Goal: Task Accomplishment & Management: Manage account settings

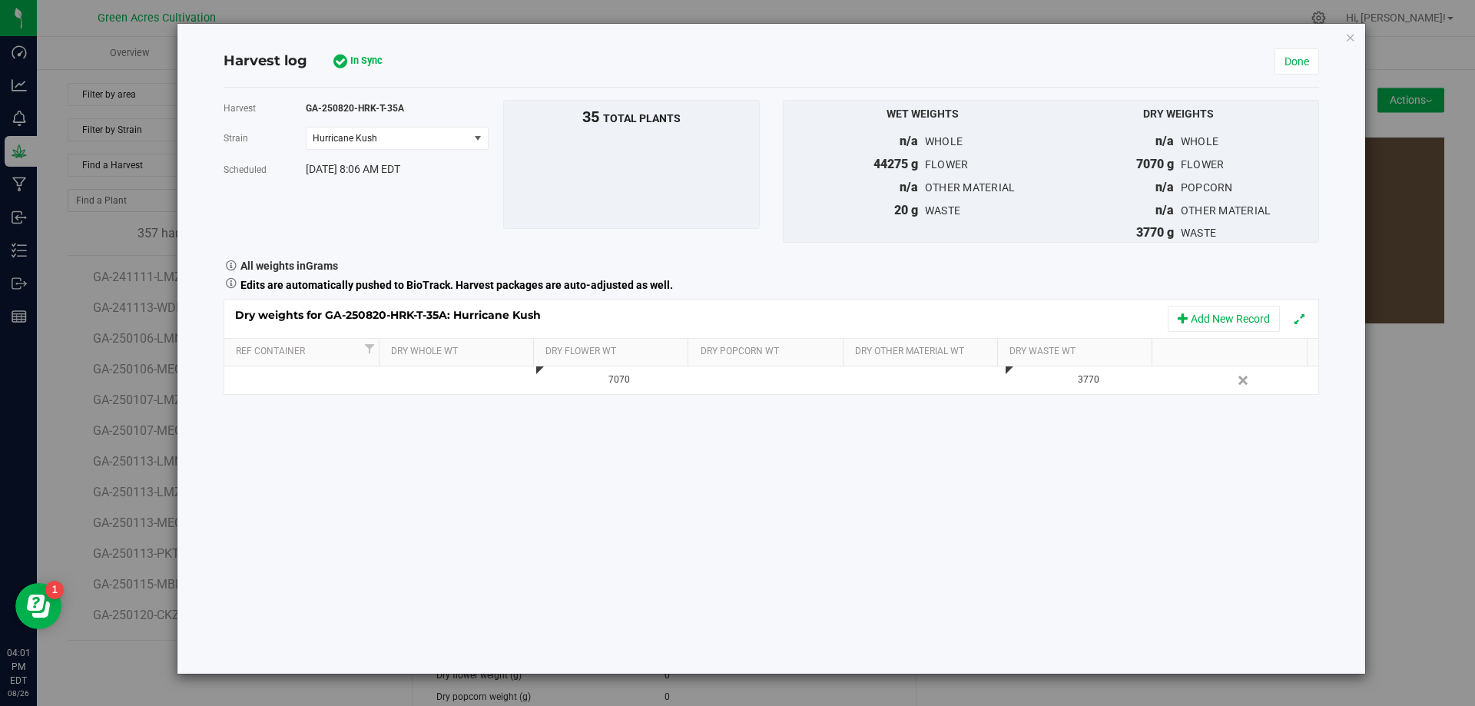
scroll to position [10596, 0]
click at [1281, 71] on link "Done" at bounding box center [1296, 61] width 45 height 26
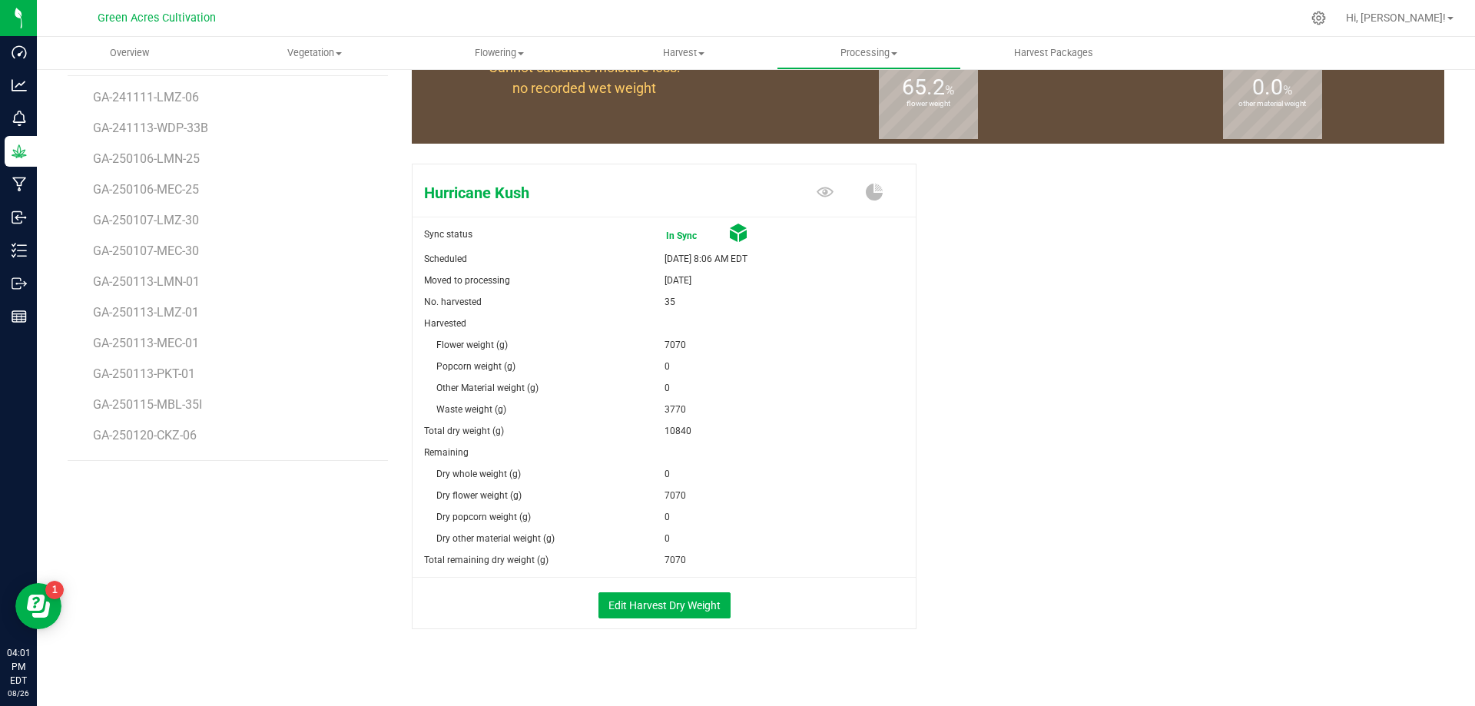
scroll to position [191, 0]
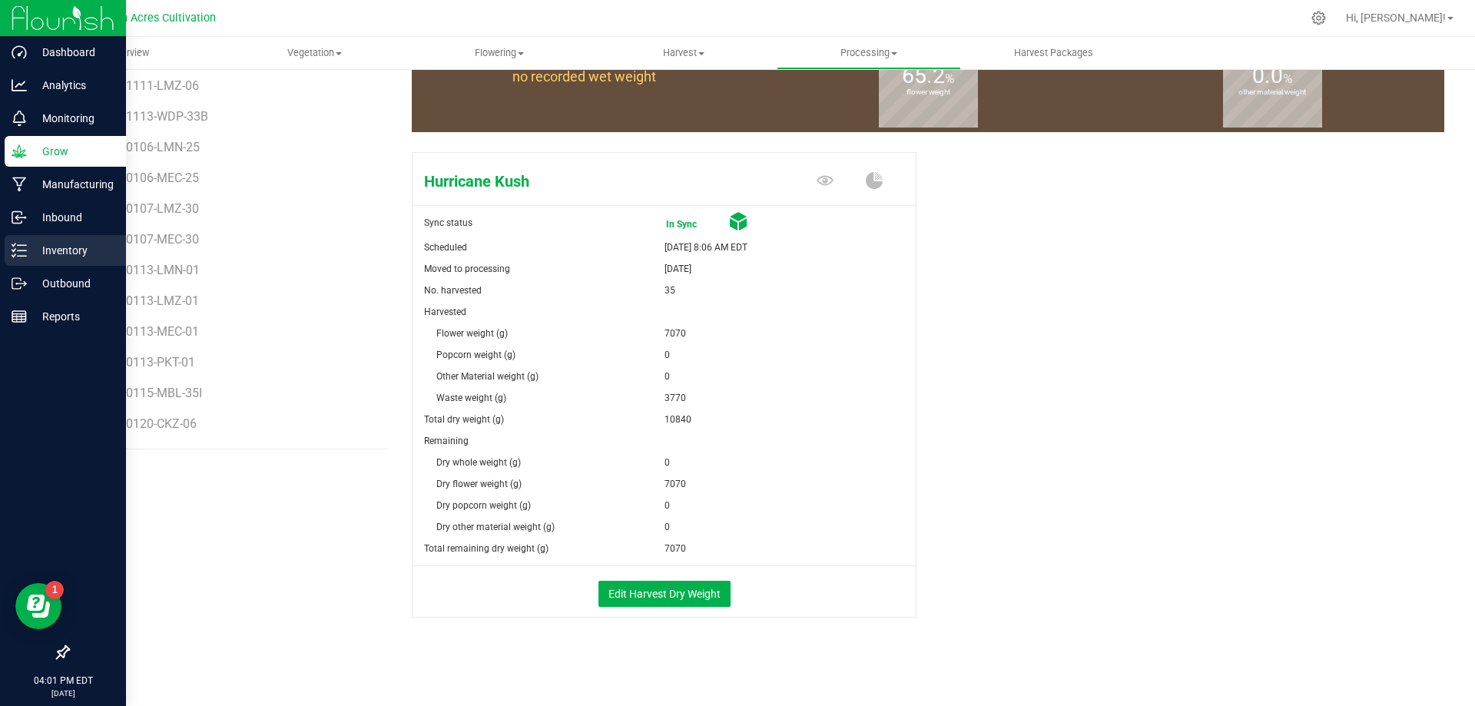
click at [28, 247] on p "Inventory" at bounding box center [73, 250] width 92 height 18
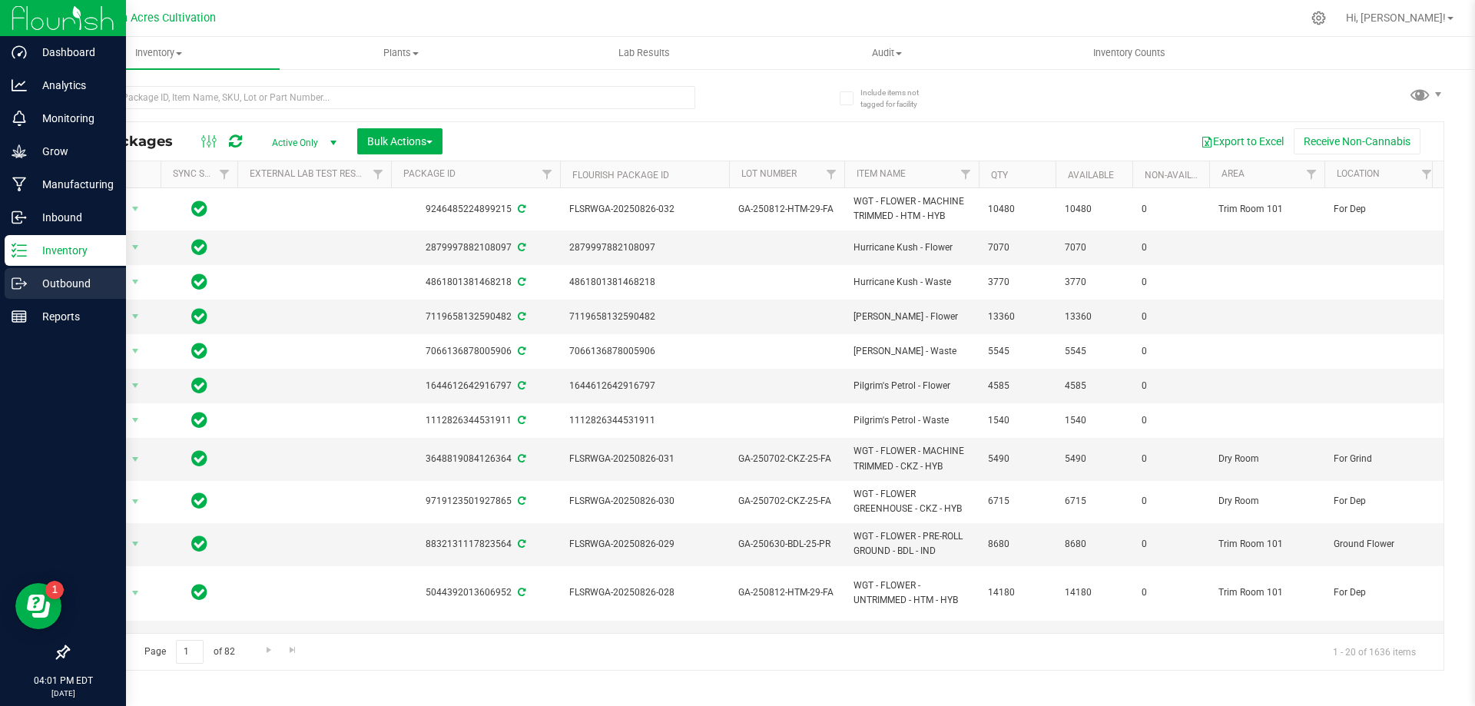
click at [68, 281] on p "Outbound" at bounding box center [73, 283] width 92 height 18
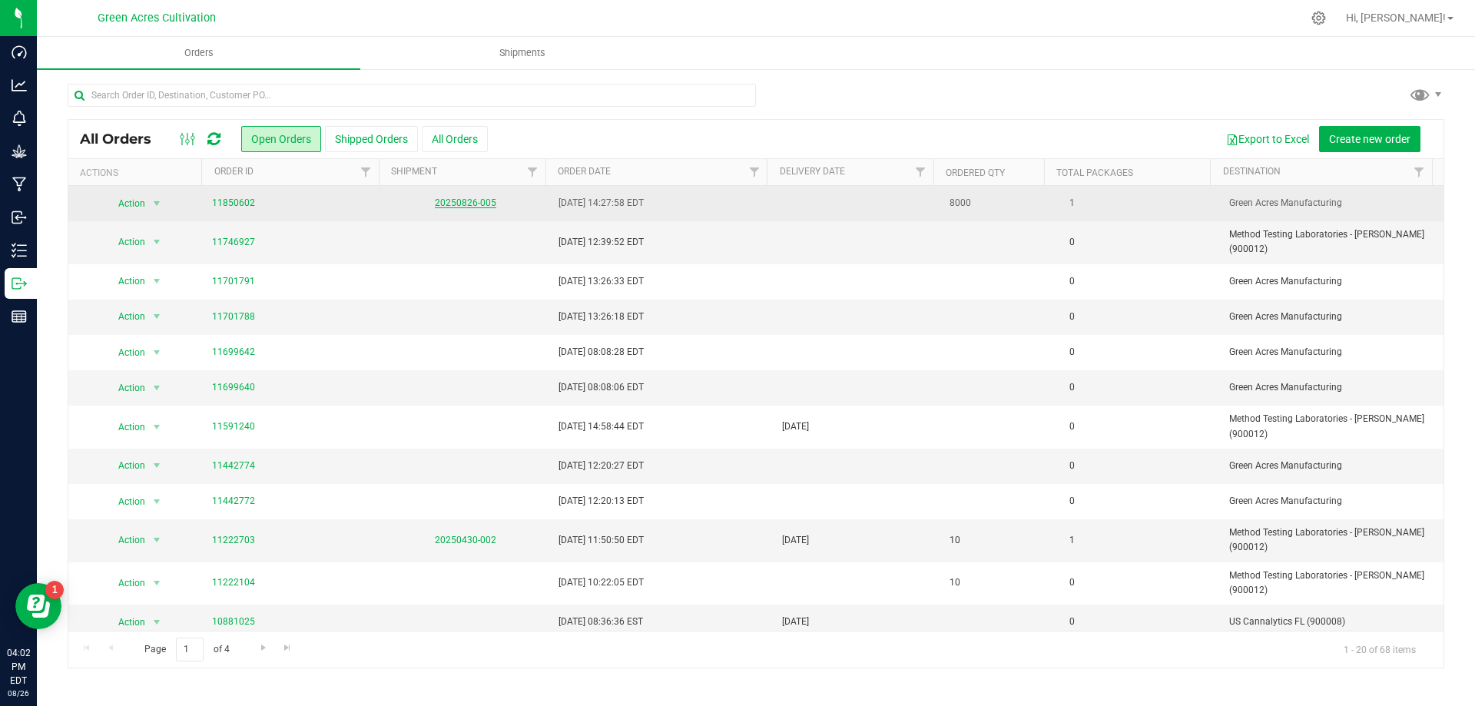
click at [451, 204] on link "20250826-005" at bounding box center [465, 202] width 61 height 11
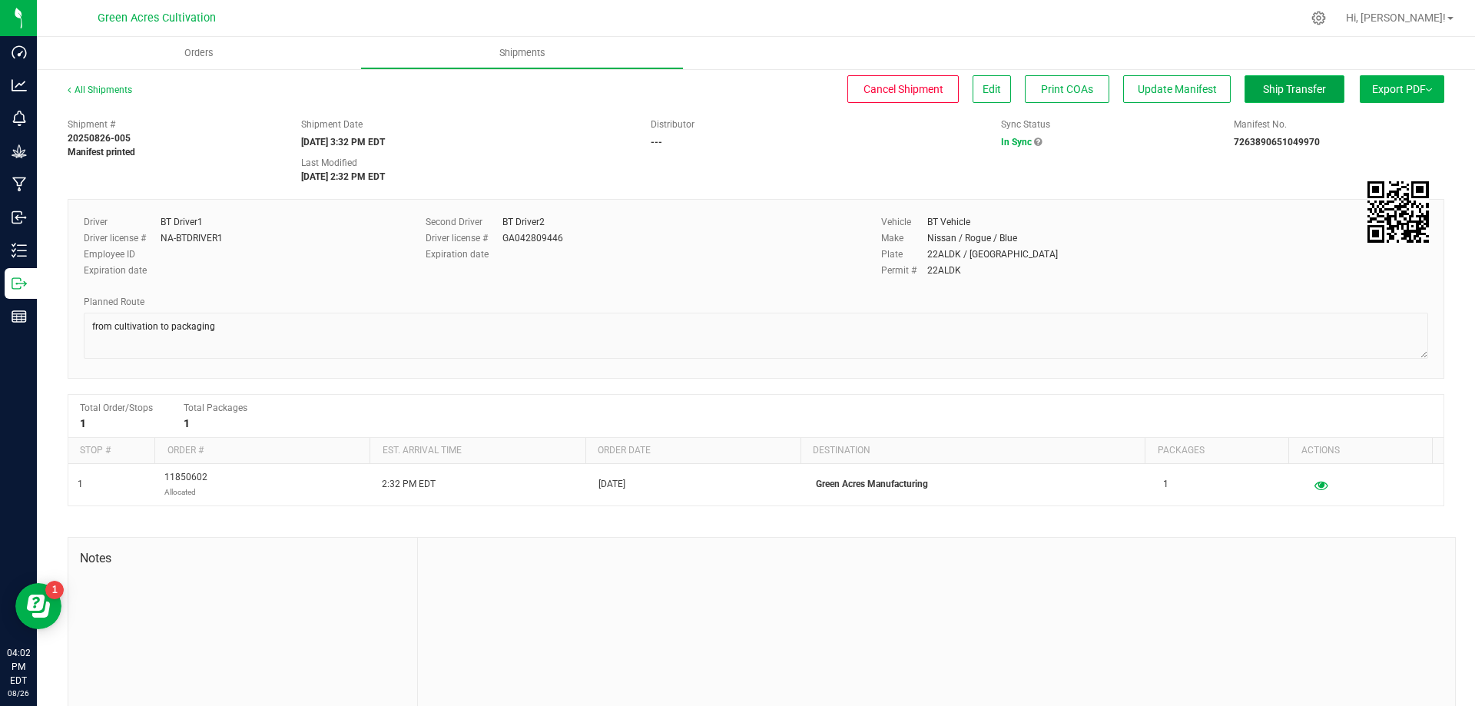
click at [1262, 94] on button "Ship Transfer" at bounding box center [1294, 89] width 100 height 28
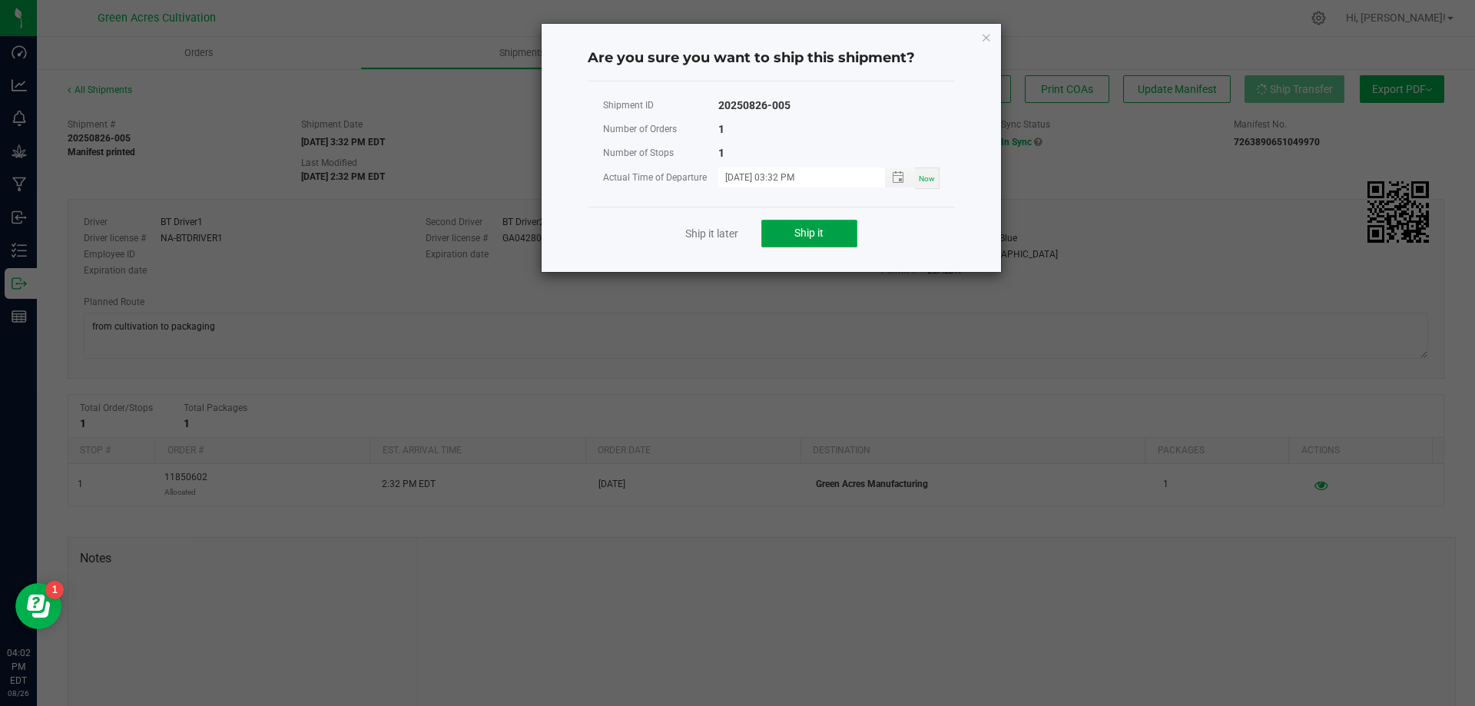
click at [825, 229] on button "Ship it" at bounding box center [809, 234] width 96 height 28
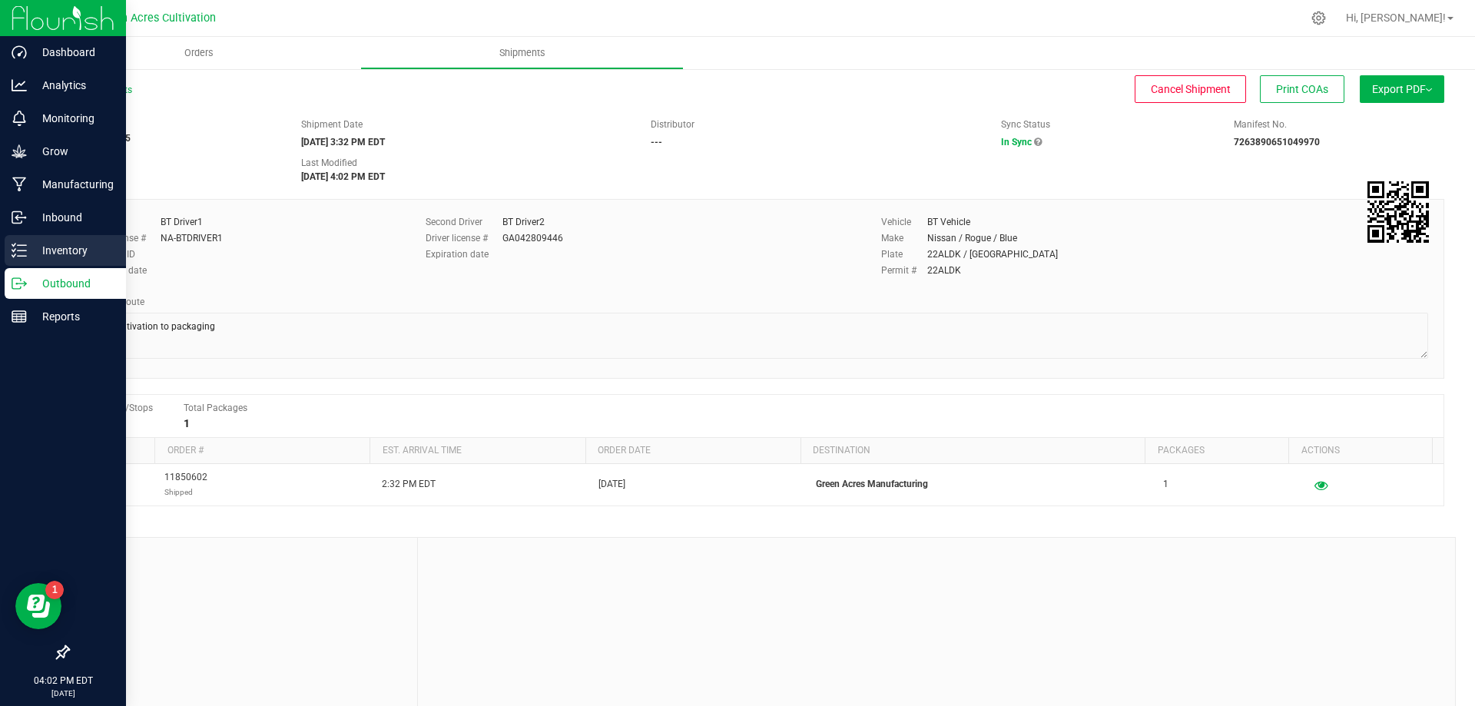
click at [18, 250] on line at bounding box center [22, 250] width 8 height 0
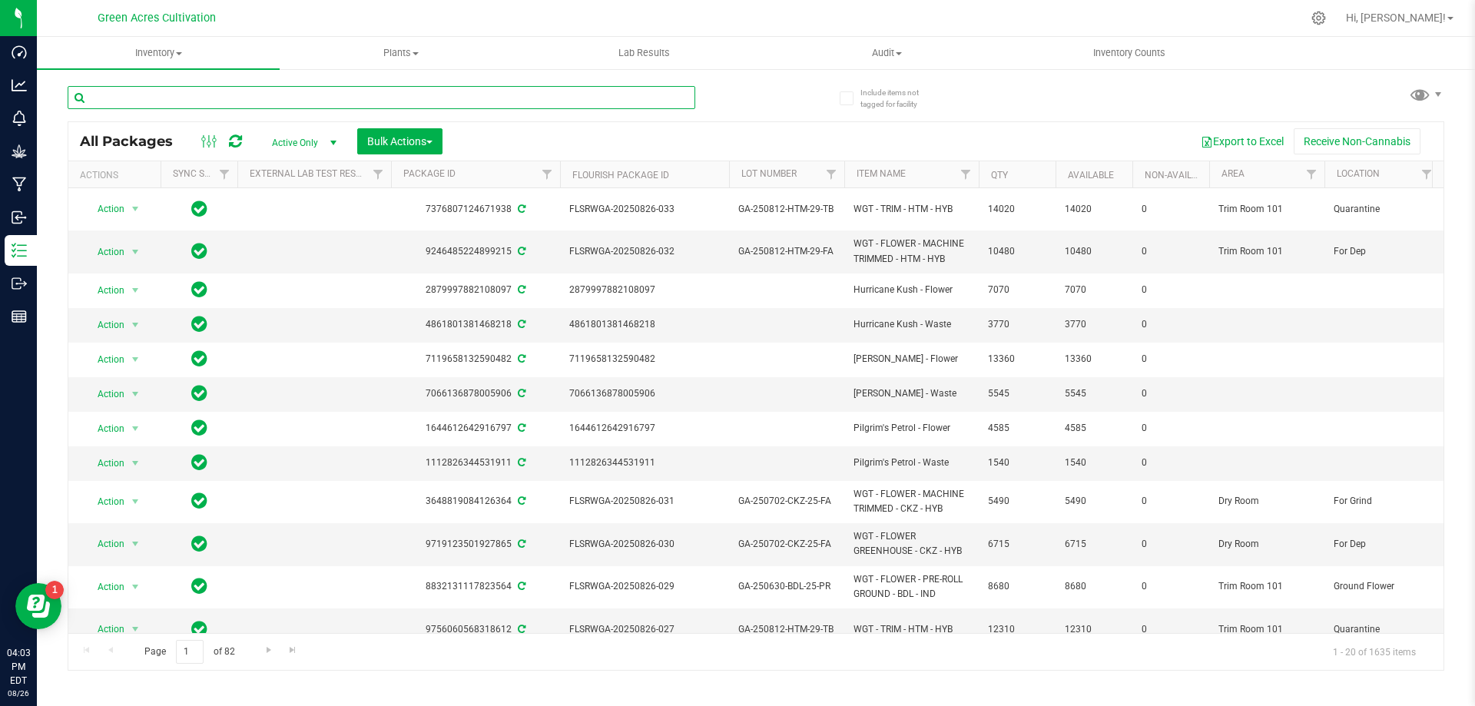
click at [544, 106] on input "text" at bounding box center [381, 97] width 627 height 23
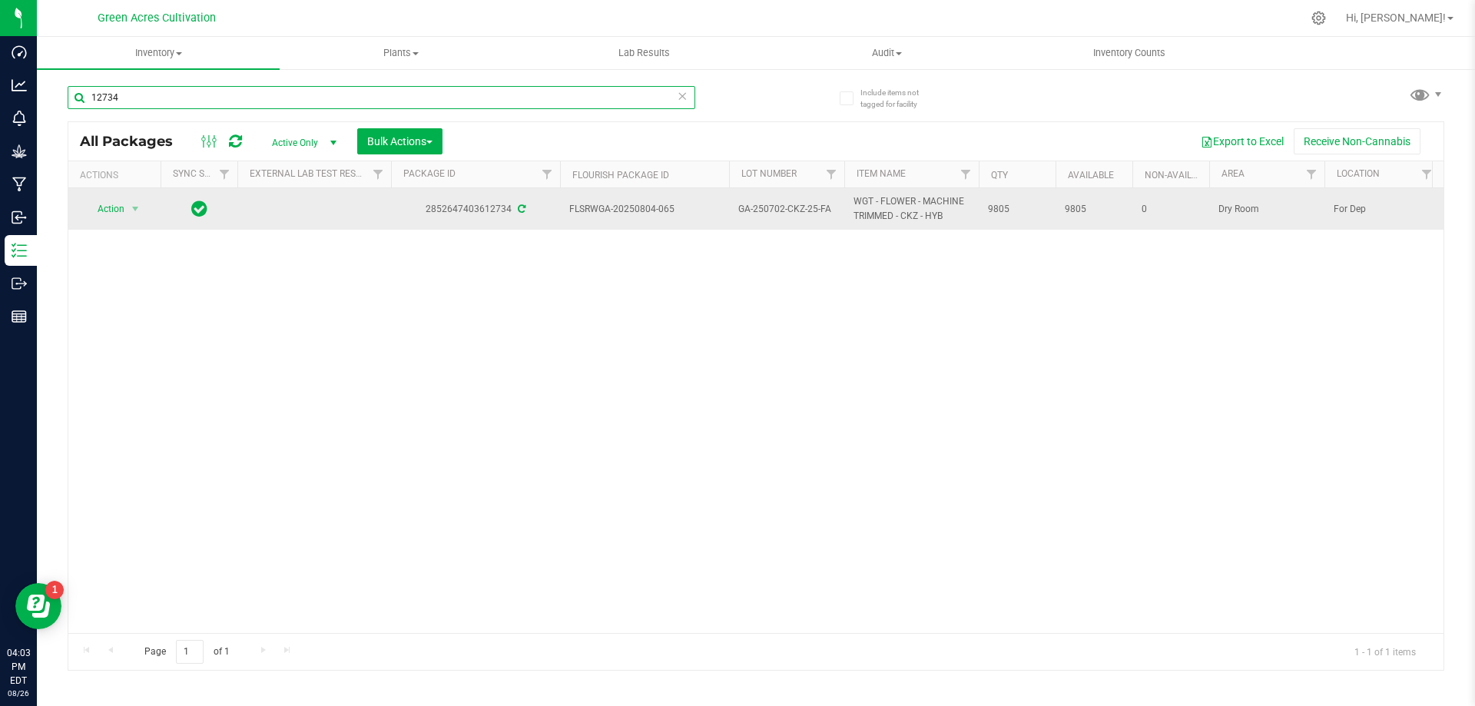
type input "12734"
click at [123, 223] on td "Action Action Adjust qty Create package Edit attributes Global inventory Locate…" at bounding box center [114, 208] width 92 height 41
click at [128, 212] on span "select" at bounding box center [135, 209] width 19 height 22
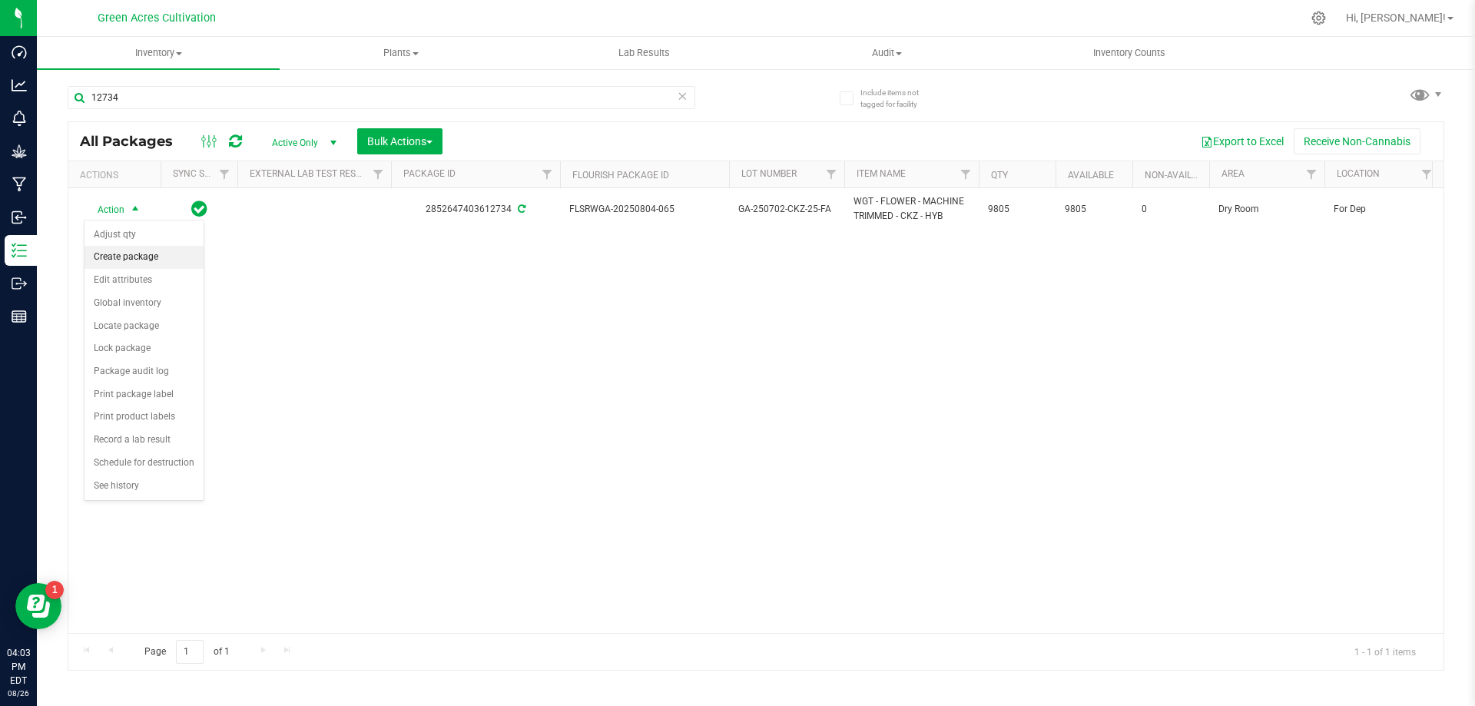
click at [154, 256] on li "Create package" at bounding box center [143, 257] width 119 height 23
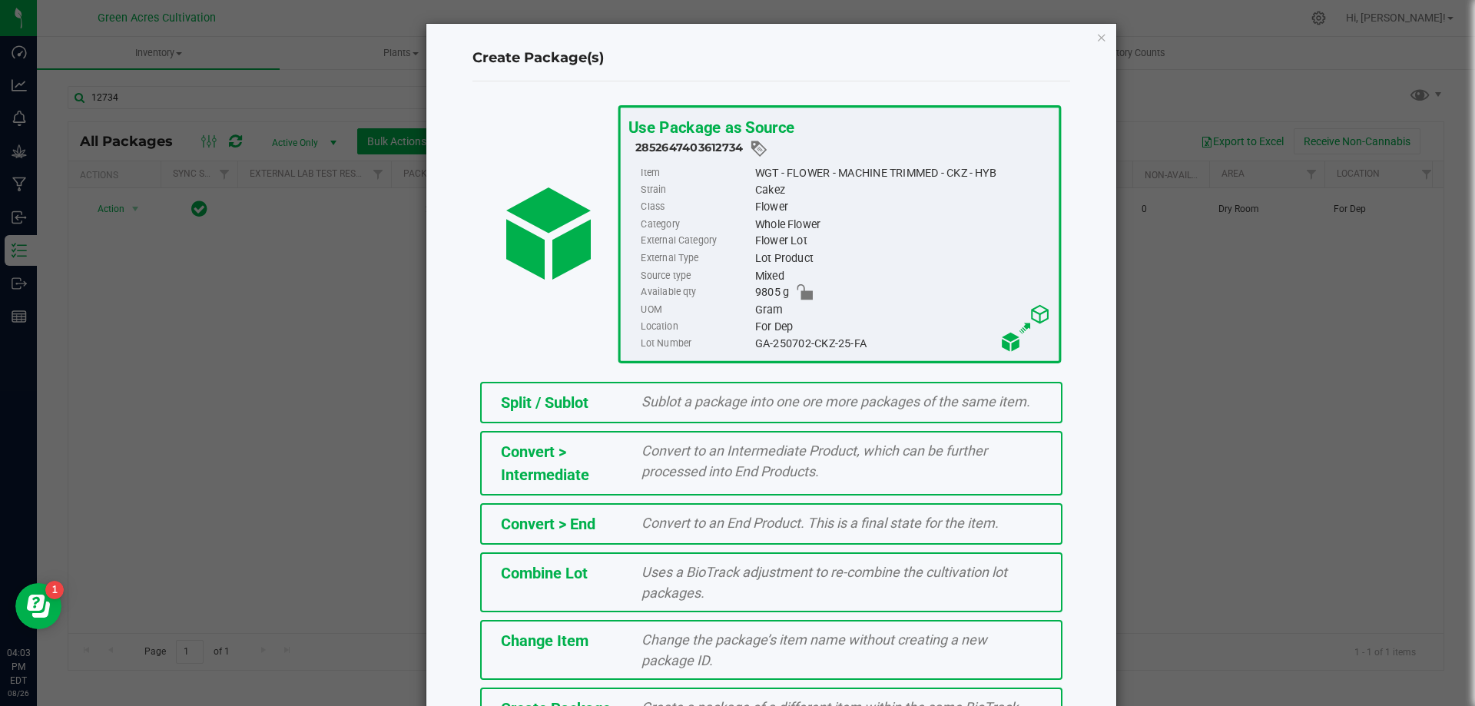
scroll to position [111, 0]
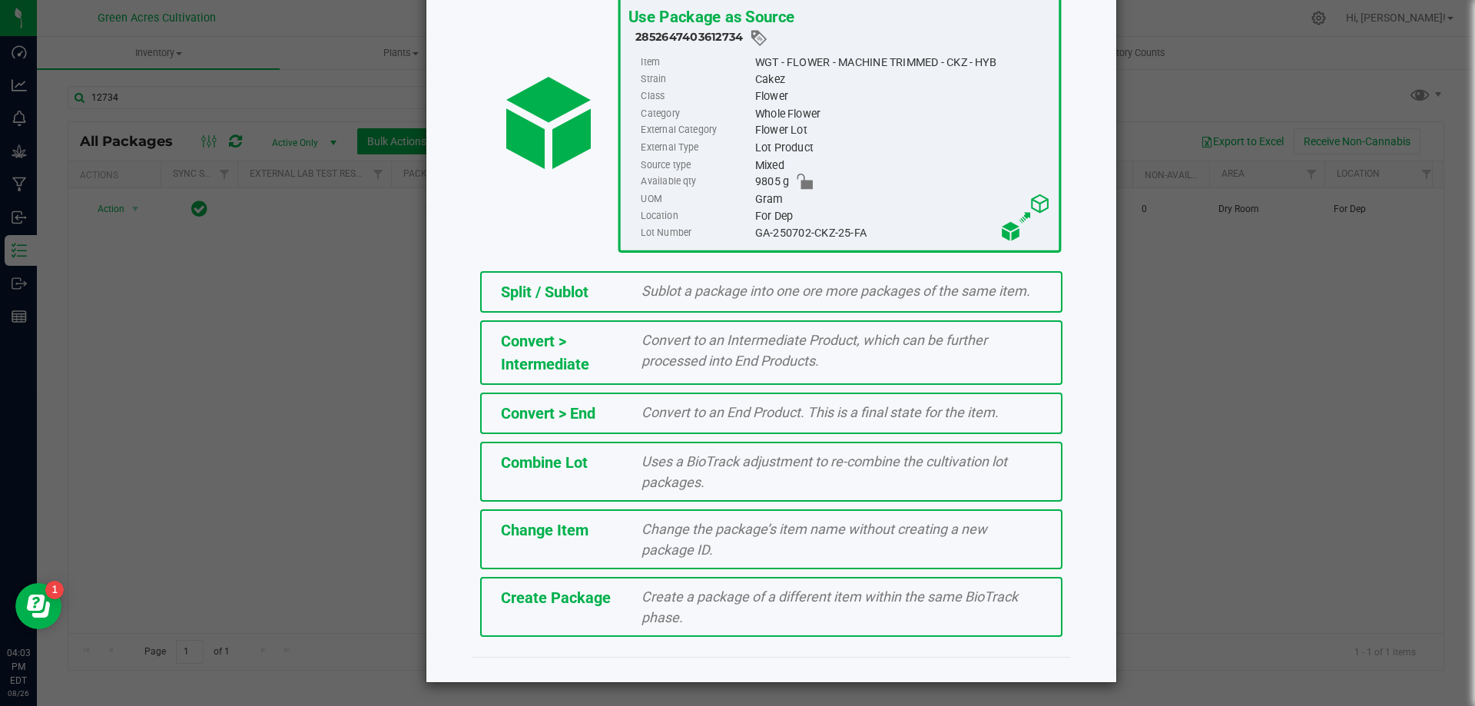
click at [584, 612] on div "Create Package Create a package of a different item within the same BioTrack ph…" at bounding box center [771, 607] width 582 height 60
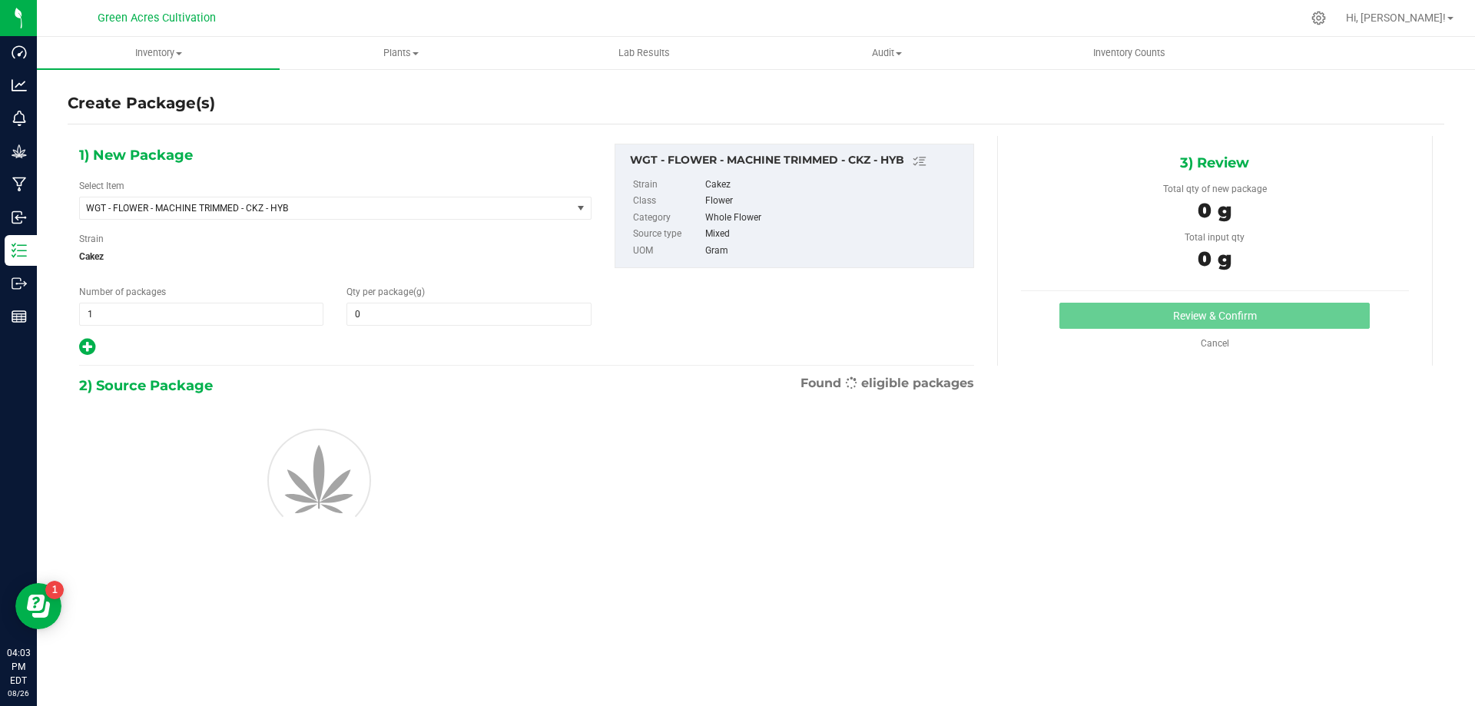
type input "0.0000"
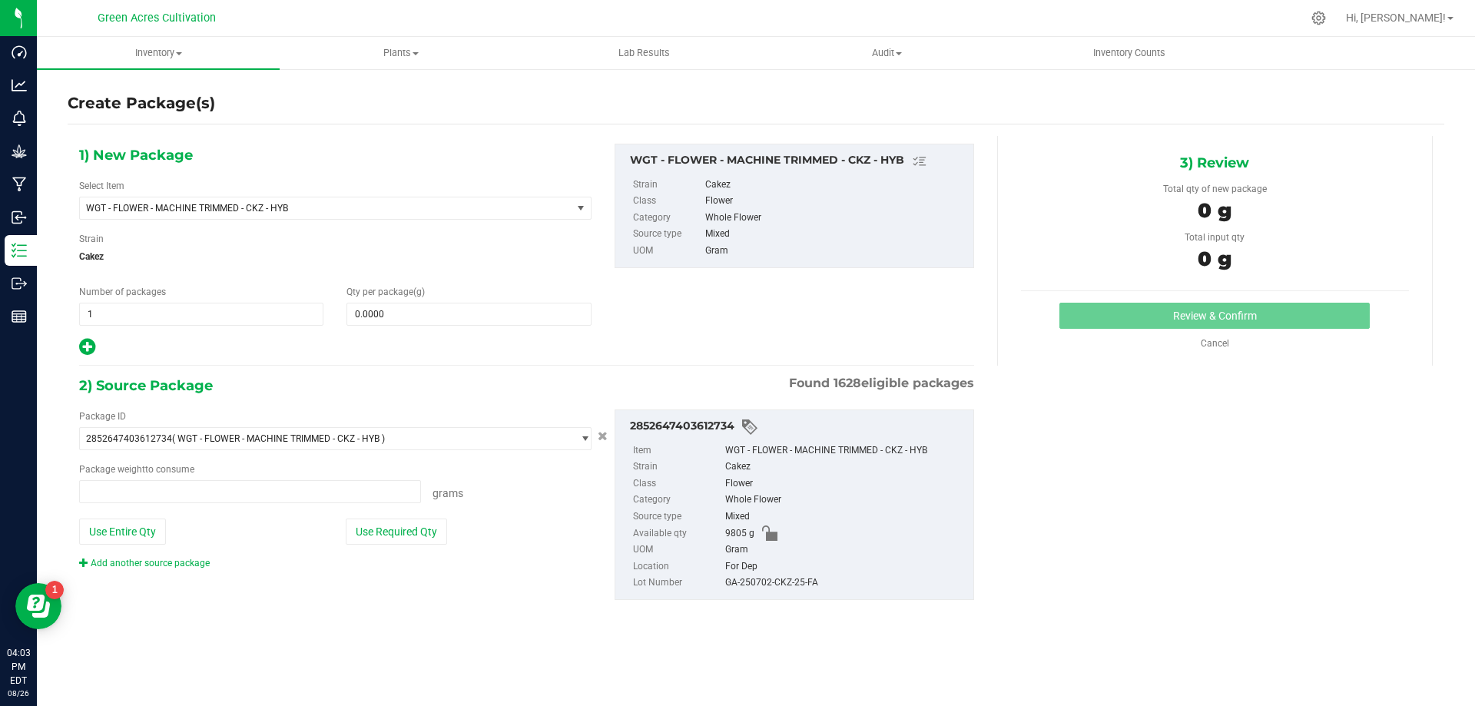
type input "0.0000 g"
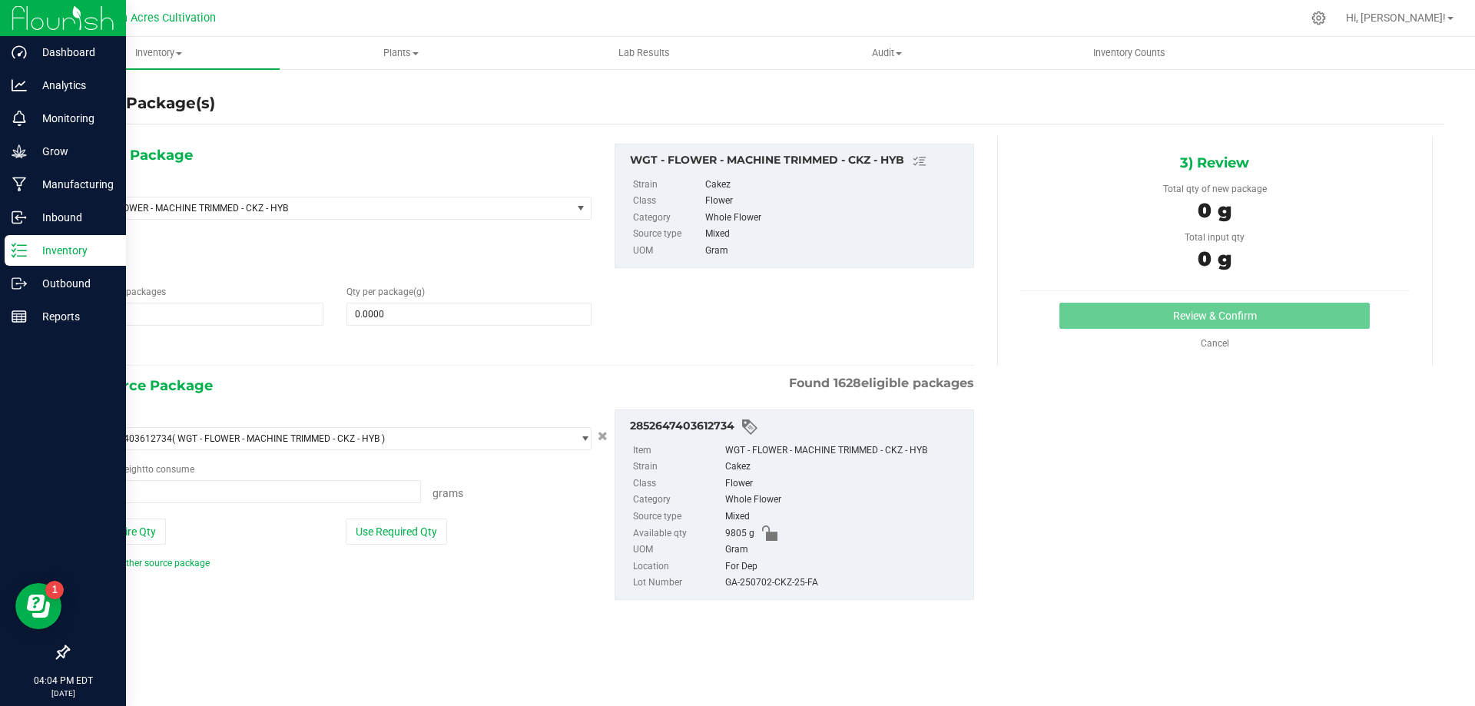
click at [47, 244] on p "Inventory" at bounding box center [73, 250] width 92 height 18
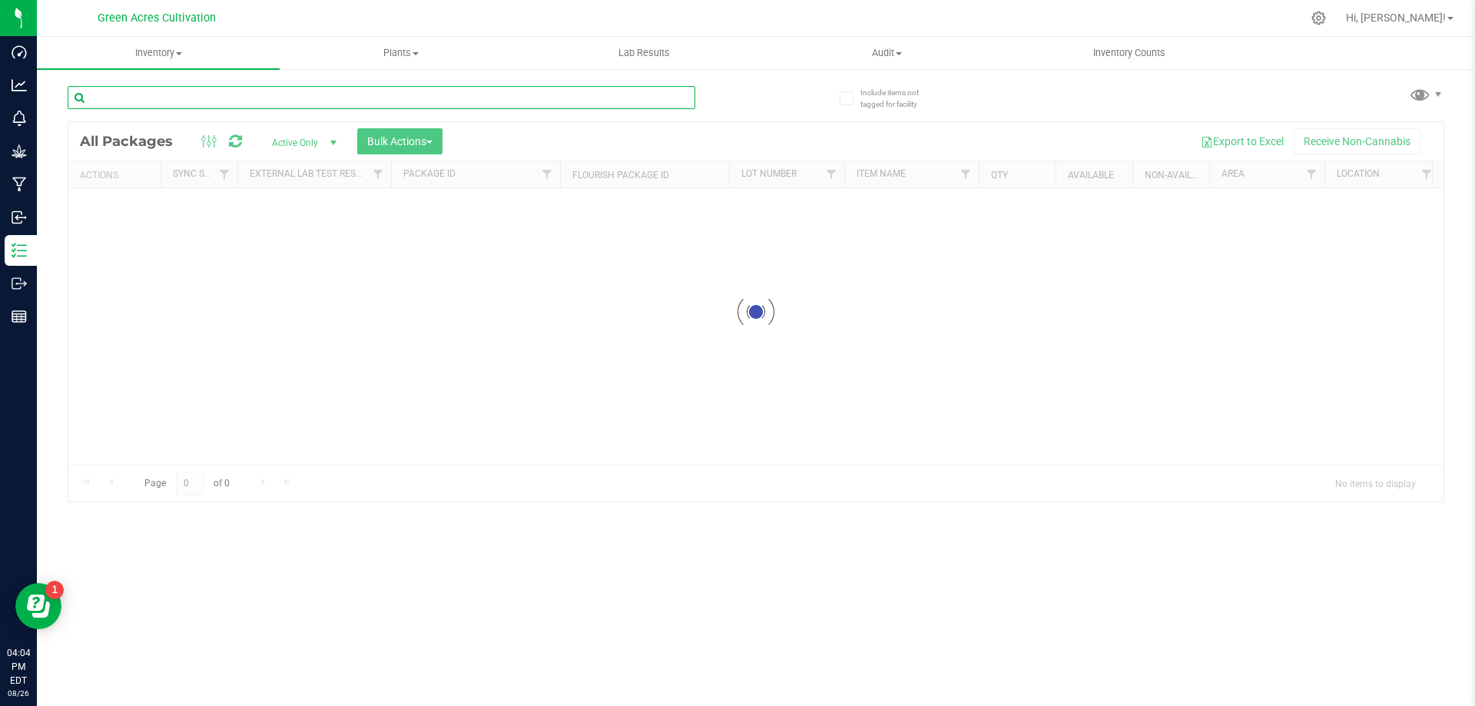
click at [324, 92] on input "text" at bounding box center [381, 97] width 627 height 23
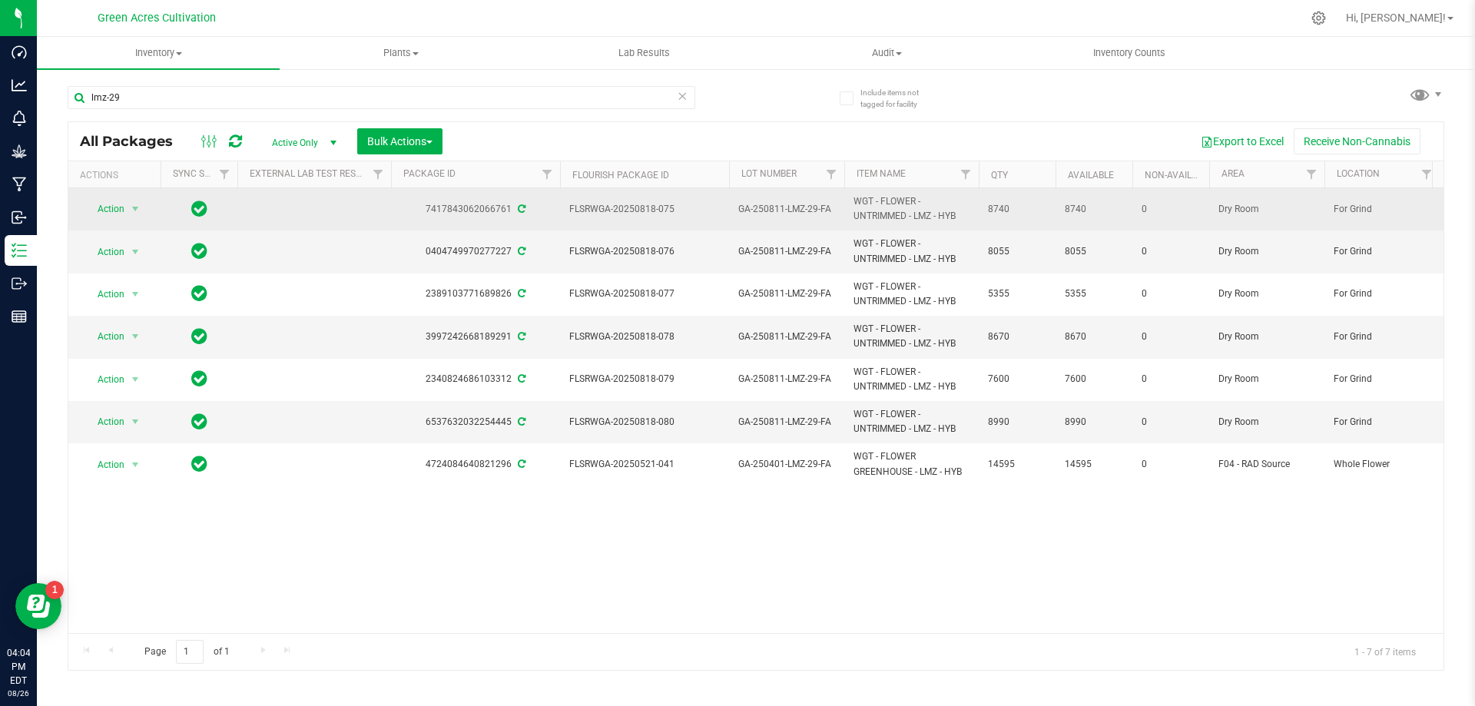
click at [801, 206] on span "GA-250811-LMZ-29-FA" at bounding box center [786, 209] width 97 height 15
click at [801, 206] on input "GA-250811-LMZ-29-FA" at bounding box center [783, 209] width 110 height 24
click at [522, 99] on input "lmz-29" at bounding box center [381, 97] width 627 height 23
paste input "GA-250811-LMZ-29-FA"
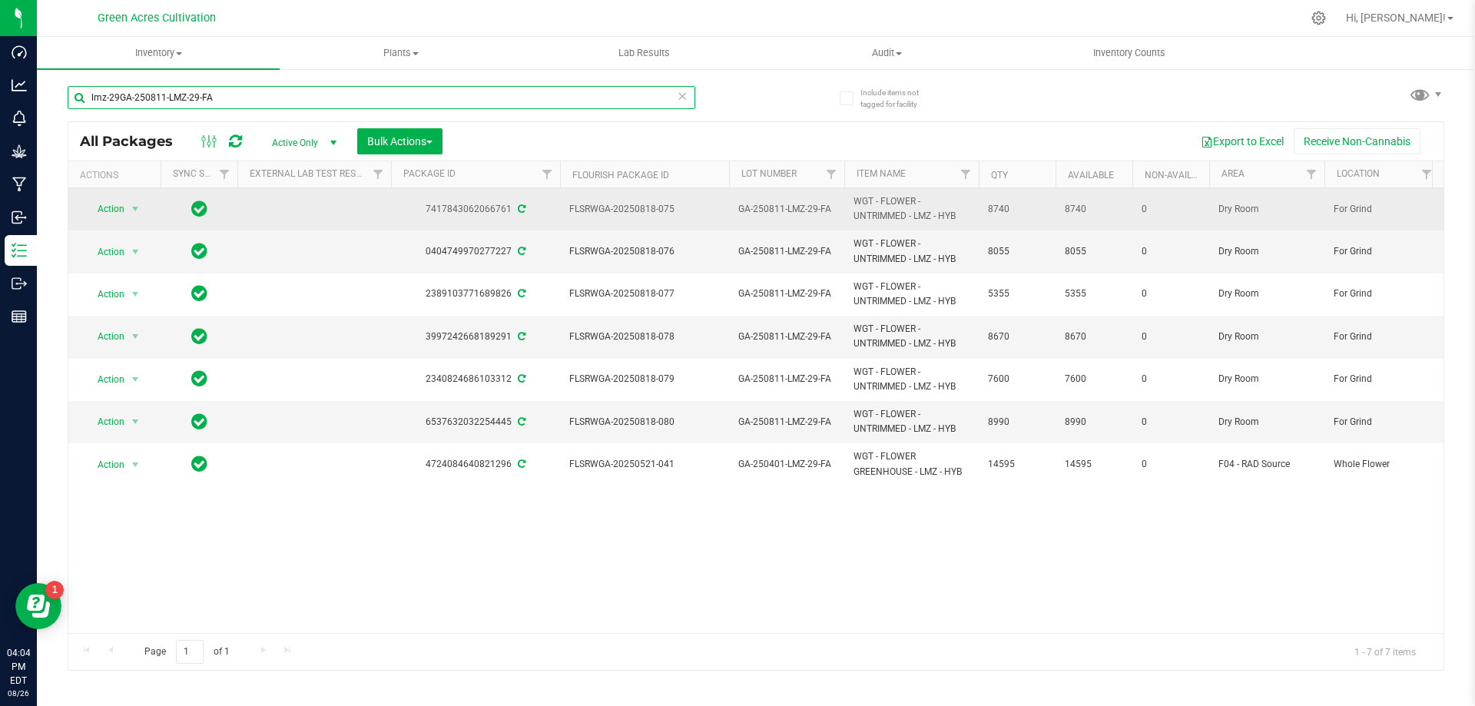
click at [522, 99] on input "lmz-29GA-250811-LMZ-29-FA" at bounding box center [381, 97] width 627 height 23
paste input "text"
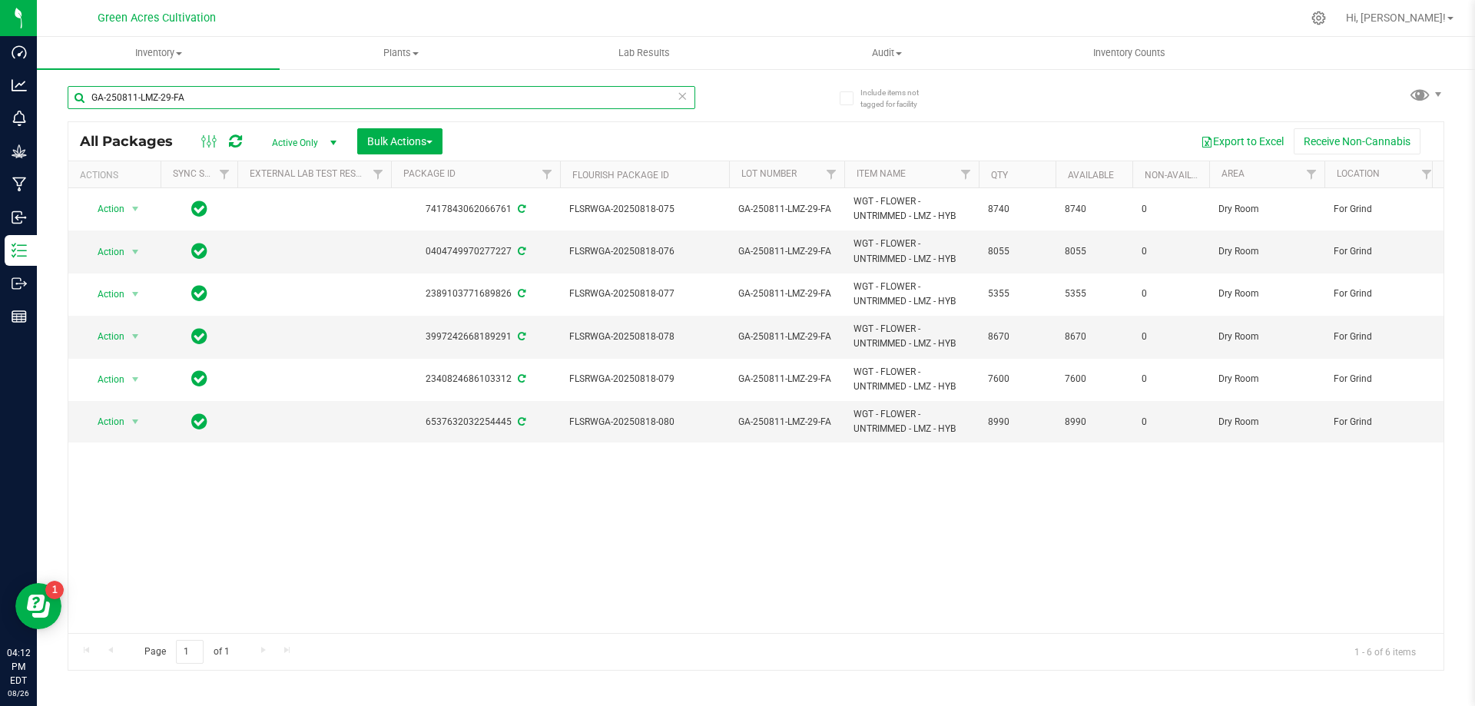
click at [240, 89] on input "GA-250811-LMZ-29-FA" at bounding box center [381, 97] width 627 height 23
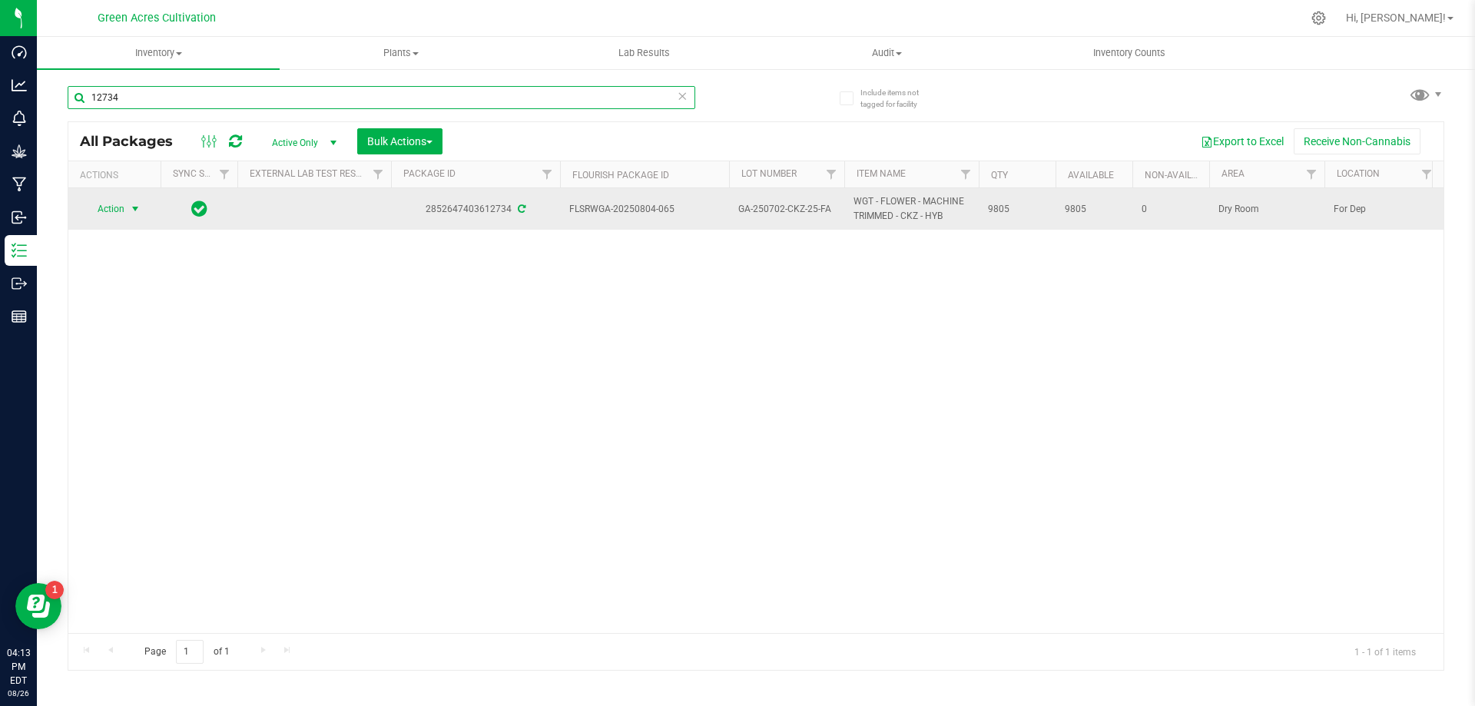
type input "12734"
click at [137, 206] on span "select" at bounding box center [135, 209] width 12 height 12
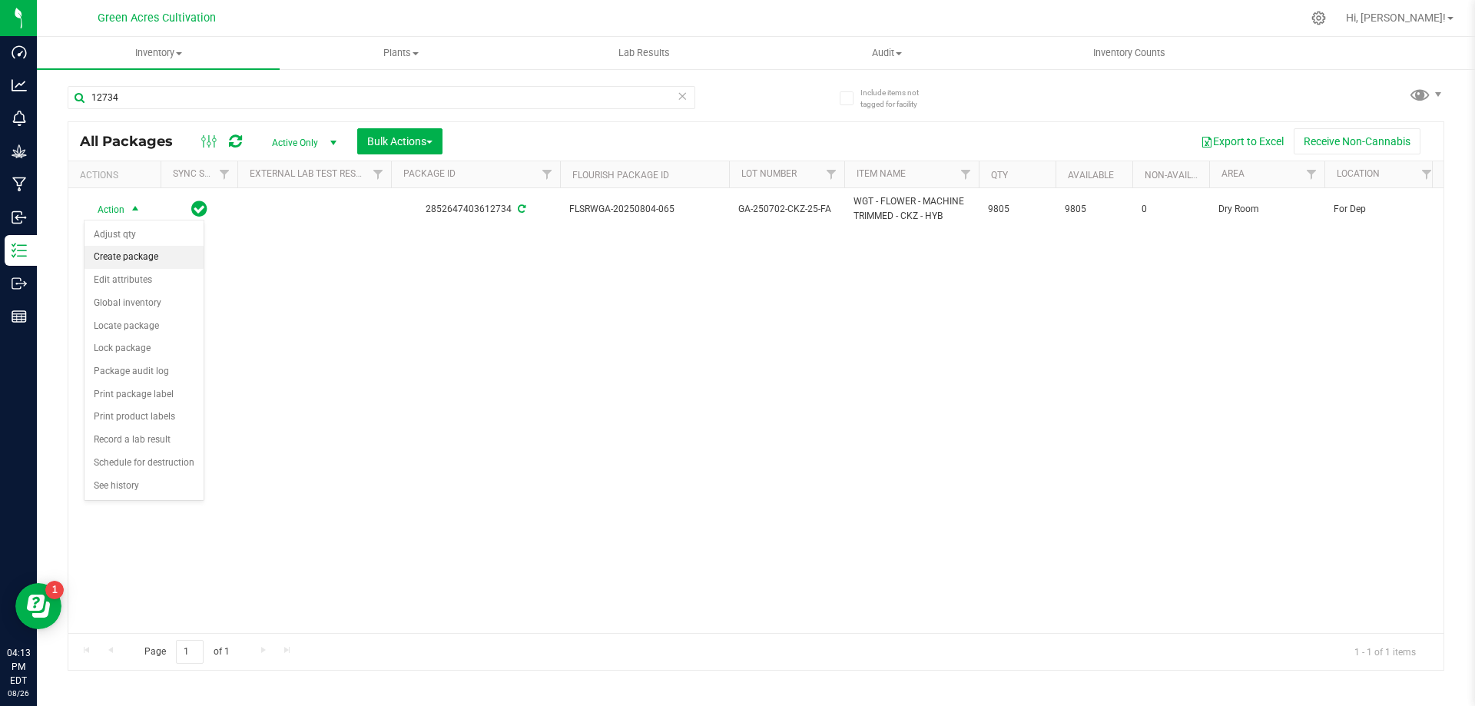
click at [165, 254] on li "Create package" at bounding box center [143, 257] width 119 height 23
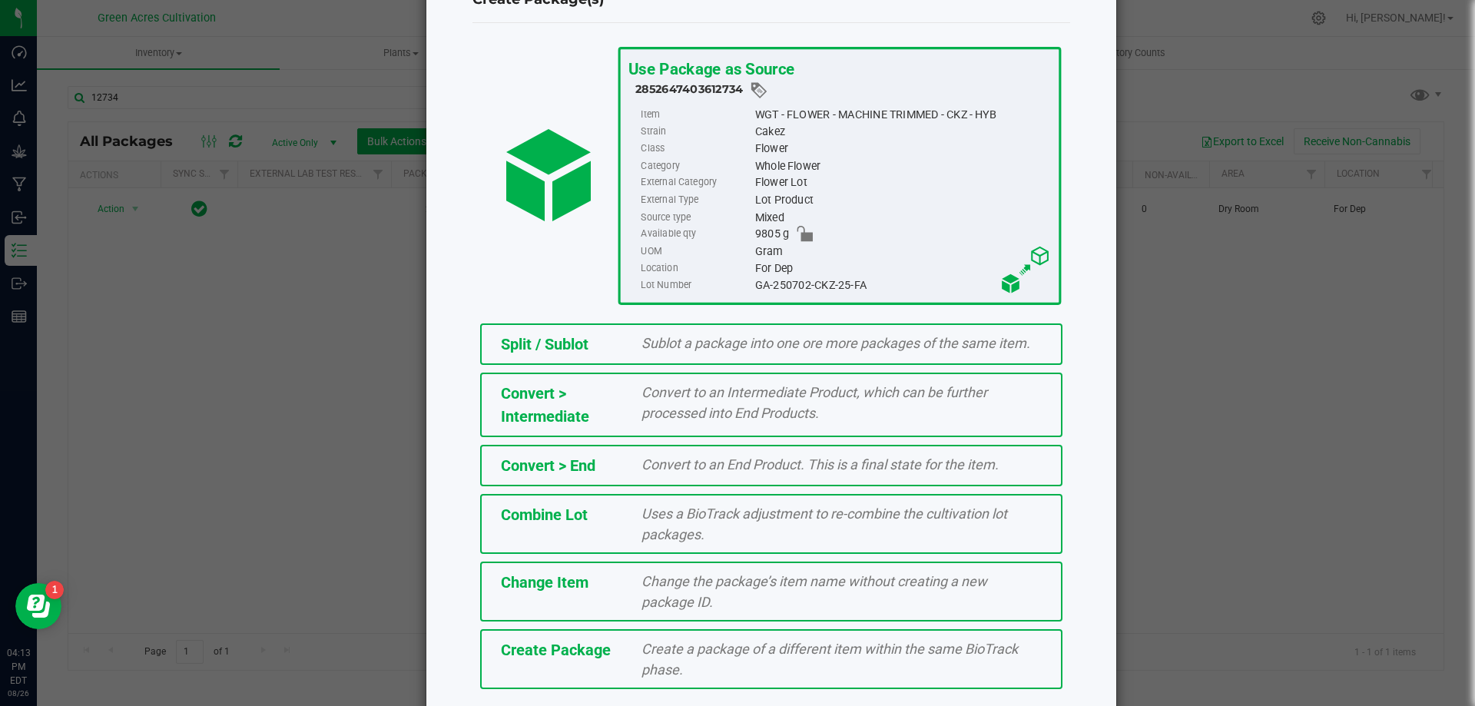
scroll to position [111, 0]
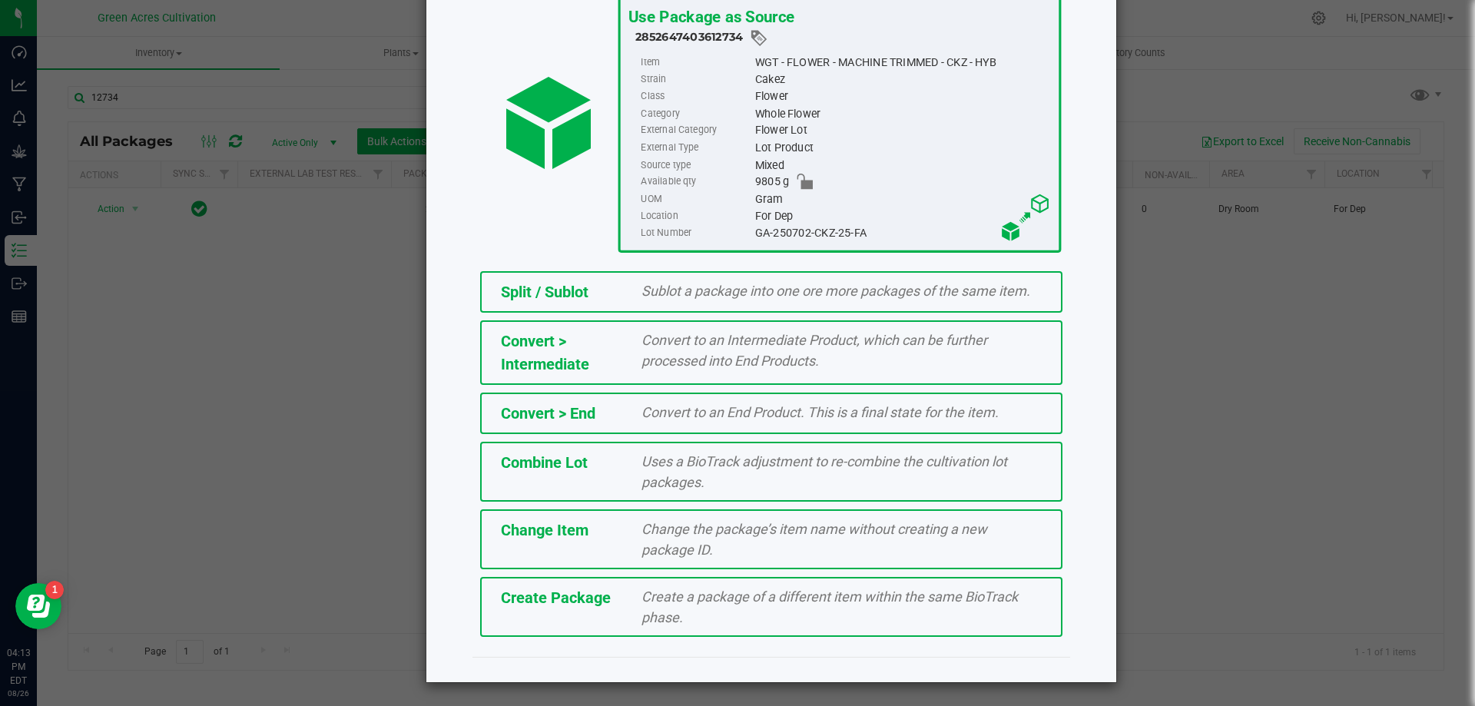
click at [674, 618] on span "Create a package of a different item within the same BioTrack phase." at bounding box center [829, 606] width 376 height 37
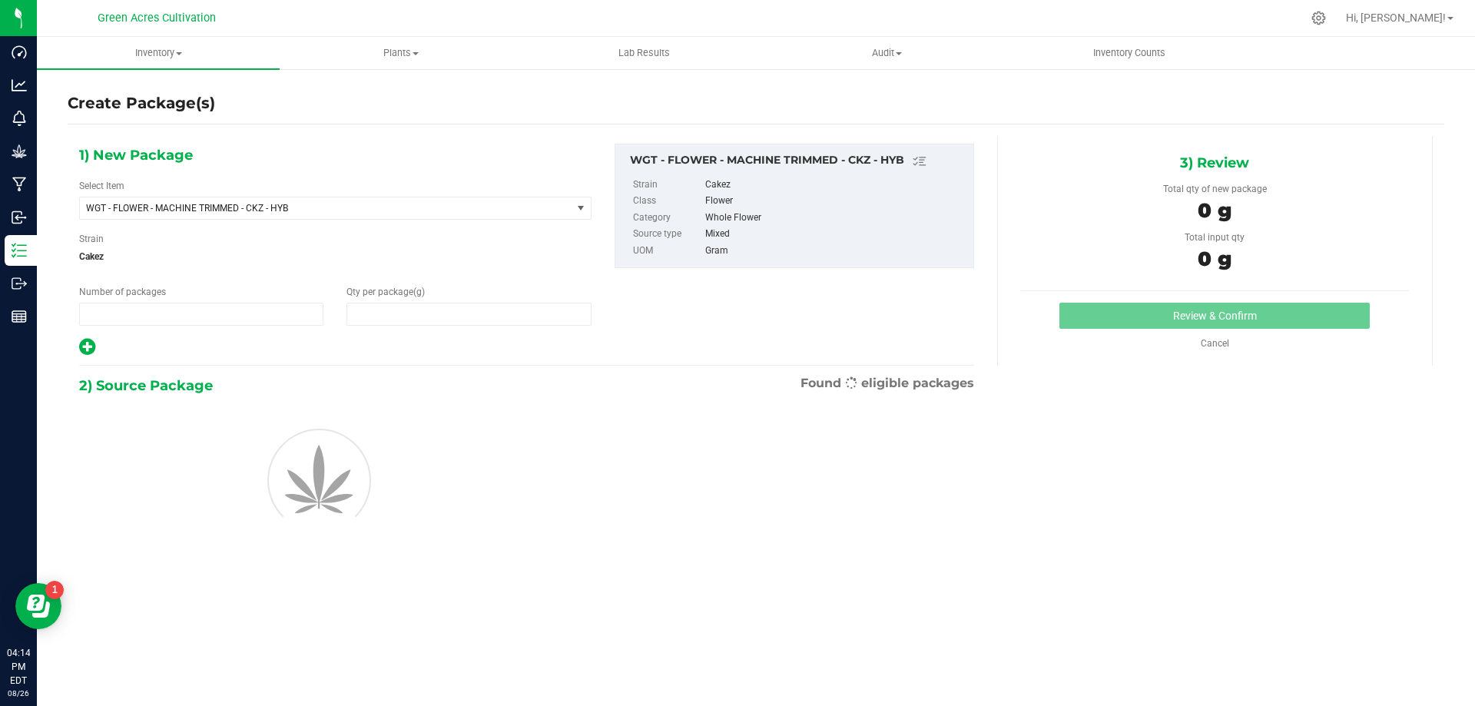
type input "1"
type input "0.0000"
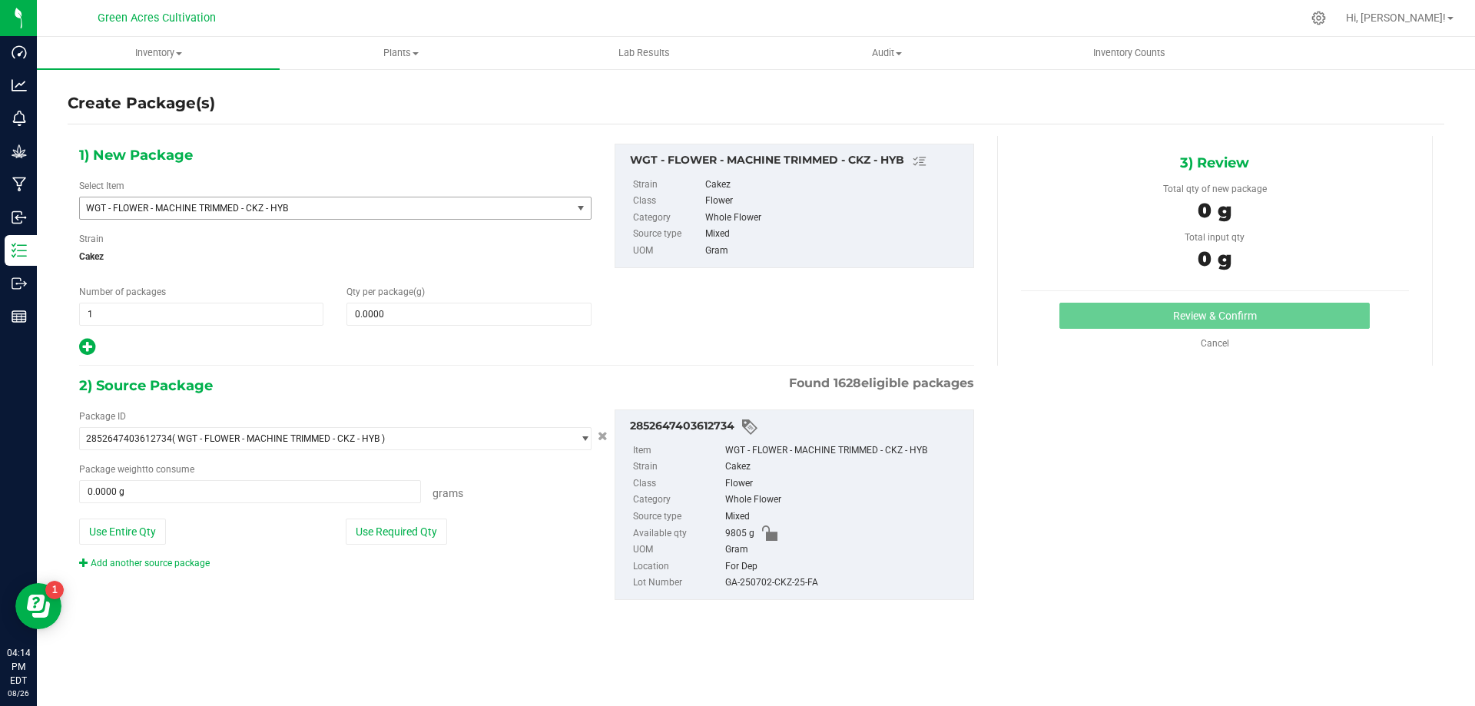
click at [291, 211] on span "WGT - FLOWER - MACHINE TRIMMED - CKZ - HYB" at bounding box center [316, 208] width 460 height 11
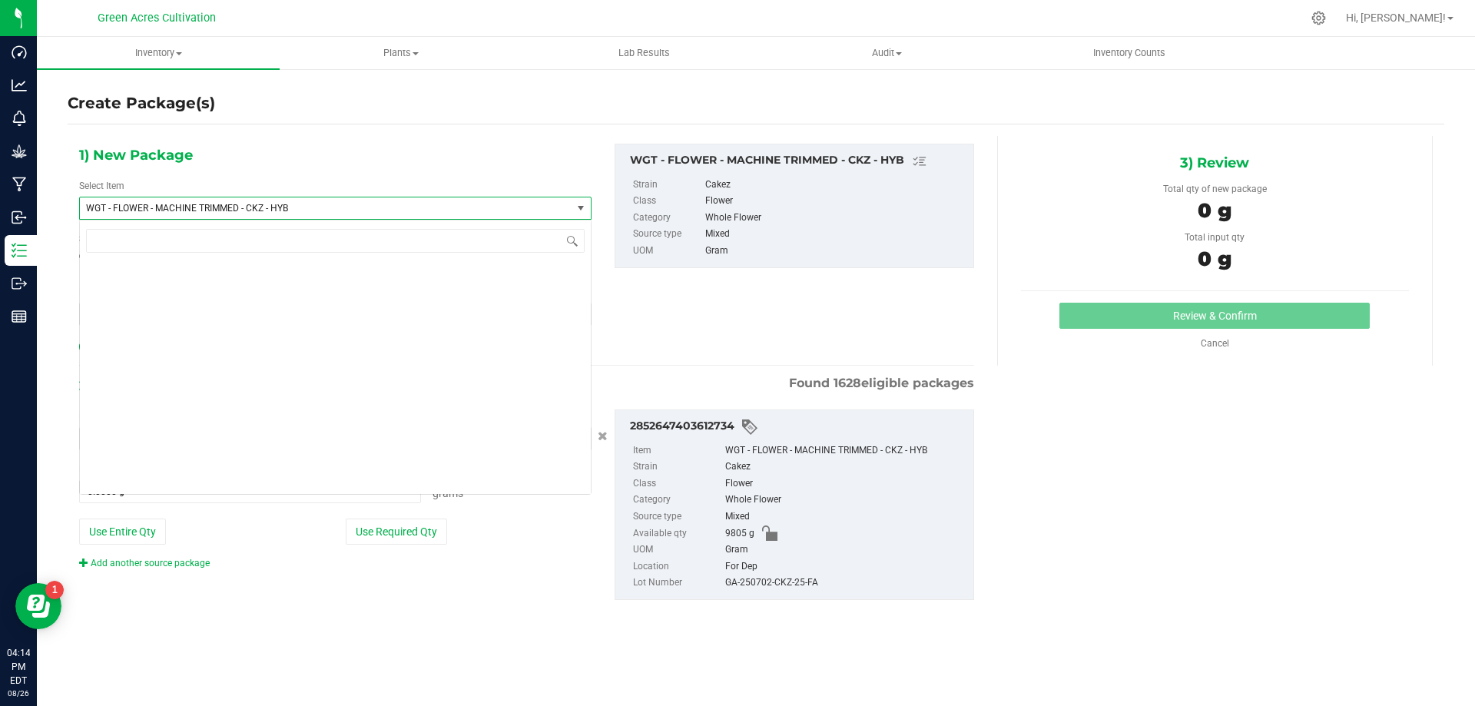
scroll to position [310773, 0]
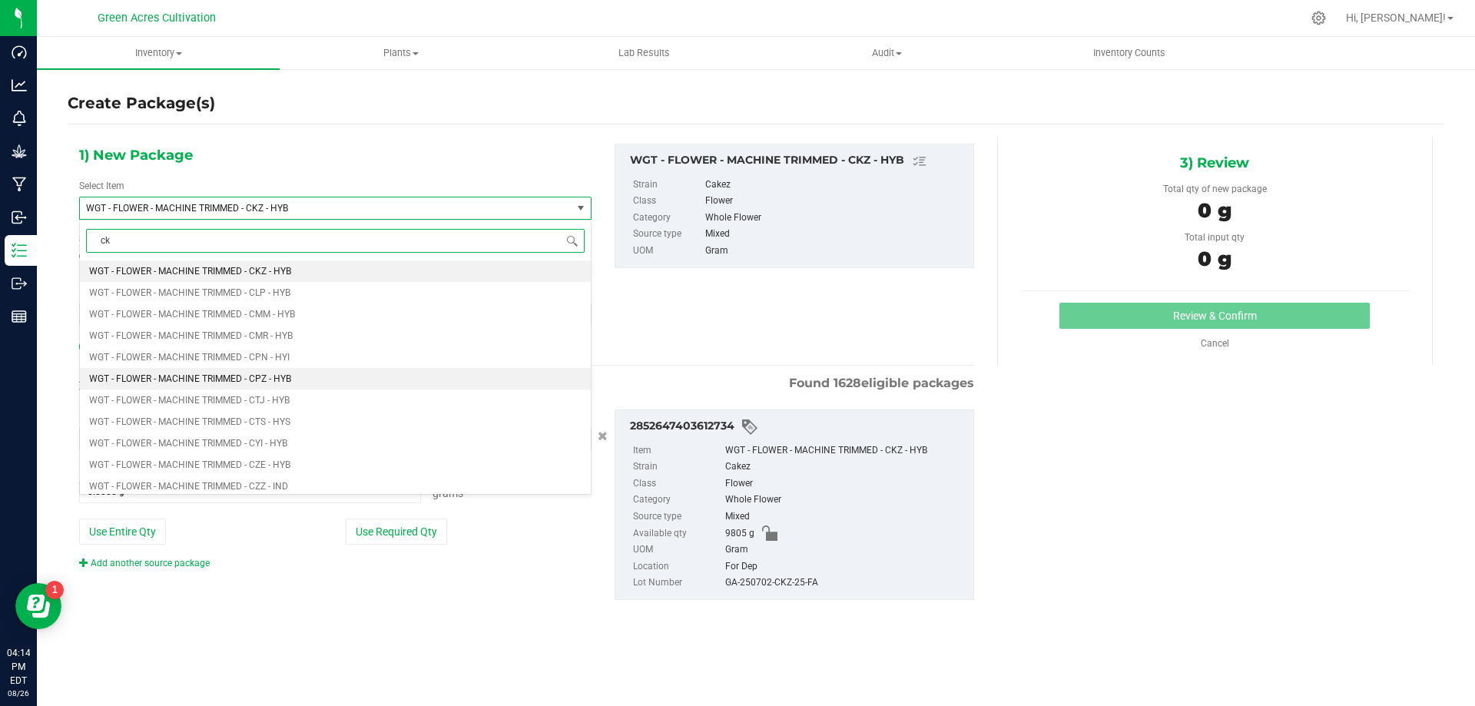
type input "ckz"
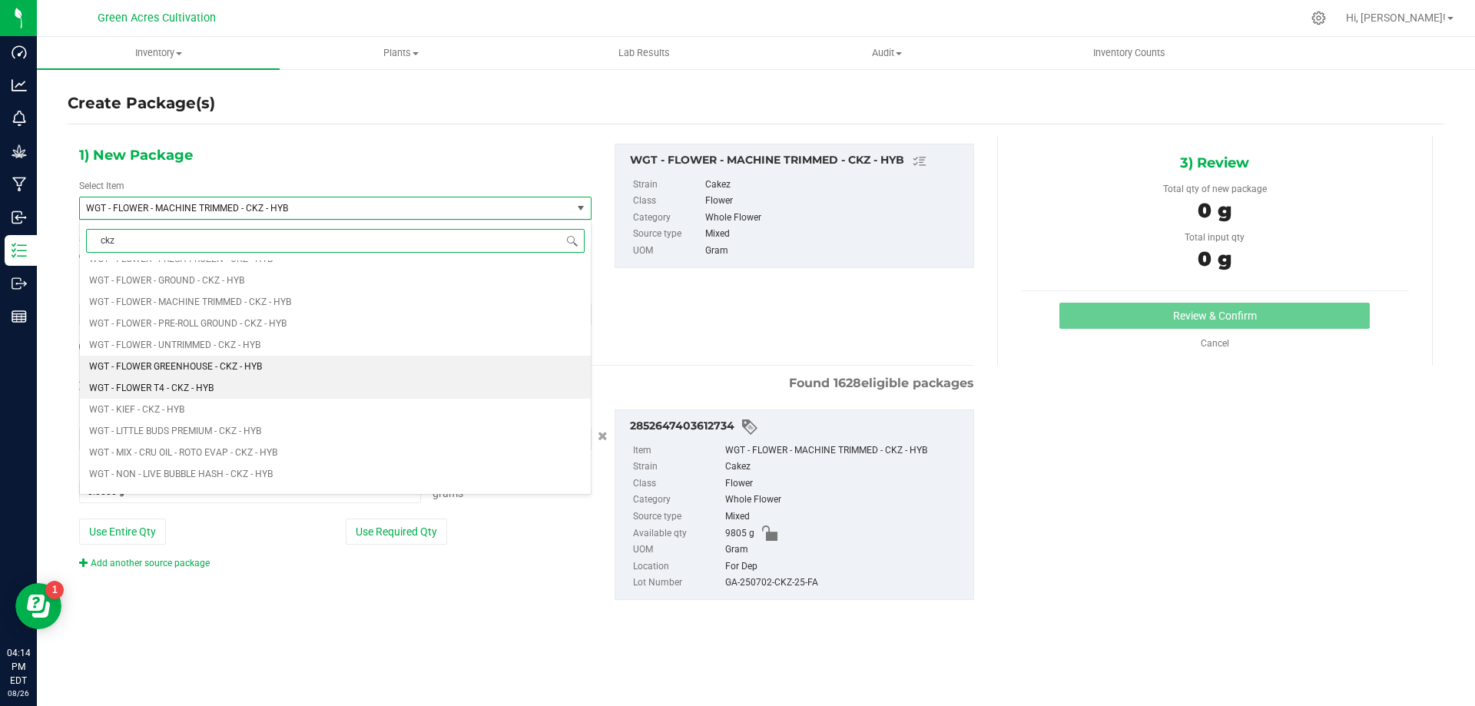
scroll to position [1613, 0]
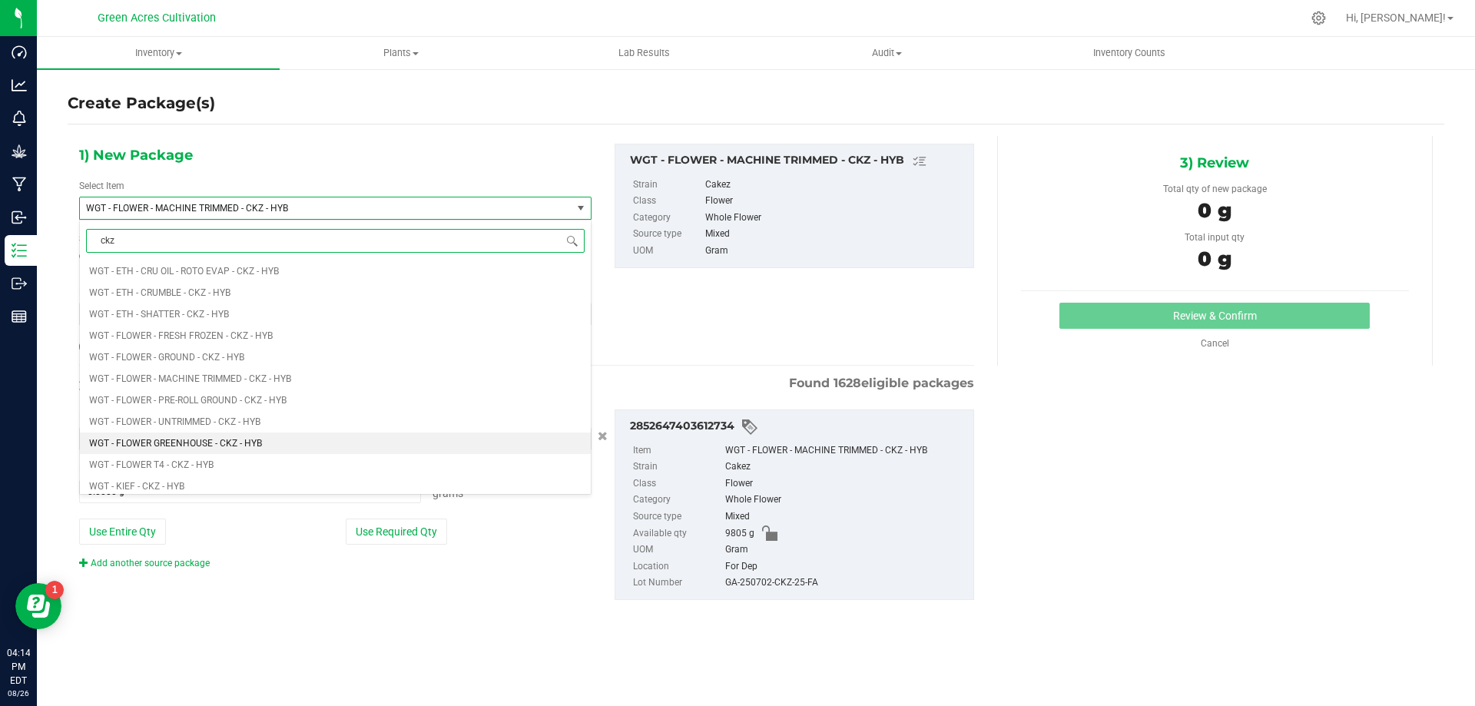
click at [263, 436] on li "WGT - FLOWER GREENHOUSE - CKZ - HYB" at bounding box center [335, 443] width 511 height 22
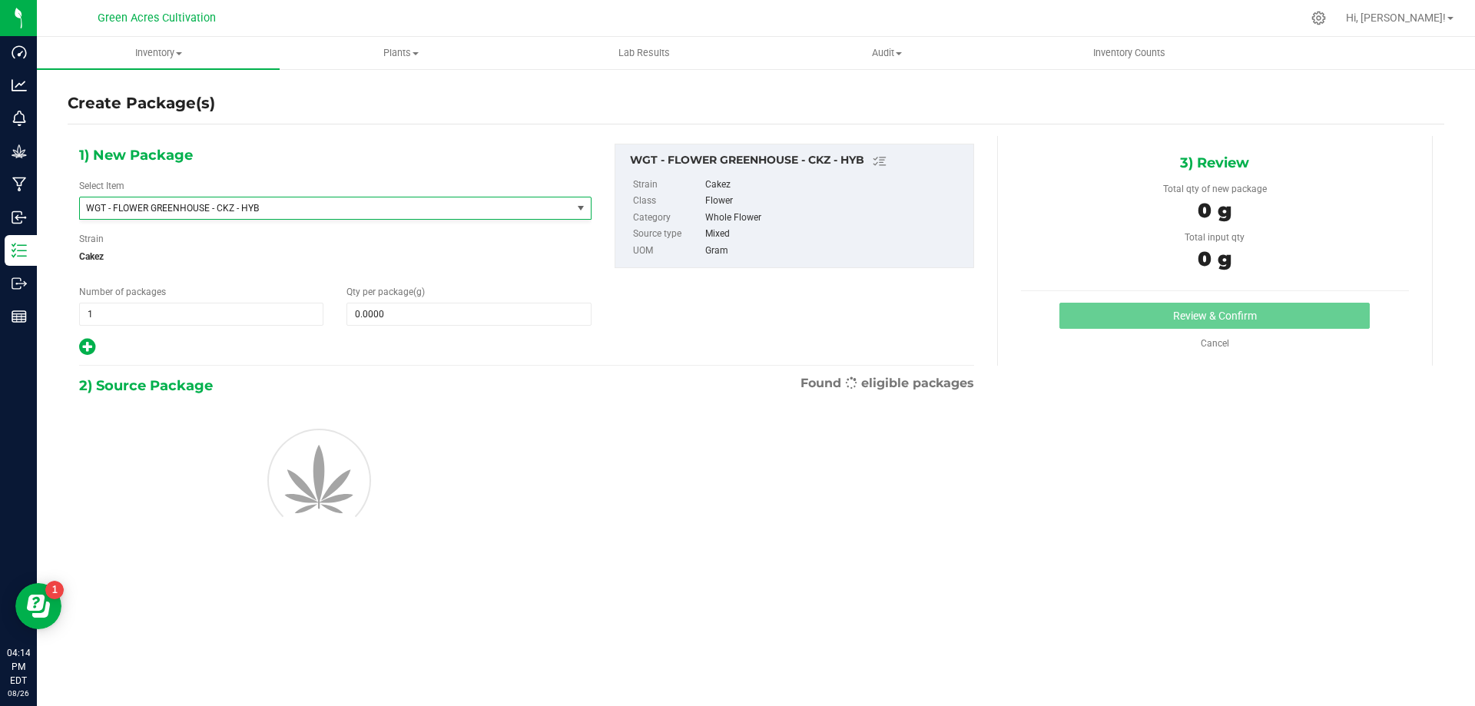
type input "0.0000"
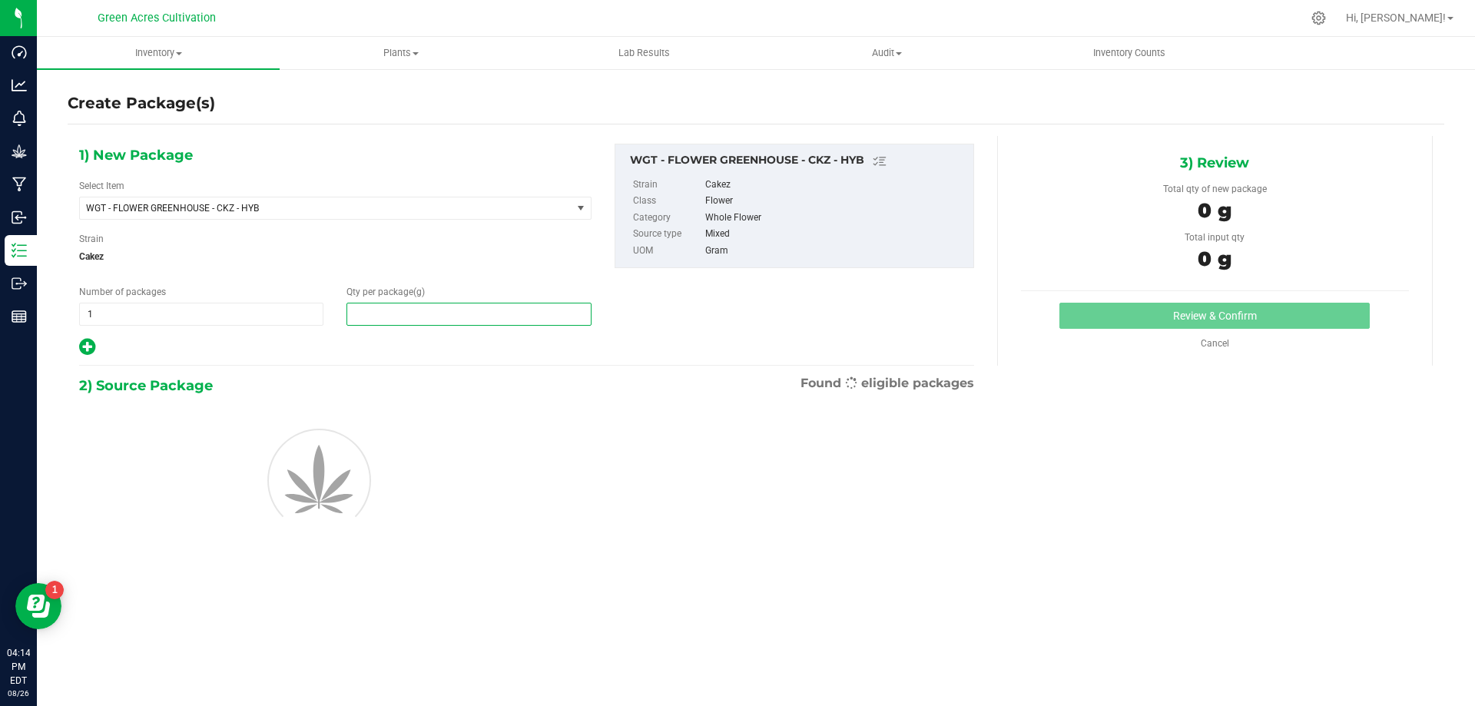
click at [435, 316] on span at bounding box center [468, 314] width 244 height 23
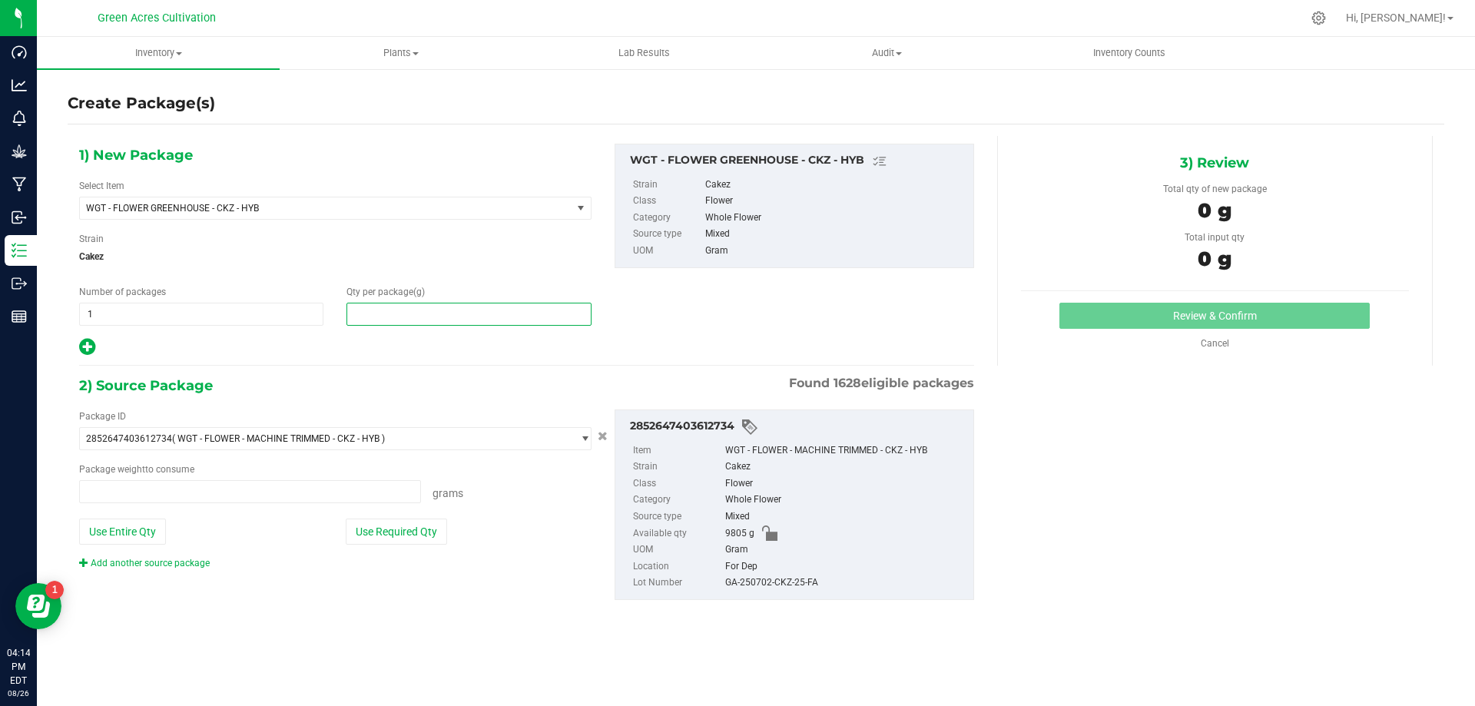
type input "0.0000 g"
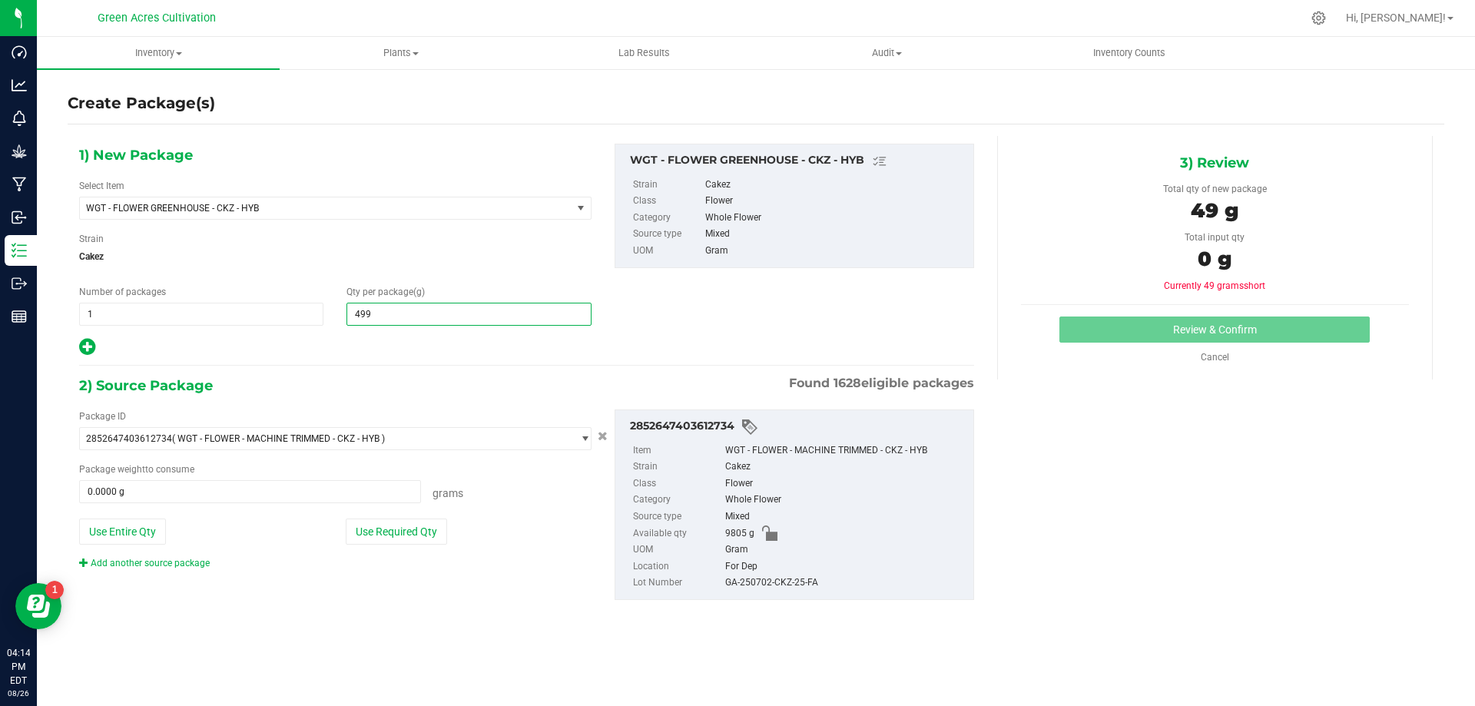
type input "4990"
type input "4,990.0000"
click at [383, 522] on button "Use Required Qty" at bounding box center [396, 531] width 101 height 26
type input "4990.0000 g"
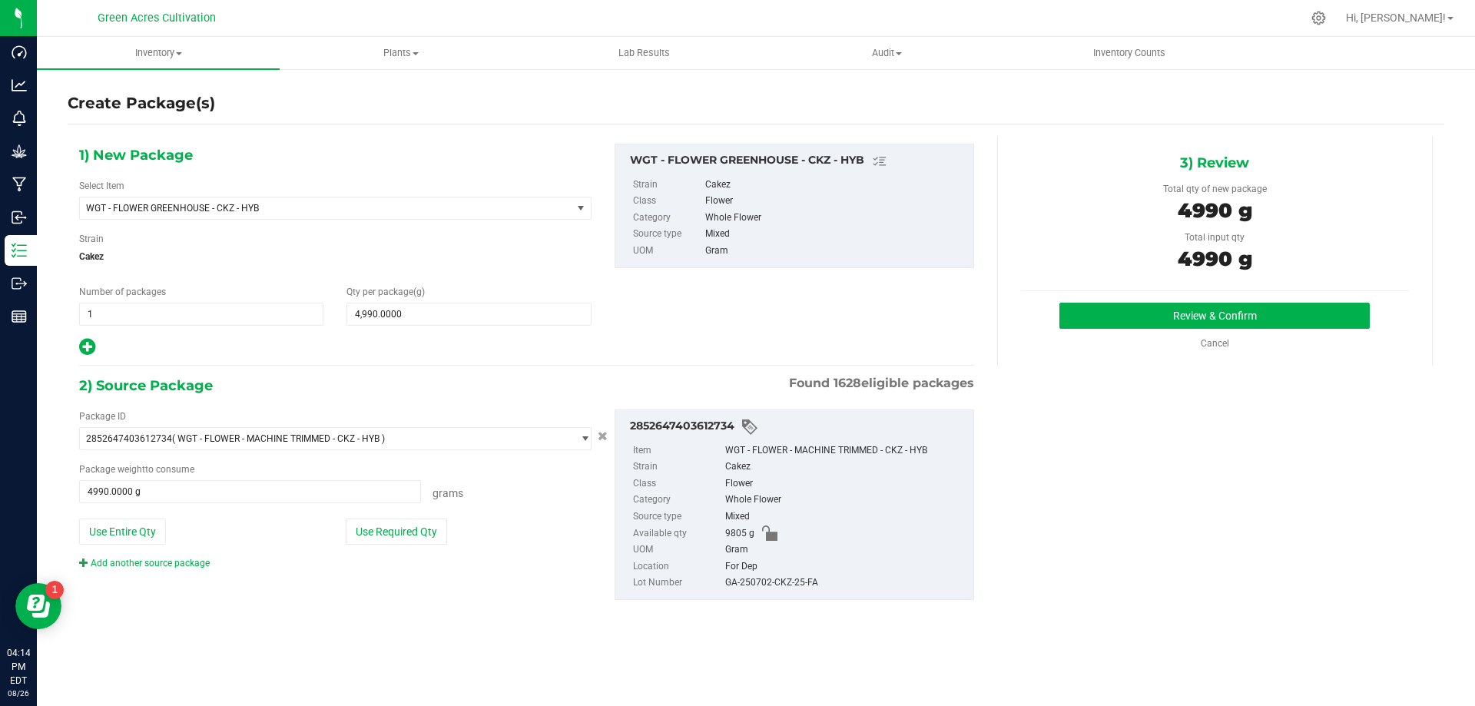
click at [494, 556] on div "Add another source package" at bounding box center [335, 563] width 512 height 14
click at [796, 581] on div "GA-250702-CKZ-25-FA" at bounding box center [845, 582] width 240 height 17
copy div "GA-250702-CKZ-25-FA"
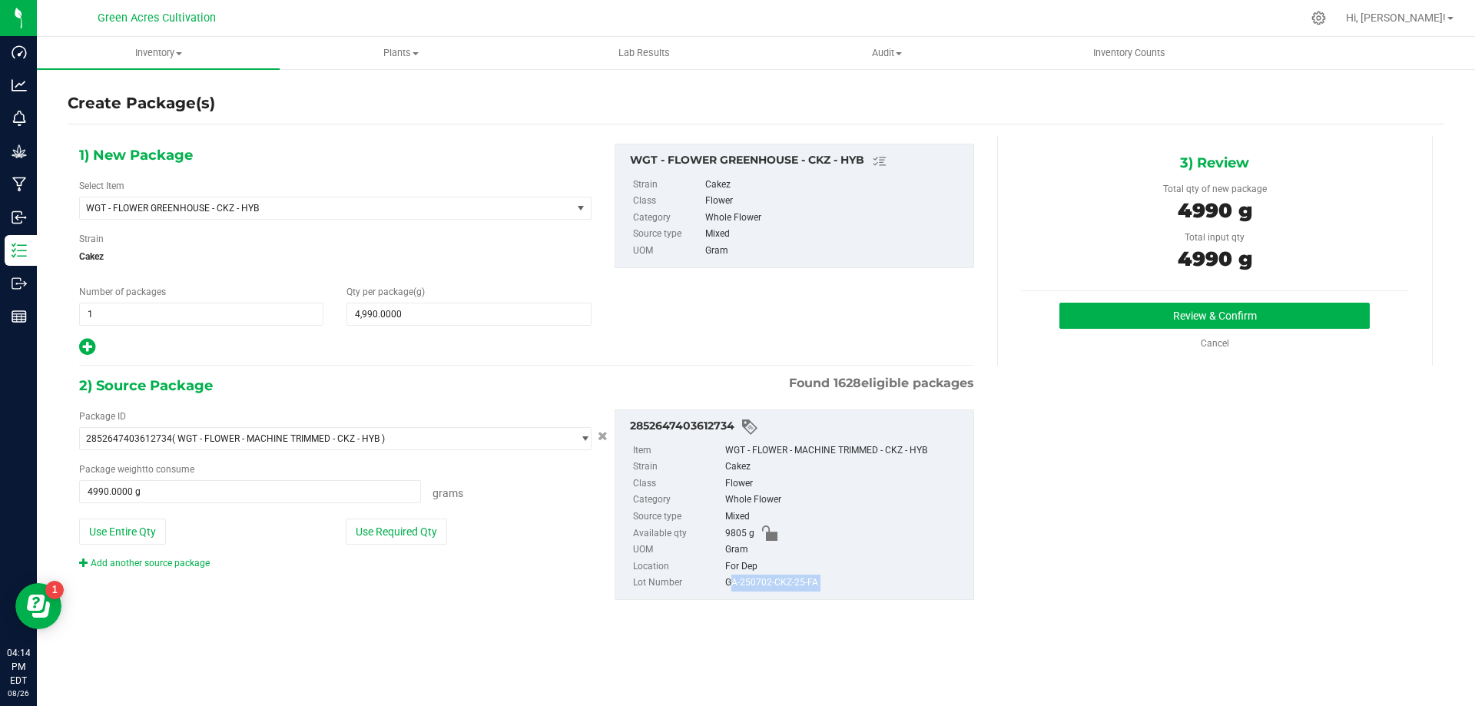
click at [1071, 497] on div "1) New Package Select Item WGT - FLOWER GREENHOUSE - CKZ - HYB WGT - FLOWER GRE…" at bounding box center [756, 384] width 1376 height 496
click at [1138, 377] on div "1) New Package Select Item WGT - FLOWER GREENHOUSE - CKZ - HYB WGT - FLOWER GRE…" at bounding box center [756, 384] width 1376 height 496
click at [1138, 300] on div "3) Review Total qty of new package 4990 g Total input qty 4990 g Review & Confi…" at bounding box center [1214, 251] width 435 height 230
click at [1127, 309] on button "Review & Confirm" at bounding box center [1214, 316] width 310 height 26
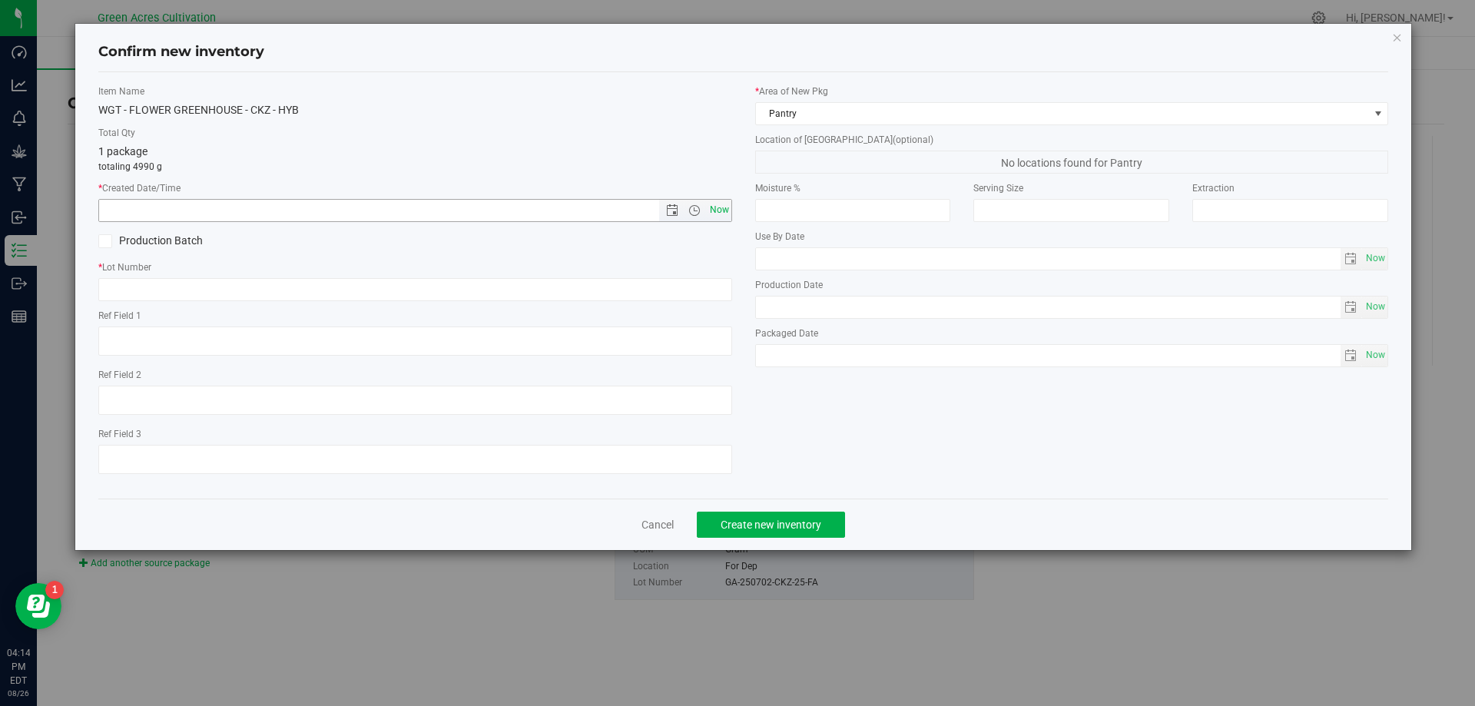
click at [713, 214] on span "Now" at bounding box center [719, 210] width 26 height 22
type input "[DATE] 4:14 PM"
click at [664, 301] on div "Item Name WGT - FLOWER GREENHOUSE - CKZ - HYB Total Qty 1 package totaling 4990…" at bounding box center [415, 285] width 657 height 402
click at [664, 286] on input "text" at bounding box center [415, 289] width 634 height 23
paste input "GA-250702-CKZ-25-FA"
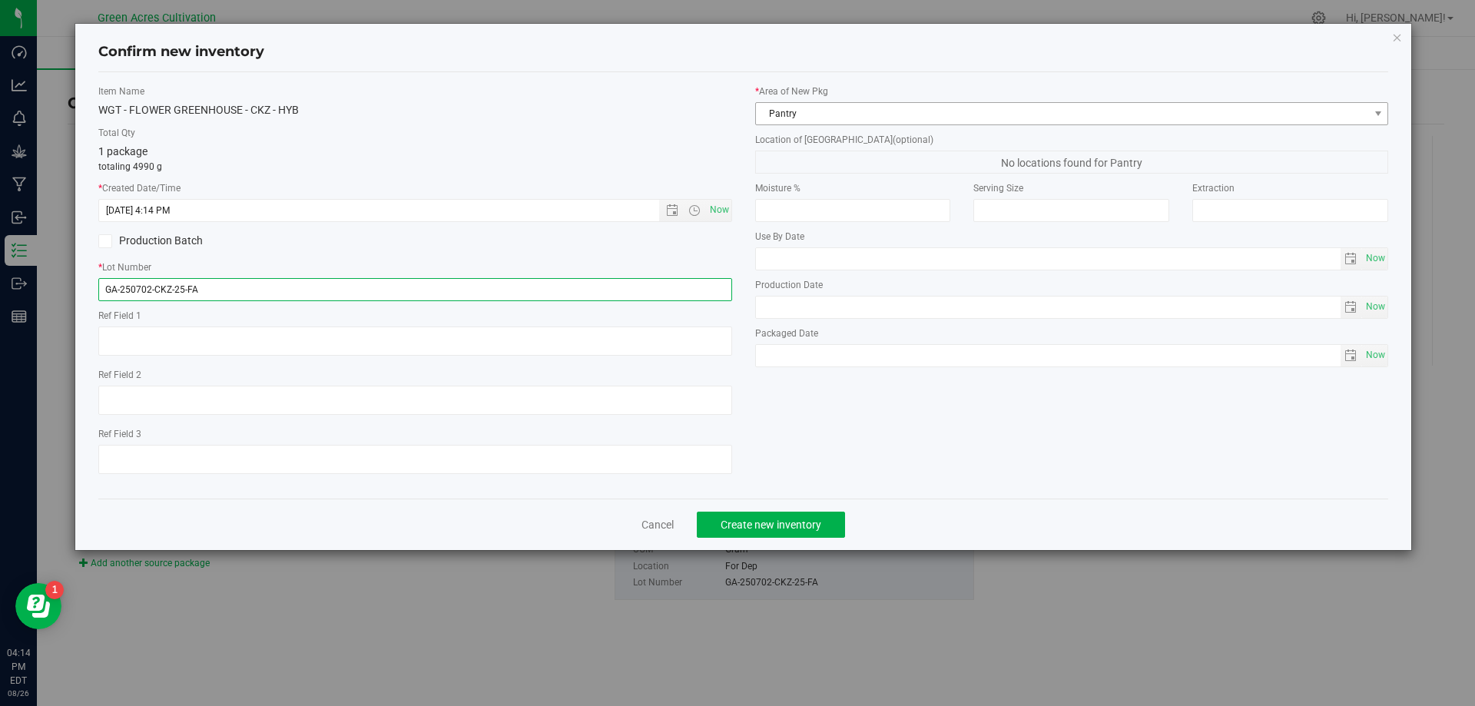
type input "GA-250702-CKZ-25-FA"
click at [830, 111] on span "Pantry" at bounding box center [1062, 114] width 613 height 22
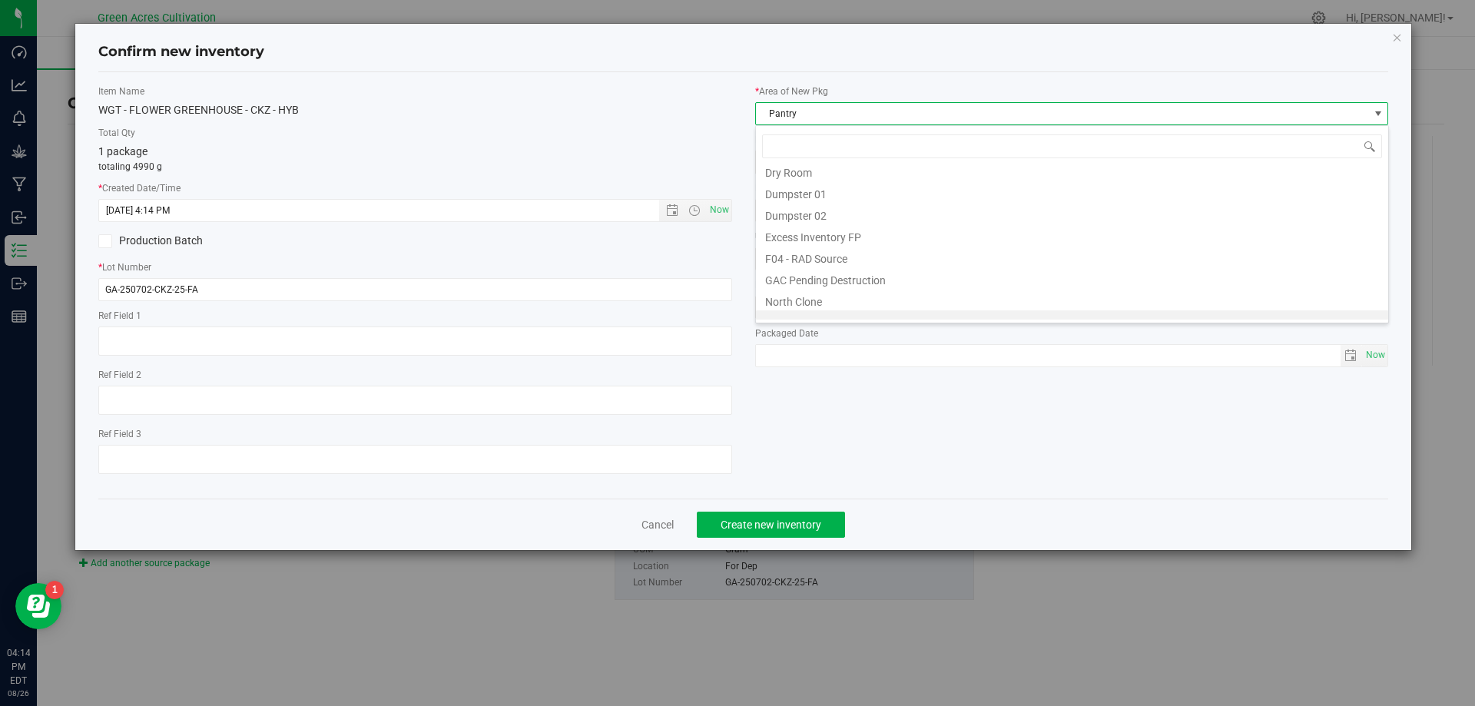
scroll to position [0, 0]
click at [809, 290] on li "Dry Room" at bounding box center [1072, 284] width 632 height 22
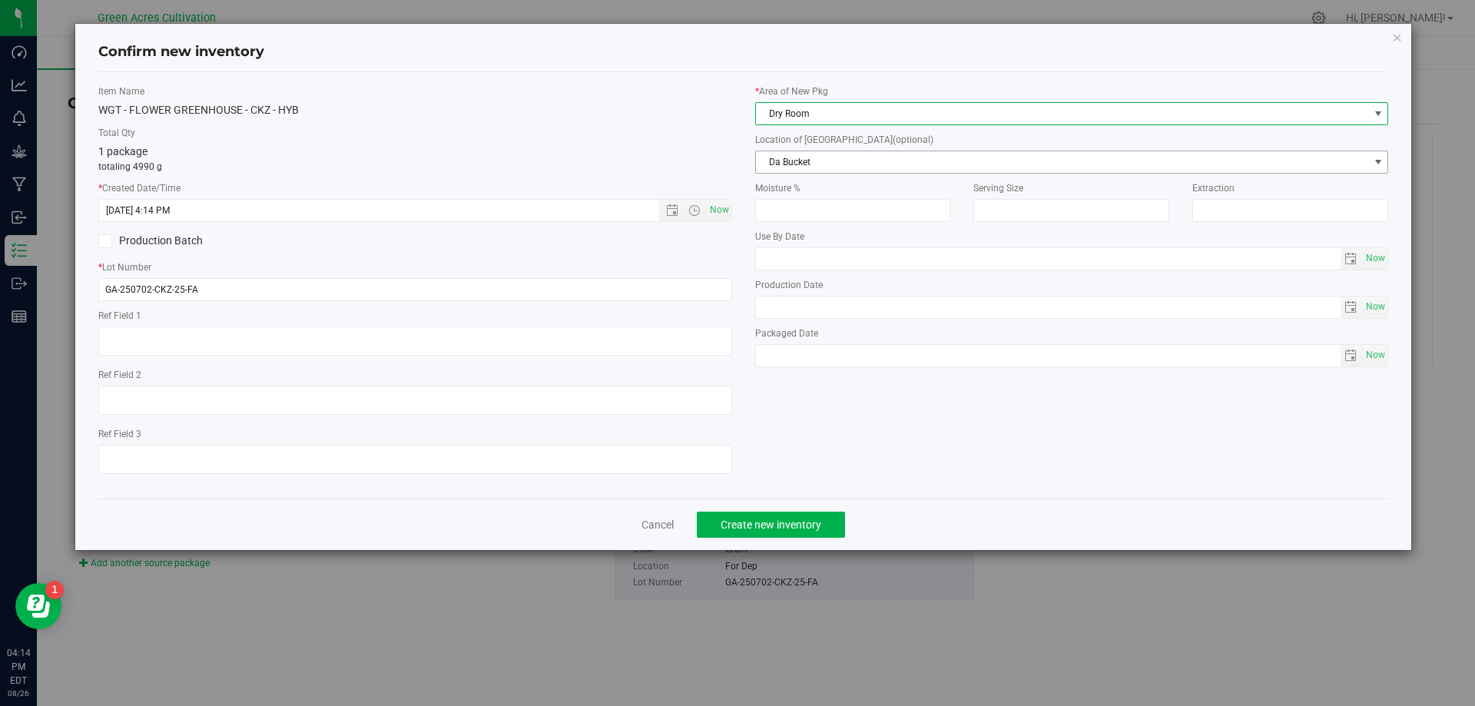
click at [843, 154] on span "Da Bucket" at bounding box center [1062, 162] width 613 height 22
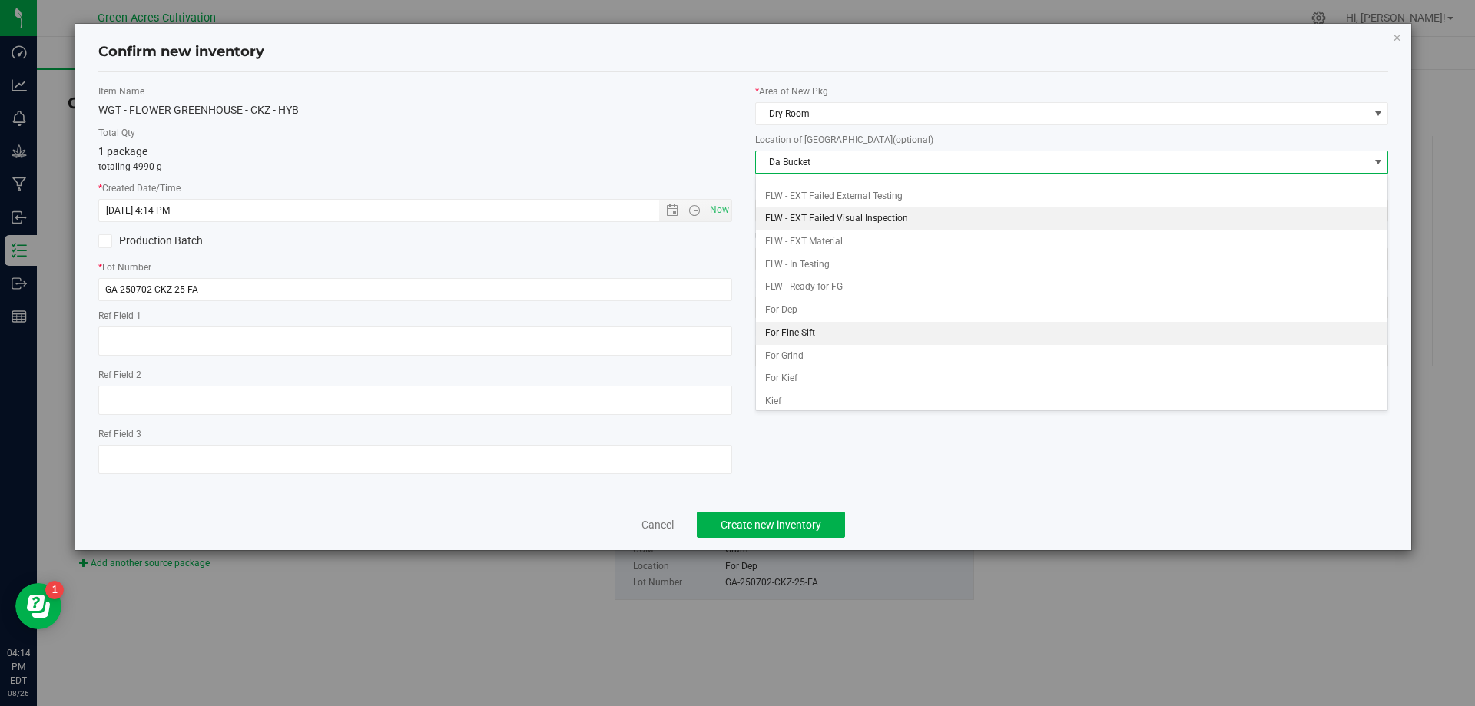
scroll to position [66, 0]
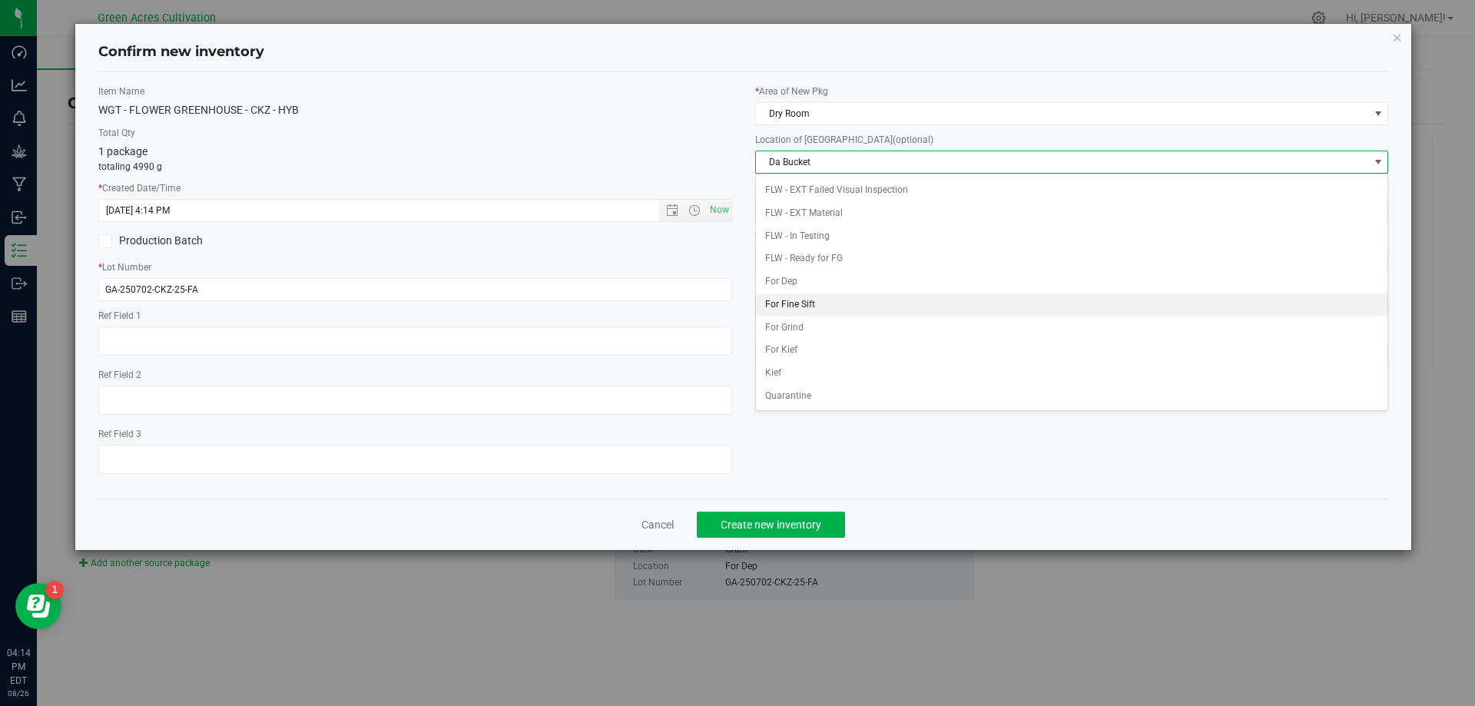
click at [810, 294] on li "For Fine Sift" at bounding box center [1072, 304] width 632 height 23
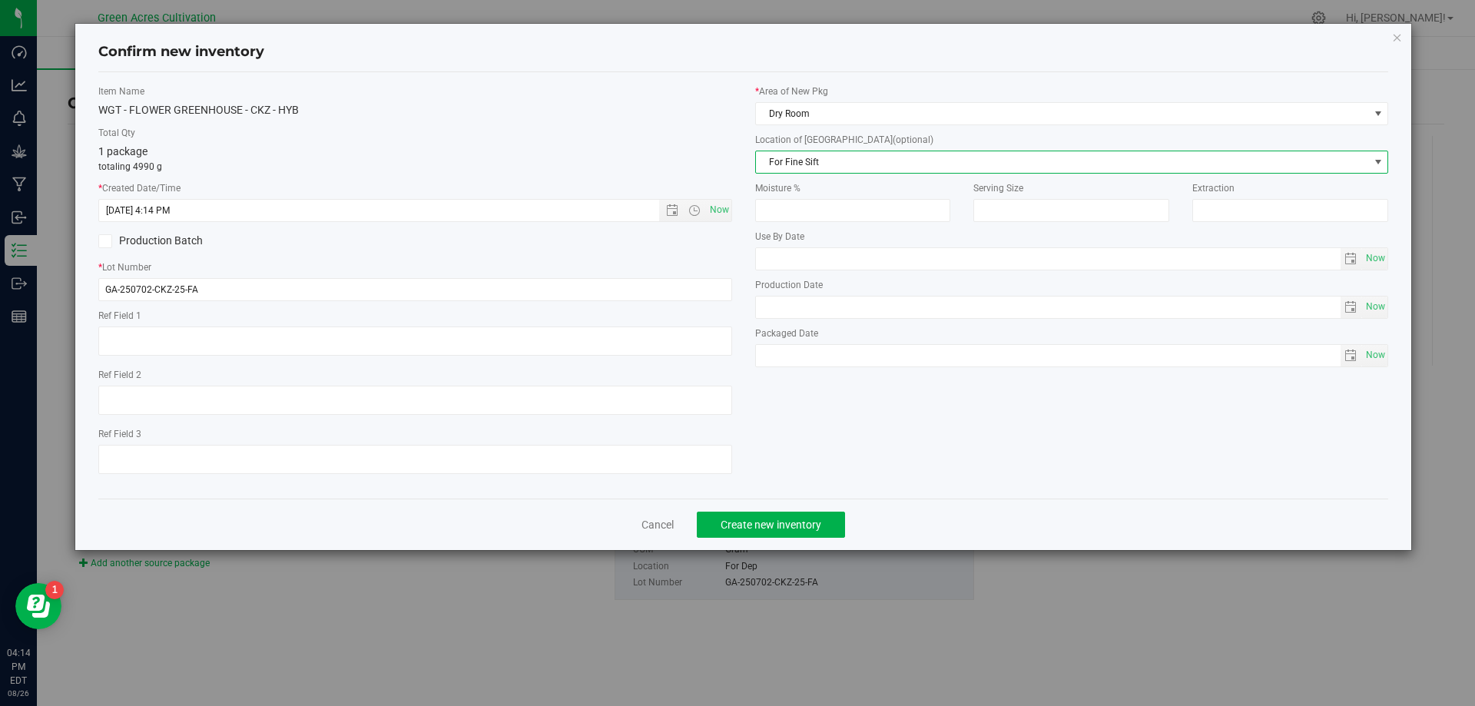
click at [838, 154] on span "For Fine Sift" at bounding box center [1062, 162] width 613 height 22
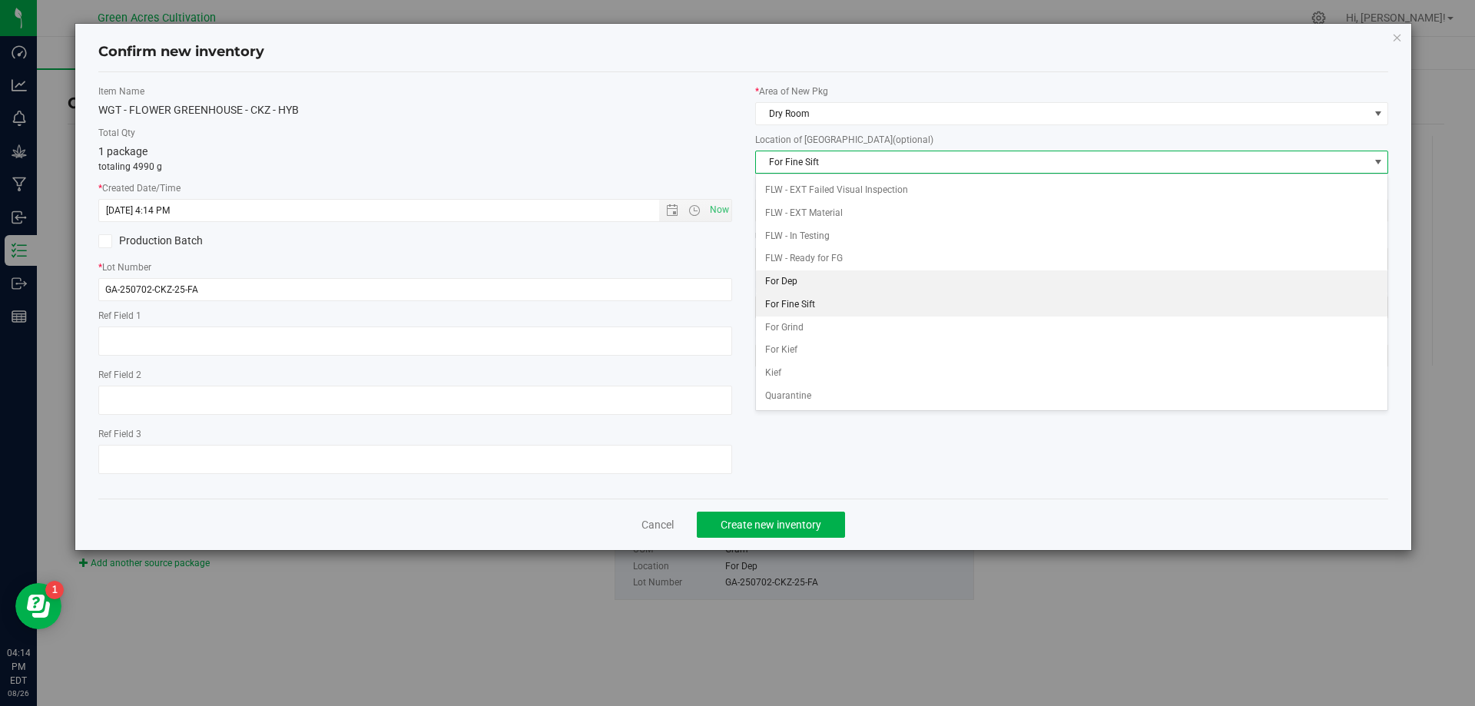
click at [825, 276] on li "For Dep" at bounding box center [1072, 281] width 632 height 23
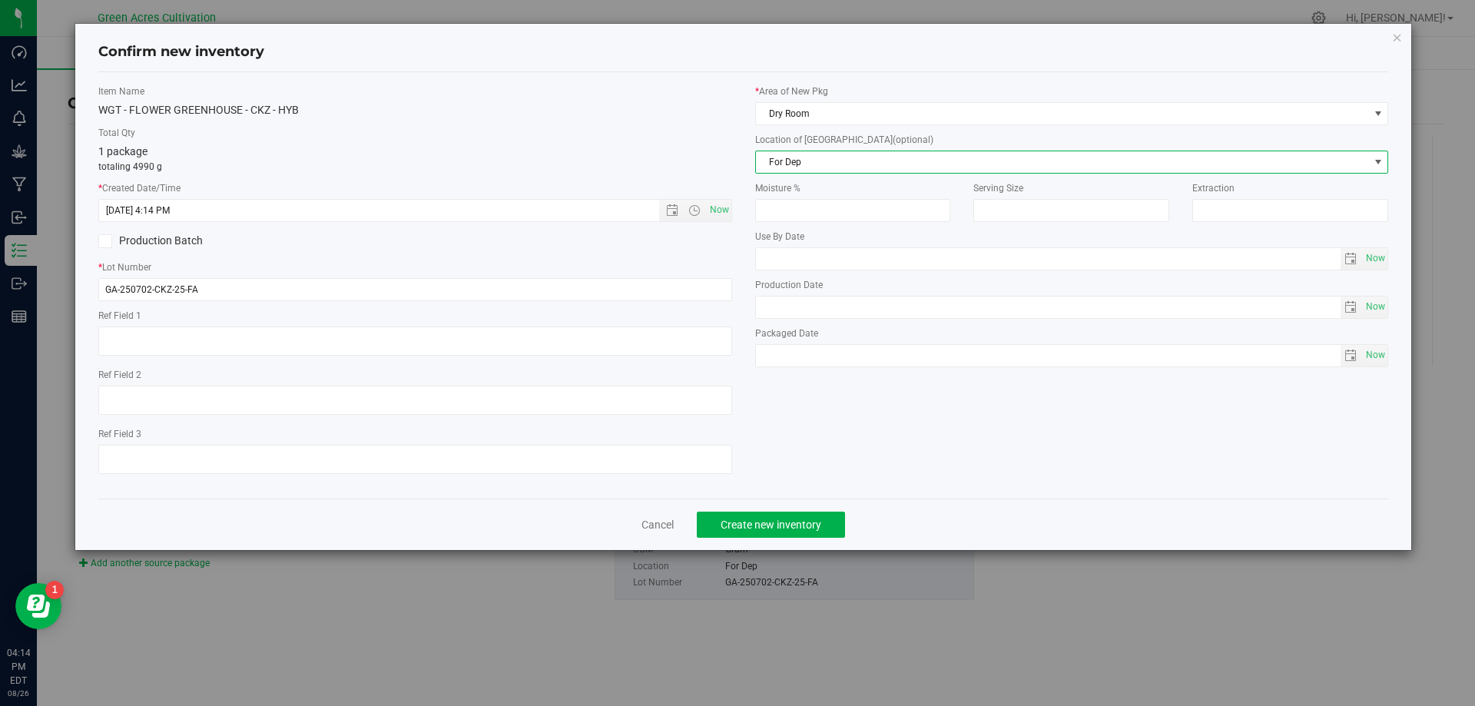
click at [831, 541] on div "Cancel Create new inventory" at bounding box center [743, 523] width 1290 height 51
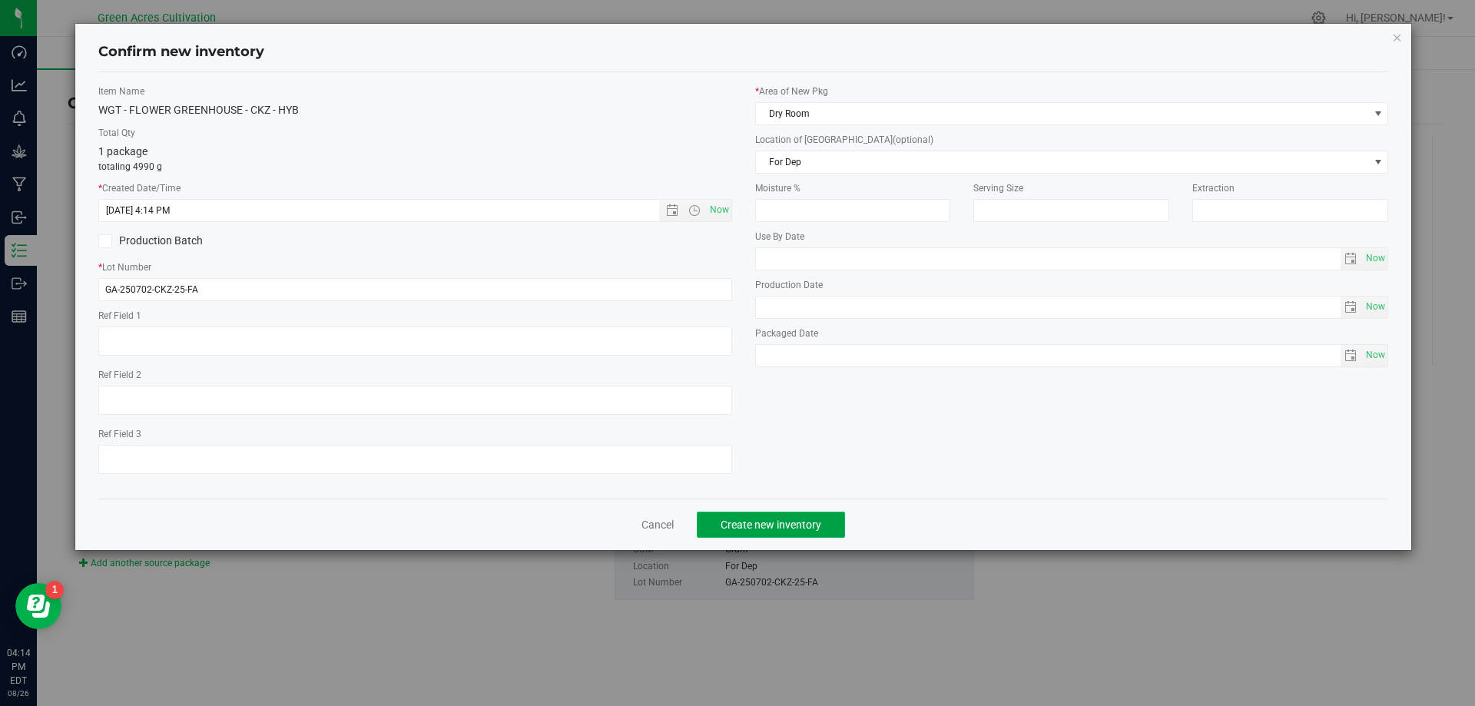
click at [820, 526] on span "Create new inventory" at bounding box center [770, 524] width 101 height 12
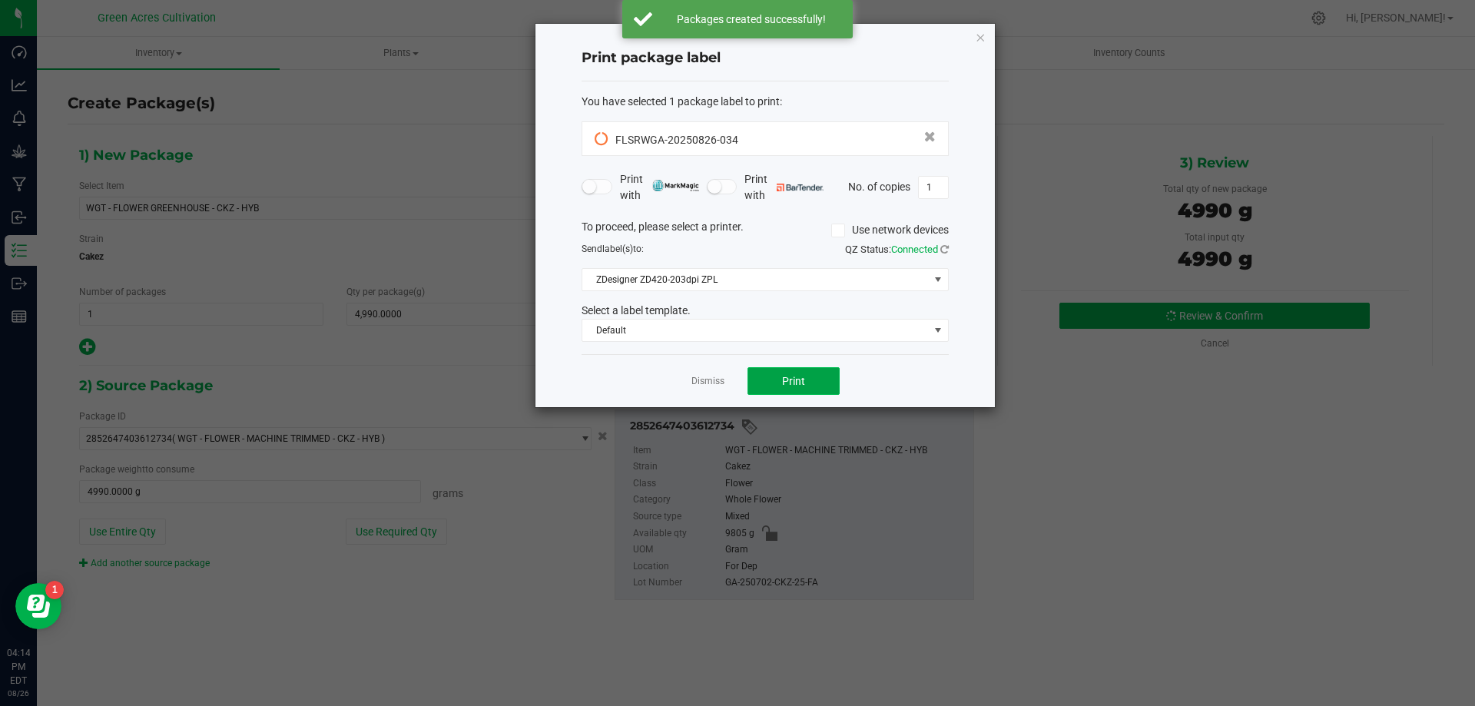
click at [793, 388] on button "Print" at bounding box center [793, 381] width 92 height 28
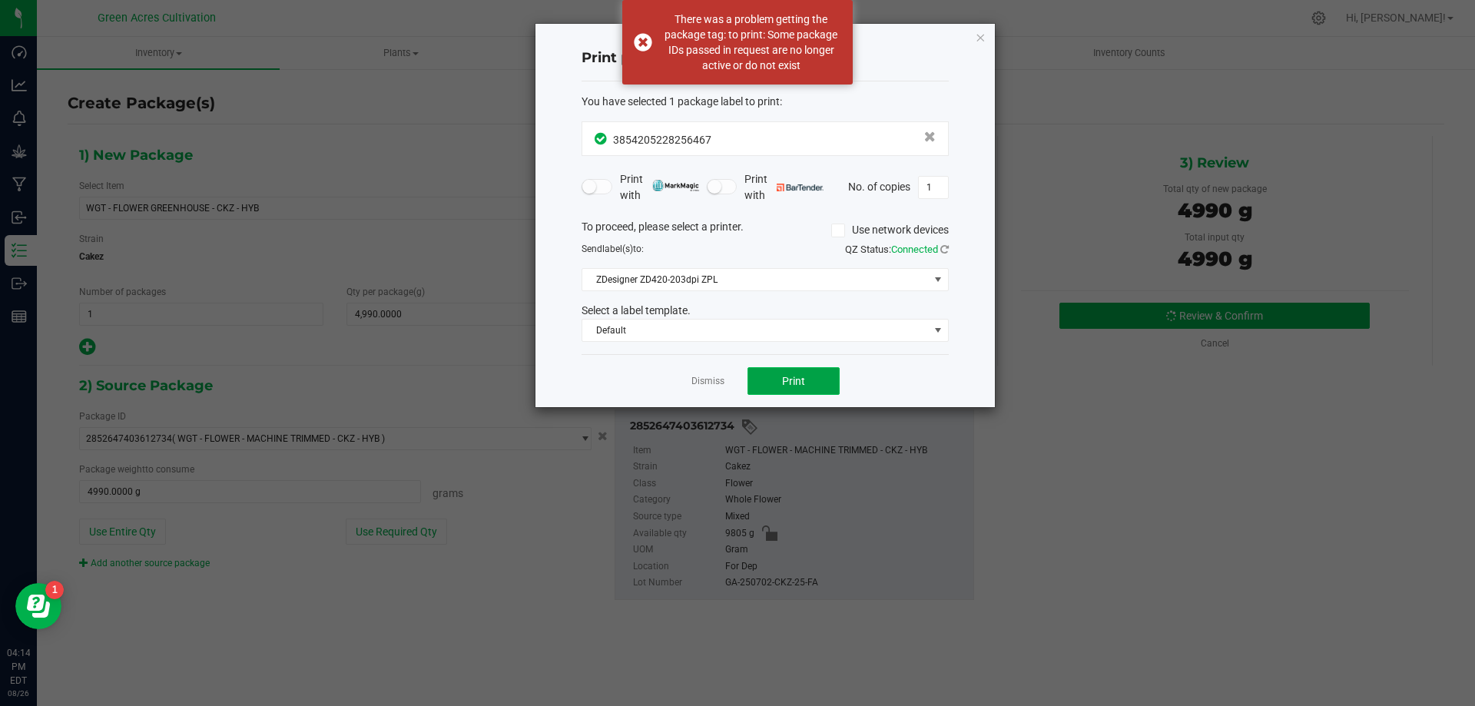
click at [788, 378] on span "Print" at bounding box center [793, 381] width 23 height 12
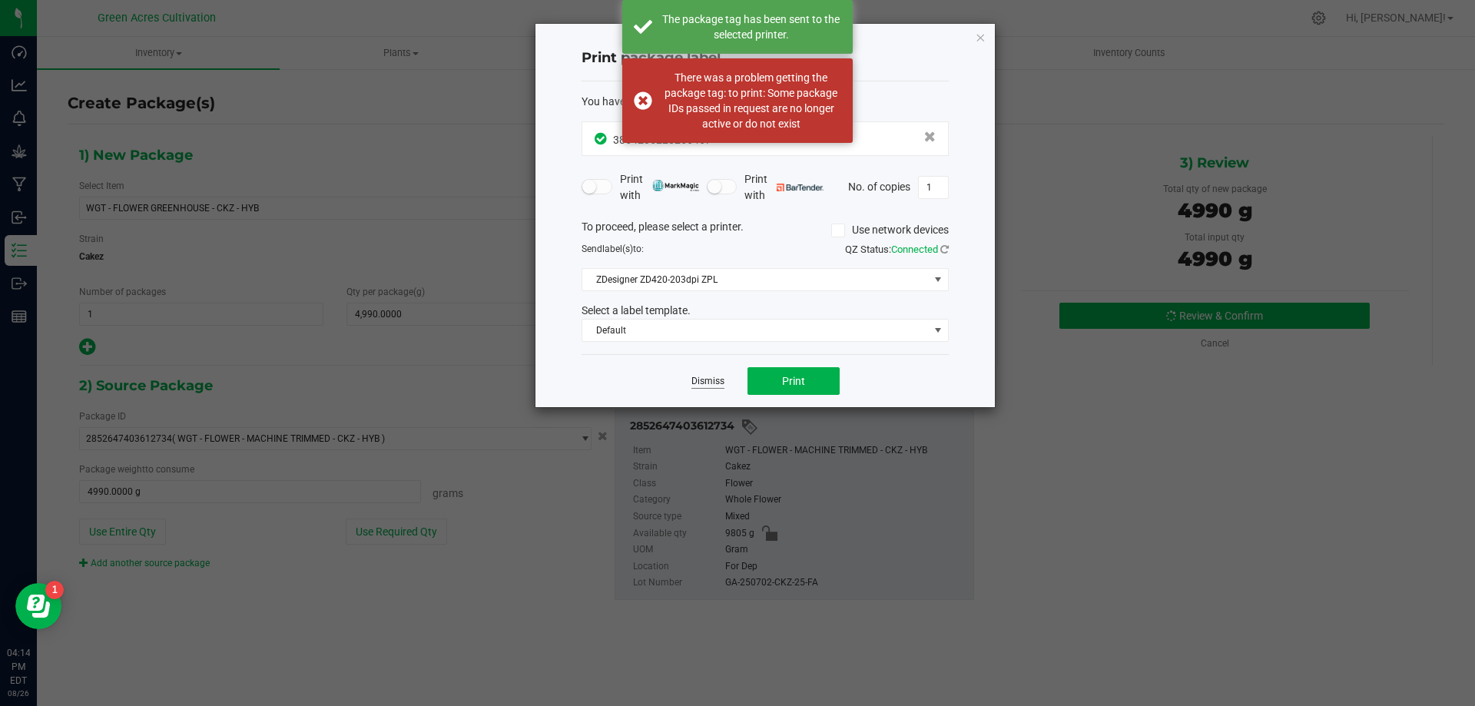
click at [710, 381] on link "Dismiss" at bounding box center [707, 381] width 33 height 13
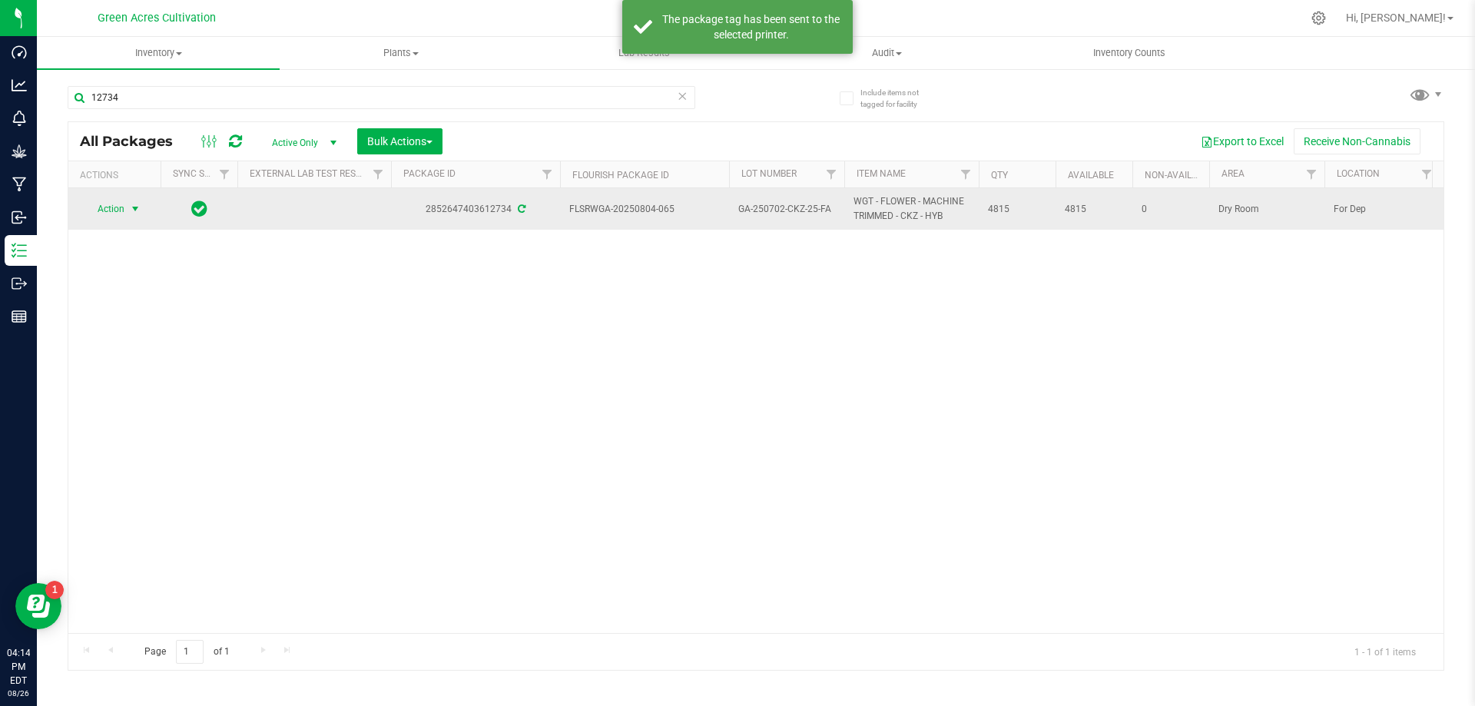
click at [126, 212] on span "select" at bounding box center [135, 209] width 19 height 22
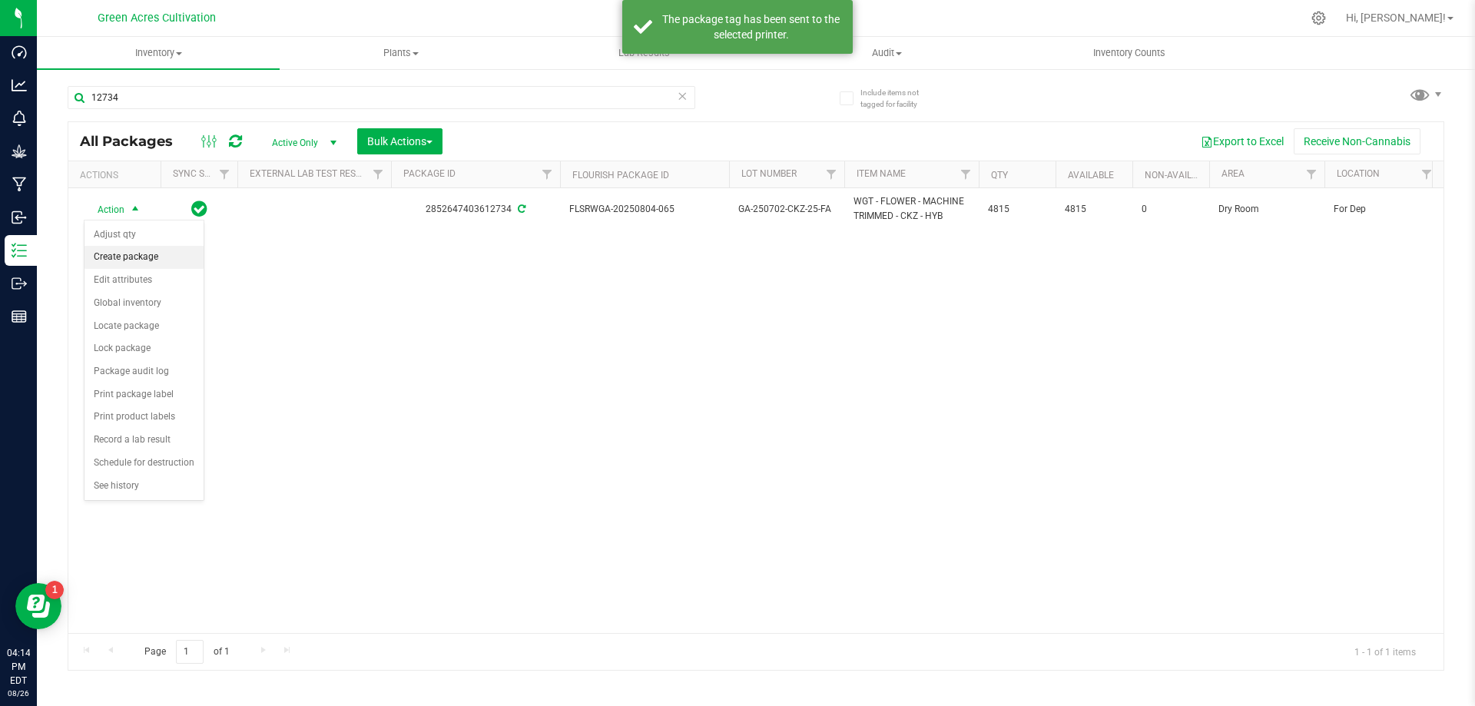
click at [147, 265] on li "Create package" at bounding box center [143, 257] width 119 height 23
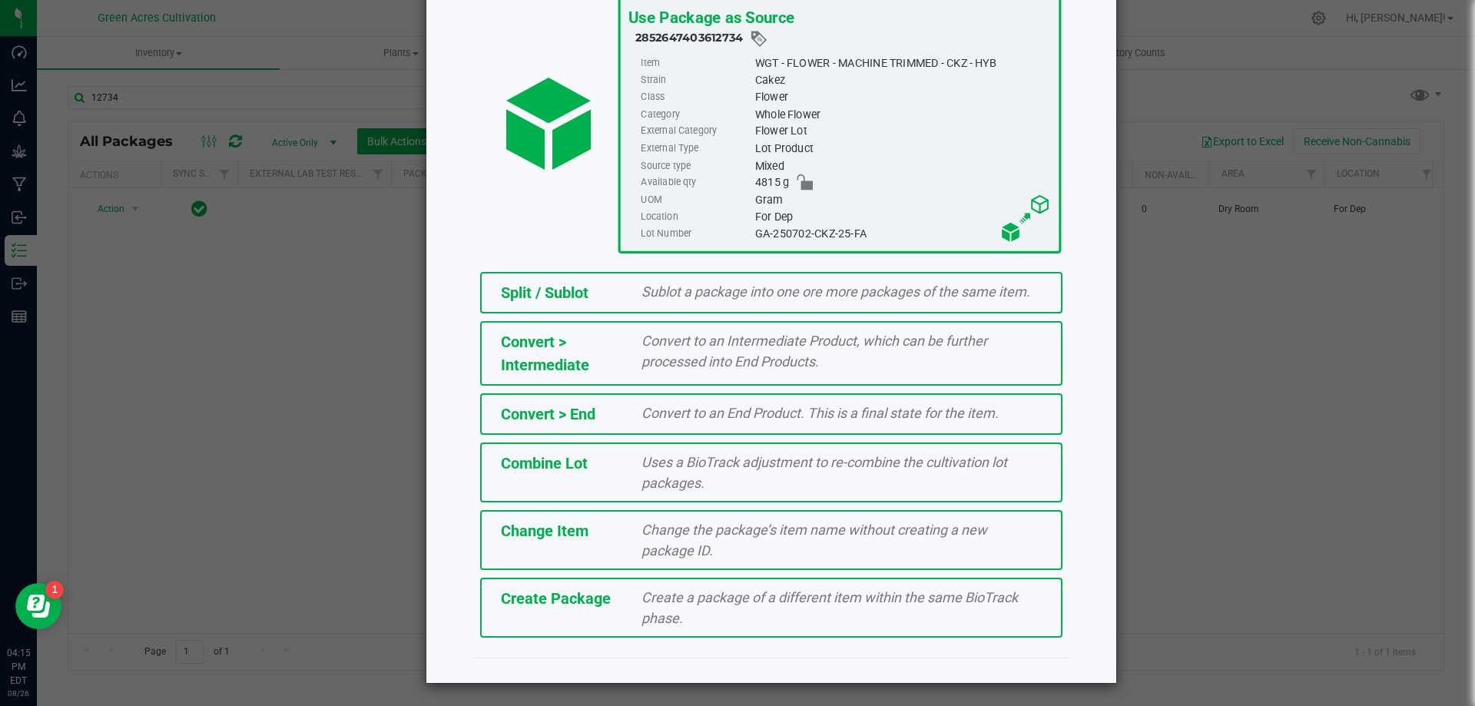
scroll to position [111, 0]
click at [525, 611] on div "Create Package Create a package of a different item within the same BioTrack ph…" at bounding box center [771, 607] width 582 height 60
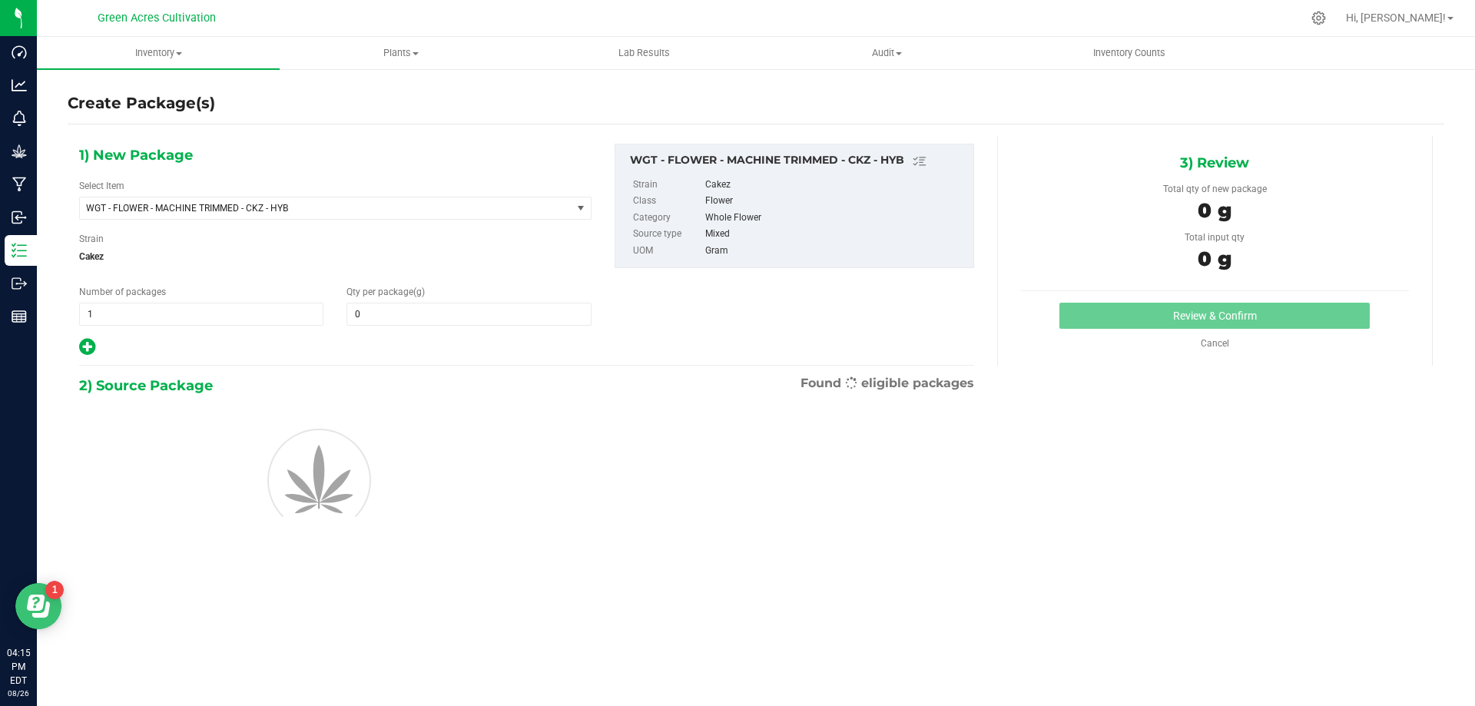
type input "0.0000"
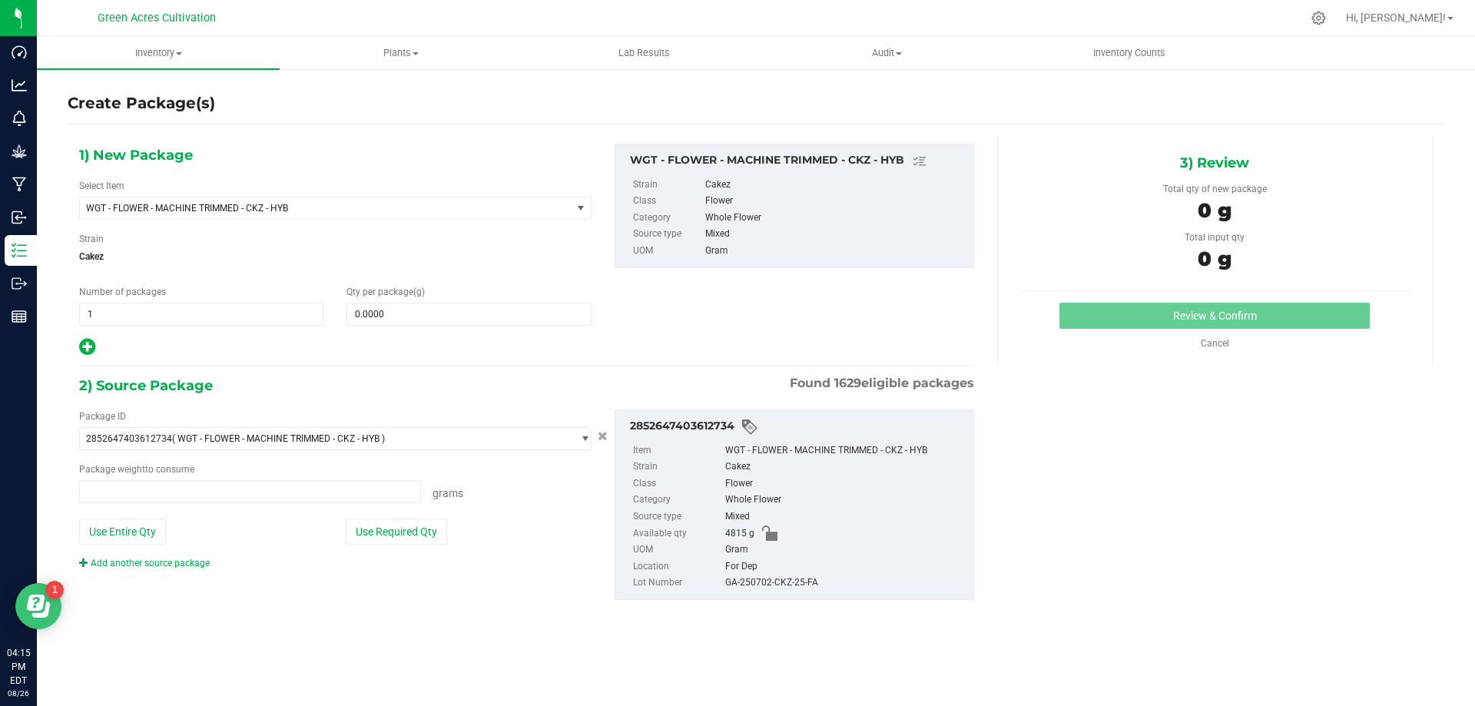
type input "0.0000 g"
click at [366, 316] on span at bounding box center [468, 314] width 244 height 23
type input "7"
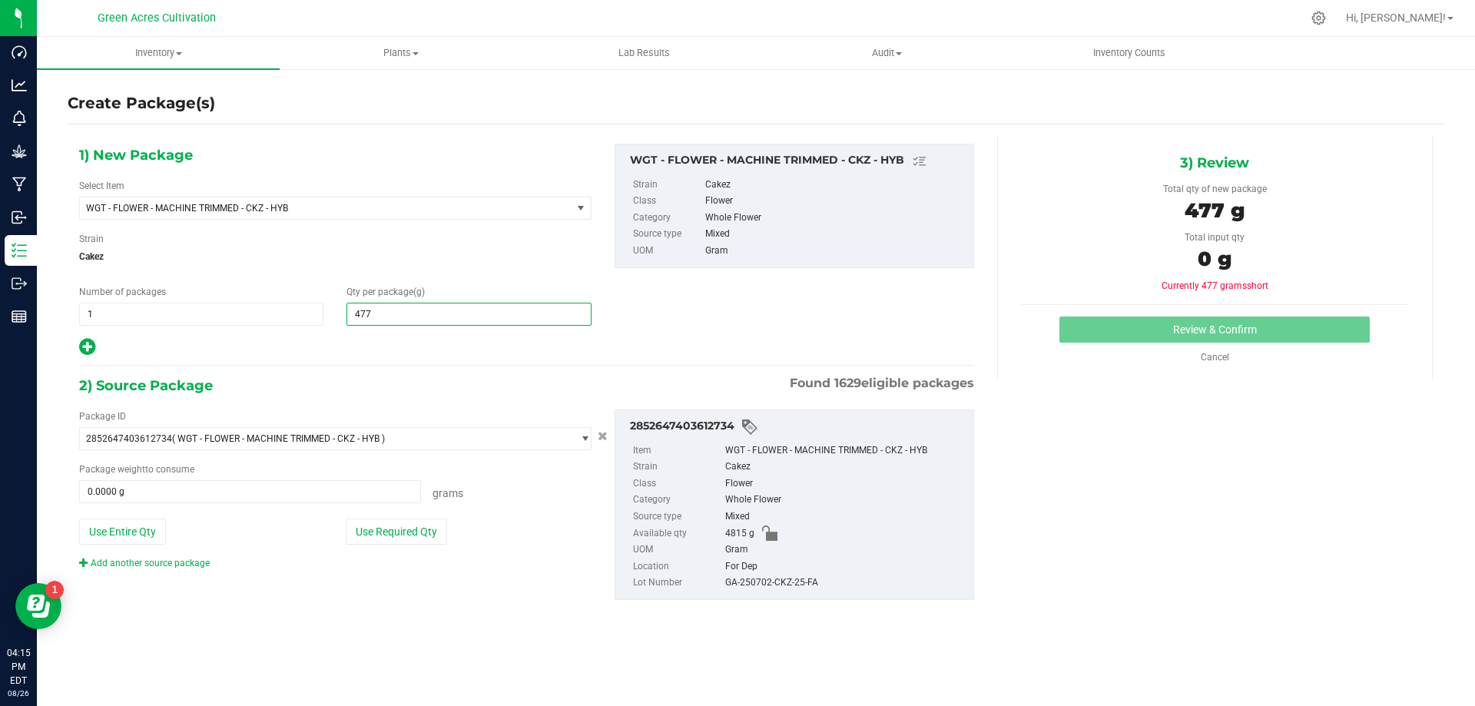
type input "4775"
type input "4,775.0000"
click at [487, 381] on div "2) Source Package Found 1629 eligible packages" at bounding box center [526, 385] width 895 height 23
click at [406, 535] on button "Use Required Qty" at bounding box center [396, 531] width 101 height 26
type input "4775.0000 g"
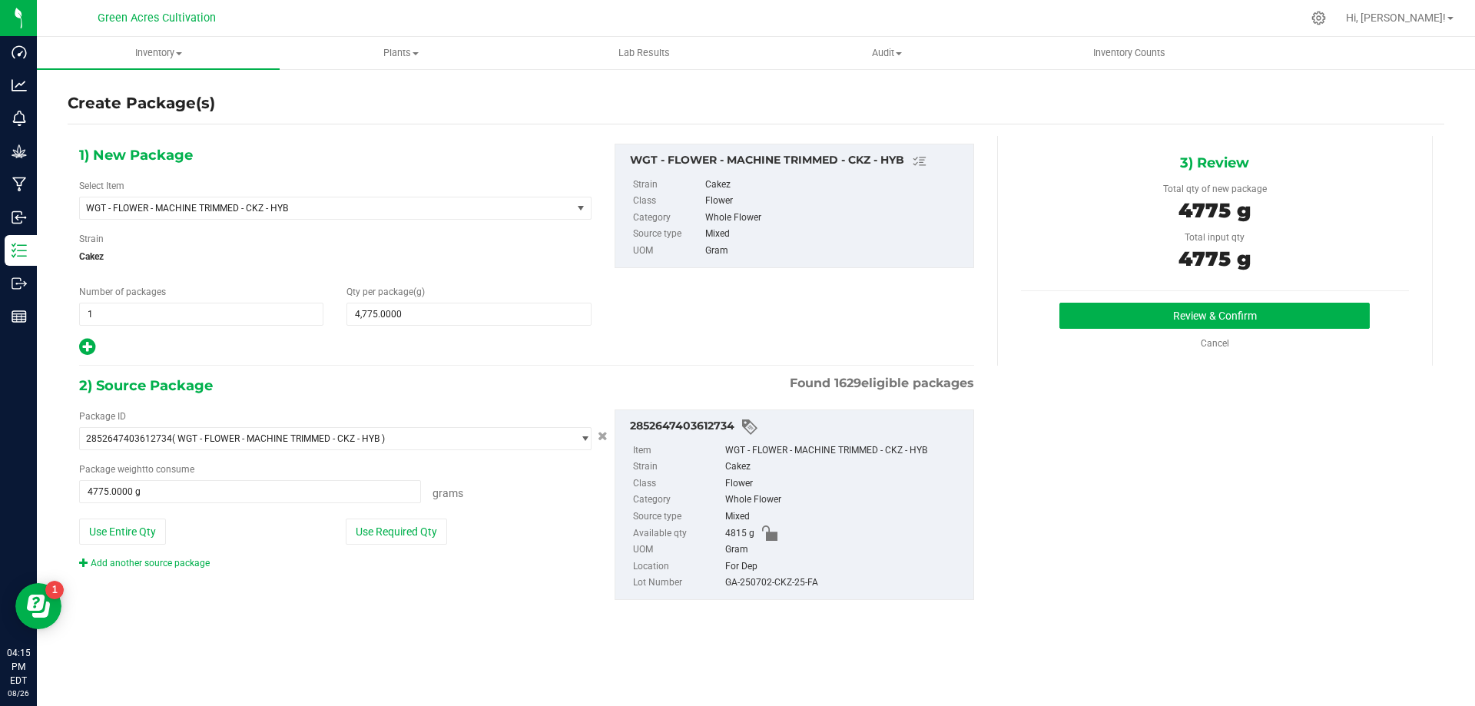
click at [790, 585] on div "GA-250702-CKZ-25-FA" at bounding box center [845, 582] width 240 height 17
copy div "GA-250702-CKZ-25-FA"
click at [1001, 535] on div "1) New Package Select Item WGT - FLOWER - MACHINE TRIMMED - CKZ - HYB 007UP - F…" at bounding box center [756, 384] width 1376 height 496
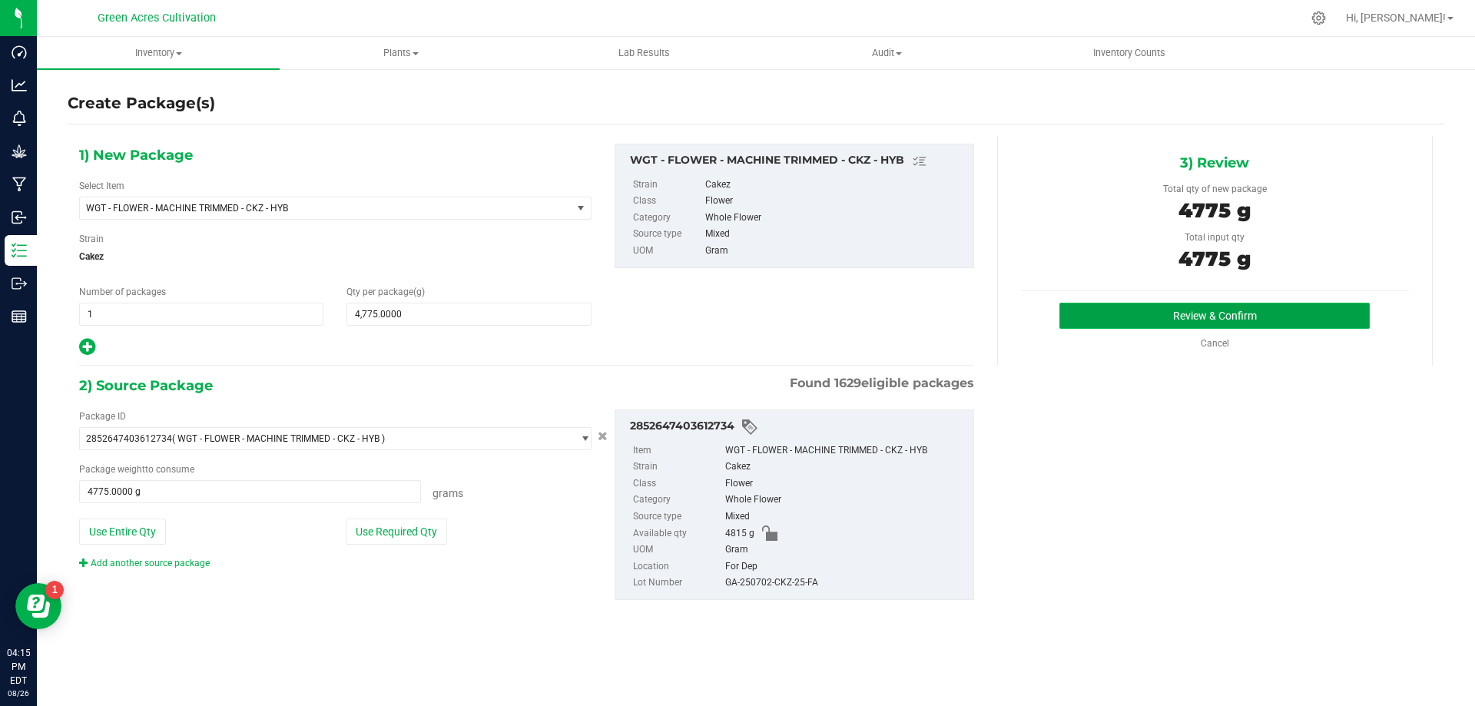
click at [1122, 323] on button "Review & Confirm" at bounding box center [1214, 316] width 310 height 26
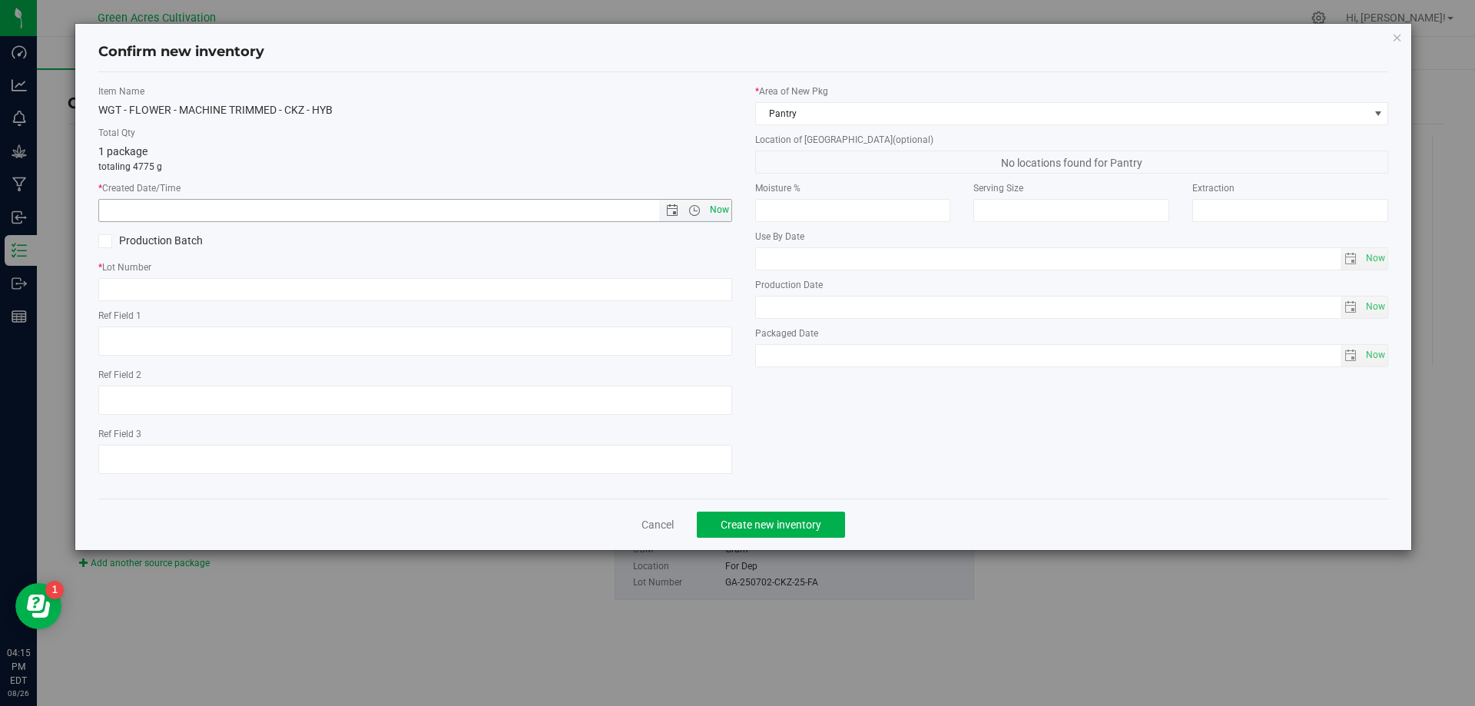
click at [717, 216] on span "Now" at bounding box center [719, 210] width 26 height 22
type input "[DATE] 4:15 PM"
click at [680, 274] on div "* Lot Number" at bounding box center [415, 280] width 634 height 41
click at [675, 280] on input "text" at bounding box center [415, 289] width 634 height 23
paste input "GA-250702-CKZ-25-FA"
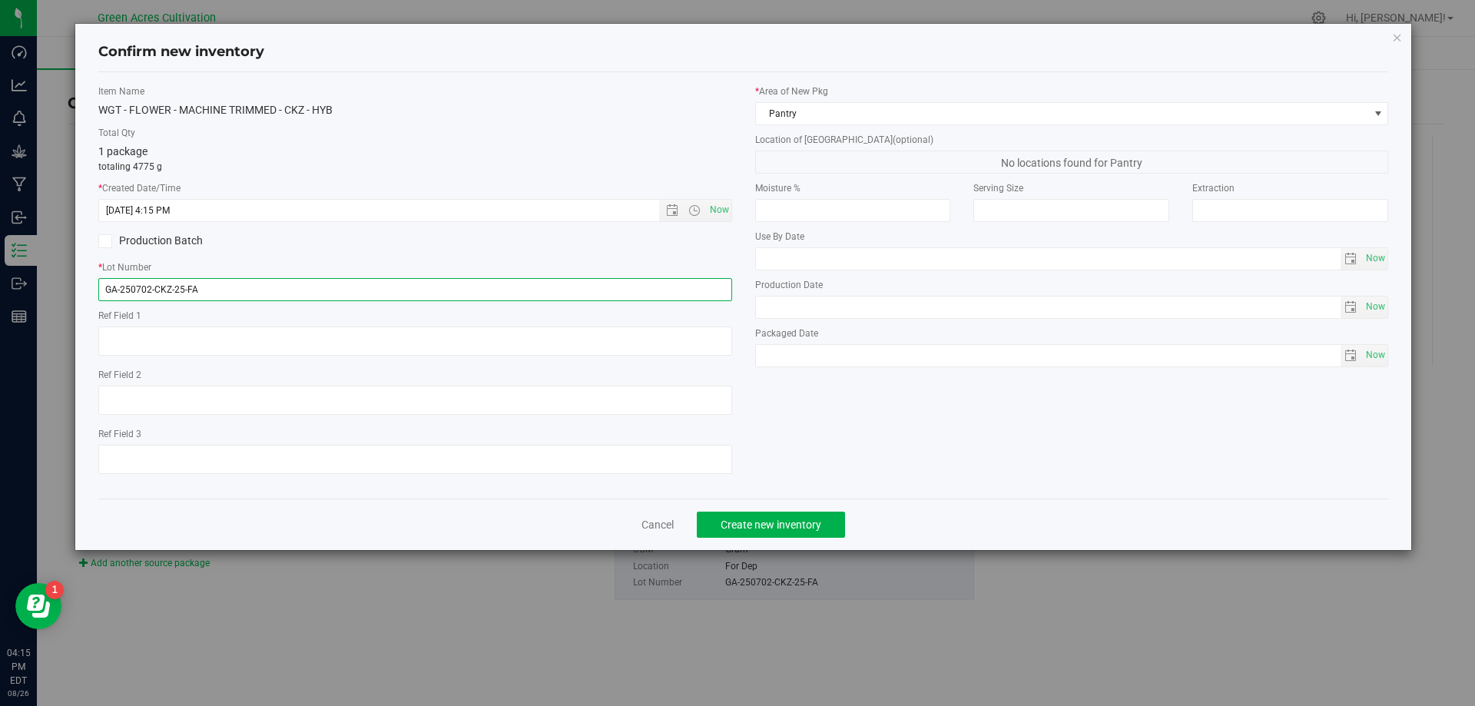
type input "GA-250702-CKZ-25-FA"
click at [882, 101] on div "* Area of [GEOGRAPHIC_DATA] Pantry" at bounding box center [1072, 104] width 634 height 41
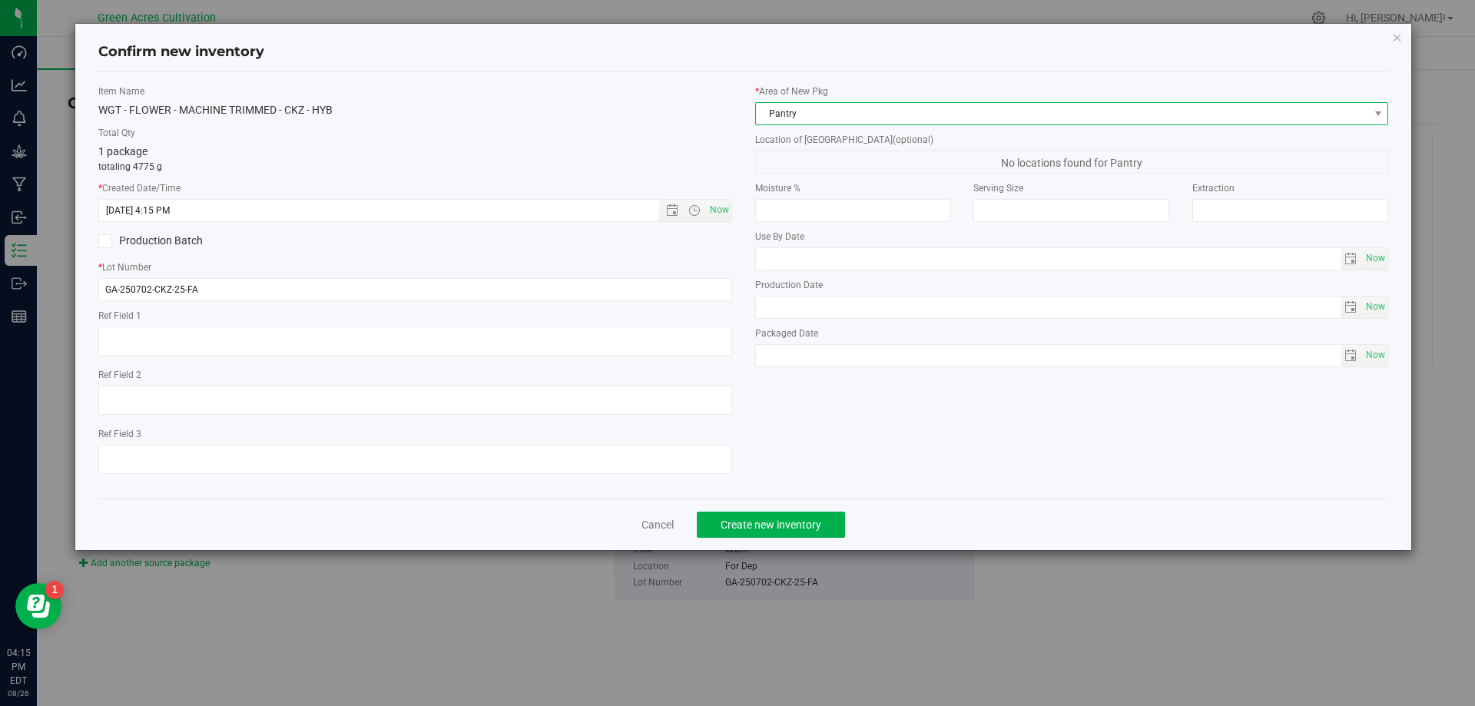
click at [880, 106] on span "Pantry" at bounding box center [1062, 114] width 613 height 22
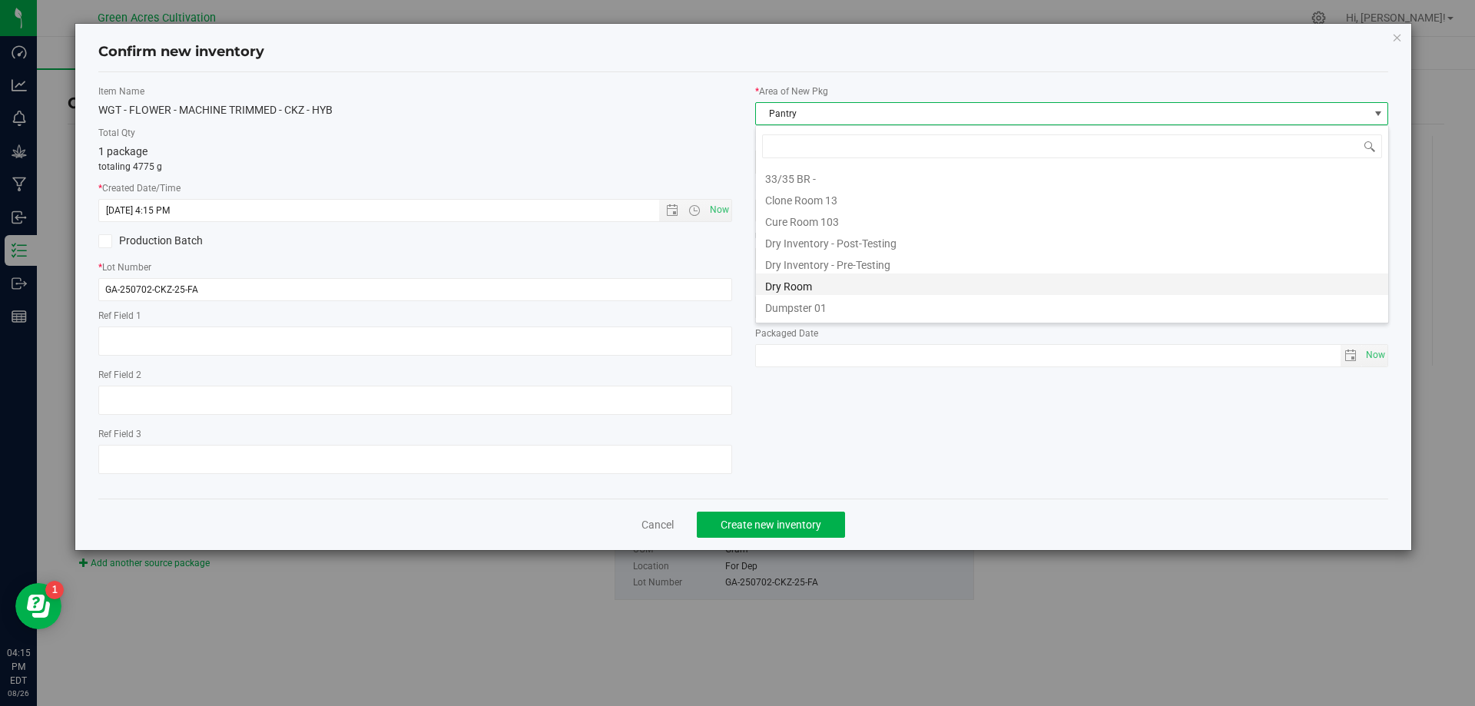
click at [805, 280] on li "Dry Room" at bounding box center [1072, 284] width 632 height 22
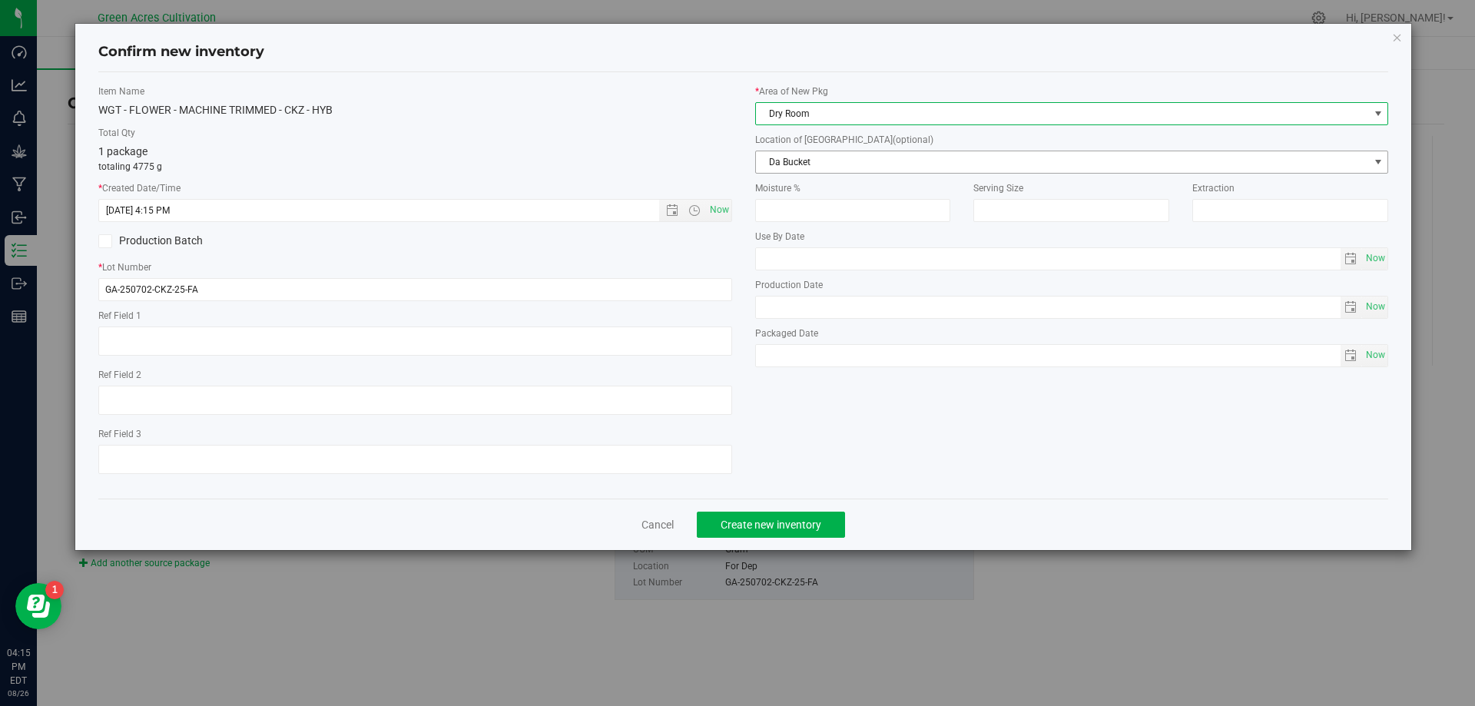
click at [856, 169] on span "Da Bucket" at bounding box center [1062, 162] width 613 height 22
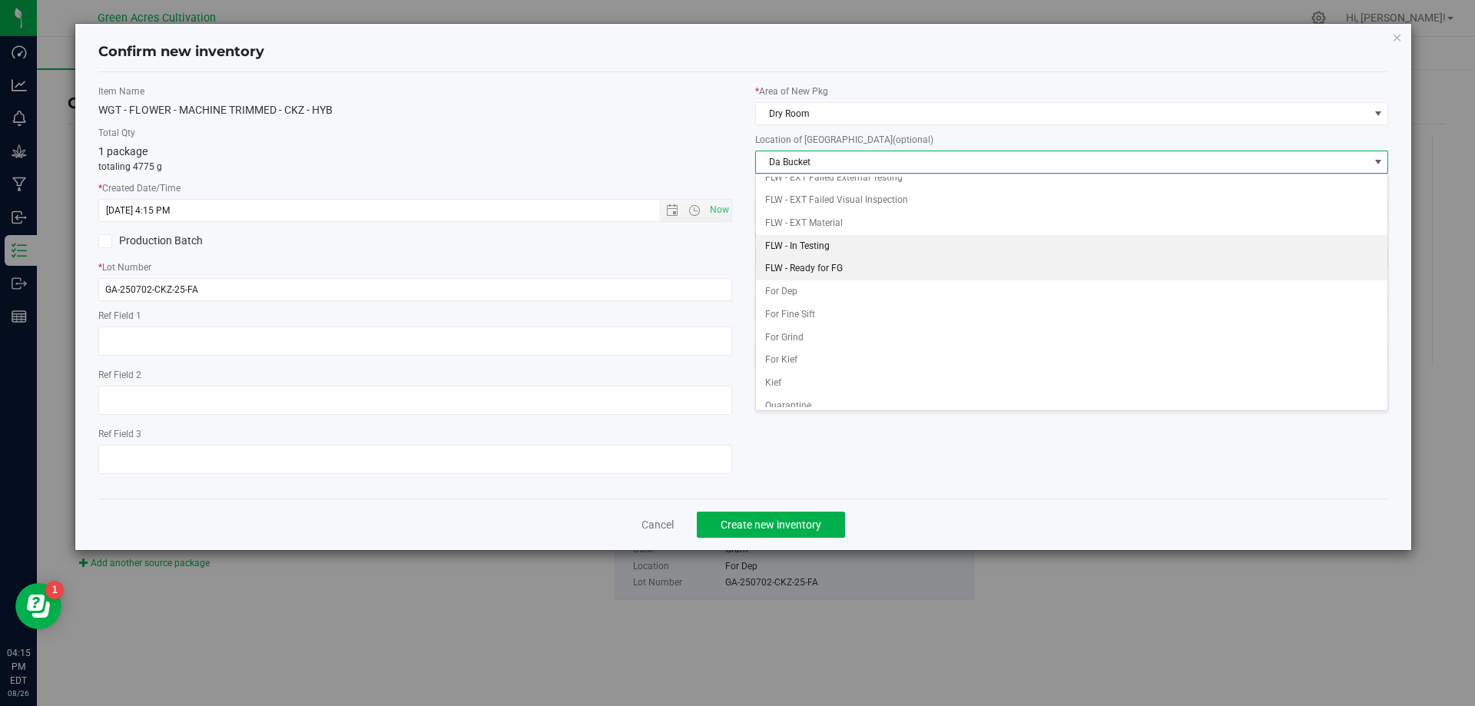
scroll to position [66, 0]
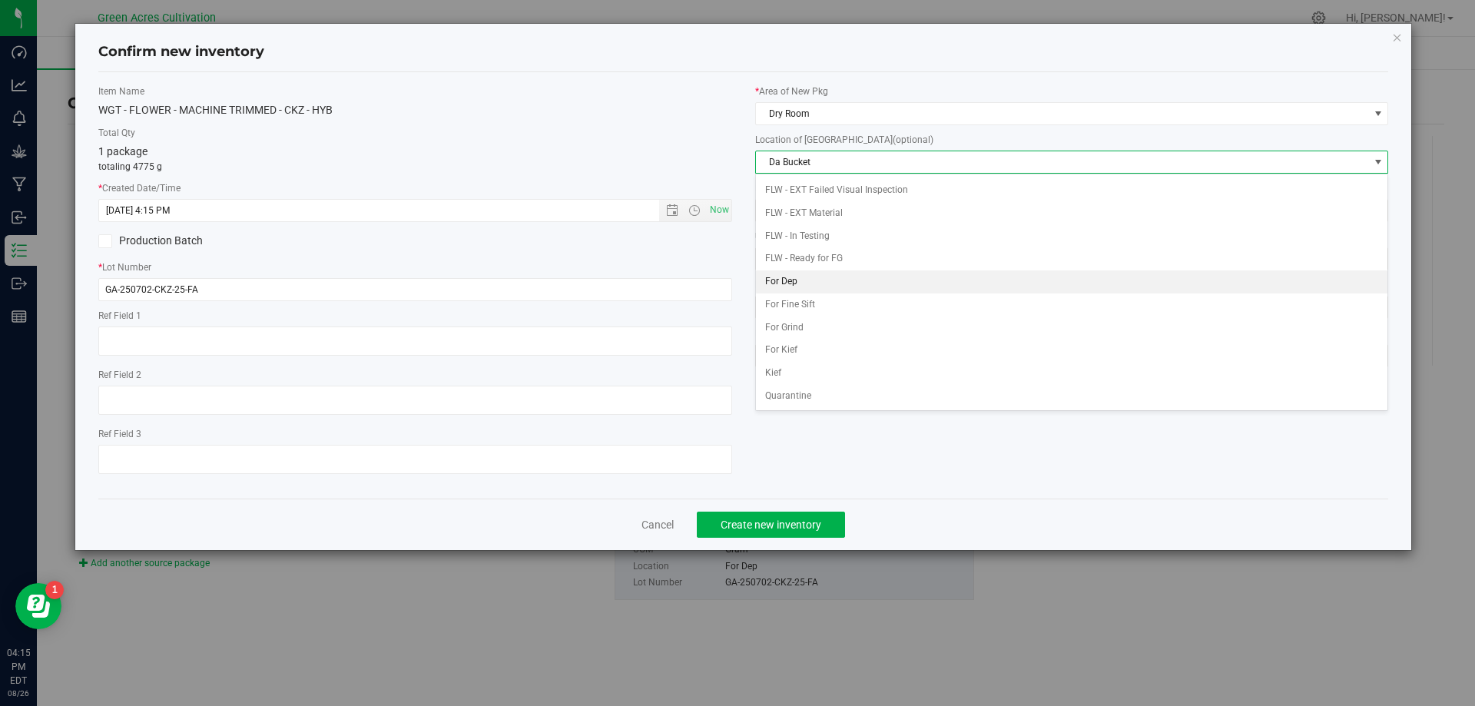
click at [819, 279] on li "For Dep" at bounding box center [1072, 281] width 632 height 23
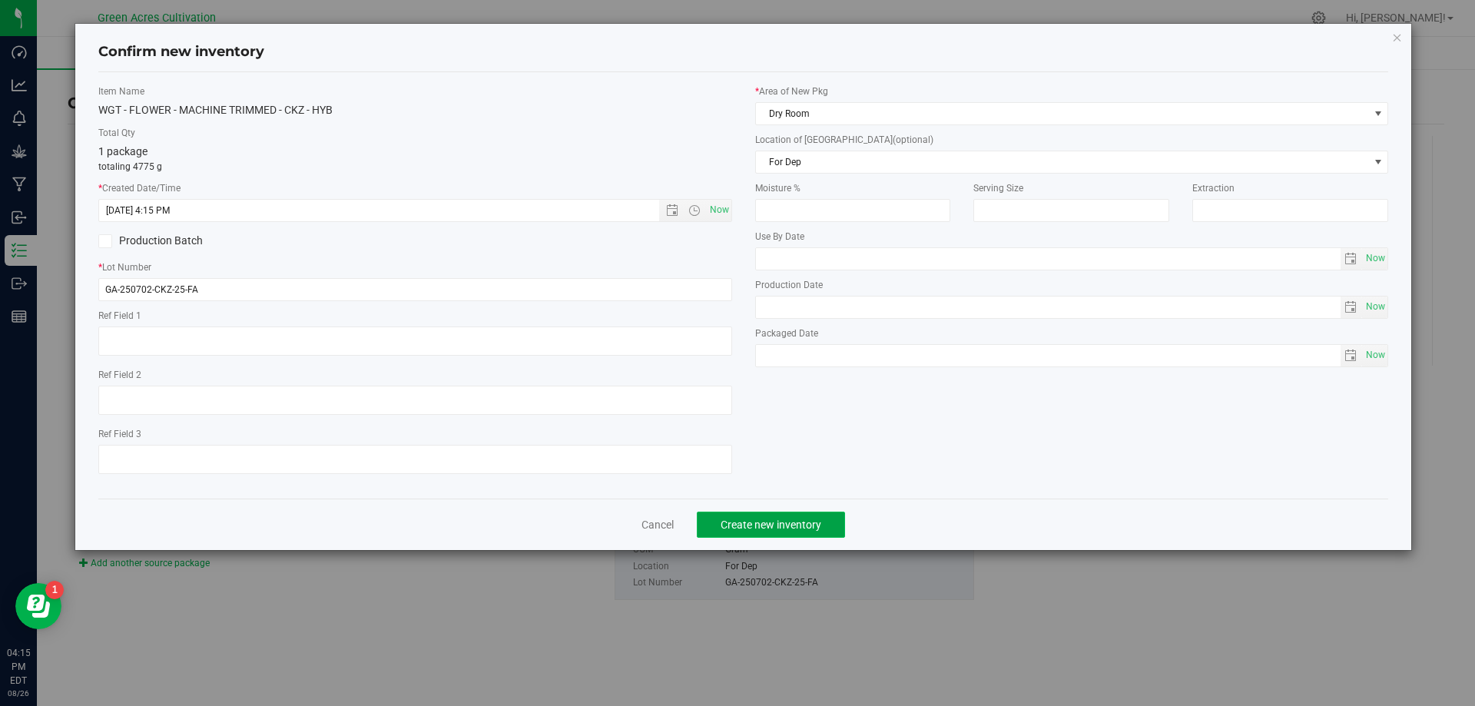
click at [818, 522] on span "Create new inventory" at bounding box center [770, 524] width 101 height 12
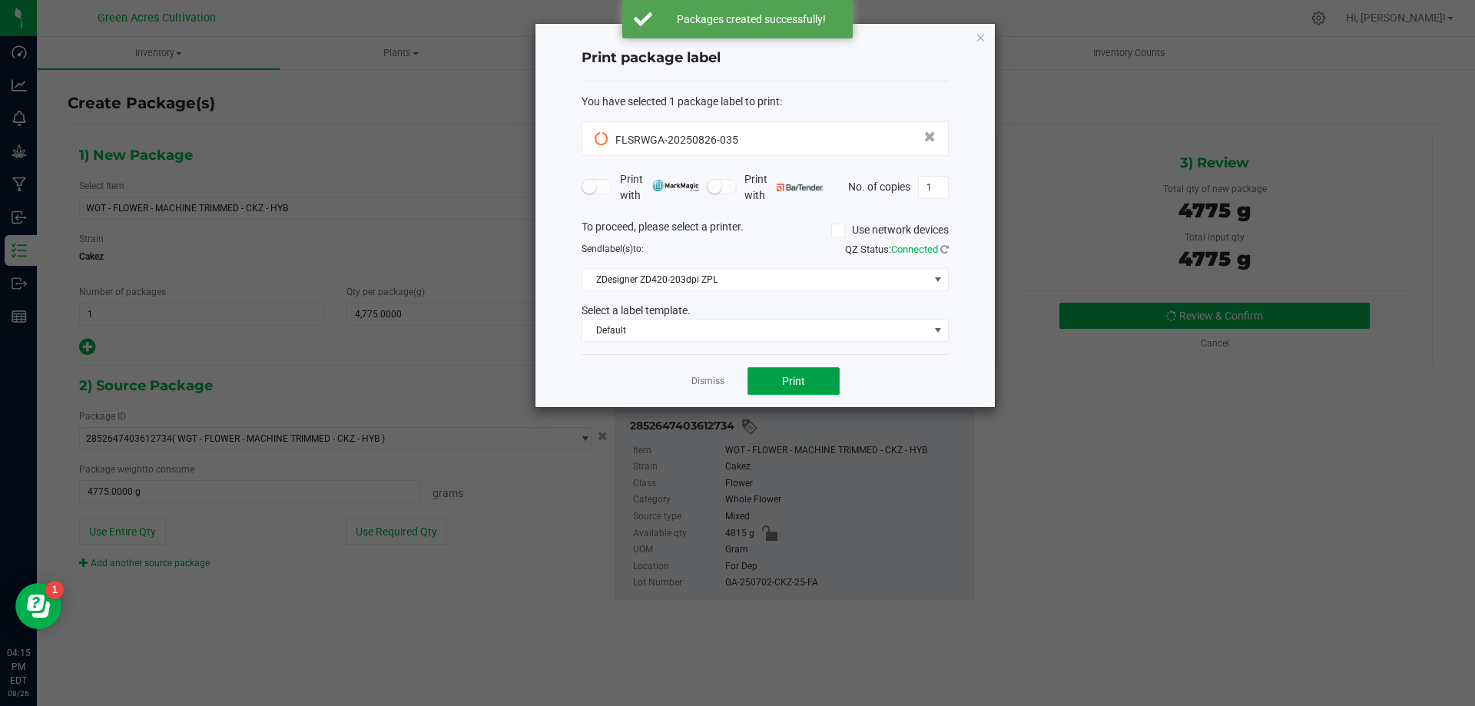
click at [816, 382] on button "Print" at bounding box center [793, 381] width 92 height 28
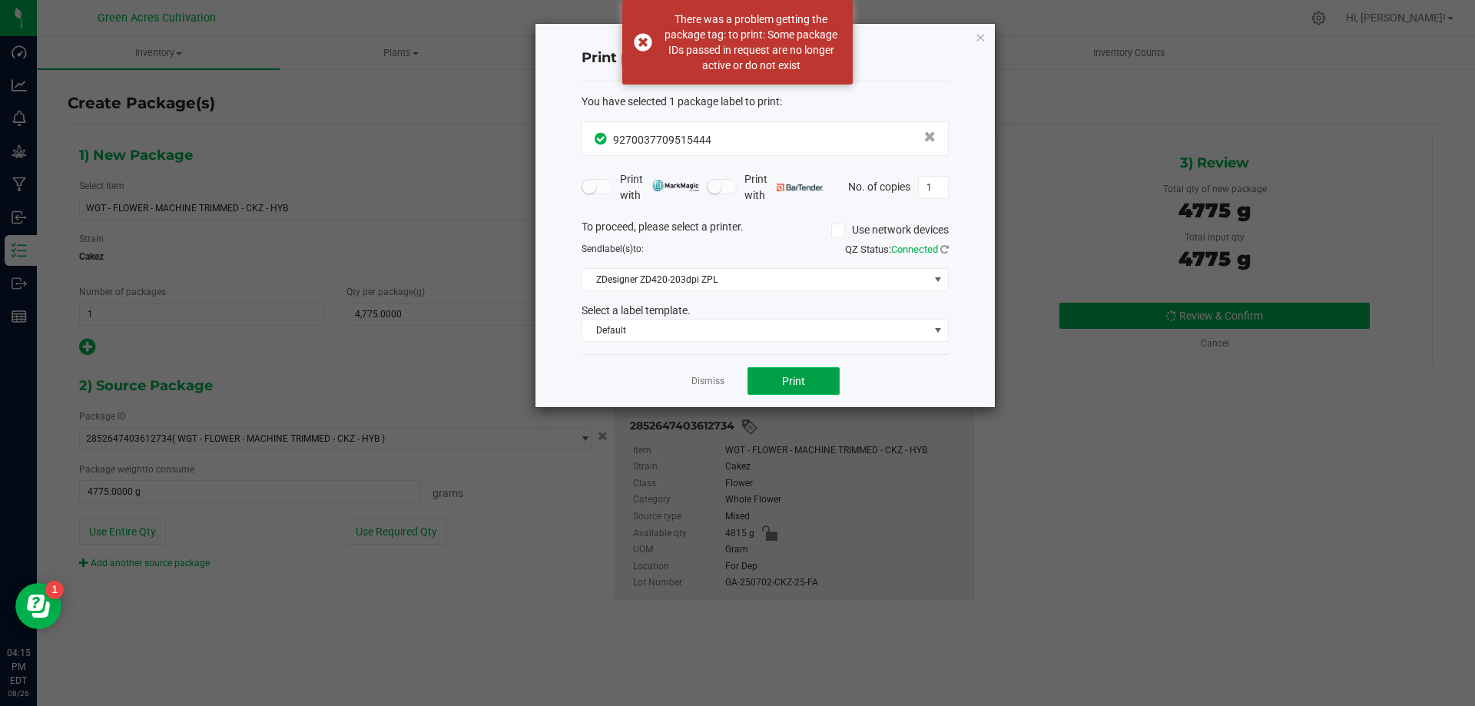
click at [812, 387] on button "Print" at bounding box center [793, 381] width 92 height 28
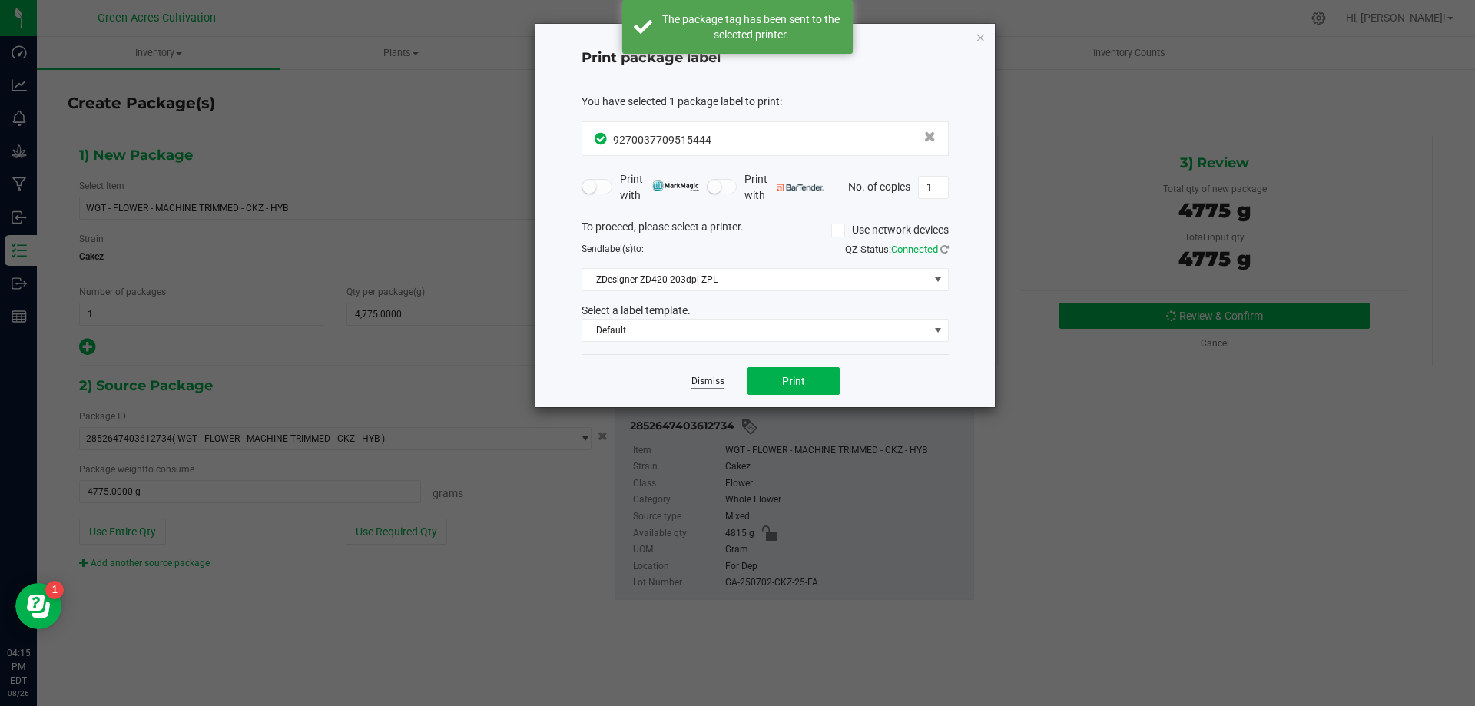
click at [706, 382] on link "Dismiss" at bounding box center [707, 381] width 33 height 13
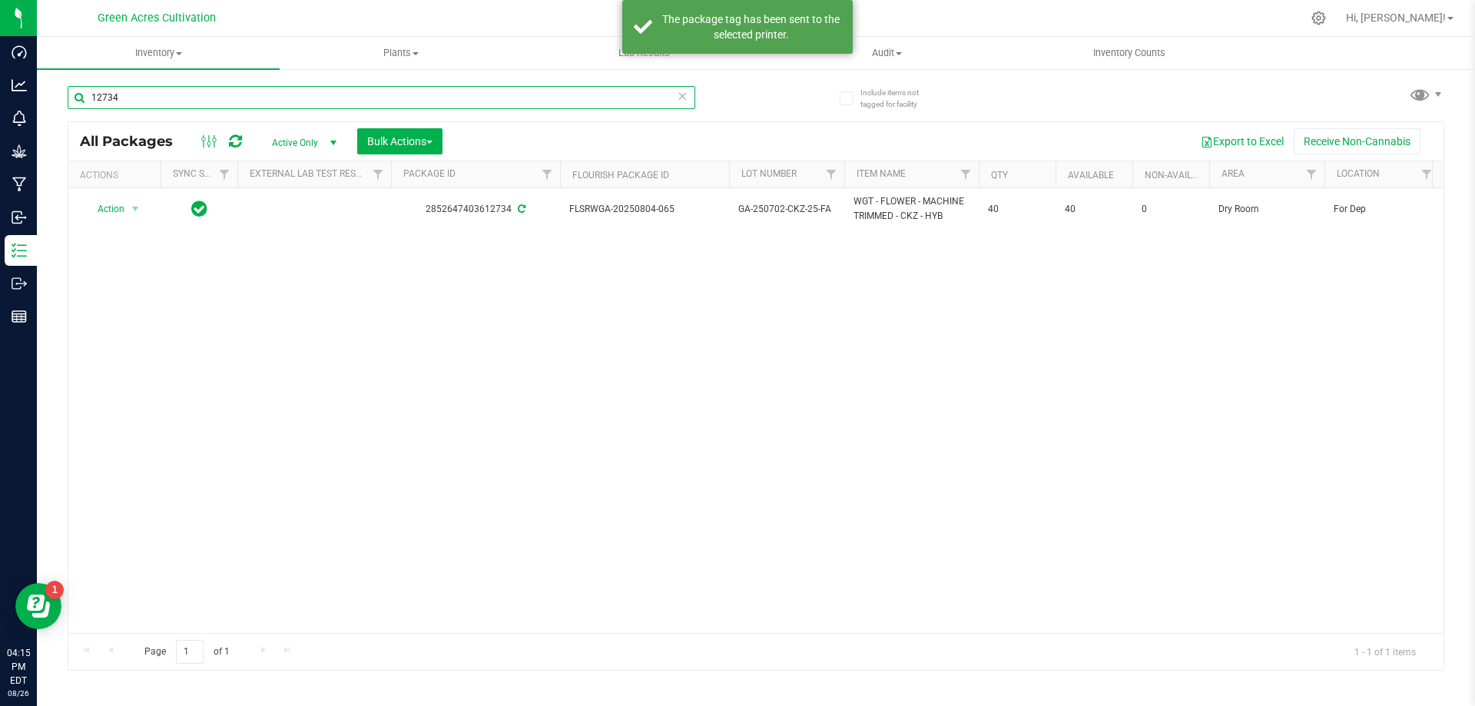
click at [687, 98] on input "12734" at bounding box center [381, 97] width 627 height 23
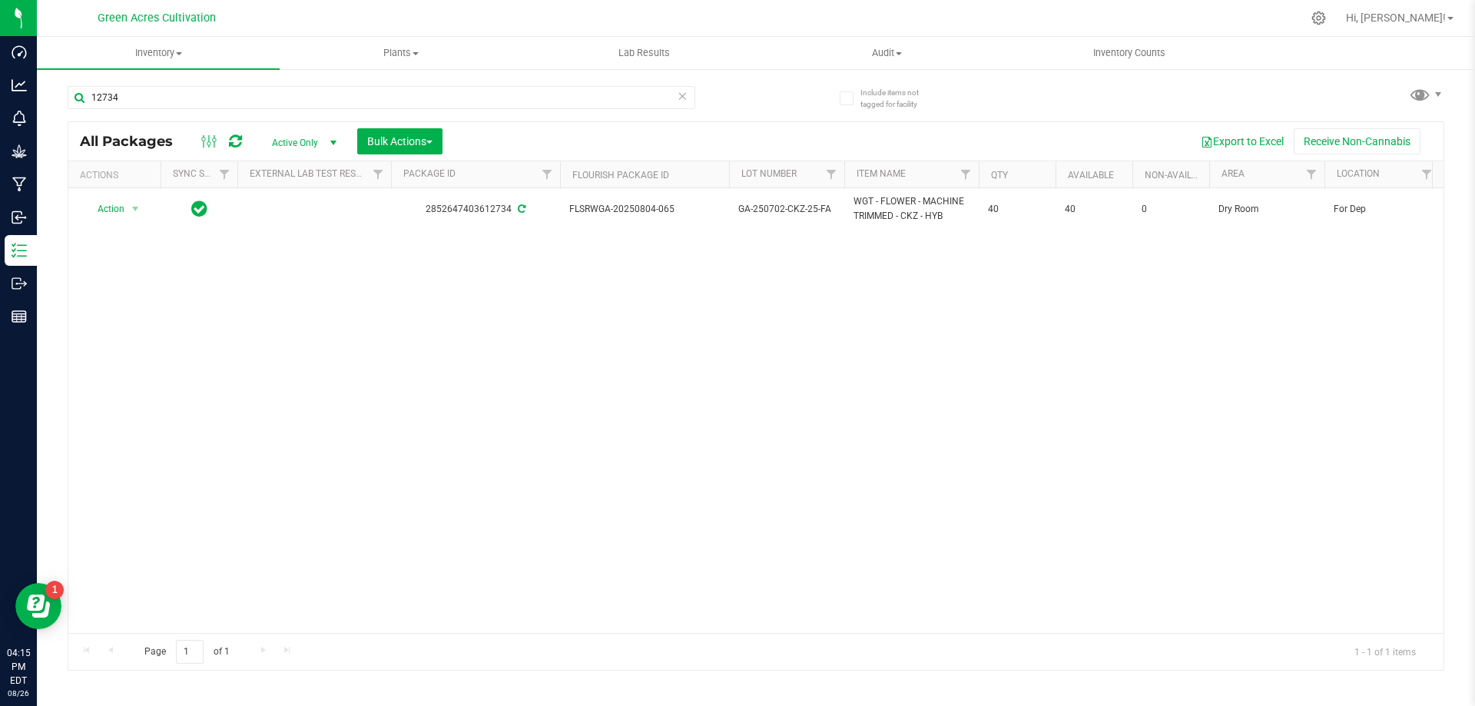
click at [684, 98] on icon at bounding box center [682, 95] width 11 height 18
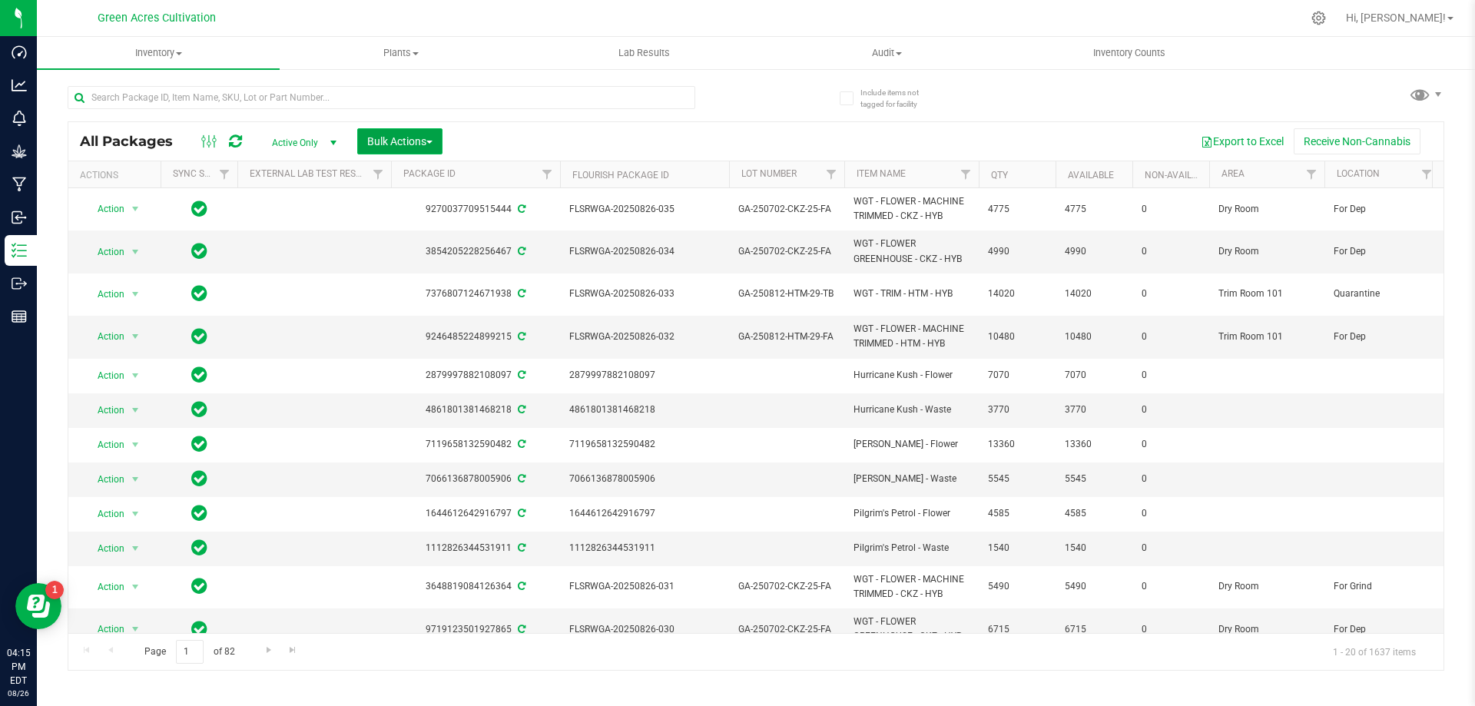
click at [430, 129] on button "Bulk Actions" at bounding box center [399, 141] width 85 height 26
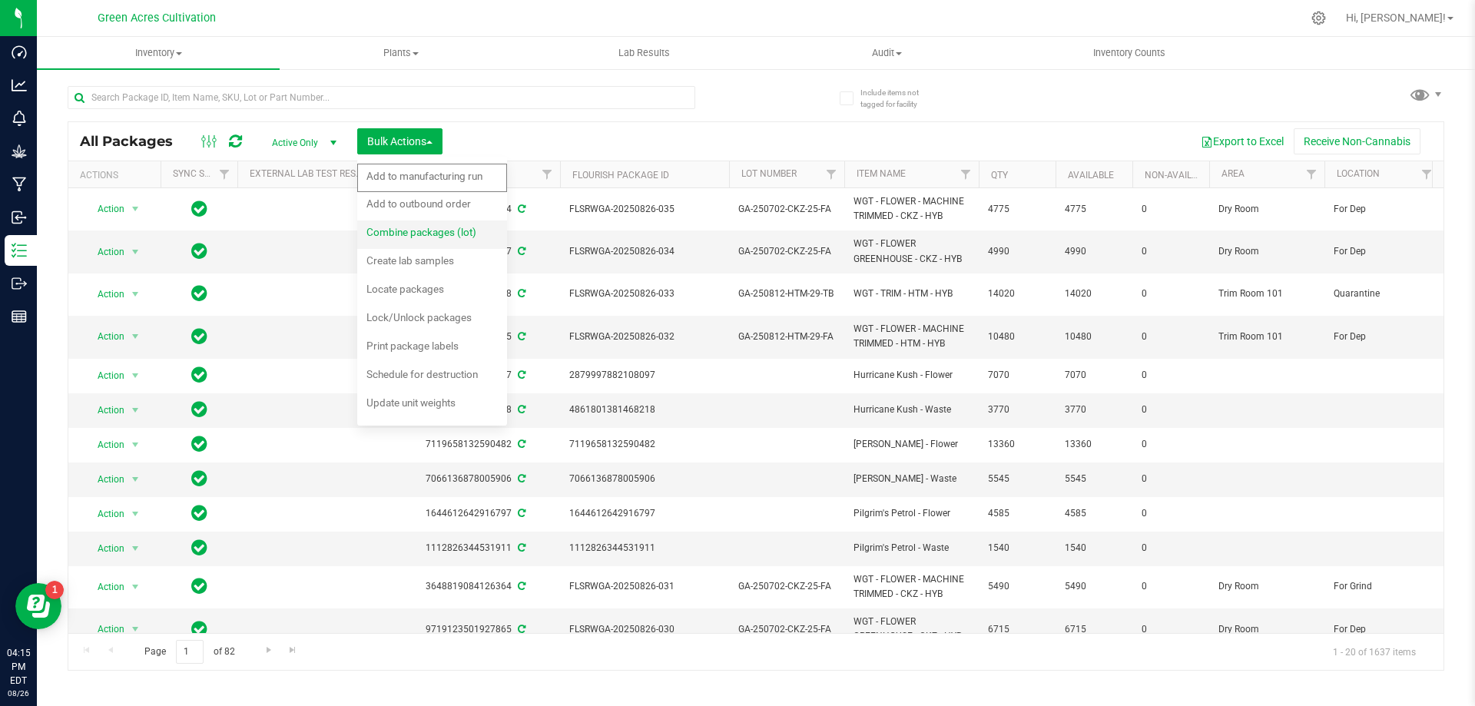
click at [428, 232] on span "Combine packages (lot)" at bounding box center [421, 232] width 110 height 12
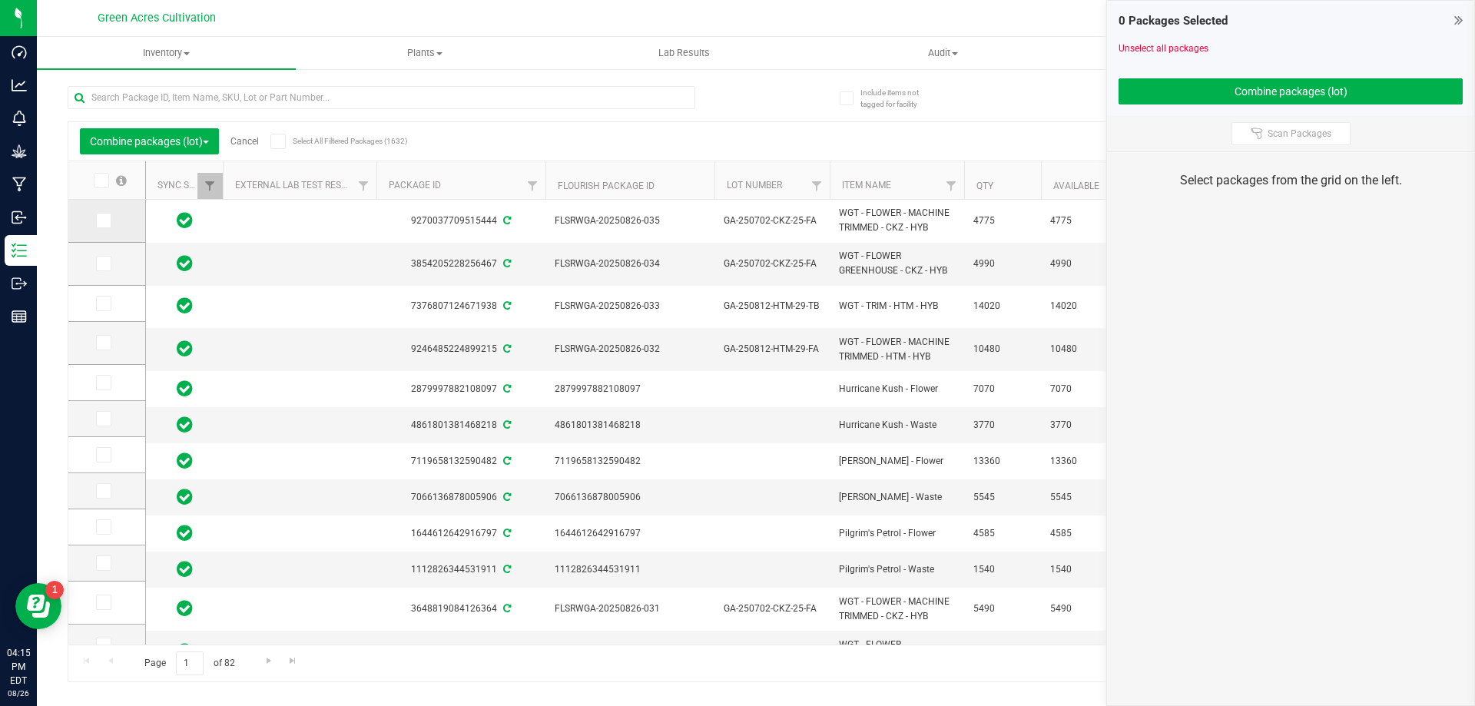
click at [96, 222] on span at bounding box center [103, 220] width 15 height 15
click at [0, 0] on input "checkbox" at bounding box center [0, 0] width 0 height 0
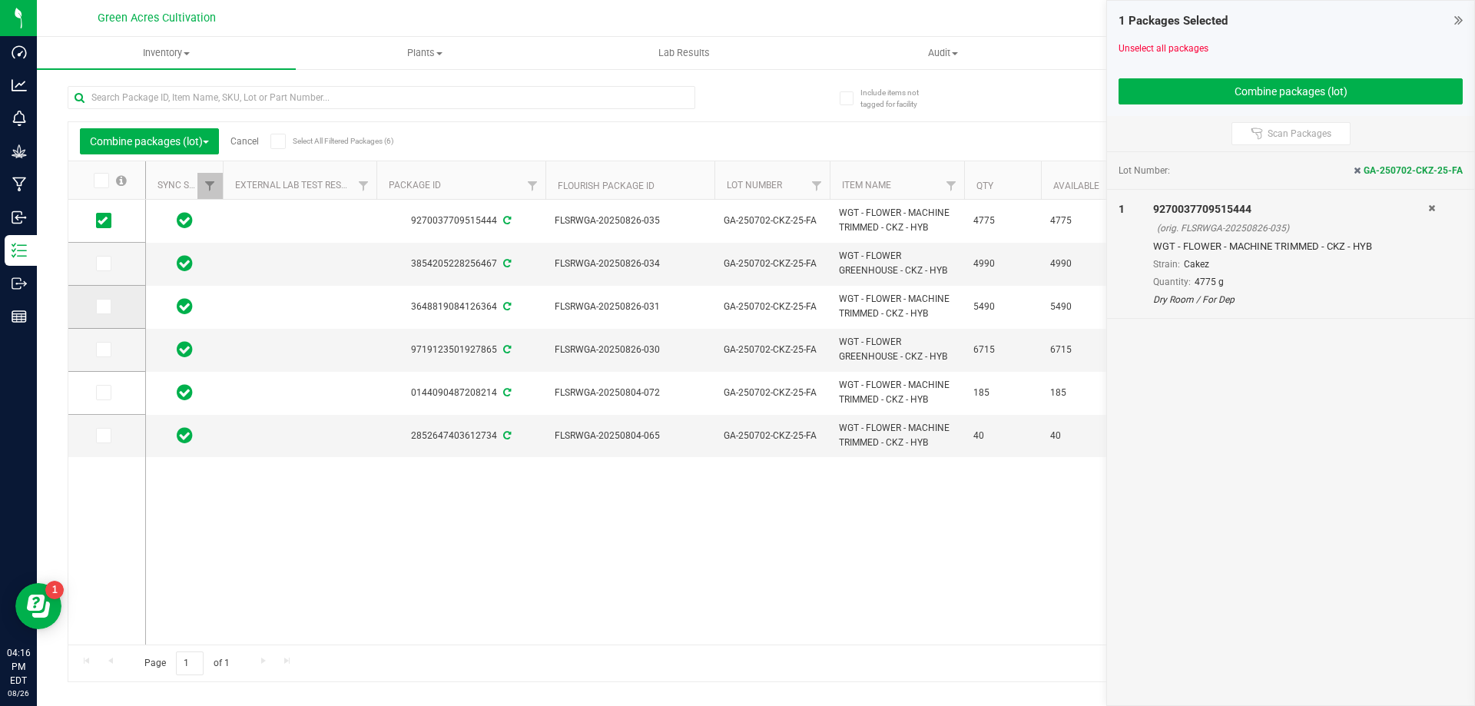
click at [108, 308] on span at bounding box center [103, 306] width 15 height 15
click at [0, 0] on input "checkbox" at bounding box center [0, 0] width 0 height 0
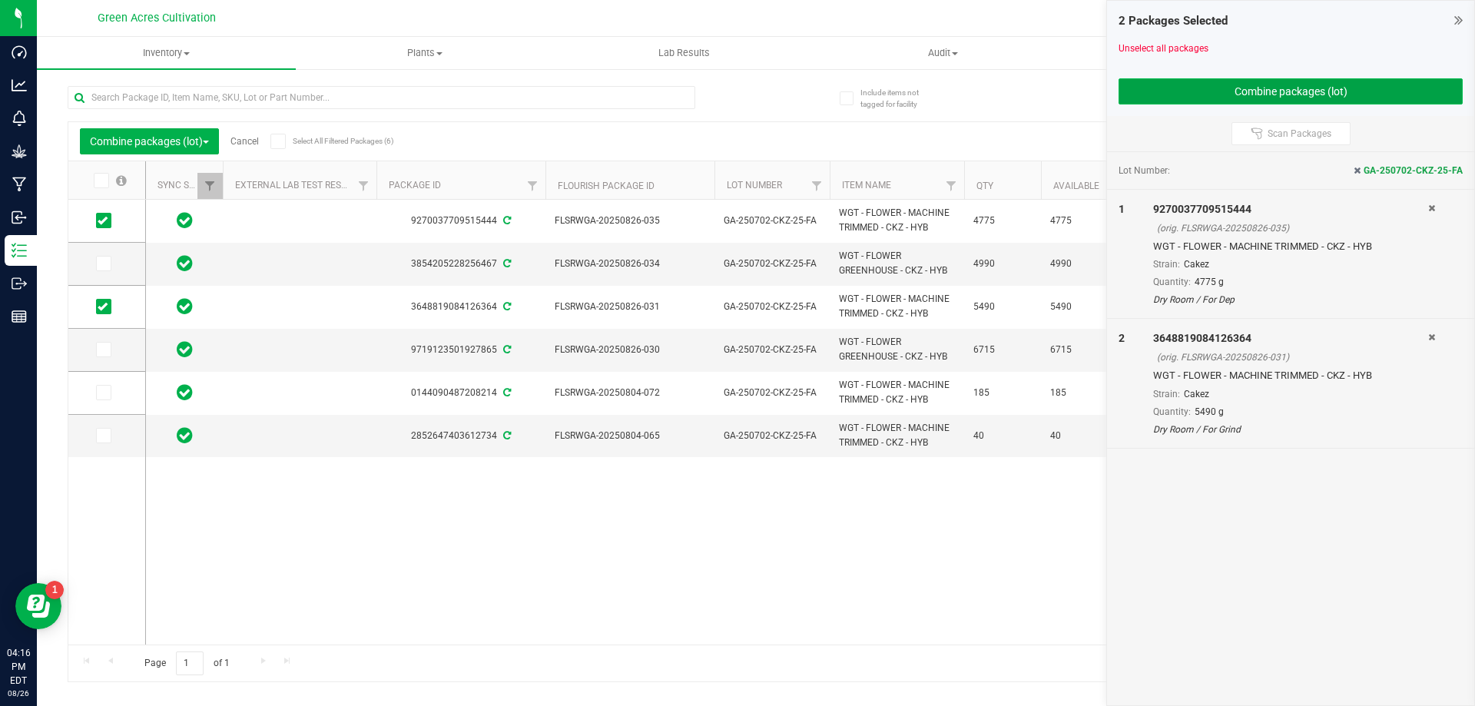
click at [1172, 84] on button "Combine packages (lot)" at bounding box center [1290, 91] width 344 height 26
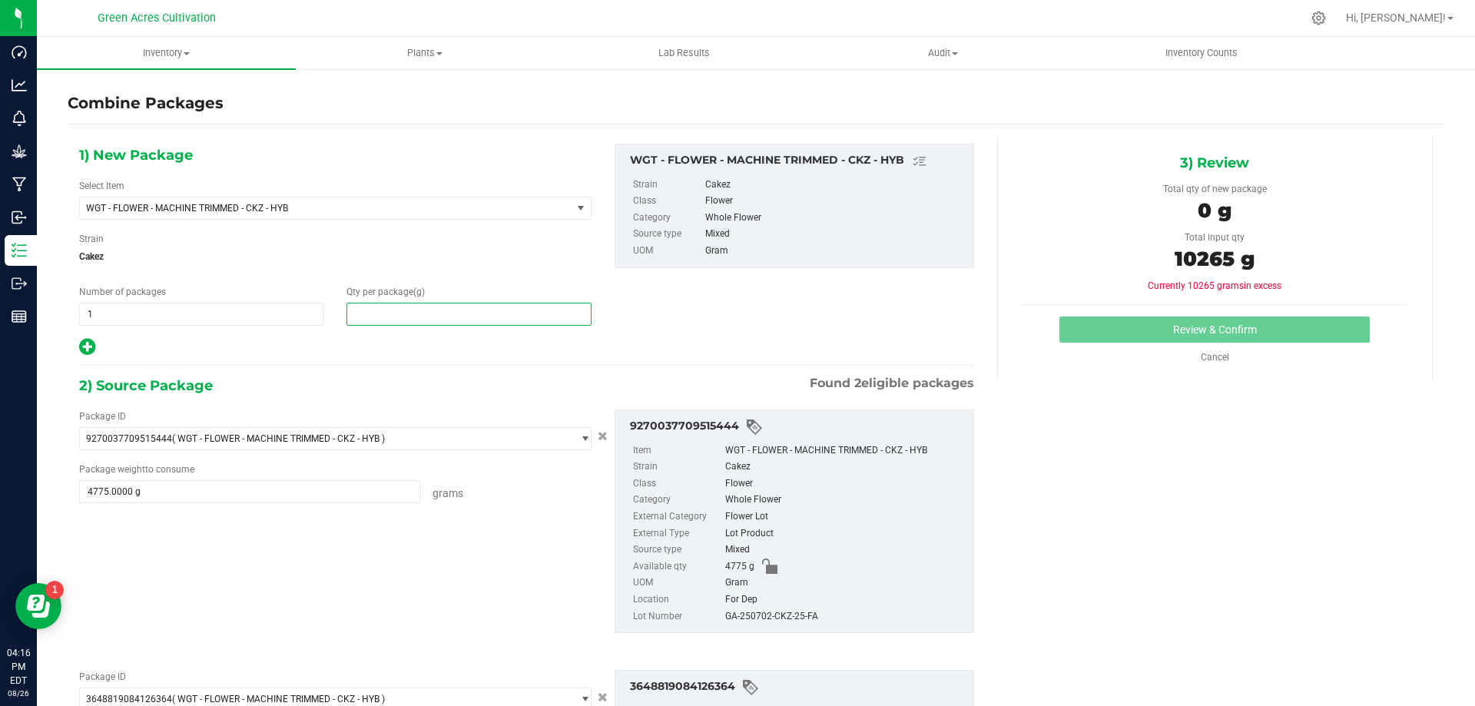
click at [439, 316] on span at bounding box center [468, 314] width 244 height 23
type input "10265"
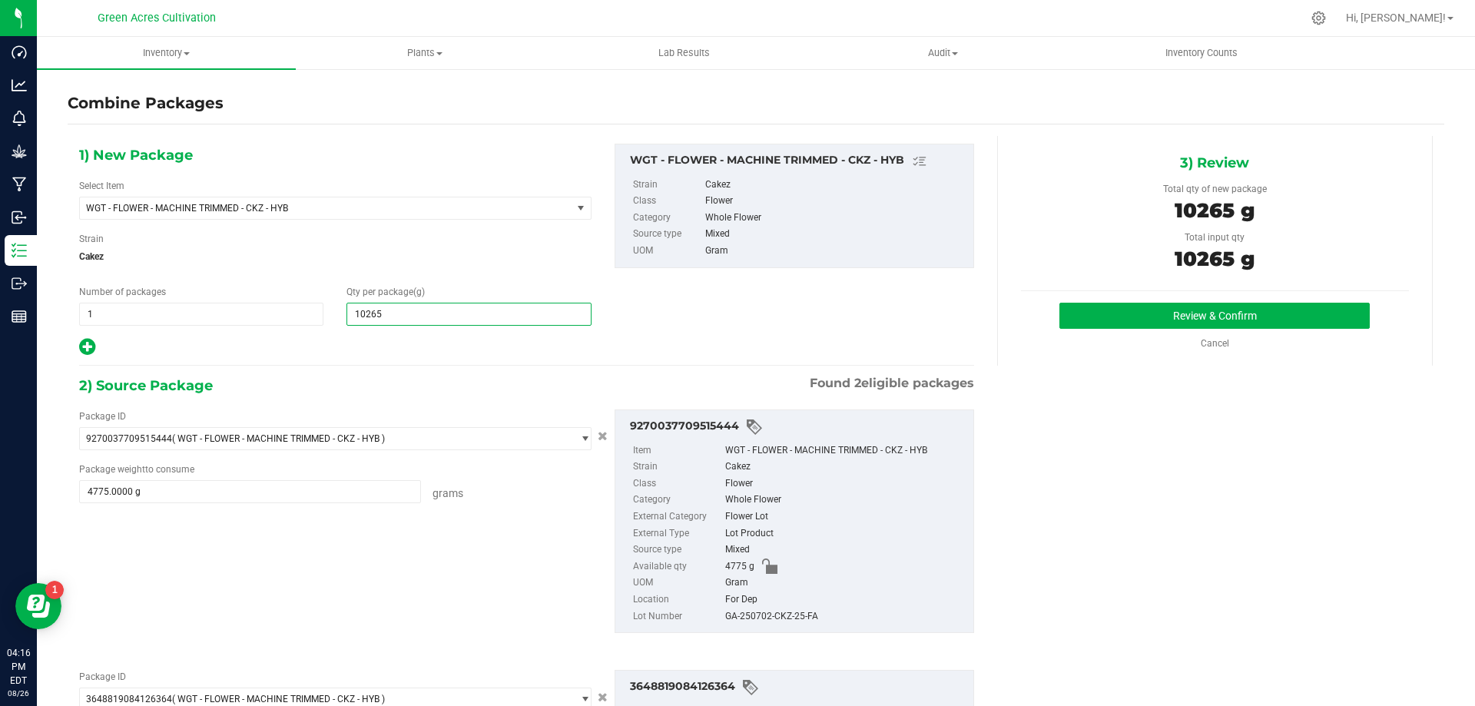
type input "10,265"
click at [775, 611] on div "GA-250702-CKZ-25-FA" at bounding box center [845, 616] width 240 height 17
copy div "GA-250702-CKZ-25-FA"
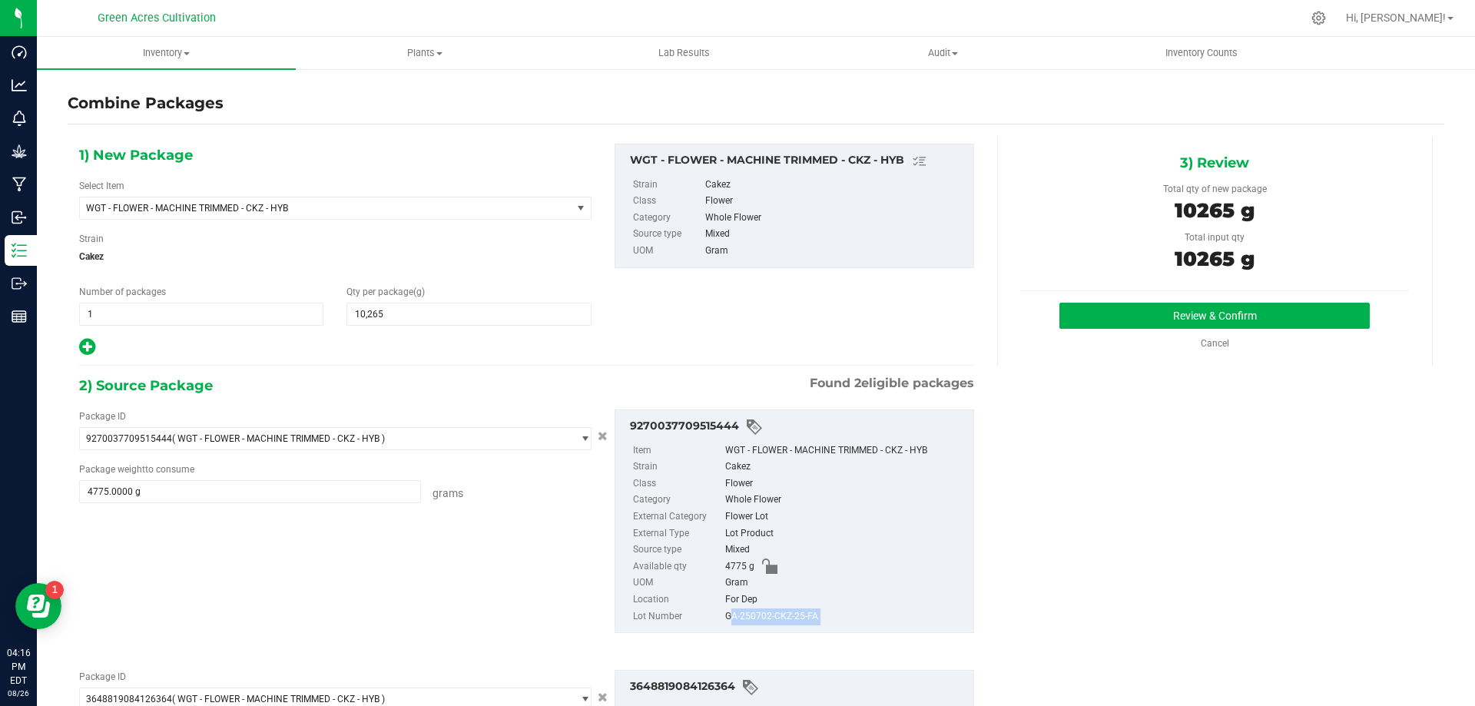
click at [1088, 487] on div "1) New Package Select Item WGT - FLOWER - MACHINE TRIMMED - CKZ - HYB 007UP - F…" at bounding box center [756, 531] width 1376 height 790
click at [1108, 319] on button "Review & Confirm" at bounding box center [1214, 316] width 310 height 26
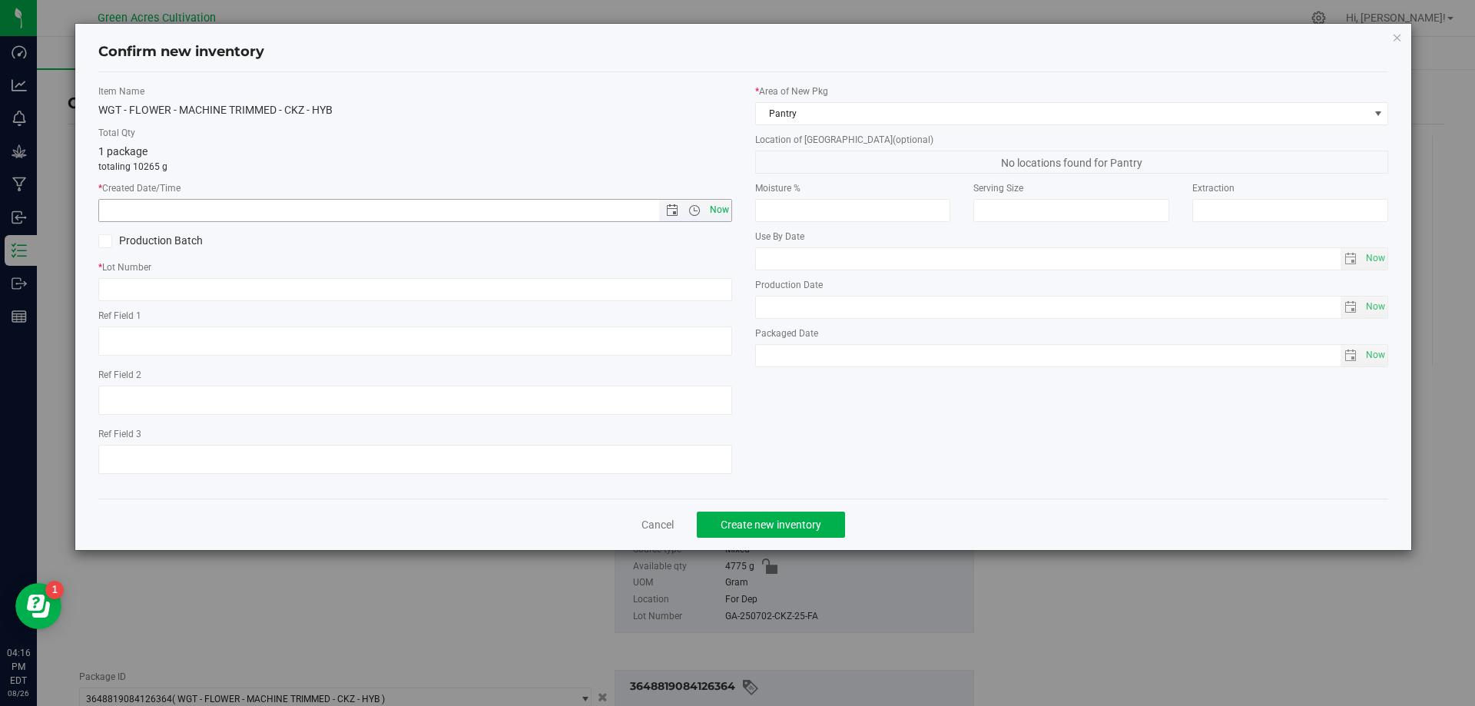
click at [715, 215] on span "Now" at bounding box center [719, 210] width 26 height 22
type input "[DATE] 4:16 PM"
click at [652, 296] on input "text" at bounding box center [415, 289] width 634 height 23
paste input "GA-250702-CKZ-25-FA"
type input "GA-250702-CKZ-25-FA"
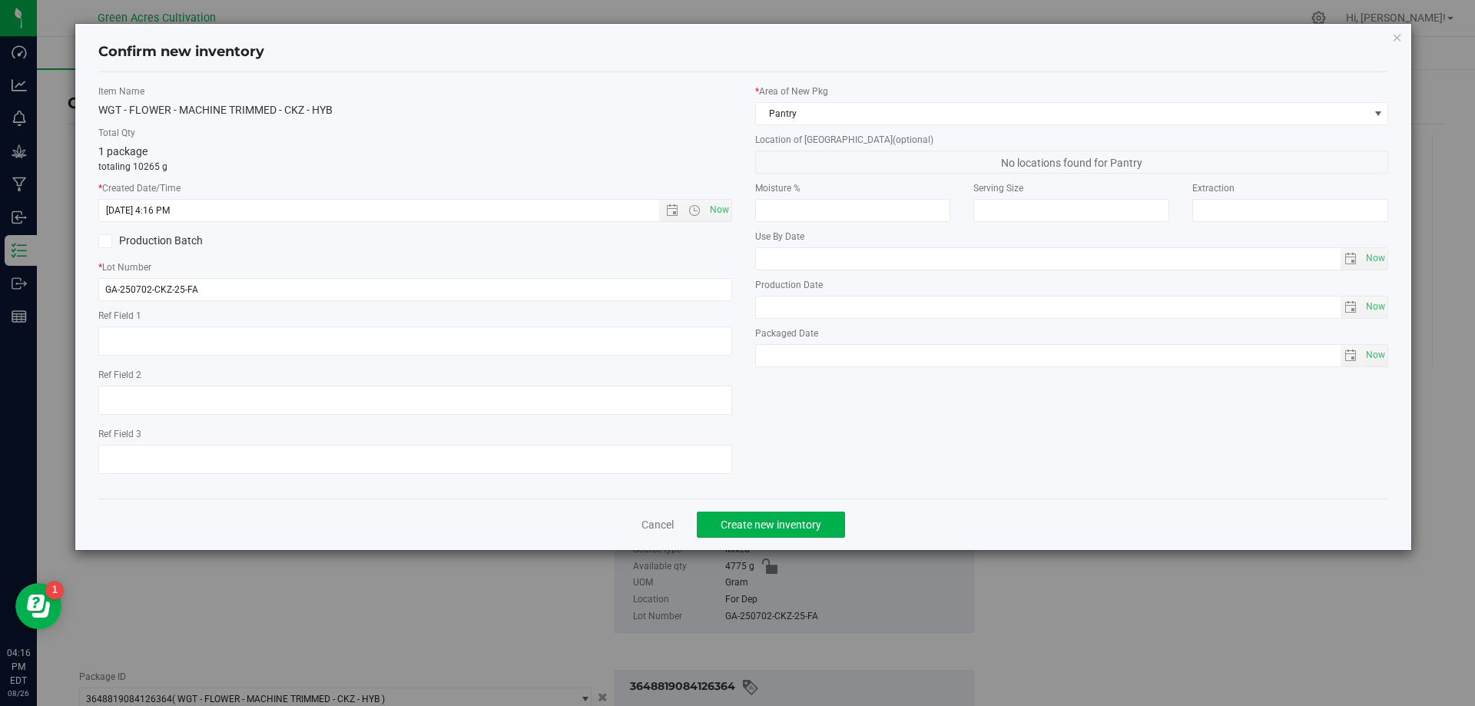
click at [935, 88] on label "* Area of [GEOGRAPHIC_DATA]" at bounding box center [1072, 91] width 634 height 14
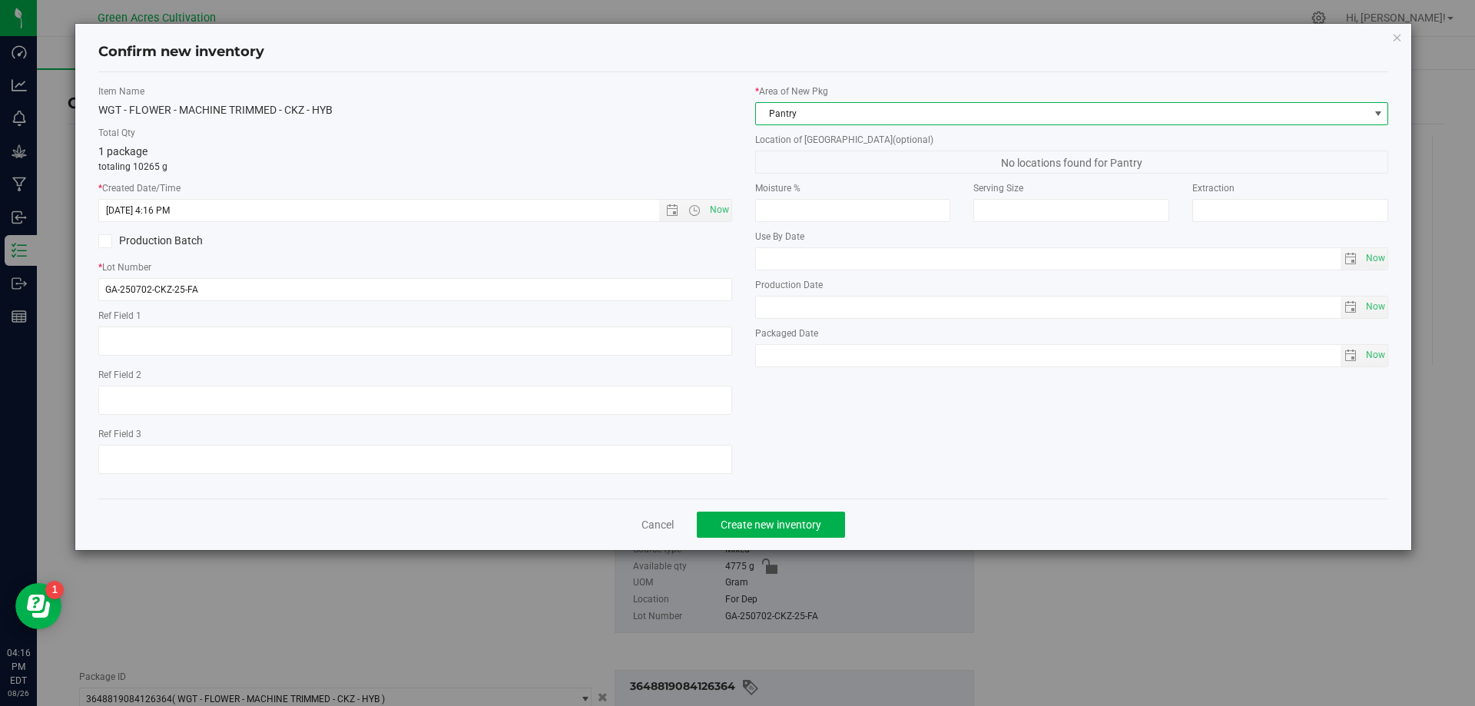
click at [921, 114] on span "Pantry" at bounding box center [1062, 114] width 613 height 22
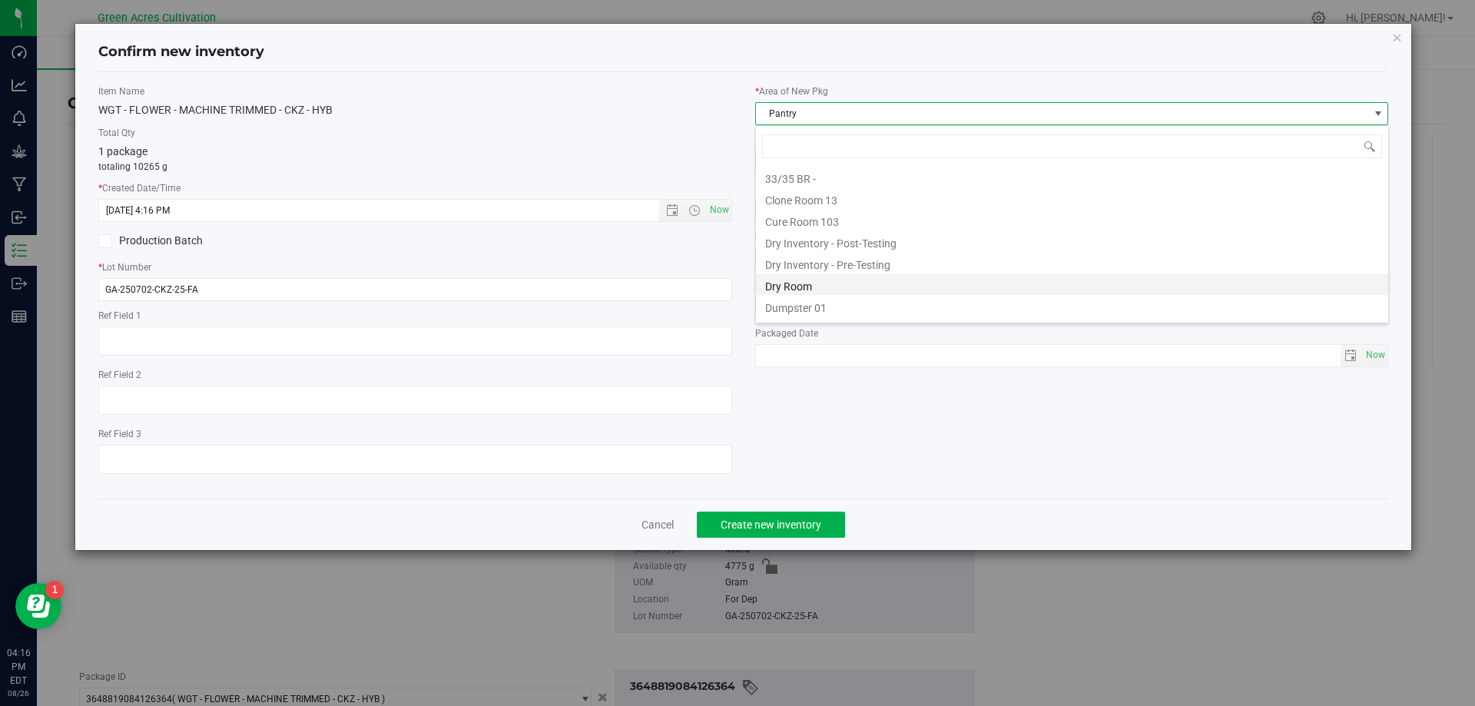
click at [799, 283] on li "Dry Room" at bounding box center [1072, 284] width 632 height 22
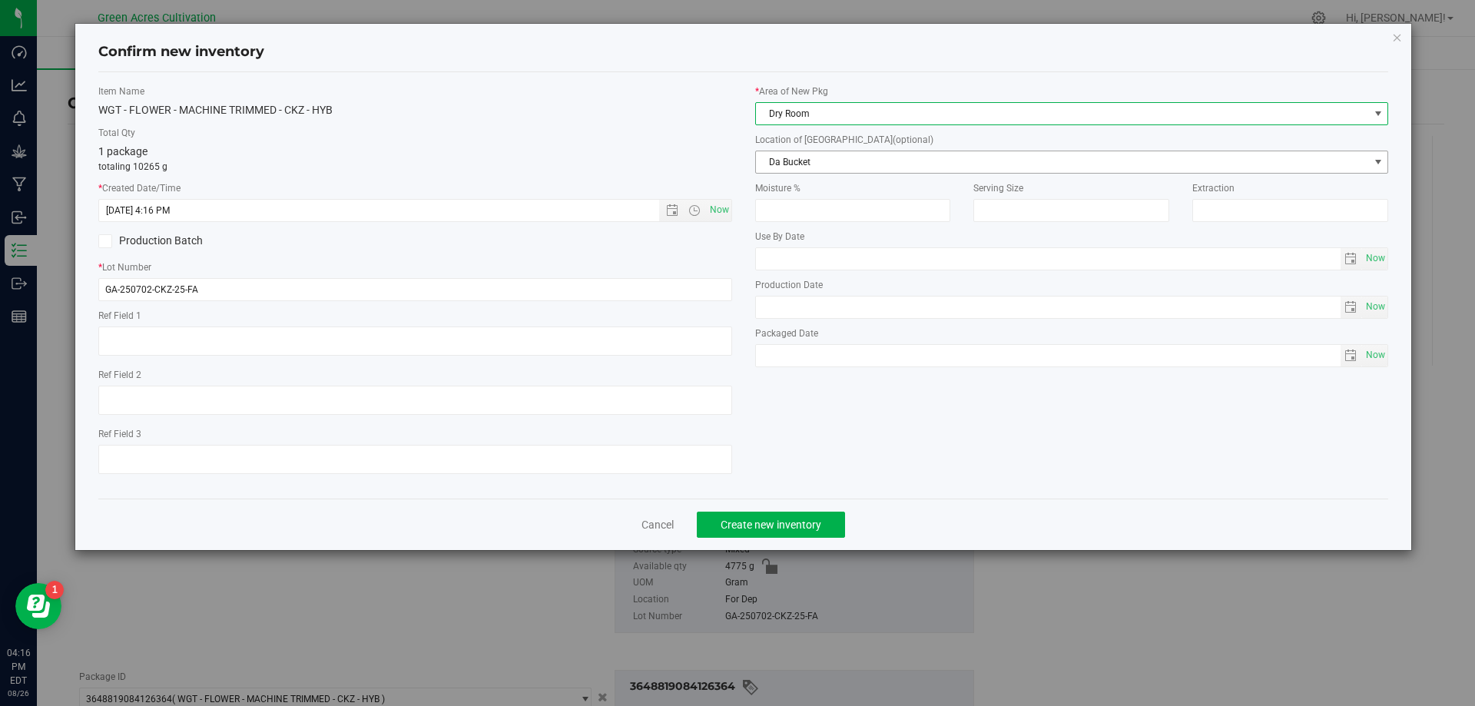
click at [857, 155] on span "Da Bucket" at bounding box center [1062, 162] width 613 height 22
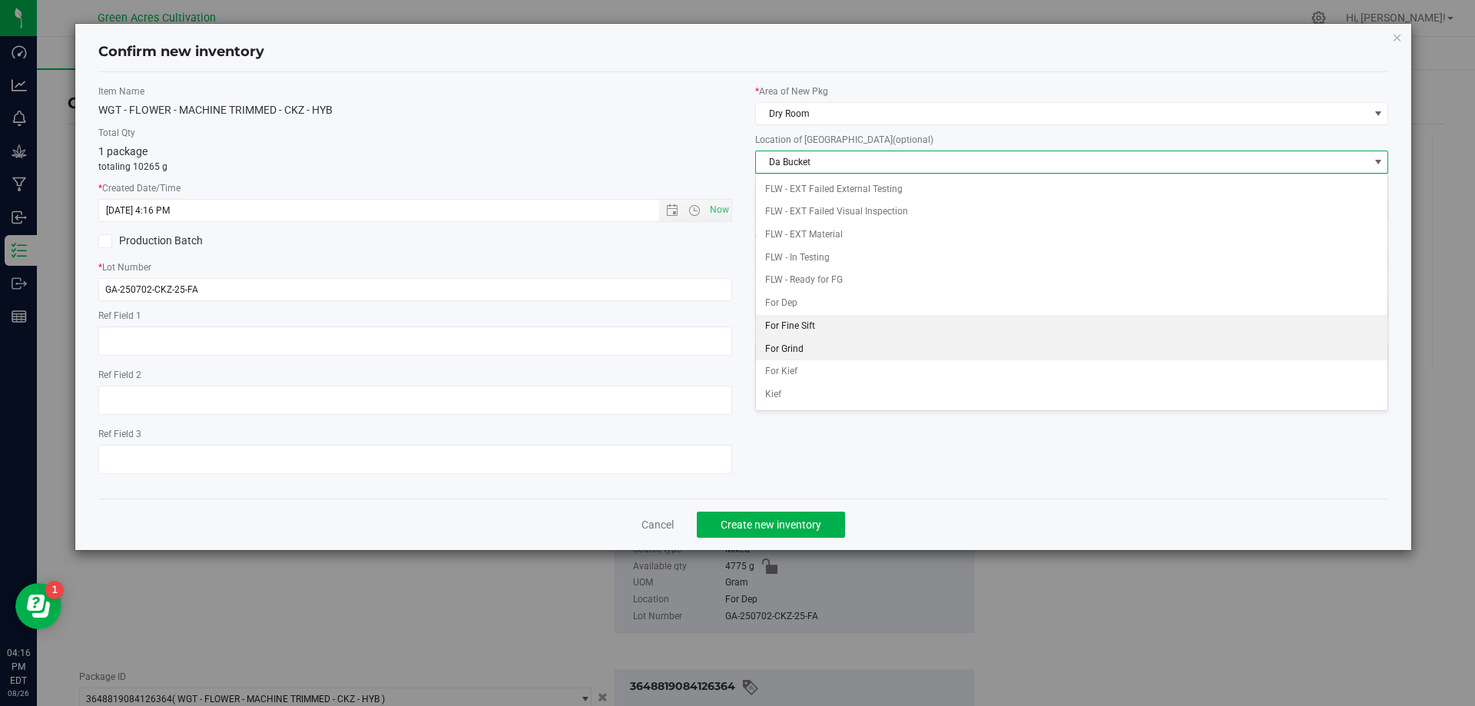
scroll to position [66, 0]
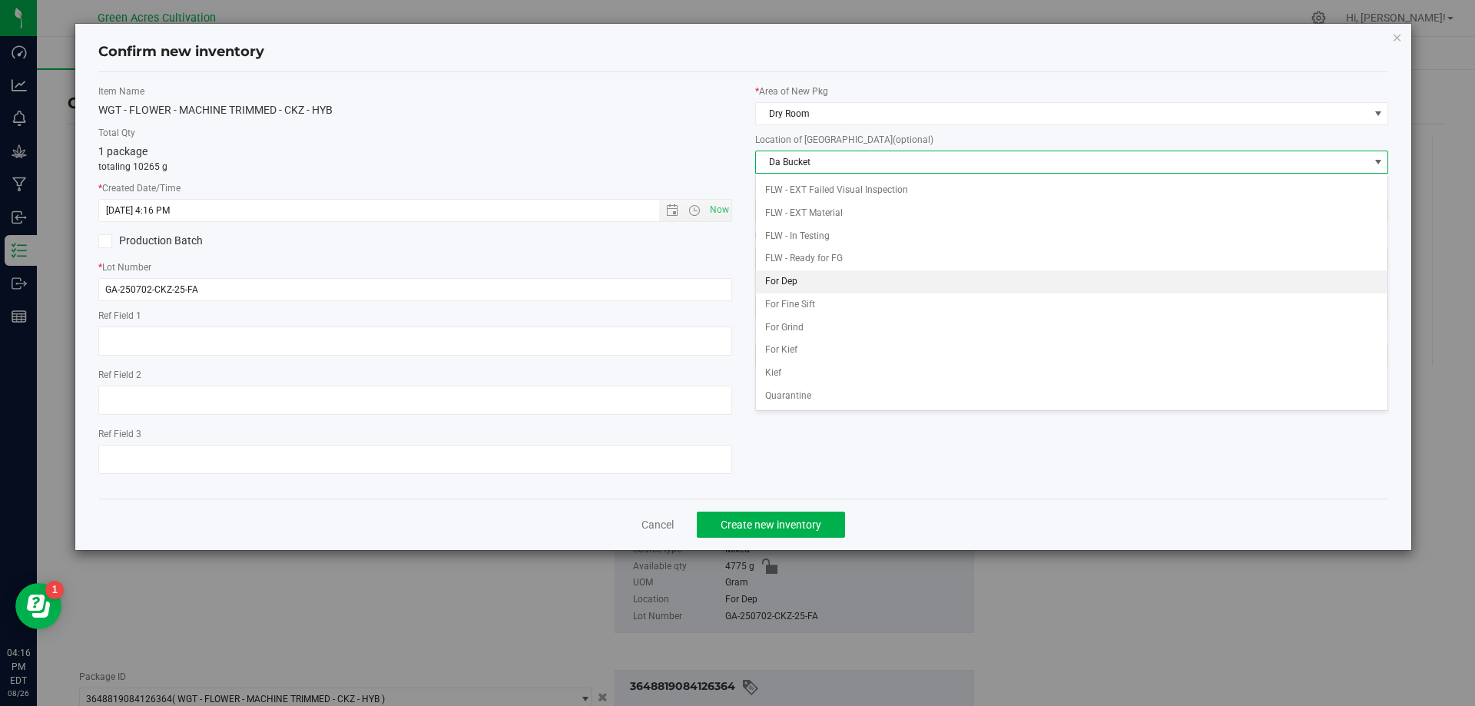
click at [826, 280] on li "For Dep" at bounding box center [1072, 281] width 632 height 23
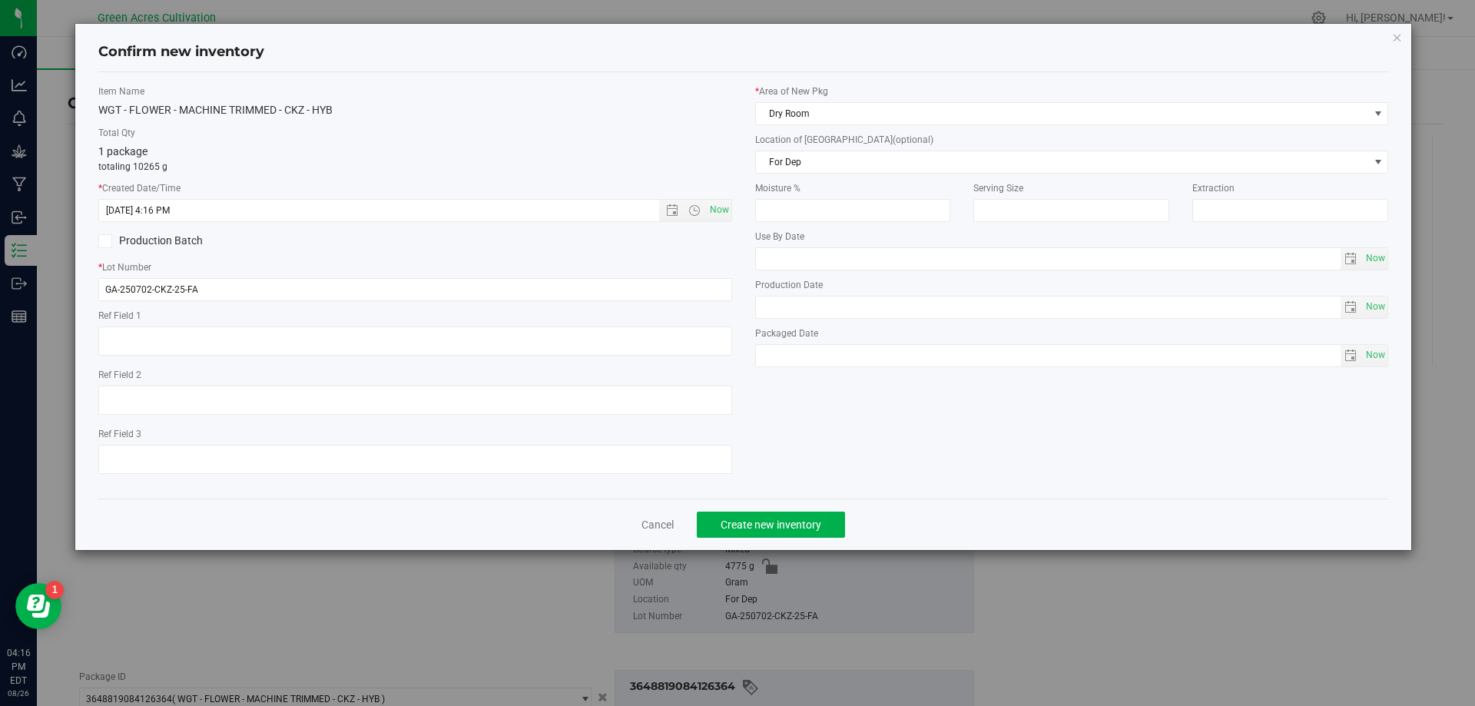
click at [833, 545] on div "Cancel Create new inventory" at bounding box center [743, 523] width 1290 height 51
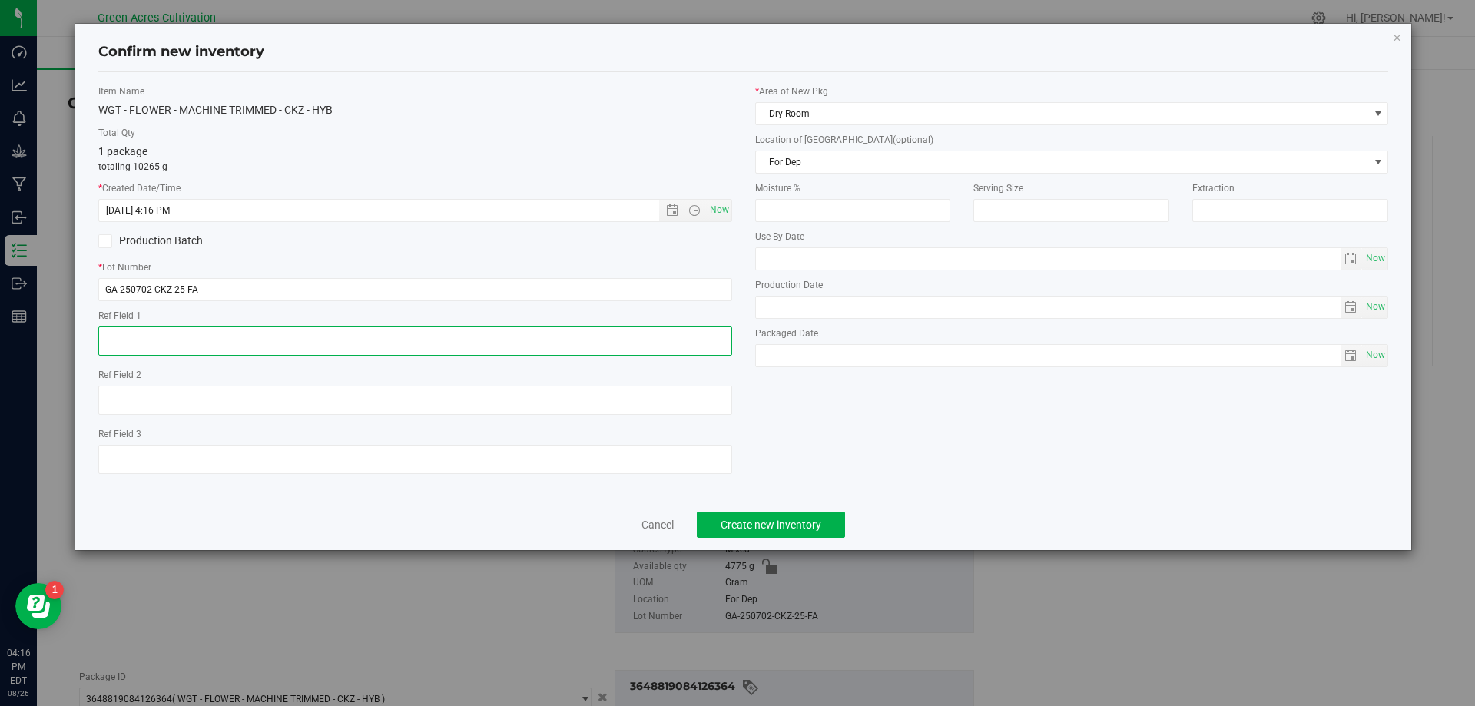
click at [676, 348] on textarea at bounding box center [415, 340] width 634 height 29
type textarea "DEP"
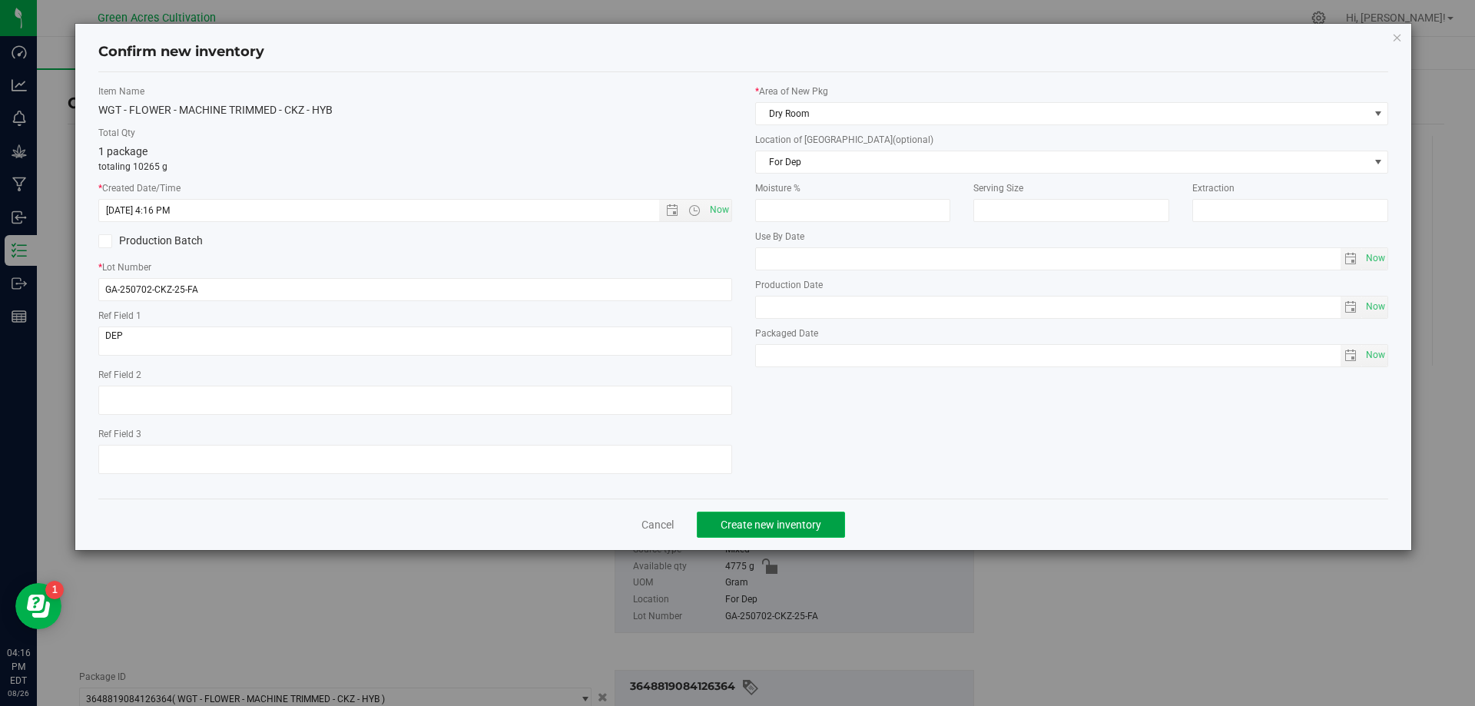
click at [726, 521] on span "Create new inventory" at bounding box center [770, 524] width 101 height 12
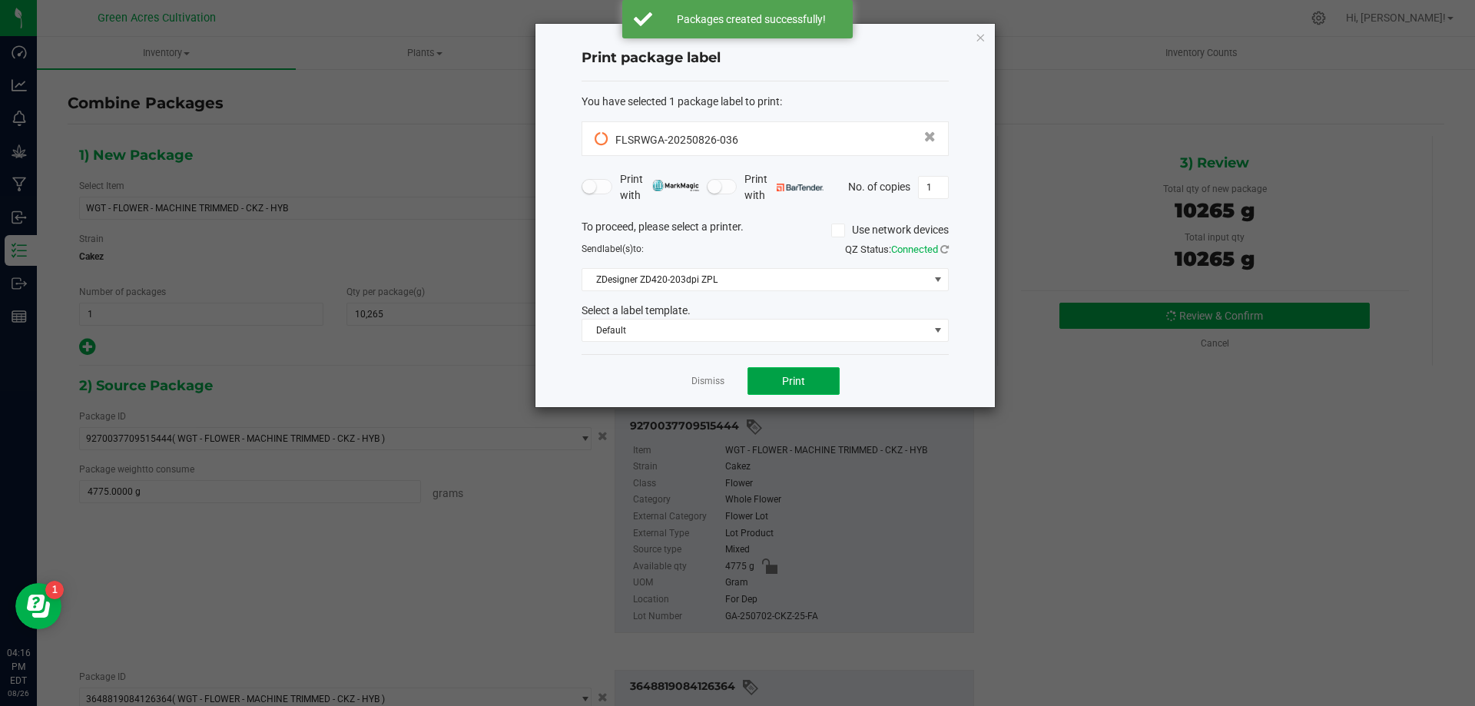
click at [799, 389] on button "Print" at bounding box center [793, 381] width 92 height 28
click at [816, 379] on button "Print" at bounding box center [793, 381] width 92 height 28
click at [694, 385] on link "Dismiss" at bounding box center [707, 381] width 33 height 13
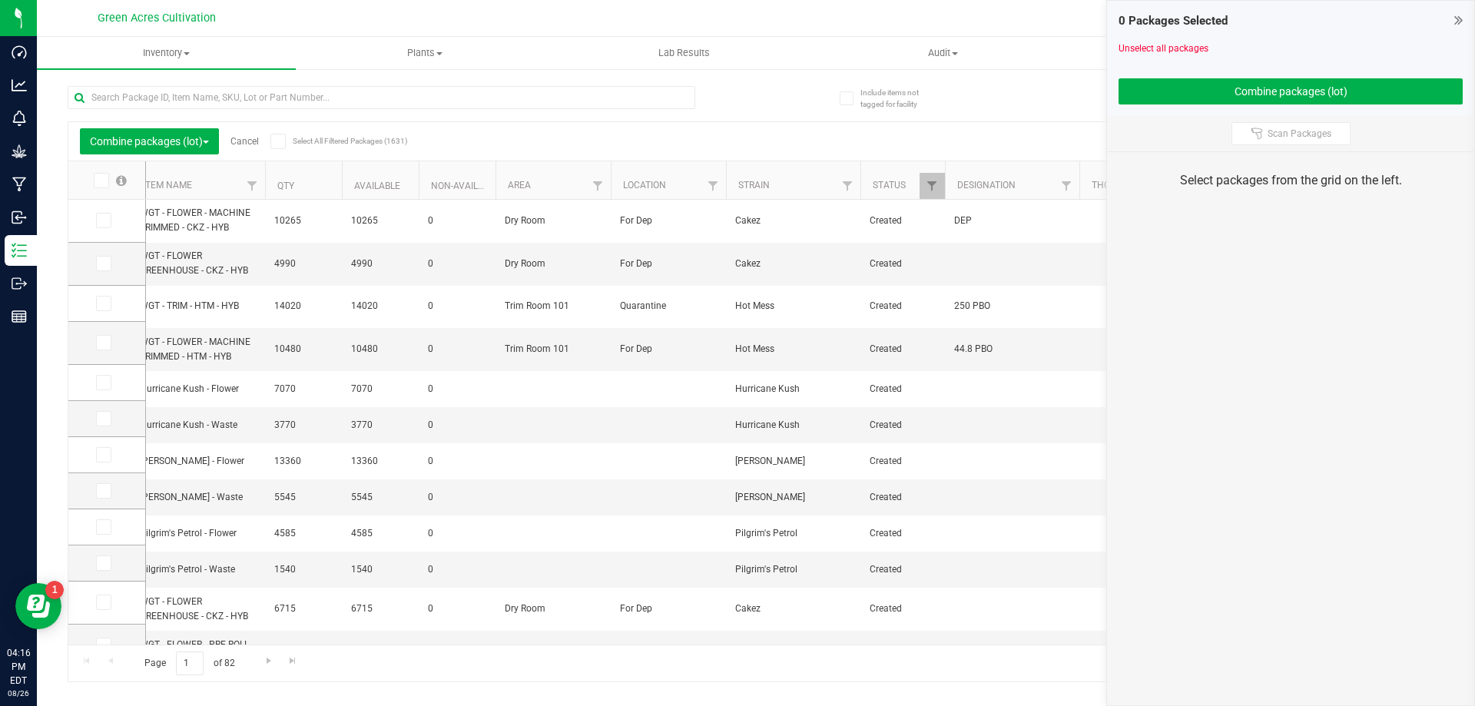
scroll to position [0, 713]
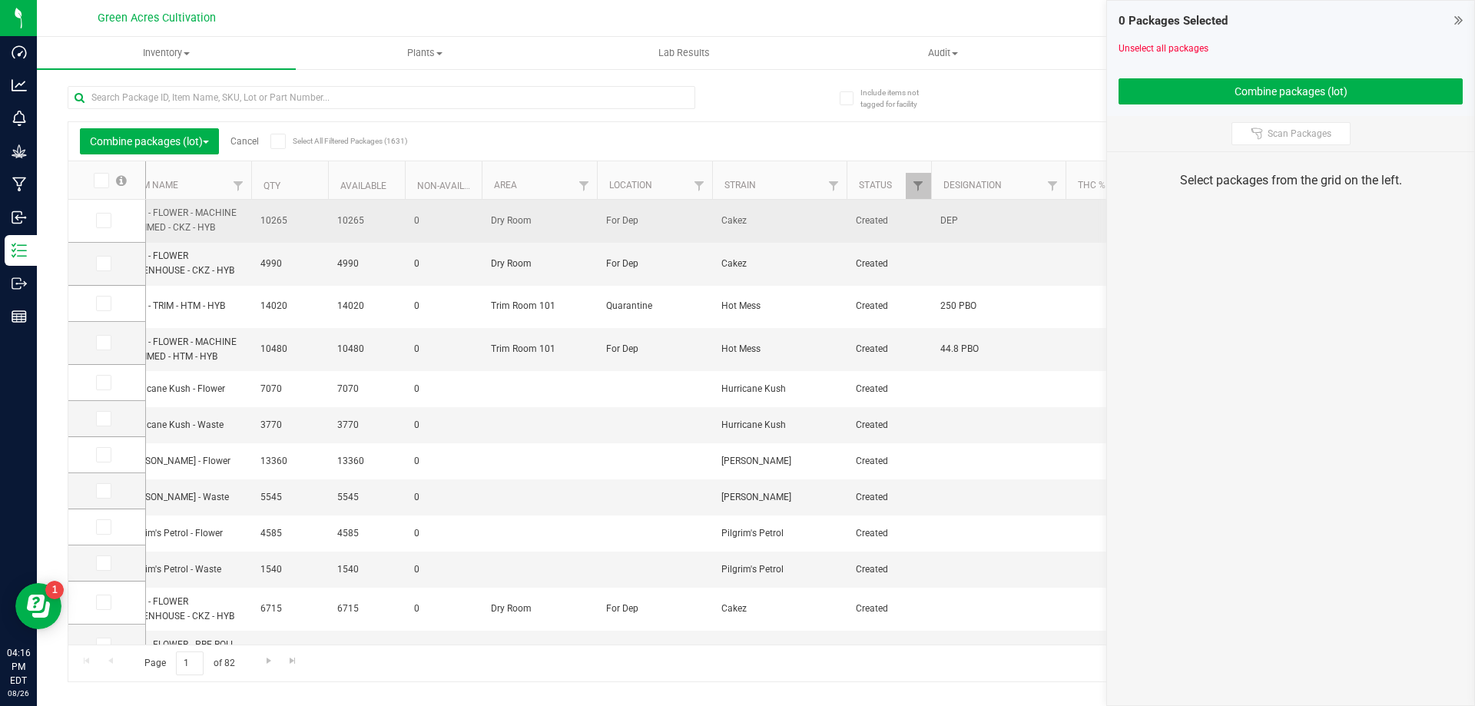
click at [967, 223] on span "DEP" at bounding box center [998, 221] width 116 height 15
click at [967, 223] on input "DEP" at bounding box center [994, 221] width 129 height 24
type input "LITTLE BUDS FOR PR"
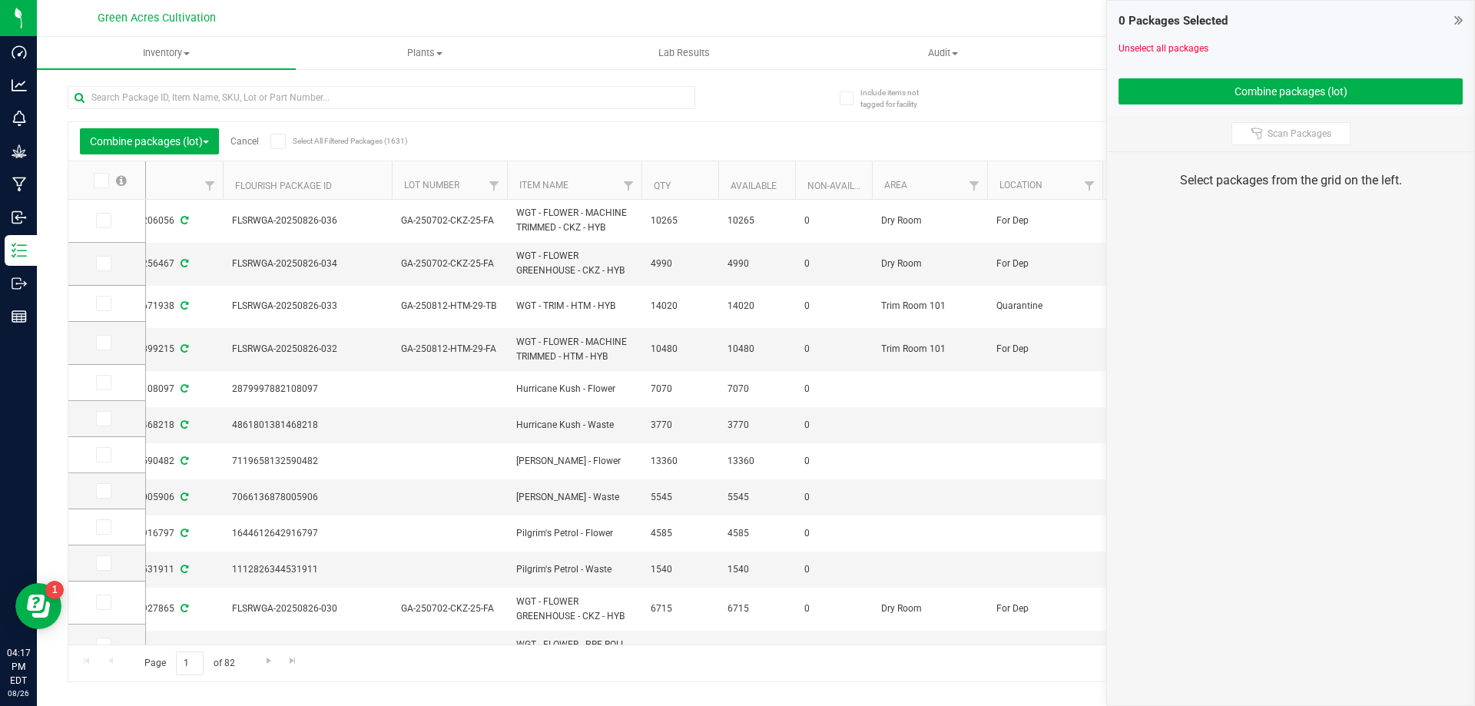
scroll to position [0, 0]
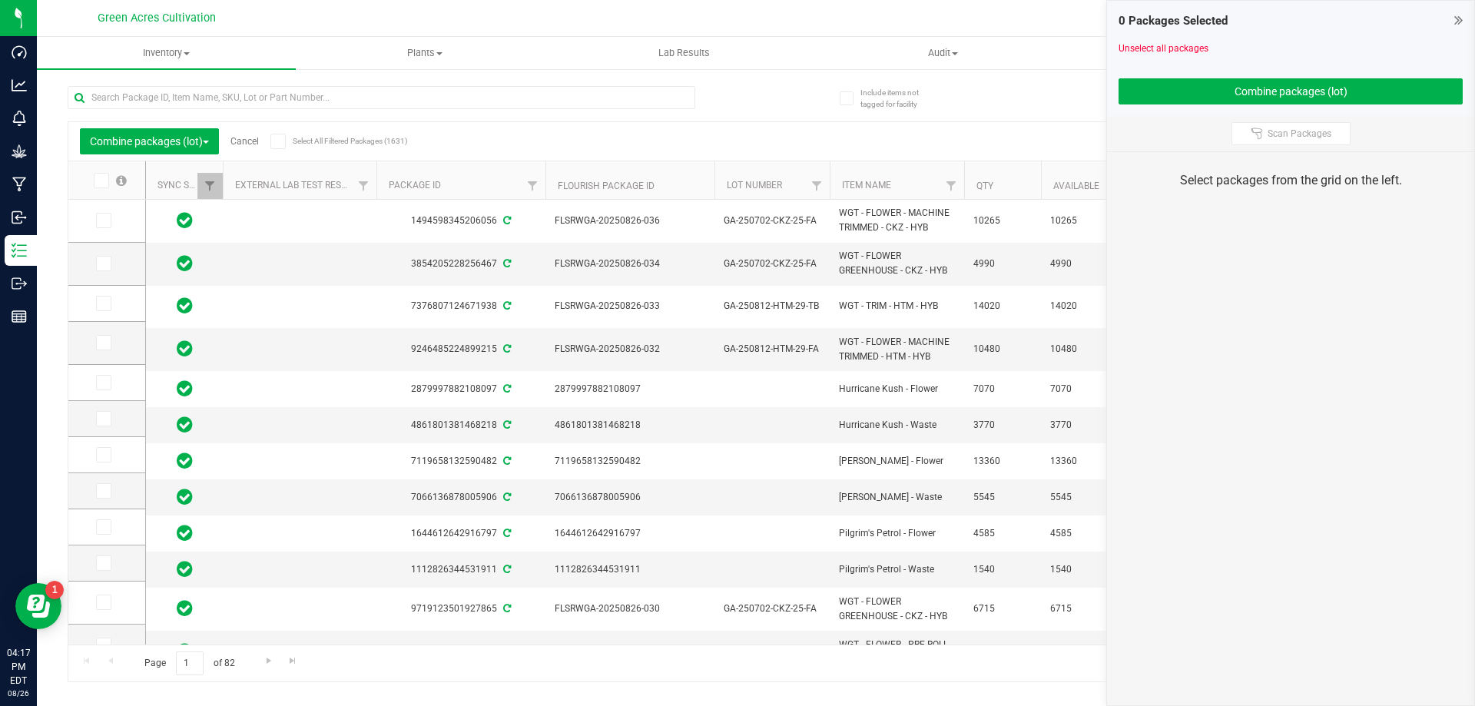
click at [248, 145] on link "Cancel" at bounding box center [244, 141] width 28 height 11
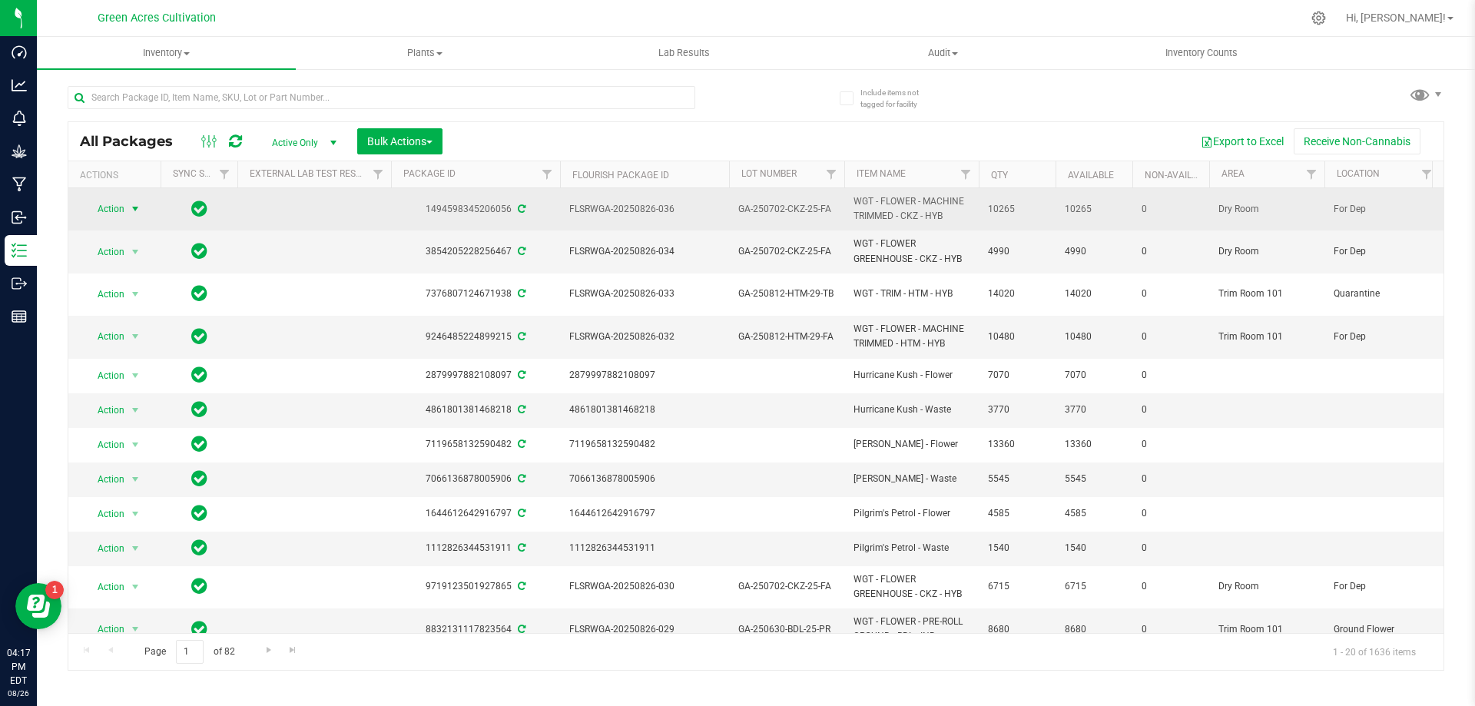
click at [141, 207] on span "select" at bounding box center [135, 209] width 12 height 12
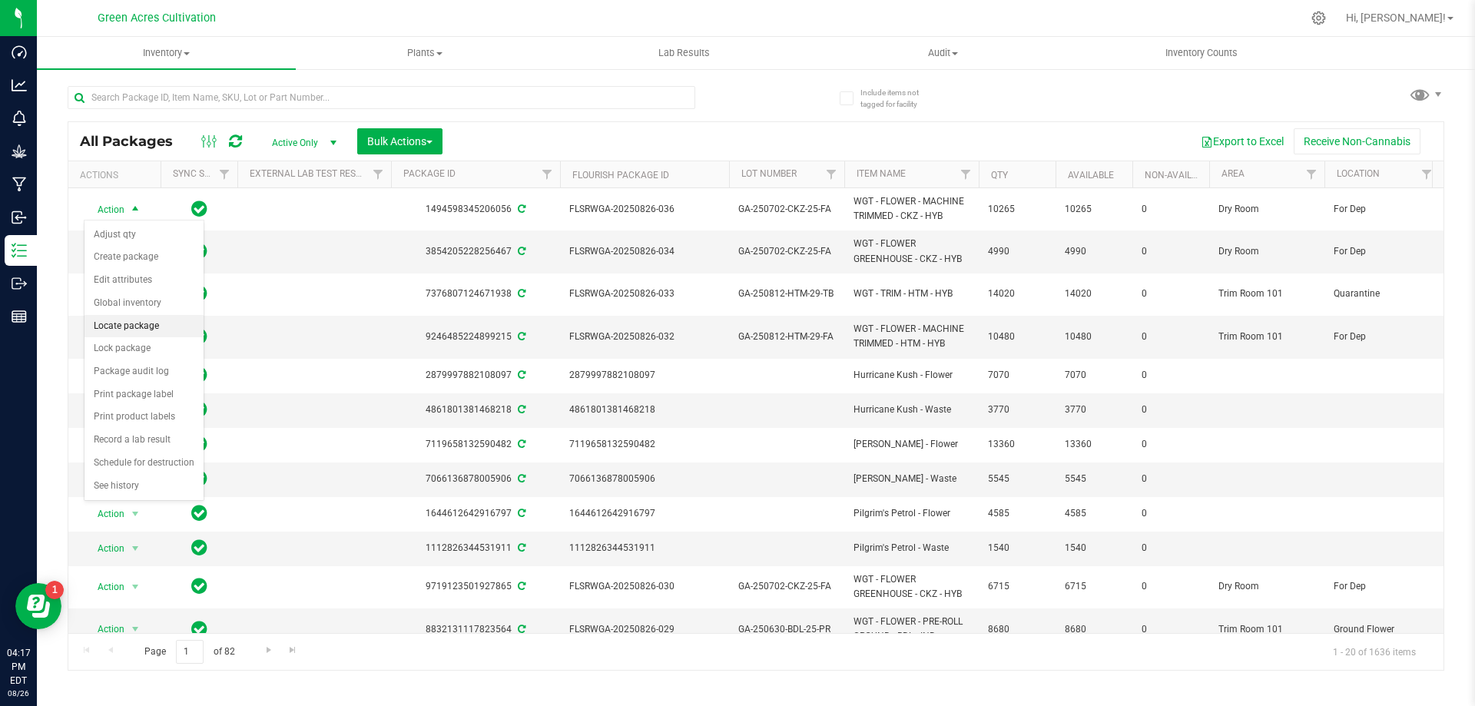
click at [146, 323] on li "Locate package" at bounding box center [143, 326] width 119 height 23
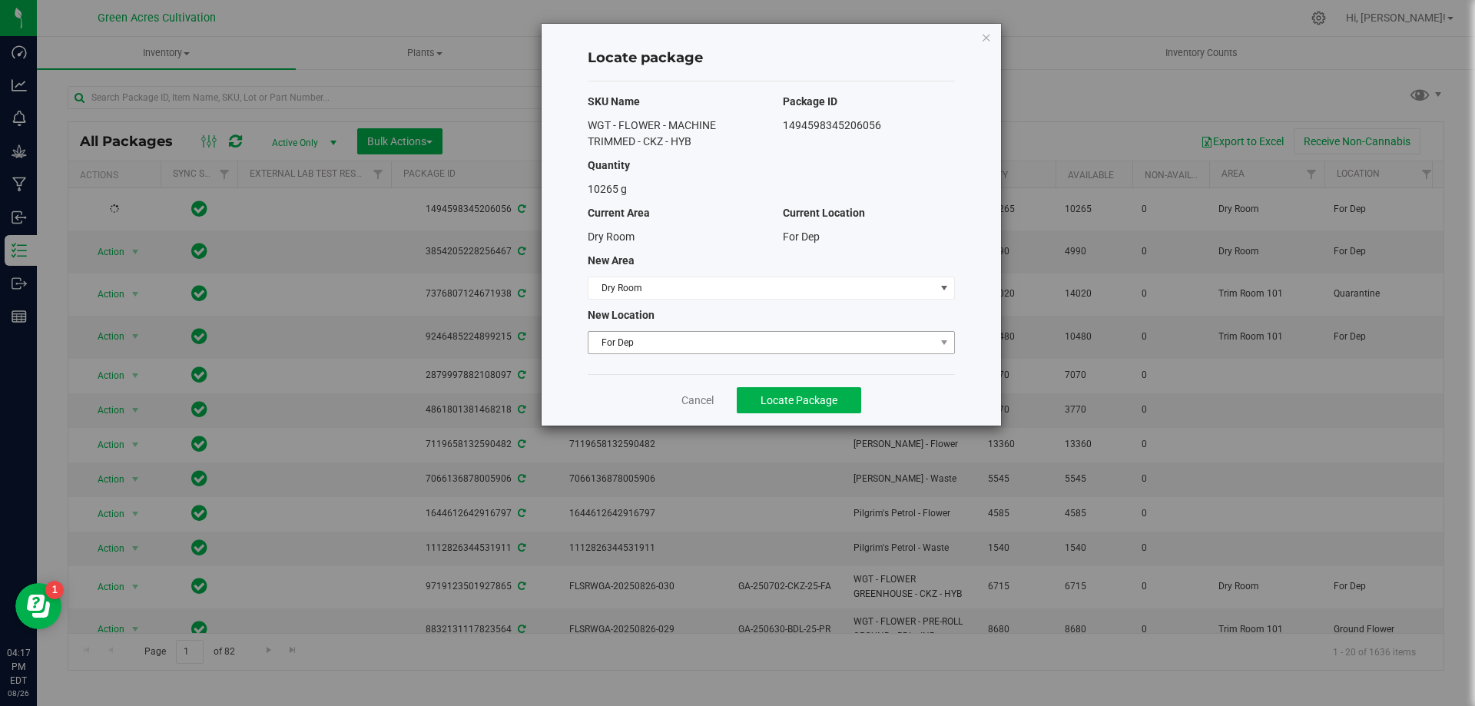
click at [739, 333] on span "For Dep" at bounding box center [761, 343] width 346 height 22
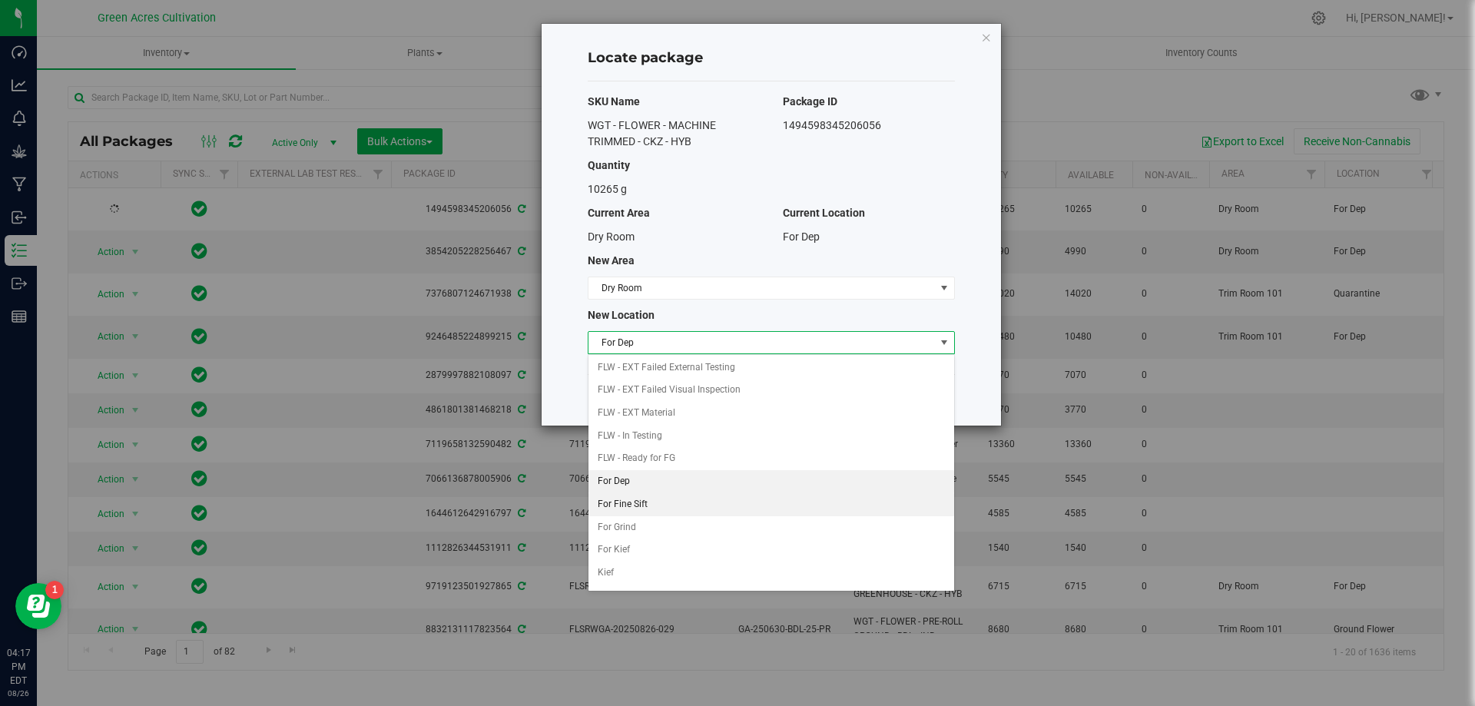
scroll to position [66, 0]
click at [631, 508] on li "For Grind" at bounding box center [771, 508] width 366 height 23
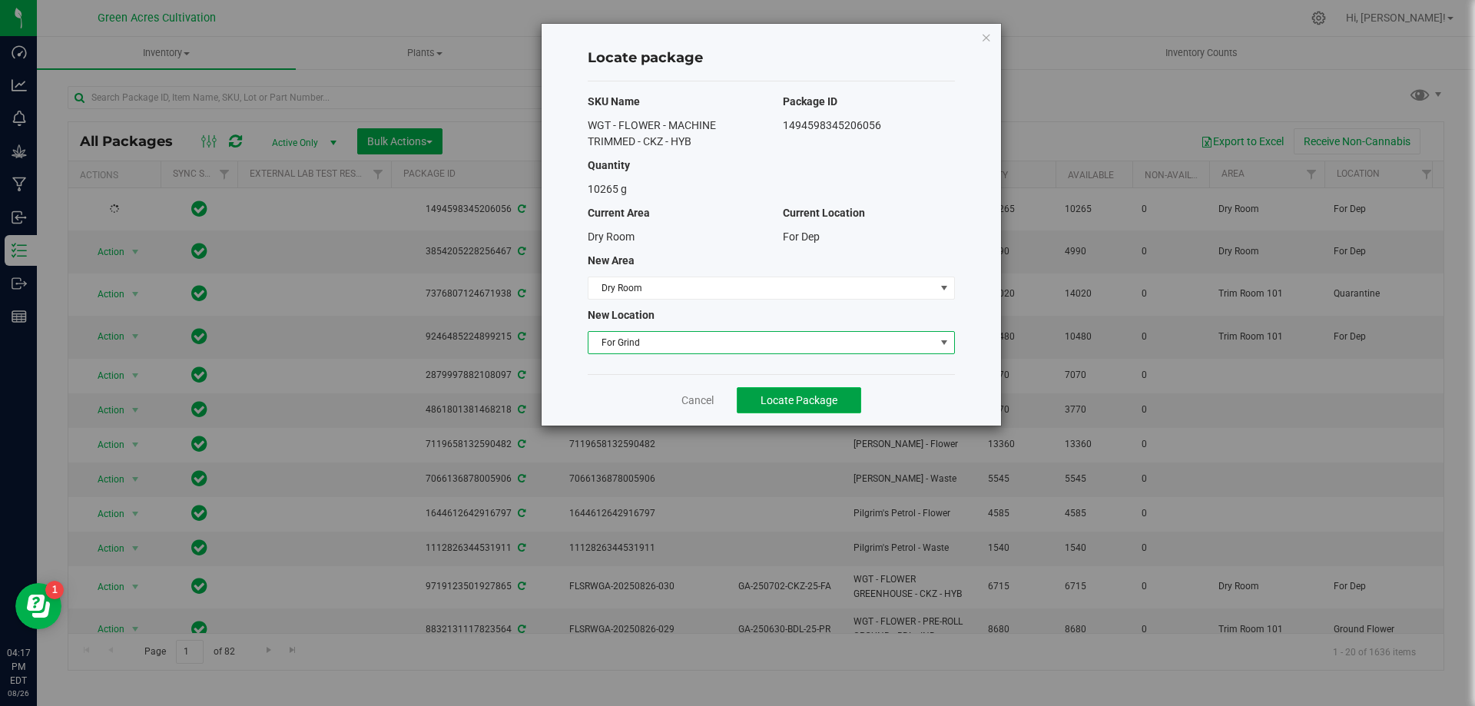
click at [786, 397] on span "Locate Package" at bounding box center [798, 400] width 77 height 12
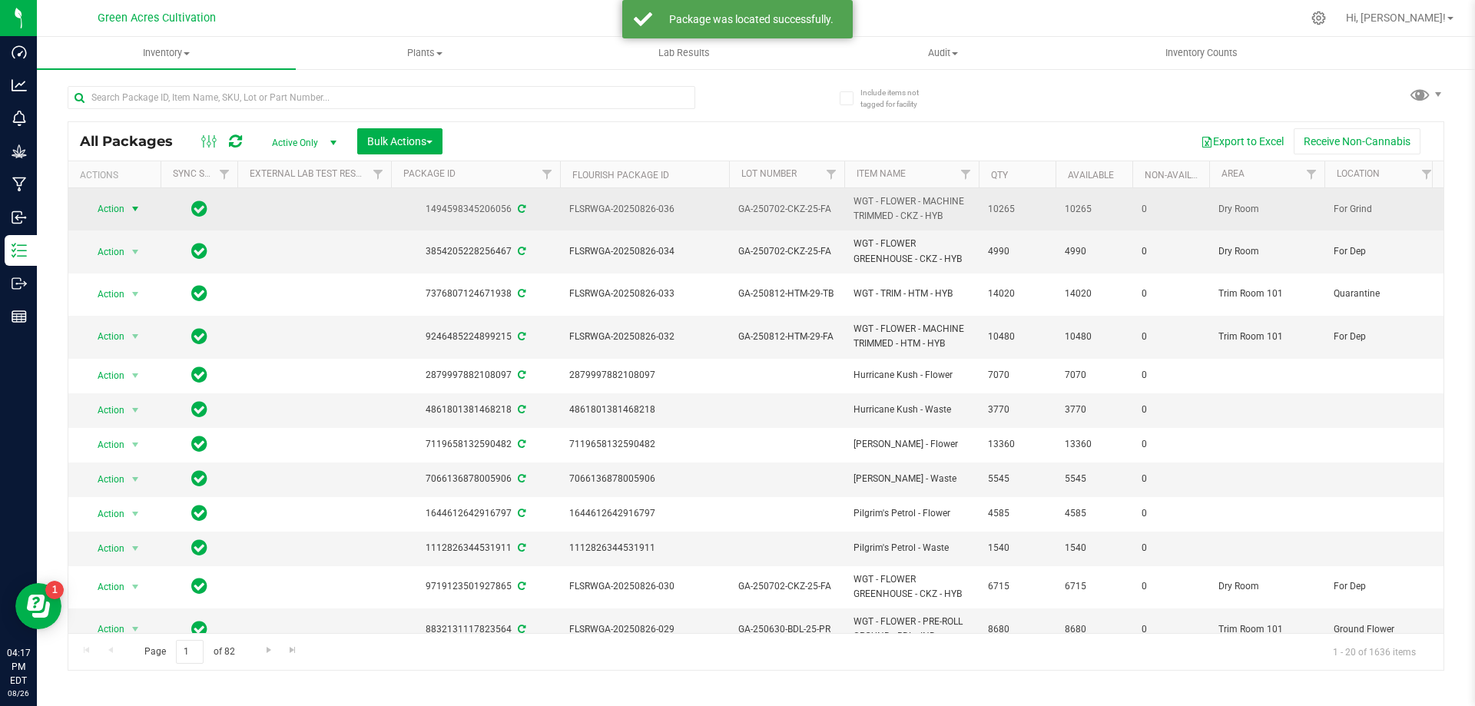
click at [118, 215] on span "Action" at bounding box center [104, 209] width 41 height 22
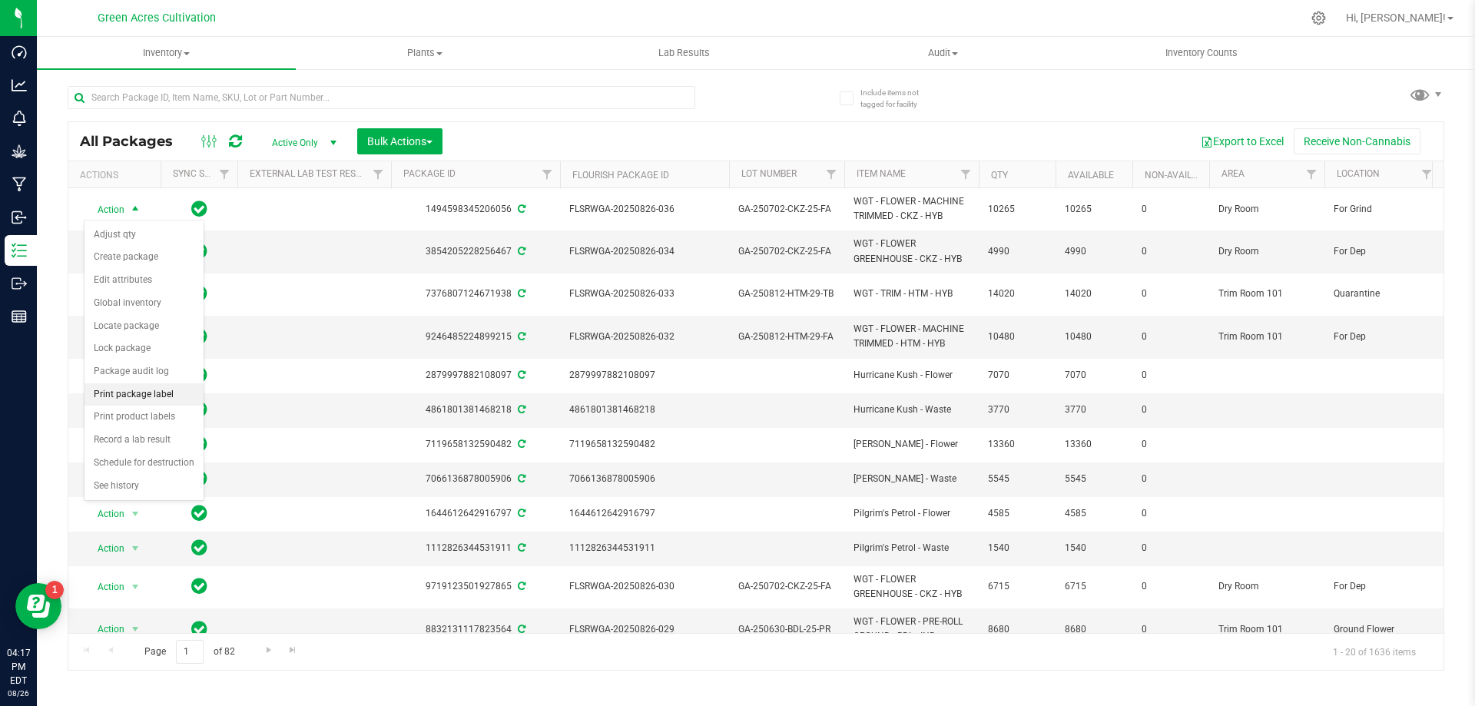
click at [157, 397] on li "Print package label" at bounding box center [143, 394] width 119 height 23
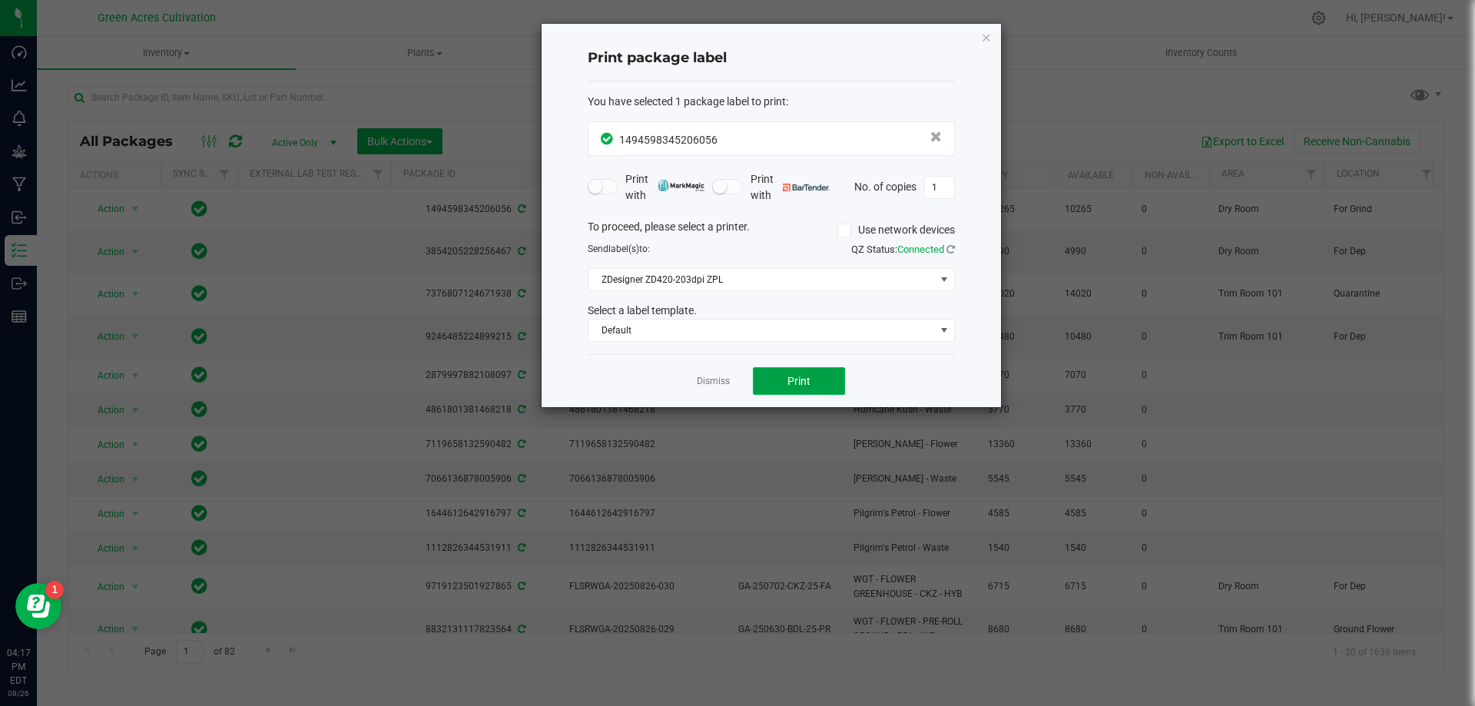
click at [776, 375] on button "Print" at bounding box center [799, 381] width 92 height 28
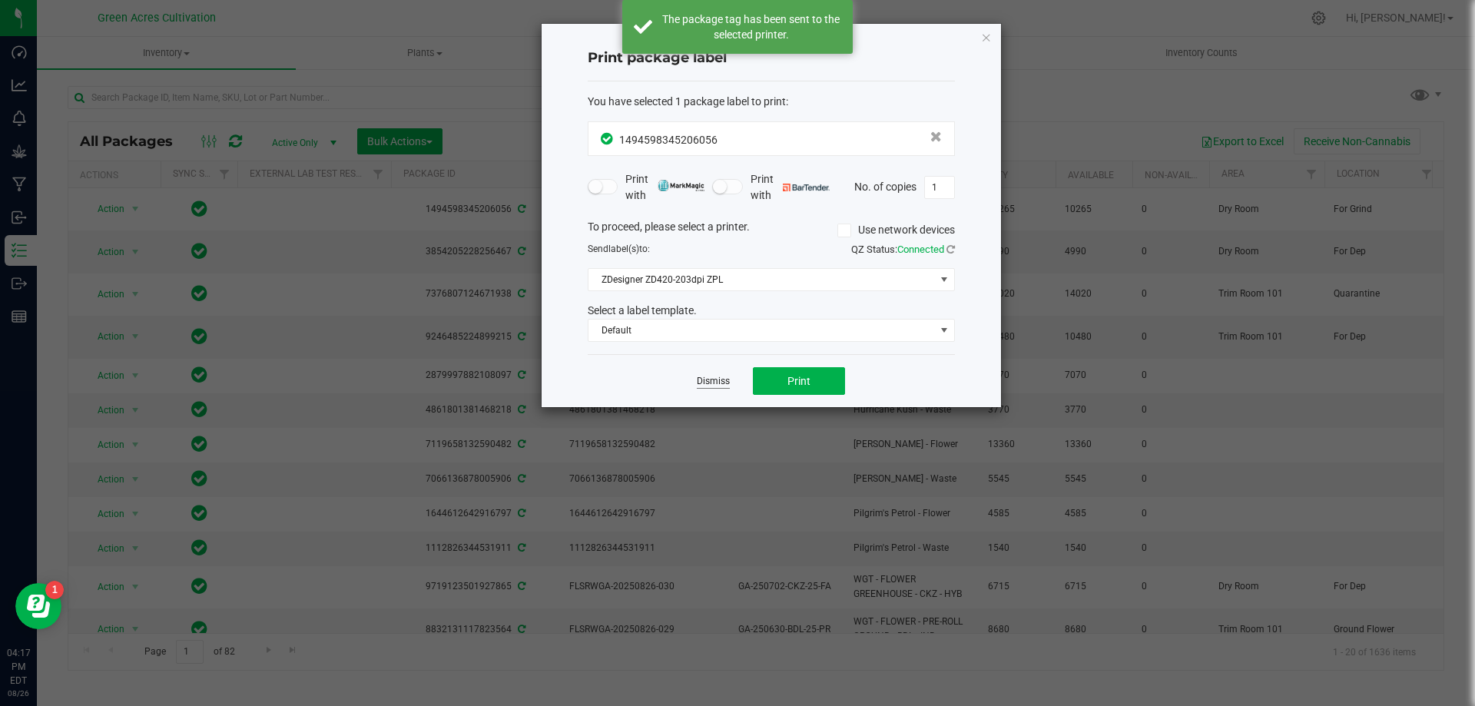
click at [714, 380] on link "Dismiss" at bounding box center [713, 381] width 33 height 13
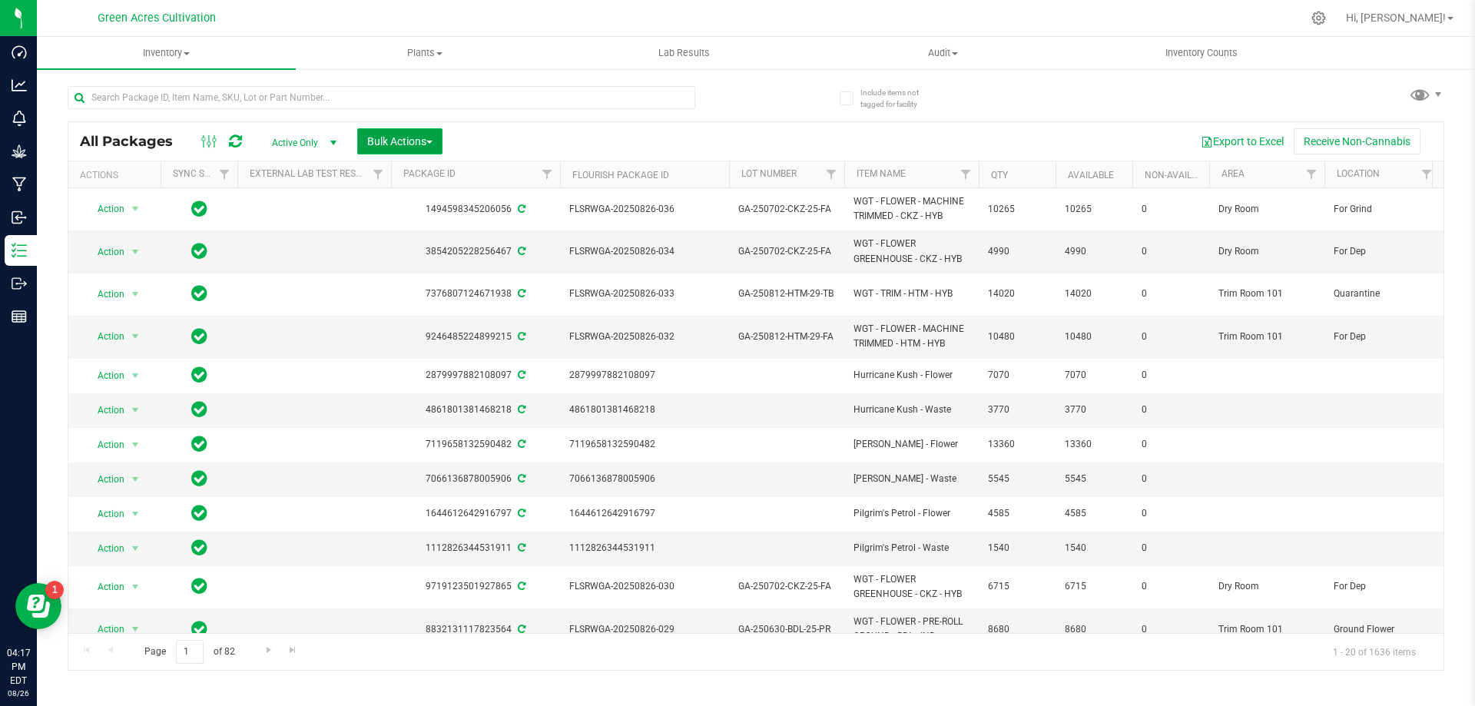
click at [413, 139] on span "Bulk Actions" at bounding box center [399, 141] width 65 height 12
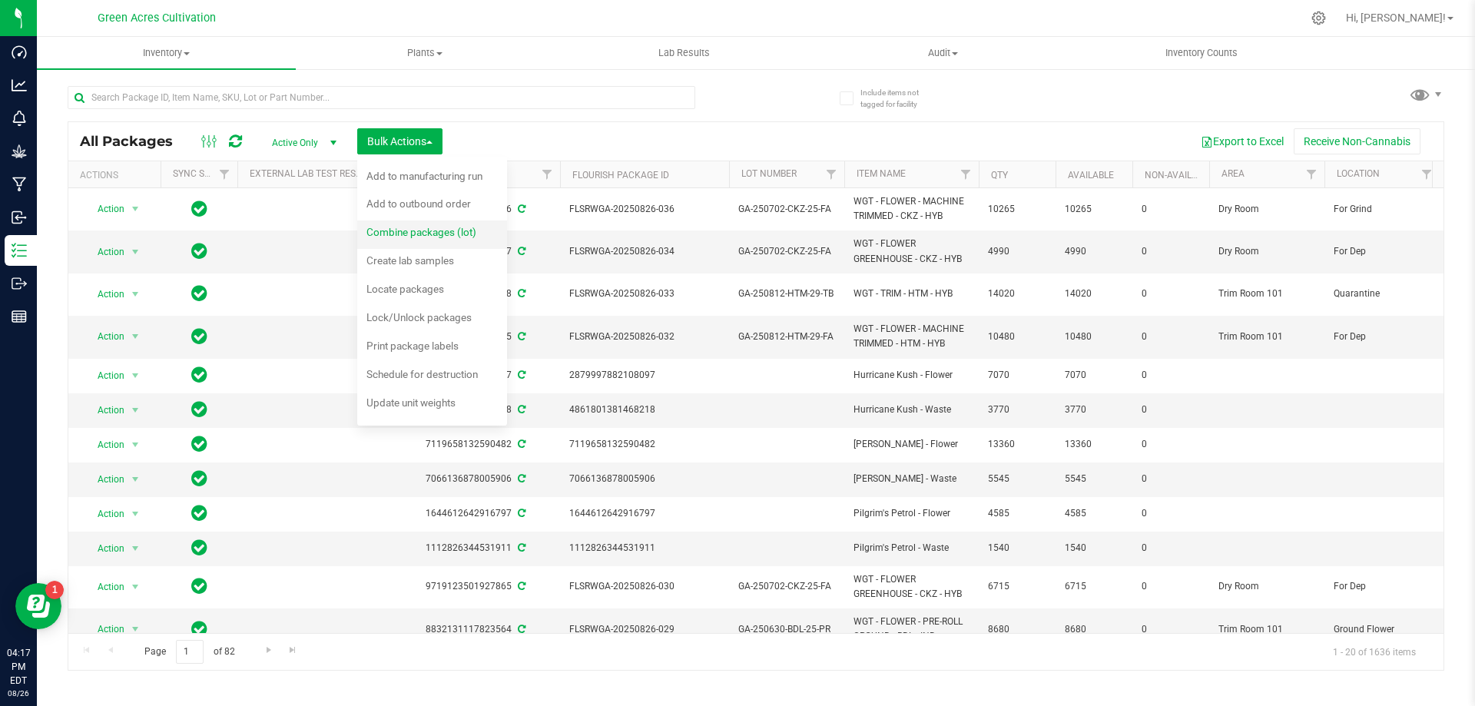
click at [429, 229] on span "Combine packages (lot)" at bounding box center [421, 232] width 110 height 12
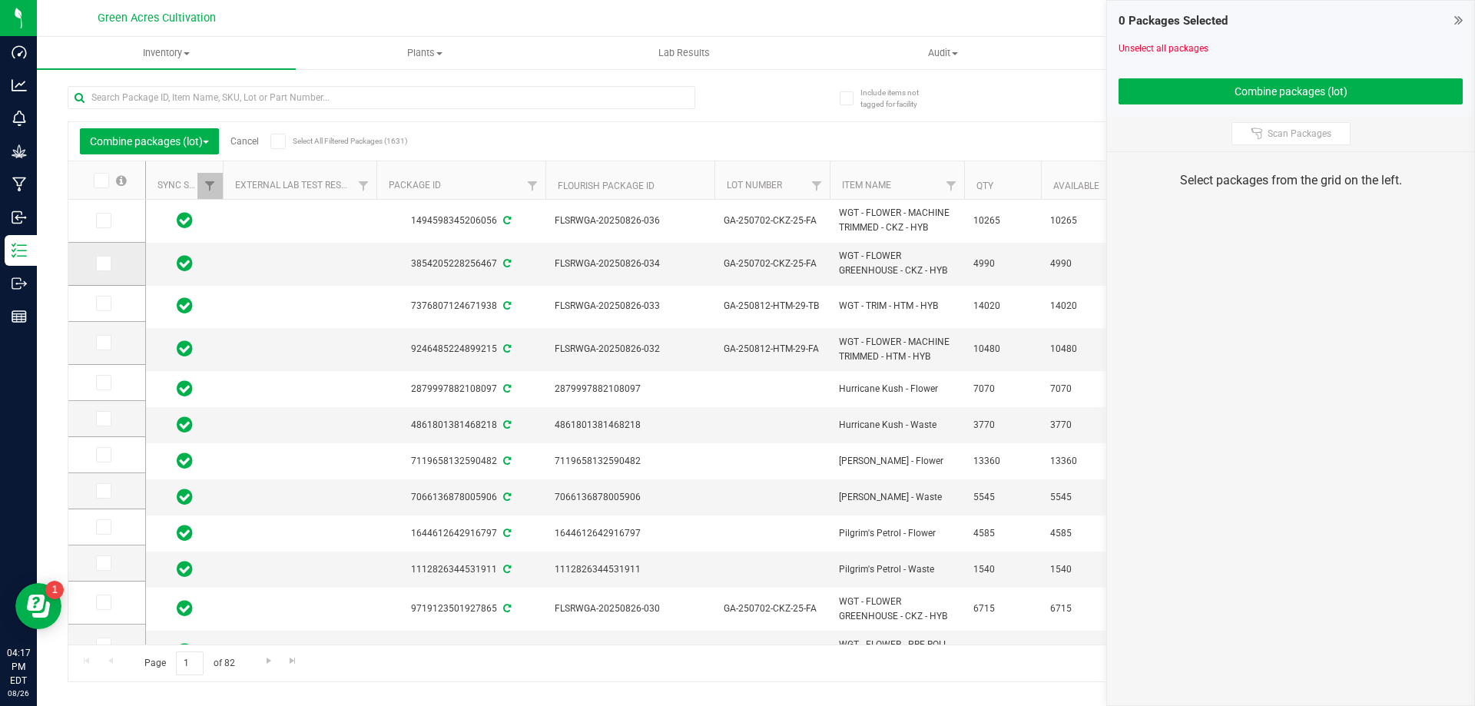
click at [105, 255] on td at bounding box center [106, 264] width 77 height 43
click at [99, 263] on icon at bounding box center [103, 263] width 10 height 0
click at [0, 0] on input "checkbox" at bounding box center [0, 0] width 0 height 0
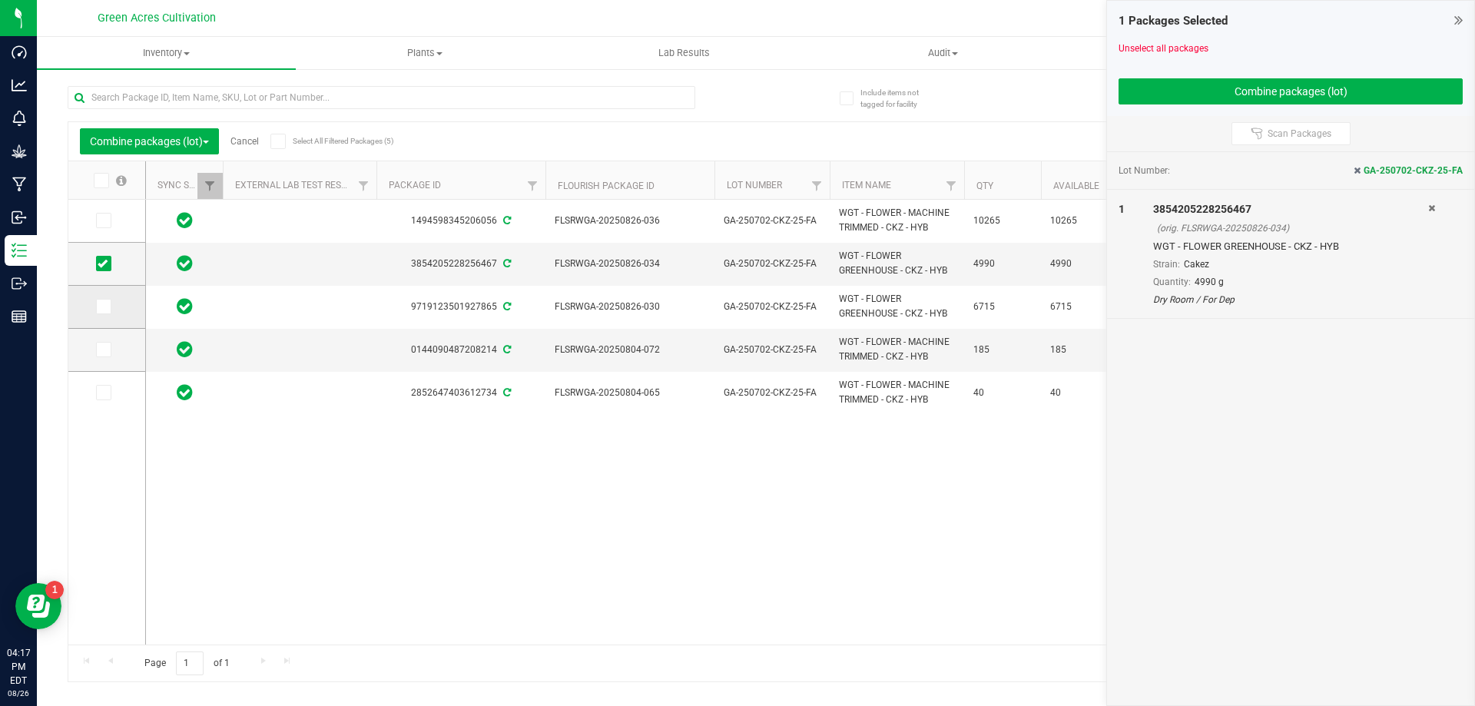
drag, startPoint x: 95, startPoint y: 316, endPoint x: 96, endPoint y: 299, distance: 17.7
click at [96, 300] on td at bounding box center [106, 307] width 77 height 43
click at [96, 299] on span at bounding box center [103, 306] width 15 height 15
click at [0, 0] on input "checkbox" at bounding box center [0, 0] width 0 height 0
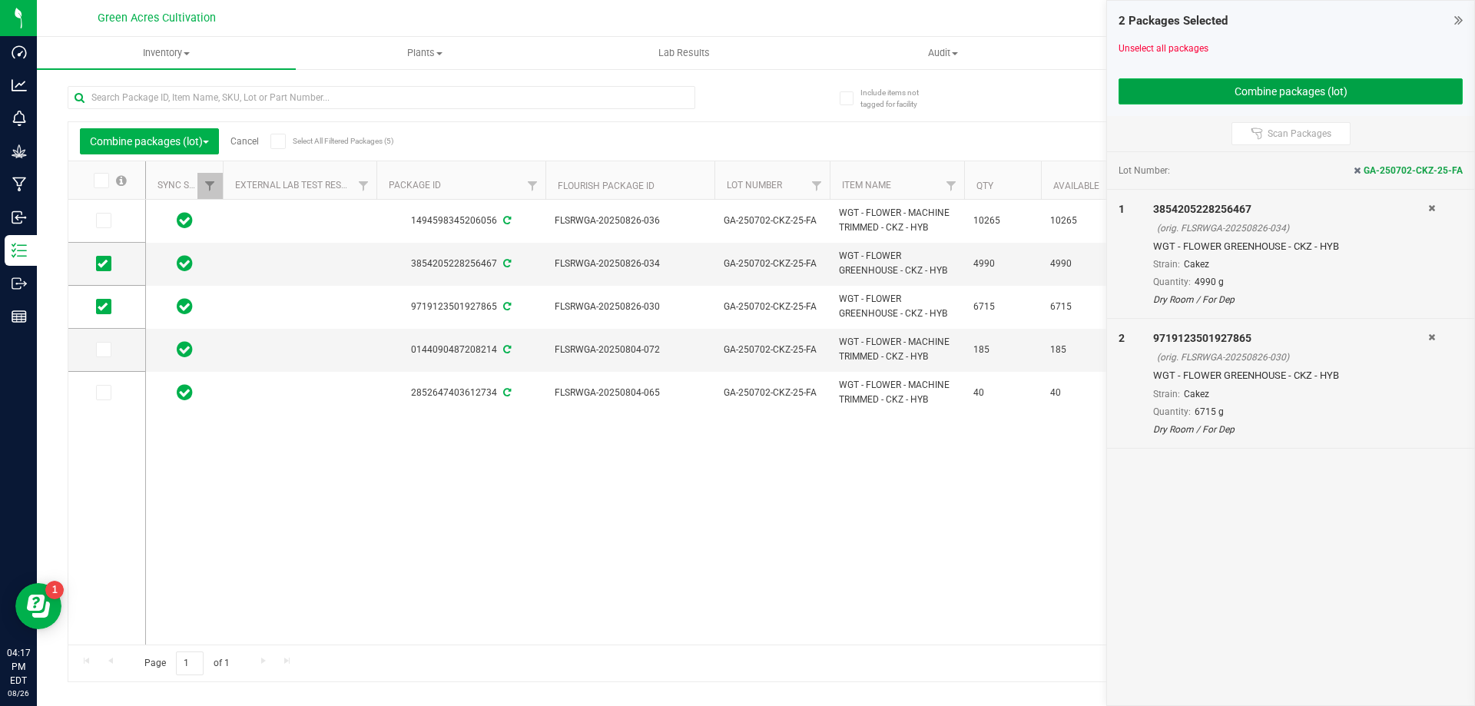
click at [1299, 88] on button "Combine packages (lot)" at bounding box center [1290, 91] width 344 height 26
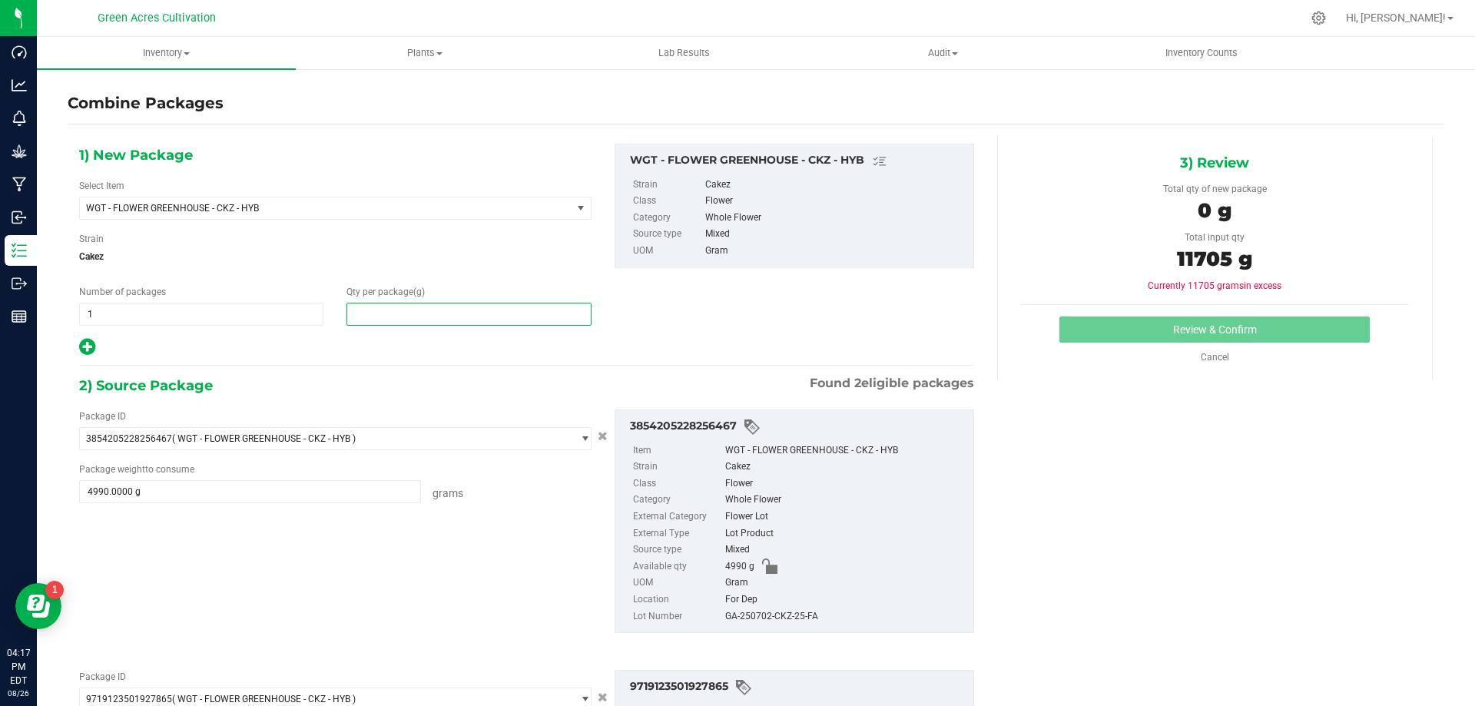
click at [535, 323] on span at bounding box center [468, 314] width 244 height 23
type input "11705"
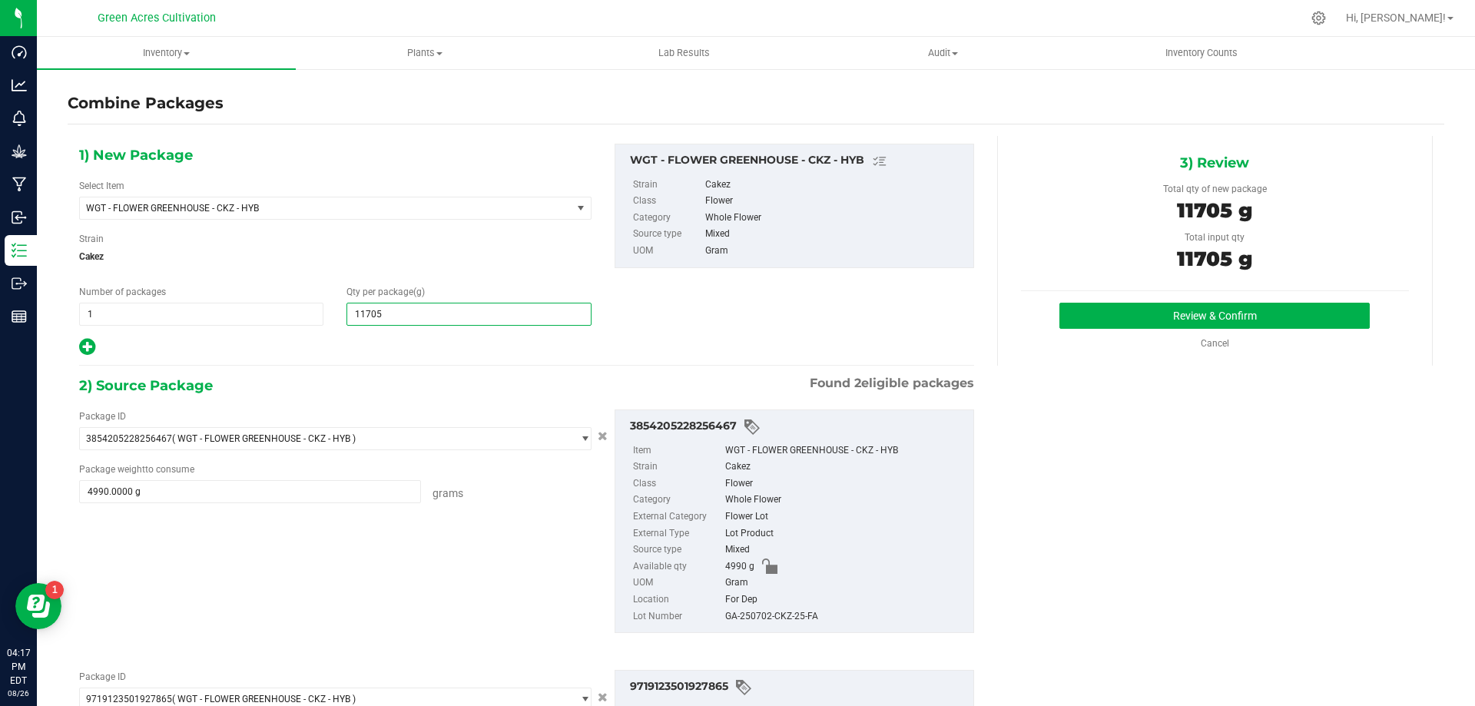
type input "11,705"
click at [777, 631] on div "3854205228256467 Item WGT - FLOWER GREENHOUSE - CKZ - HYB Strain Cakez Class Fl…" at bounding box center [793, 521] width 359 height 224
click at [766, 620] on div "GA-250702-CKZ-25-FA" at bounding box center [845, 616] width 240 height 17
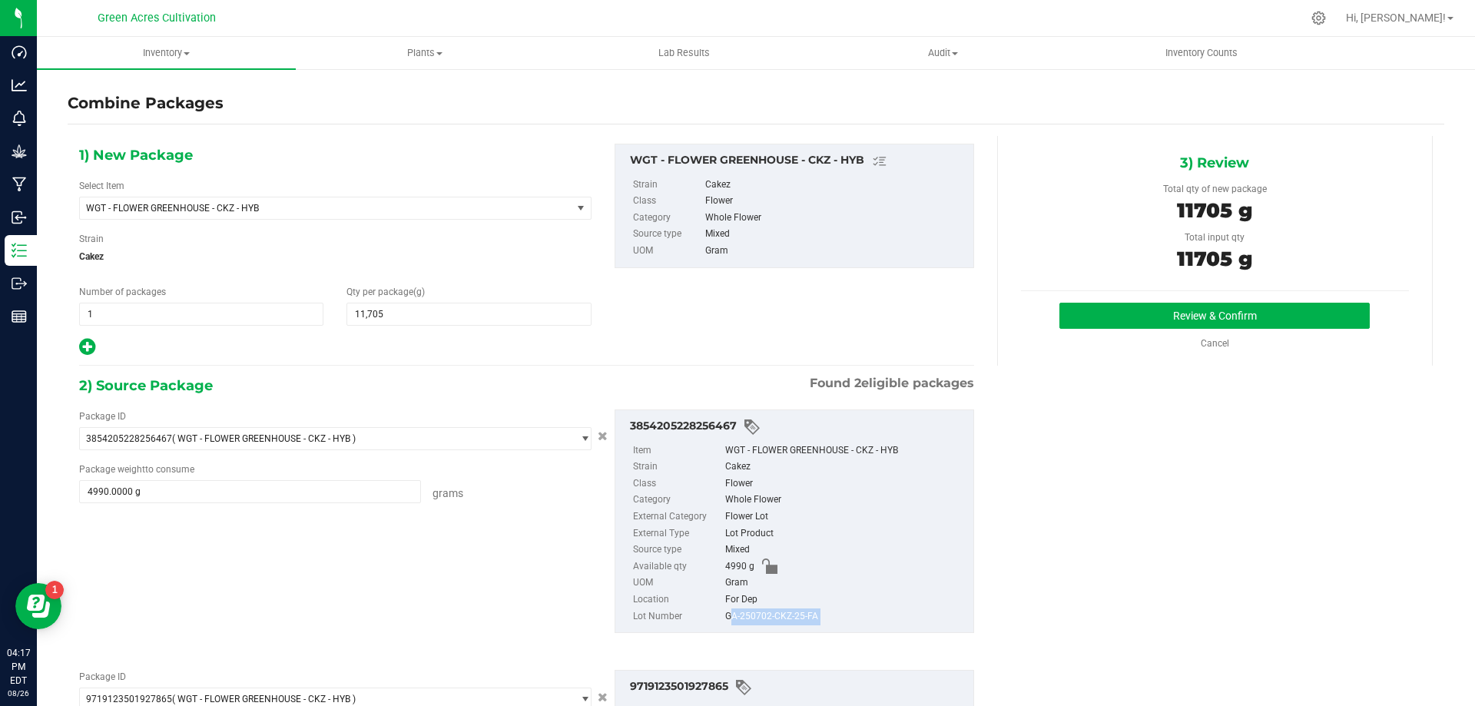
copy div "GA-250702-CKZ-25-FA"
click at [952, 475] on div "Flower" at bounding box center [845, 483] width 240 height 17
click at [1121, 331] on div "Review & Confirm Cancel" at bounding box center [1215, 327] width 388 height 48
click at [1114, 318] on button "Review & Confirm" at bounding box center [1214, 316] width 310 height 26
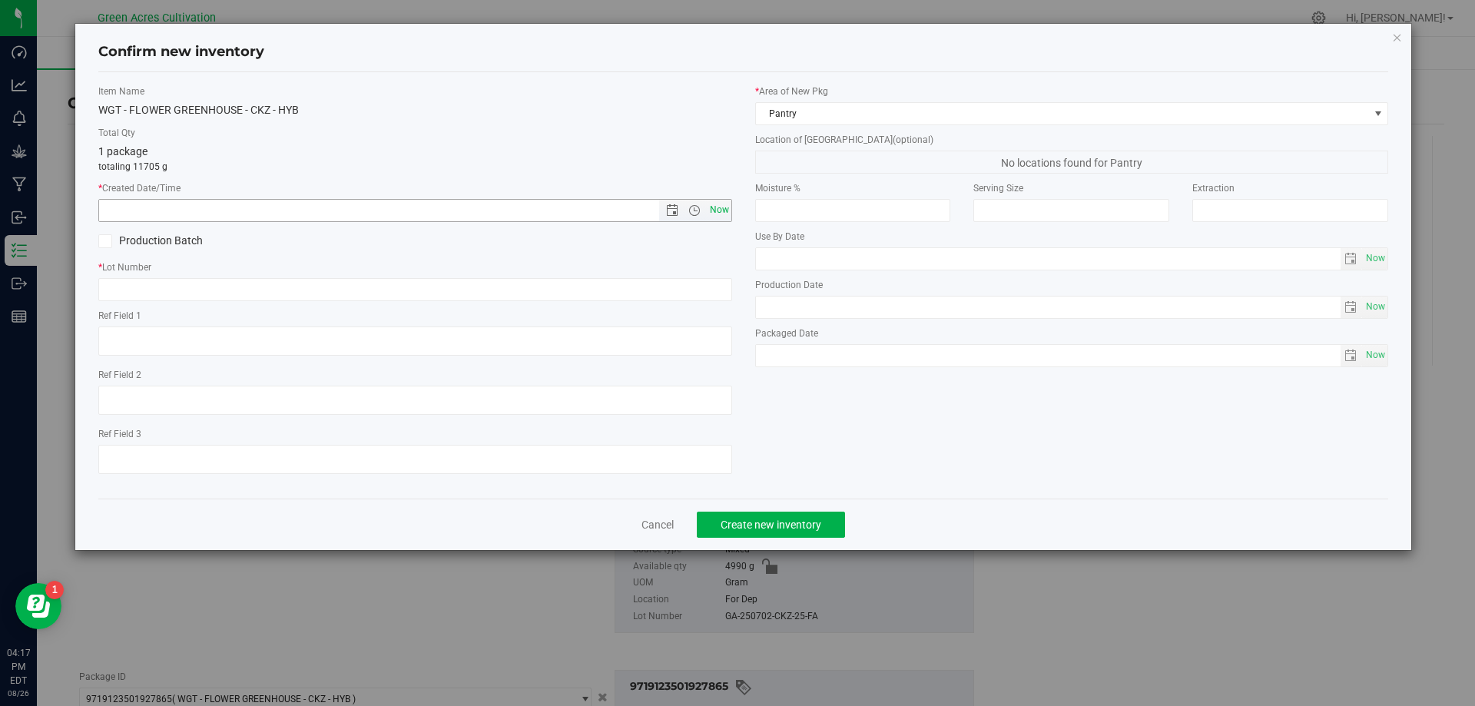
click at [717, 202] on span "Now" at bounding box center [719, 210] width 26 height 22
type input "[DATE] 4:17 PM"
drag, startPoint x: 675, startPoint y: 306, endPoint x: 674, endPoint y: 294, distance: 12.4
click at [675, 302] on div "Item Name WGT - FLOWER GREENHOUSE - CKZ - HYB Total Qty 1 package totaling 1170…" at bounding box center [415, 285] width 657 height 402
click at [674, 293] on input "text" at bounding box center [415, 289] width 634 height 23
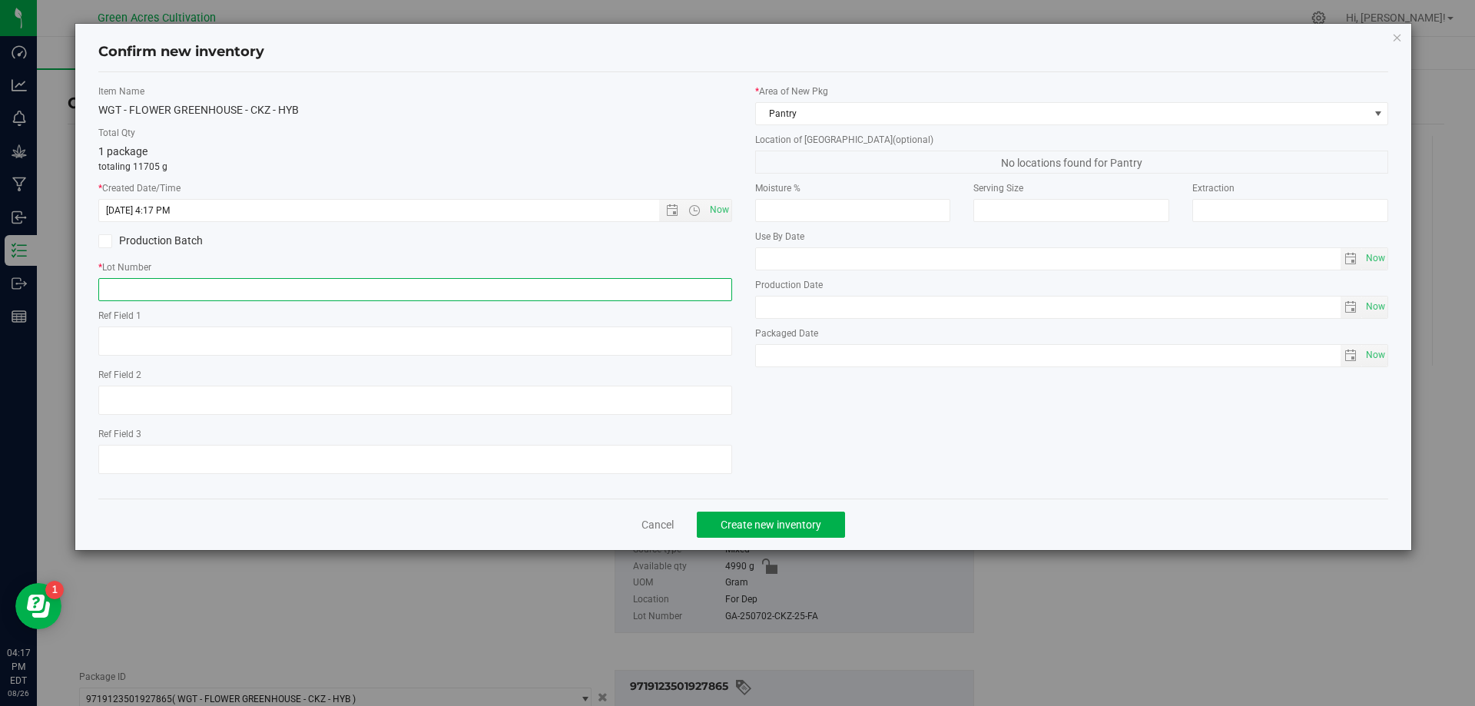
paste input "GA-250702-CKZ-25-FA"
type input "GA-250702-CKZ-25-FA"
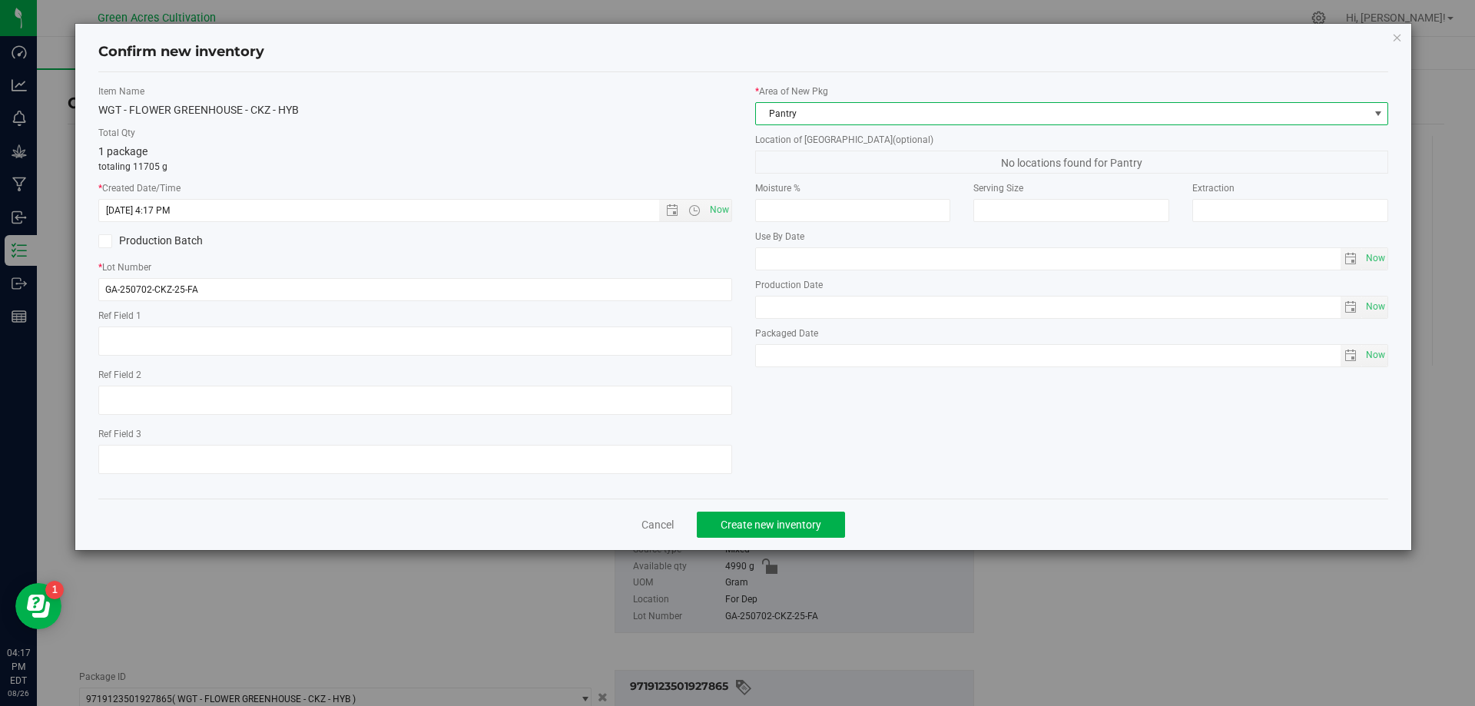
click at [835, 118] on span "Pantry" at bounding box center [1062, 114] width 613 height 22
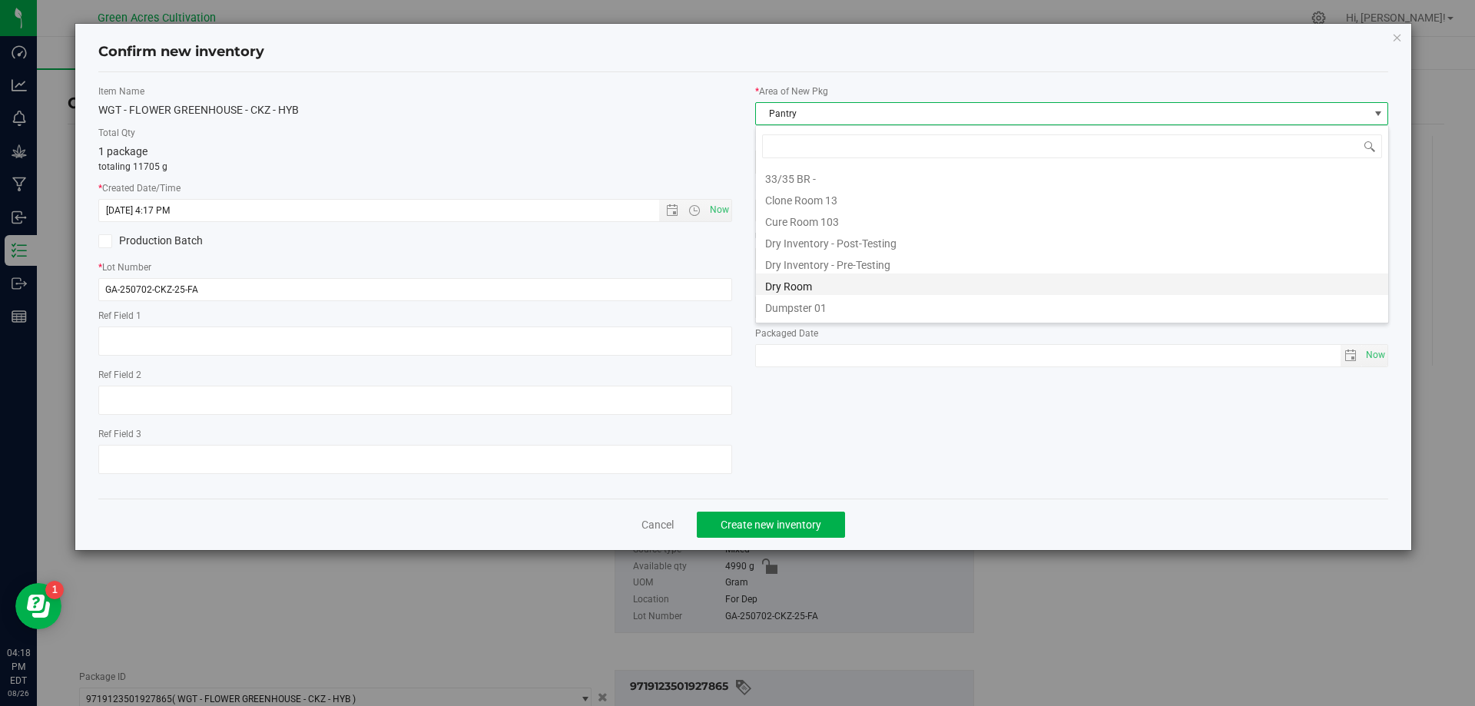
click at [825, 282] on li "Dry Room" at bounding box center [1072, 284] width 632 height 22
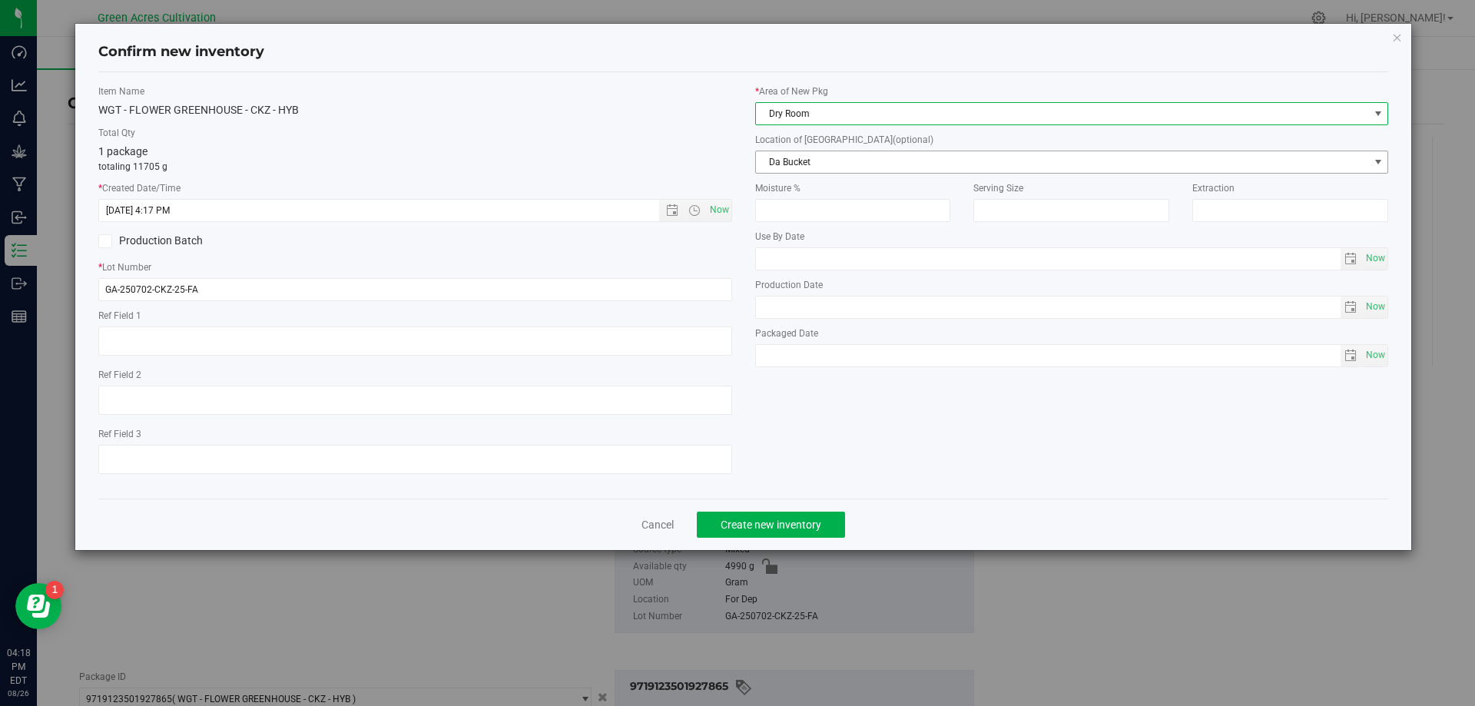
click at [845, 160] on span "Da Bucket" at bounding box center [1062, 162] width 613 height 22
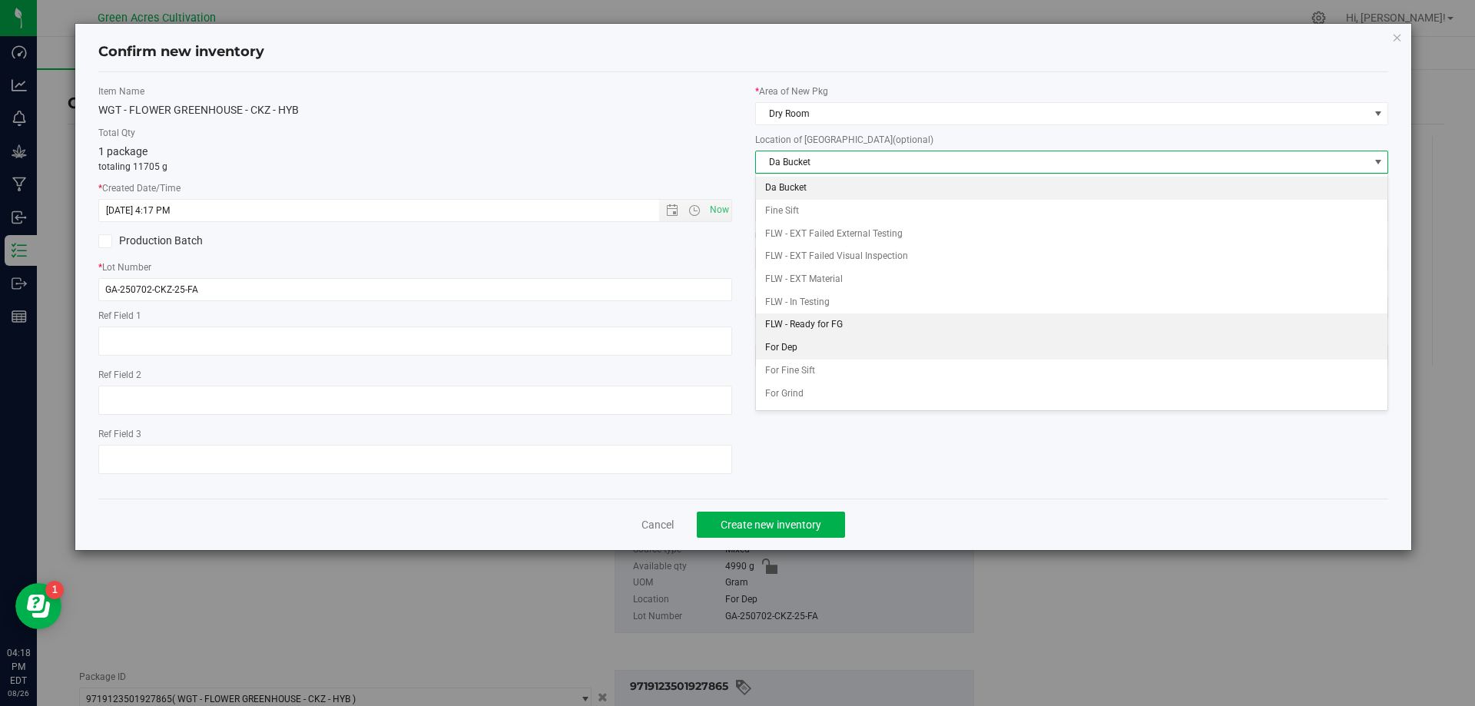
scroll to position [66, 0]
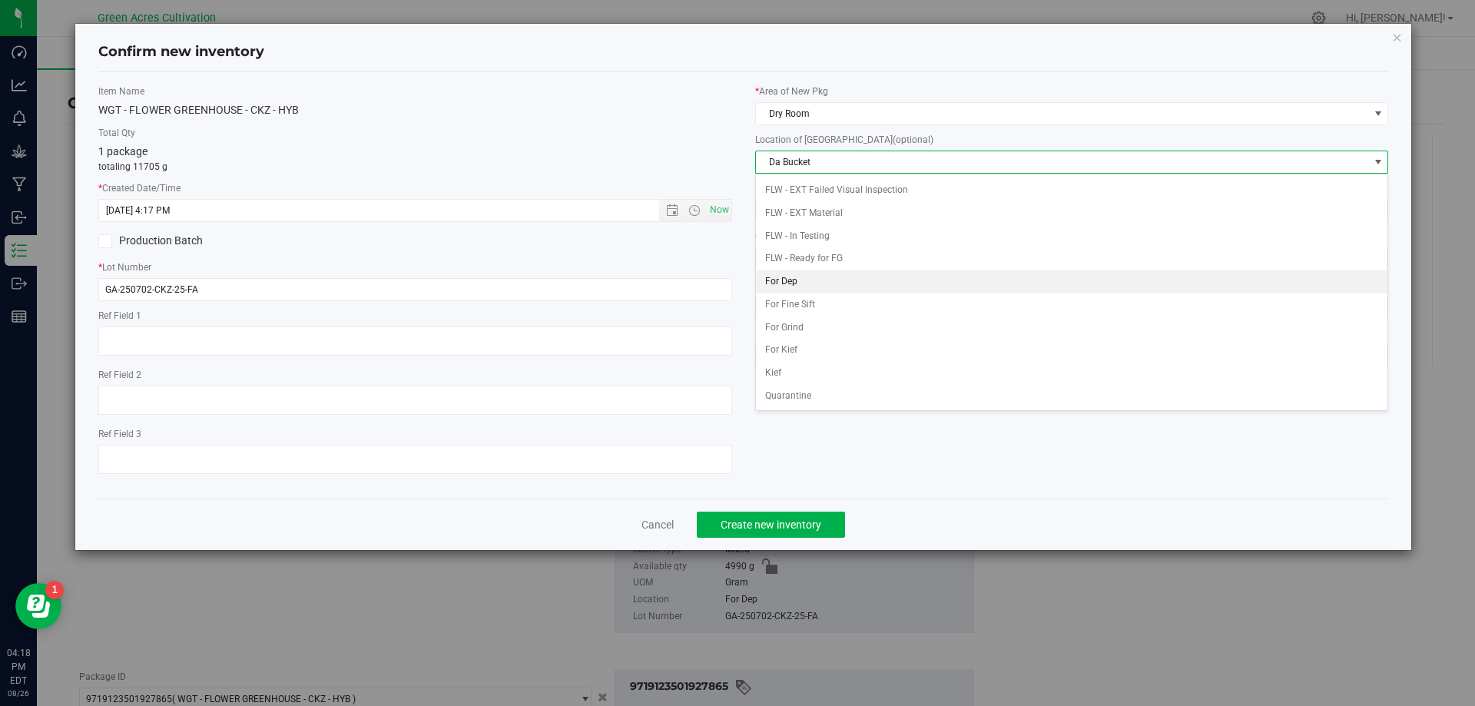
click at [819, 282] on li "For Dep" at bounding box center [1072, 281] width 632 height 23
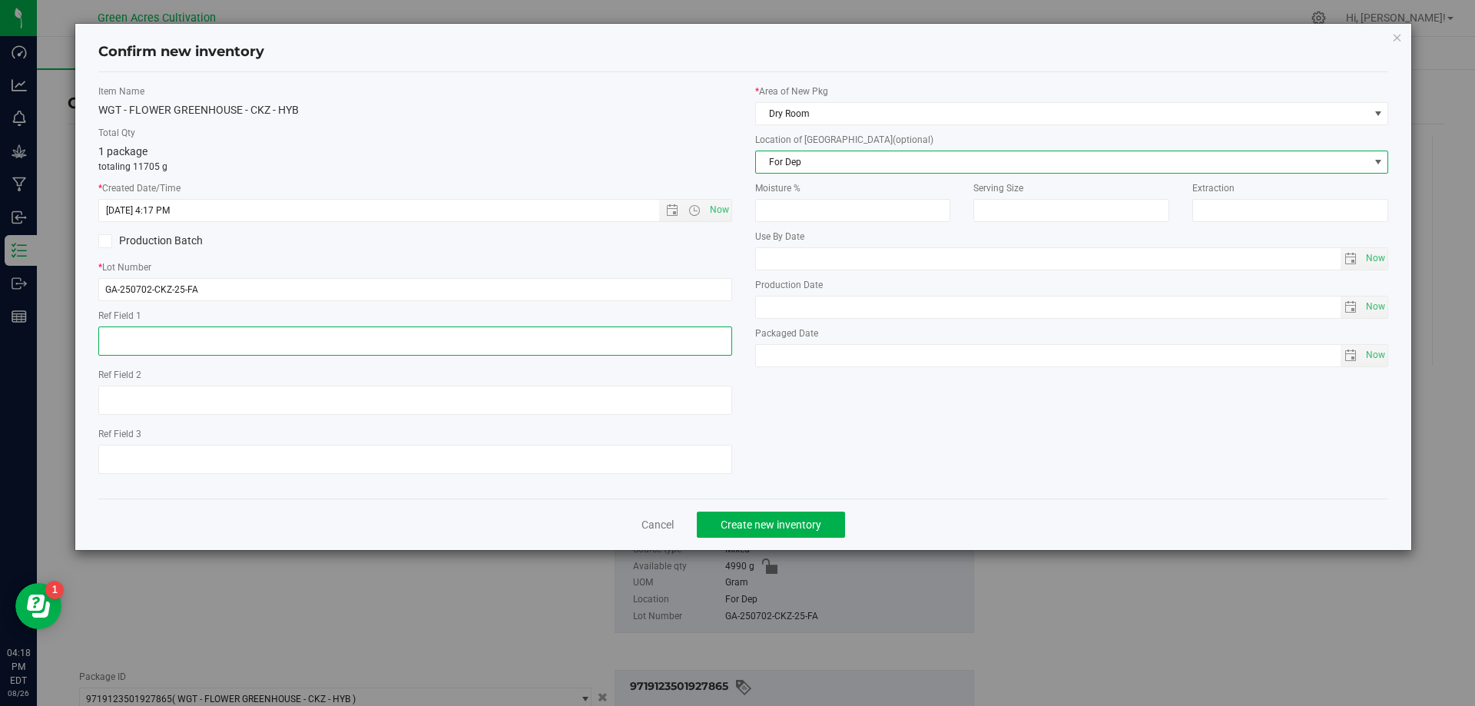
click at [679, 343] on textarea at bounding box center [415, 340] width 634 height 29
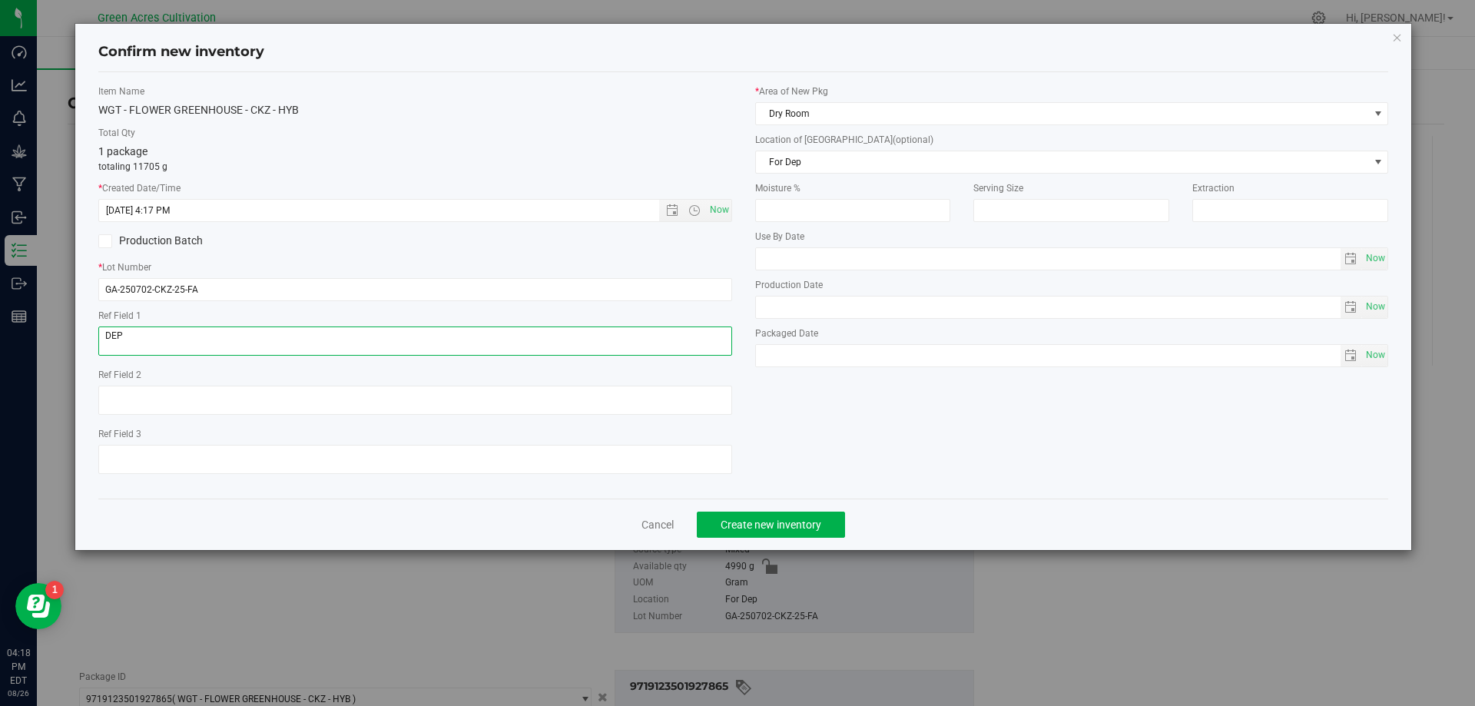
type textarea "DEP"
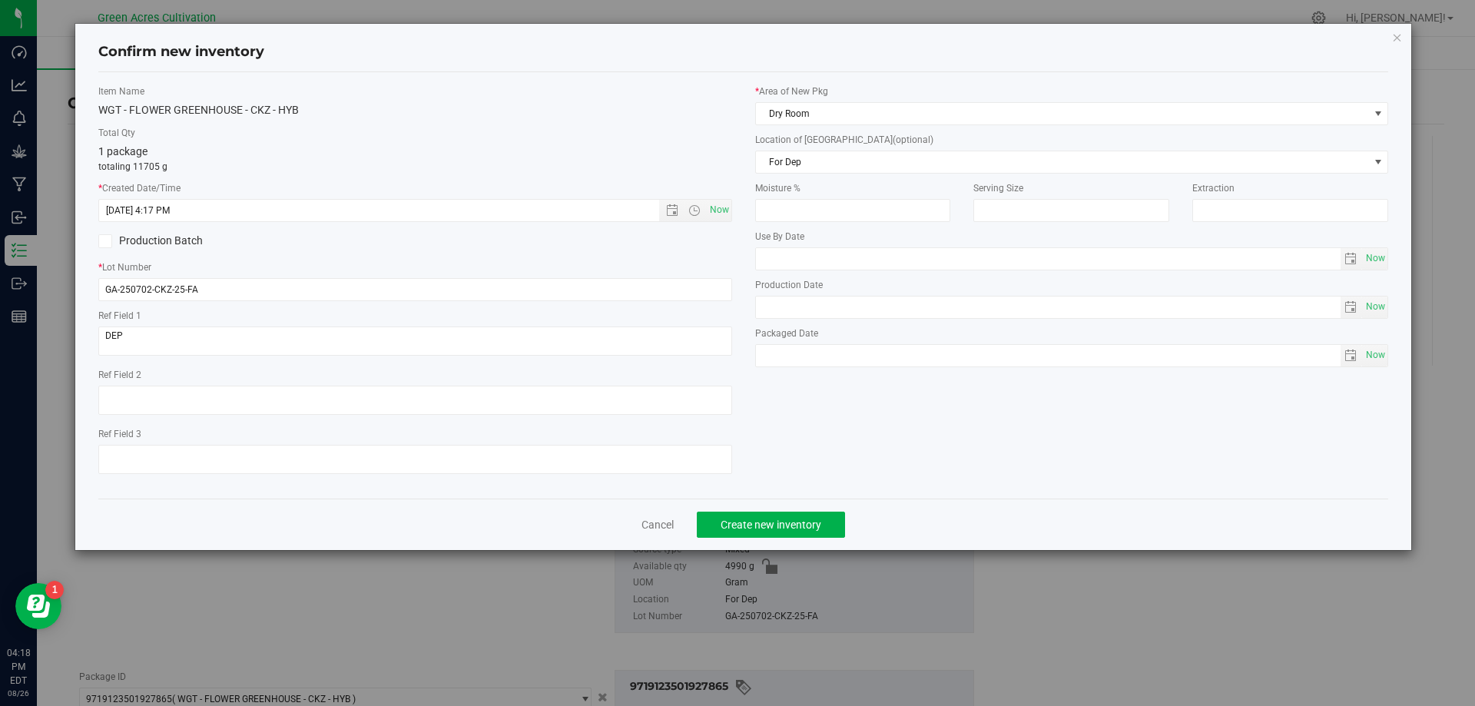
click at [824, 538] on div "Cancel Create new inventory" at bounding box center [743, 523] width 1290 height 51
click at [816, 525] on span "Create new inventory" at bounding box center [770, 524] width 101 height 12
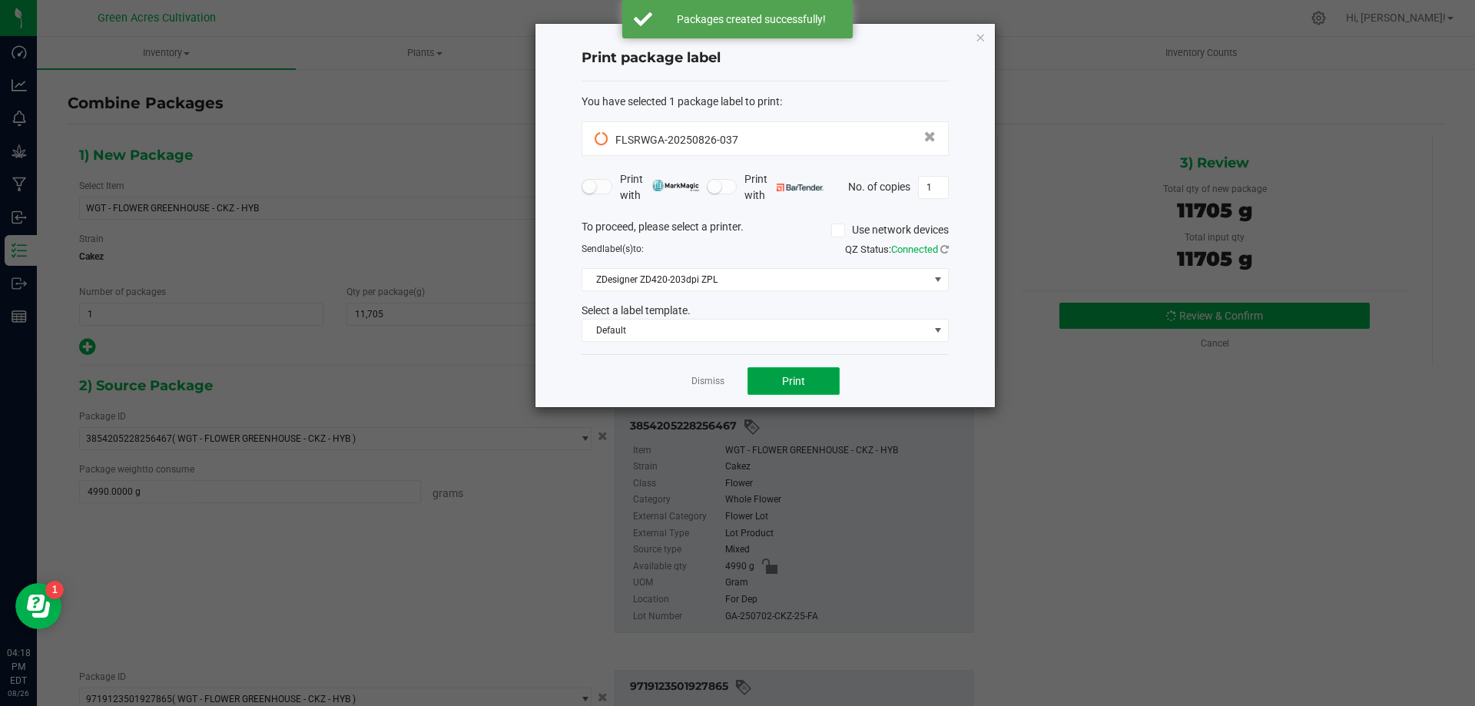
click at [816, 393] on button "Print" at bounding box center [793, 381] width 92 height 28
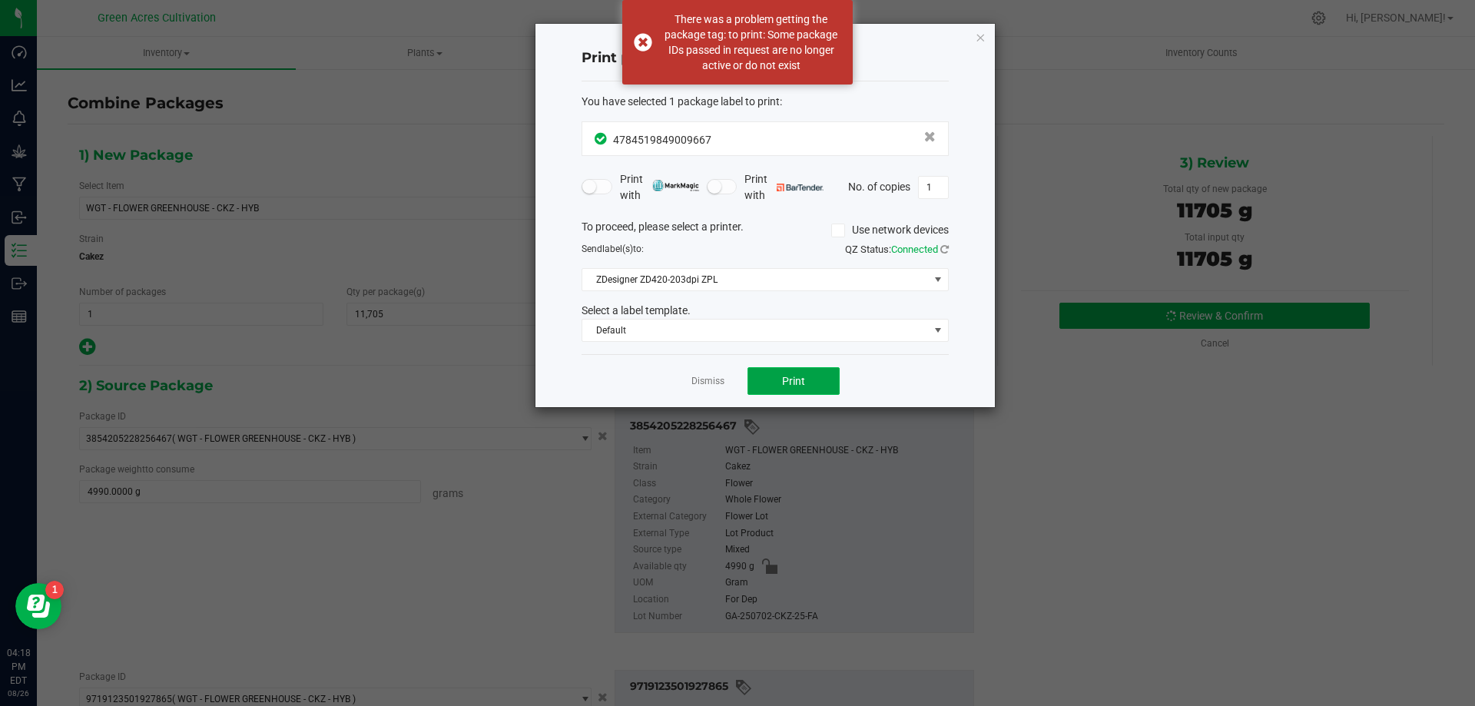
click at [795, 379] on span "Print" at bounding box center [793, 381] width 23 height 12
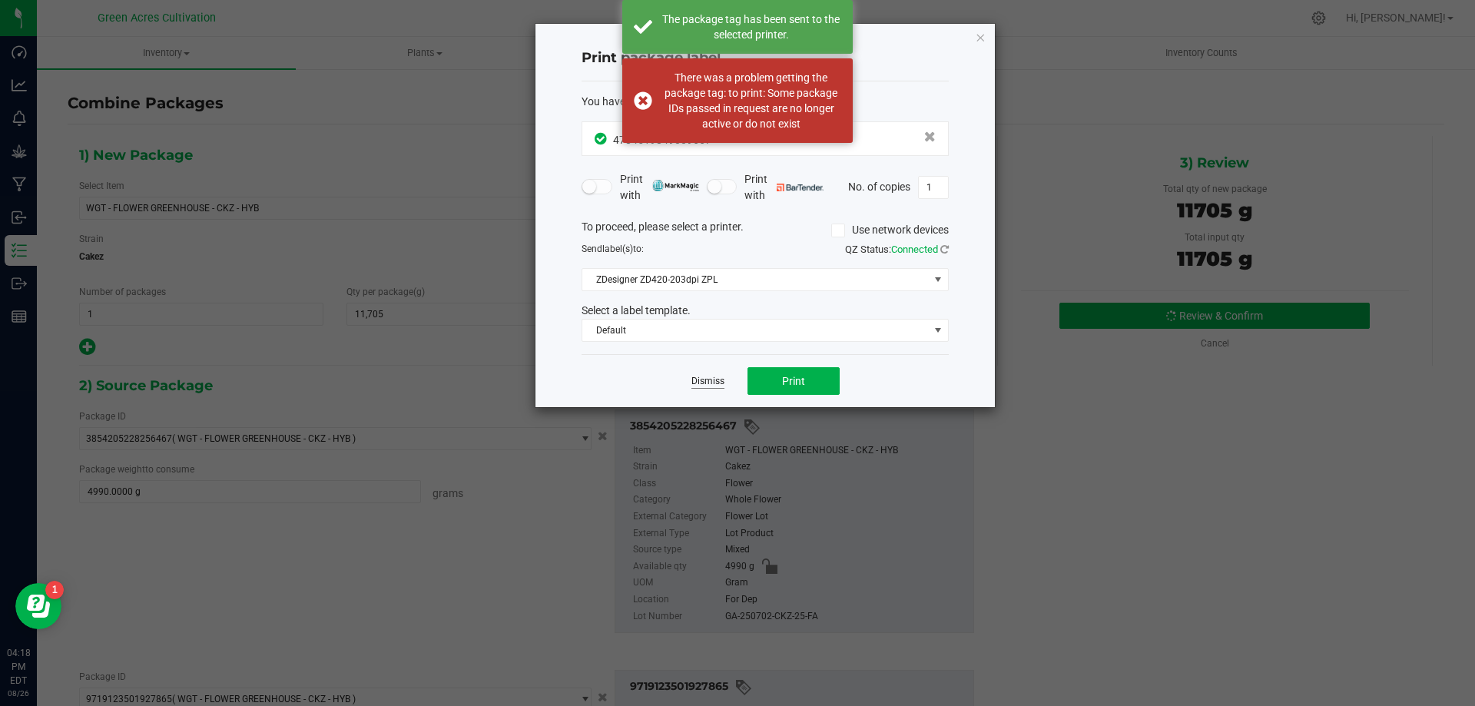
click at [714, 384] on link "Dismiss" at bounding box center [707, 381] width 33 height 13
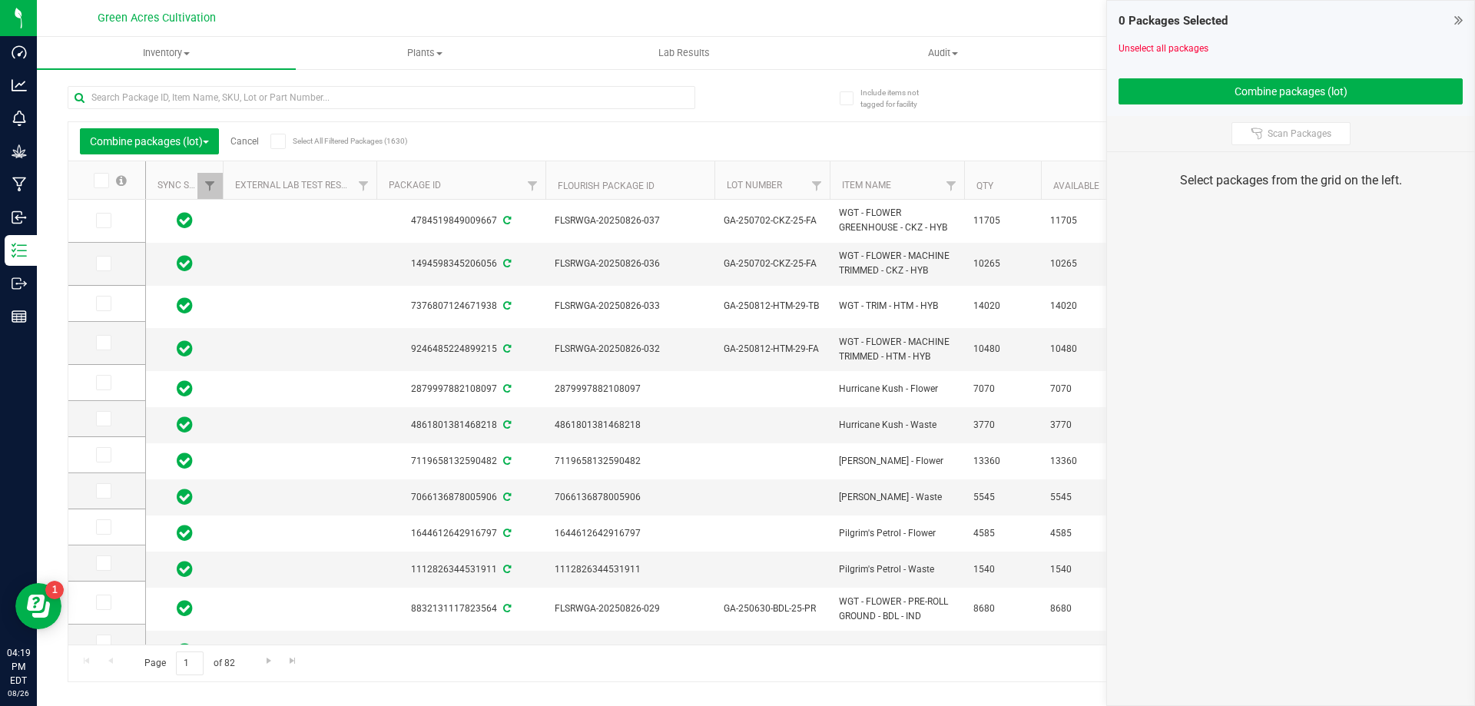
click at [249, 143] on link "Cancel" at bounding box center [244, 141] width 28 height 11
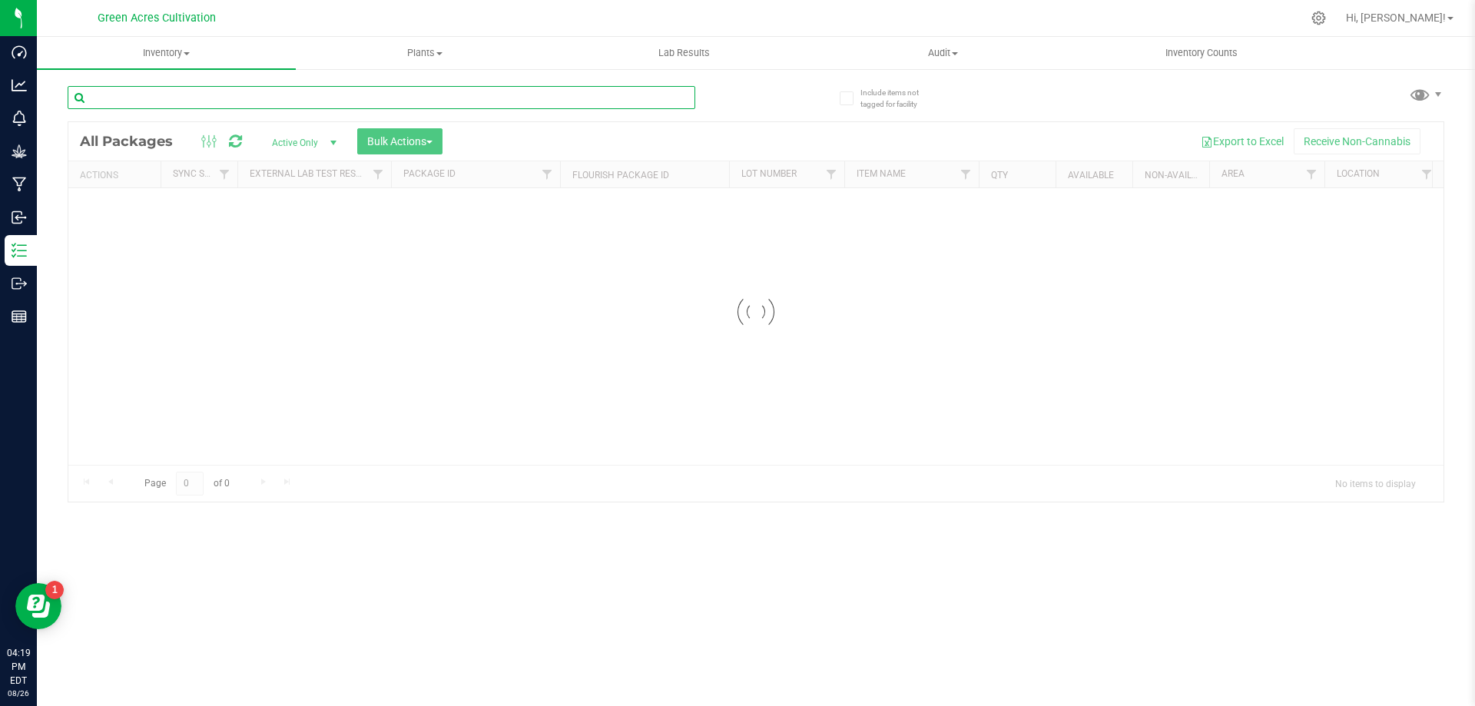
click at [289, 86] on input "text" at bounding box center [381, 97] width 627 height 23
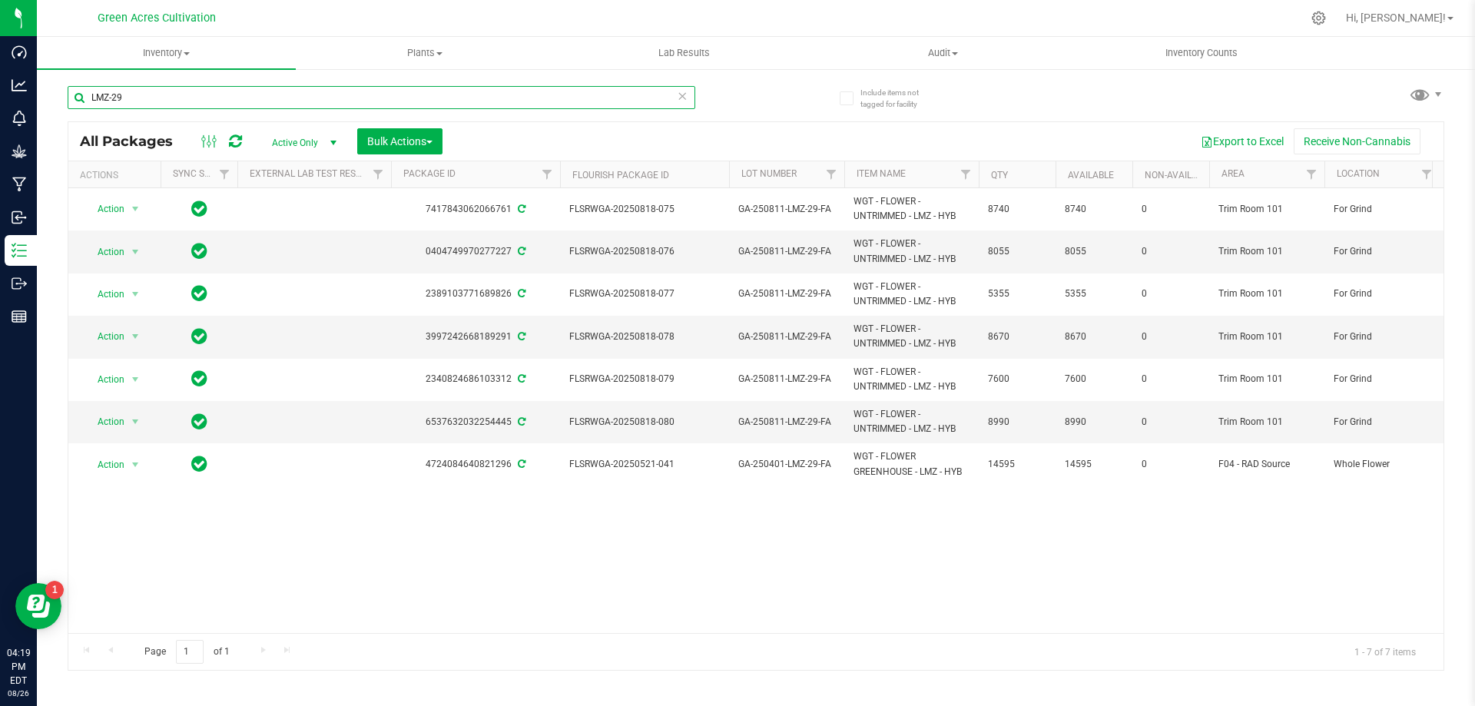
type input "LMZ-29"
click at [512, 591] on div "Action Action Adjust qty Create package Edit attributes Global inventory Locate…" at bounding box center [755, 410] width 1375 height 445
click at [683, 95] on icon at bounding box center [682, 95] width 11 height 18
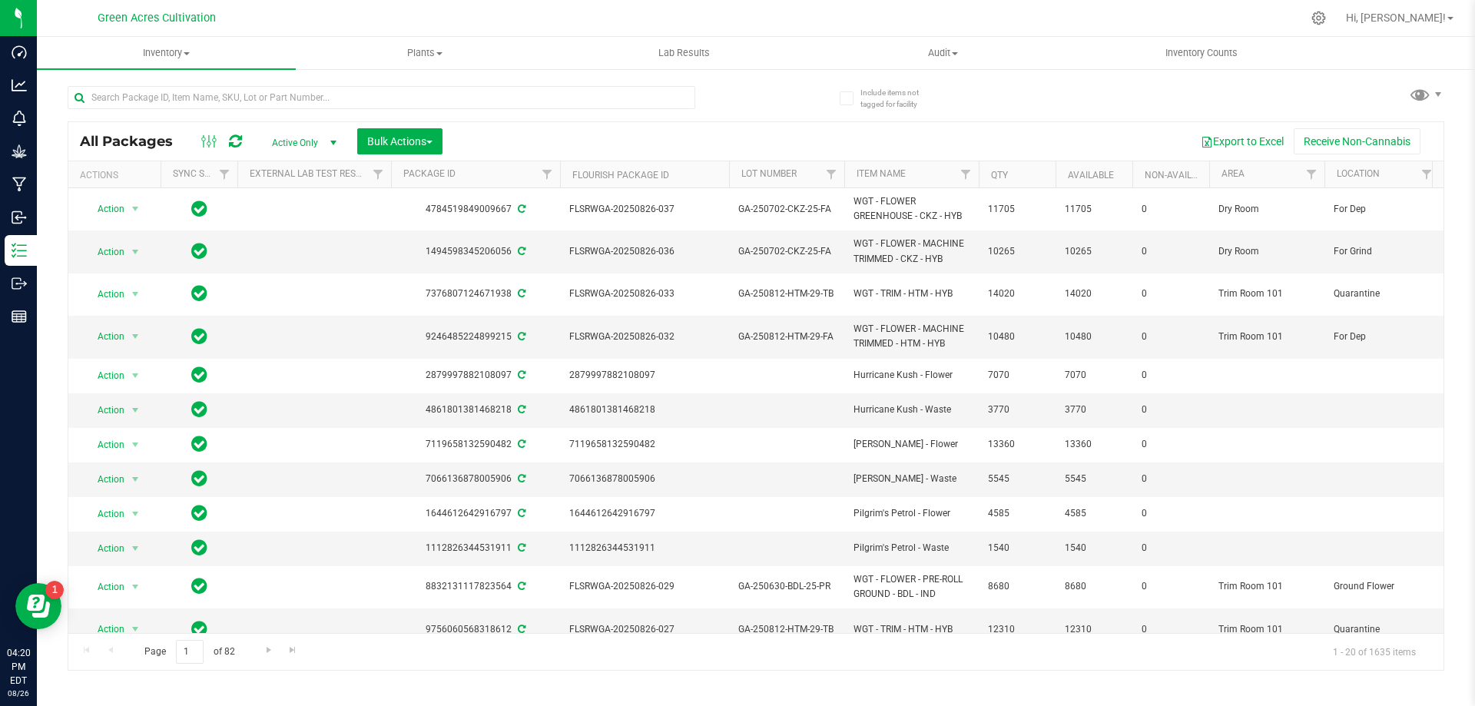
click at [1014, 104] on div "All Packages Active Only Active Only Lab Samples Locked All External Internal B…" at bounding box center [756, 370] width 1376 height 599
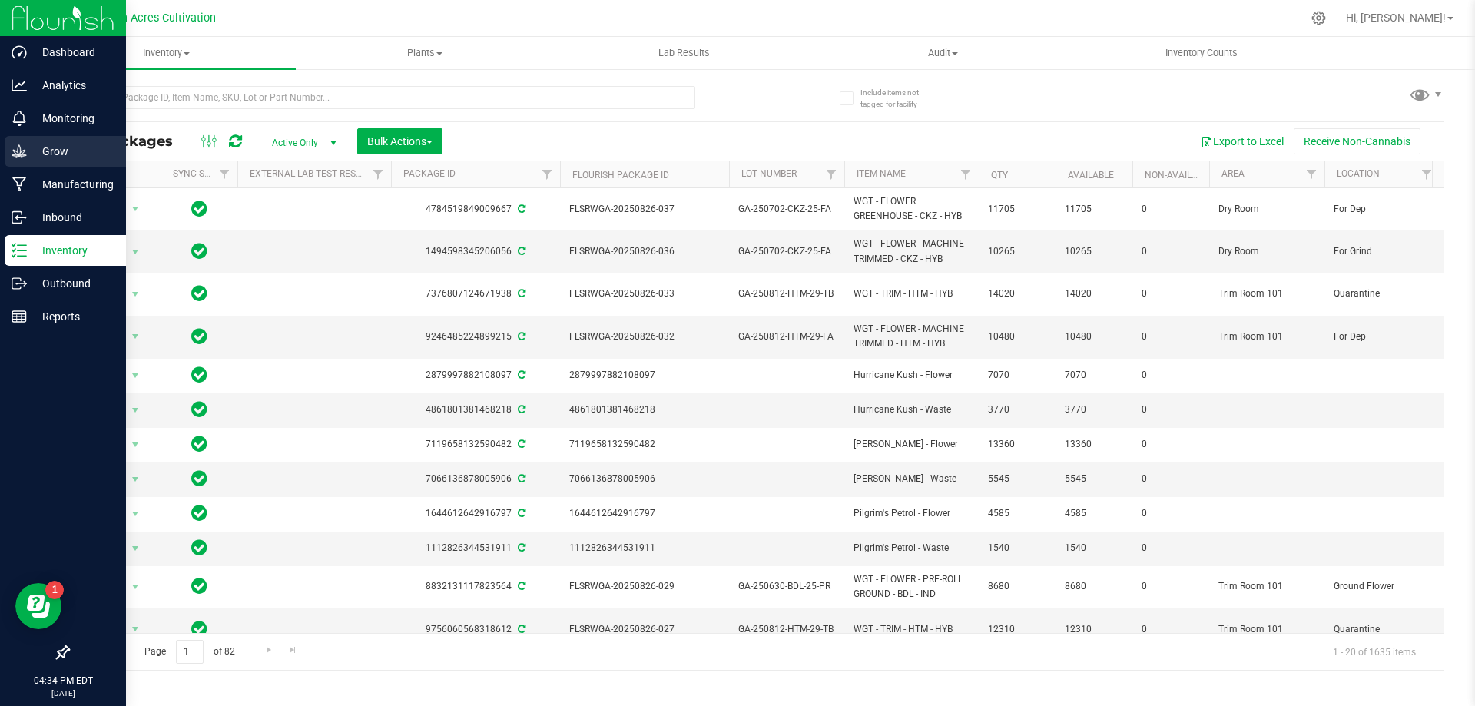
click at [79, 152] on p "Grow" at bounding box center [73, 151] width 92 height 18
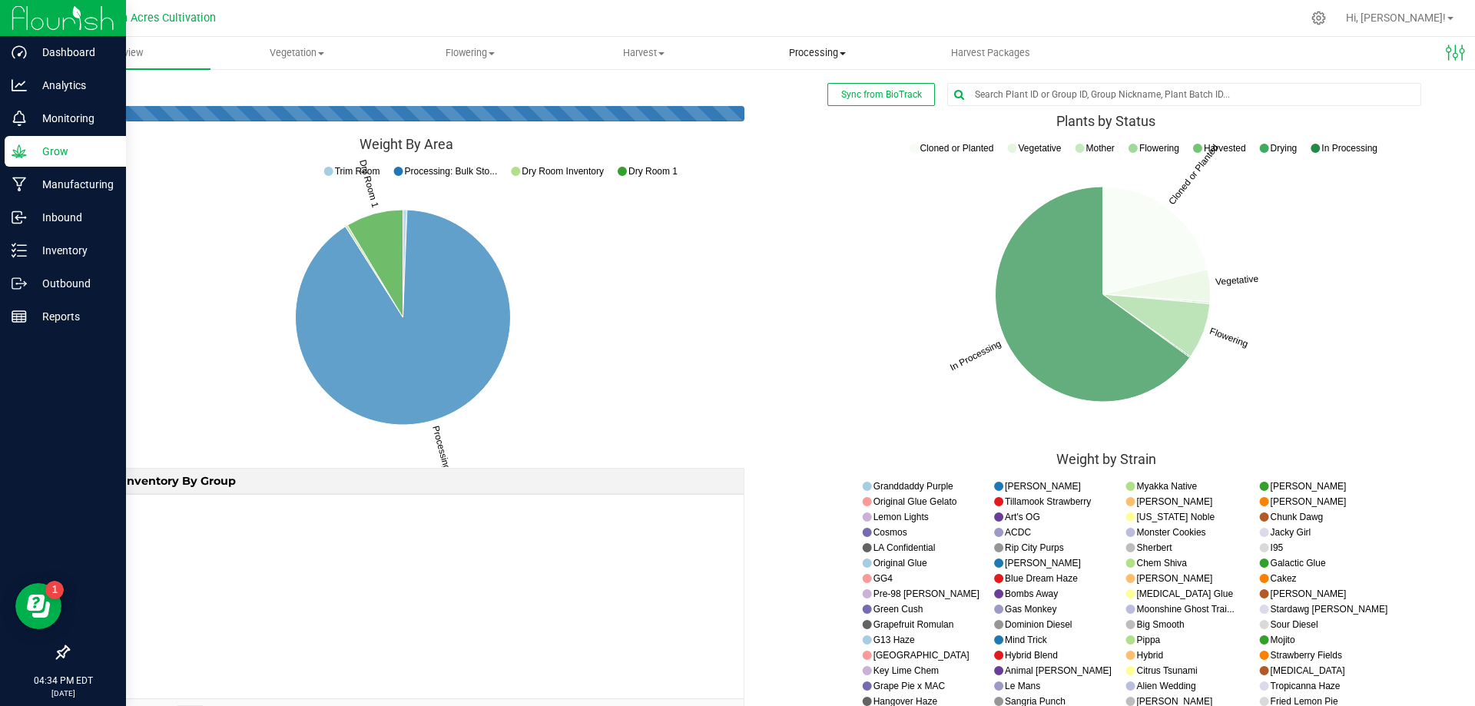
click at [830, 50] on span "Processing" at bounding box center [817, 53] width 172 height 14
click at [816, 40] on uib-tab-heading "Processing Processing harvests Processing plants Completed harvests" at bounding box center [817, 53] width 174 height 32
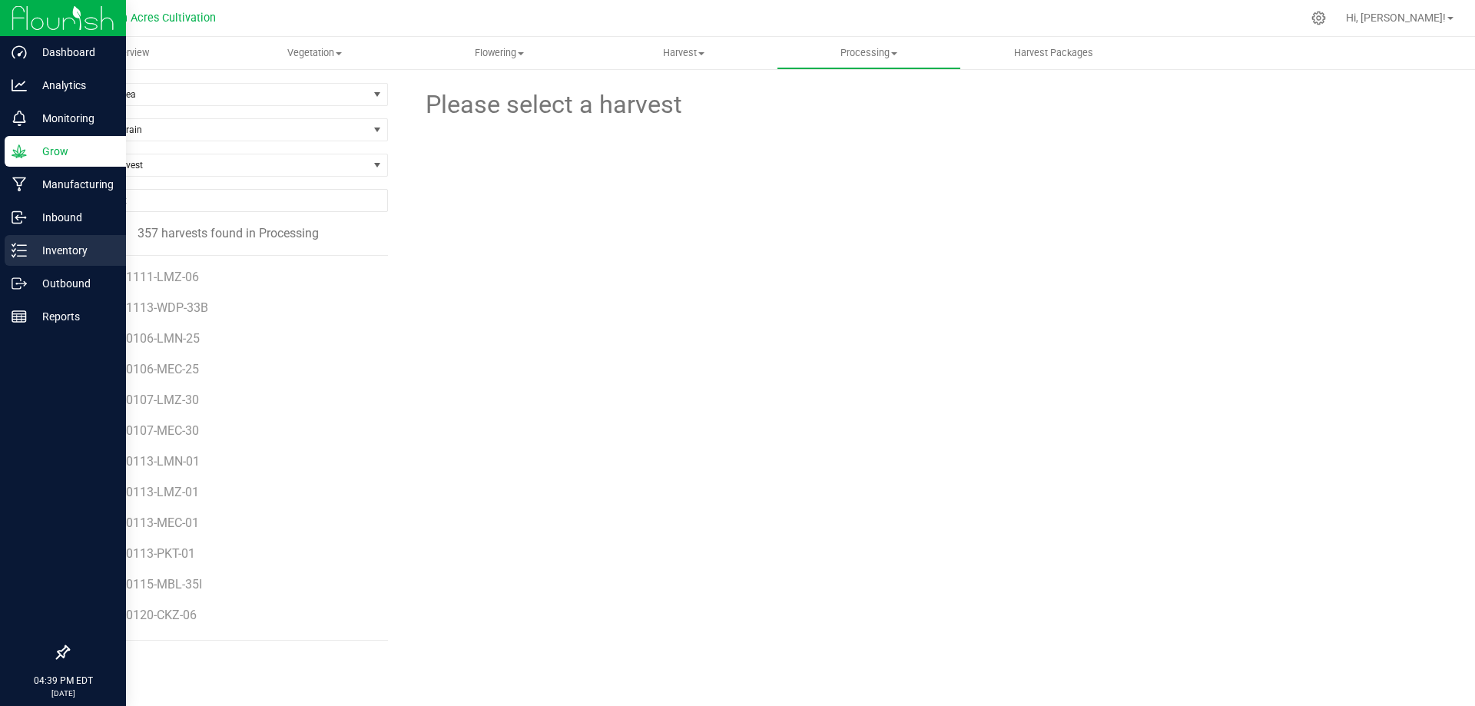
click at [19, 250] on line at bounding box center [22, 250] width 8 height 0
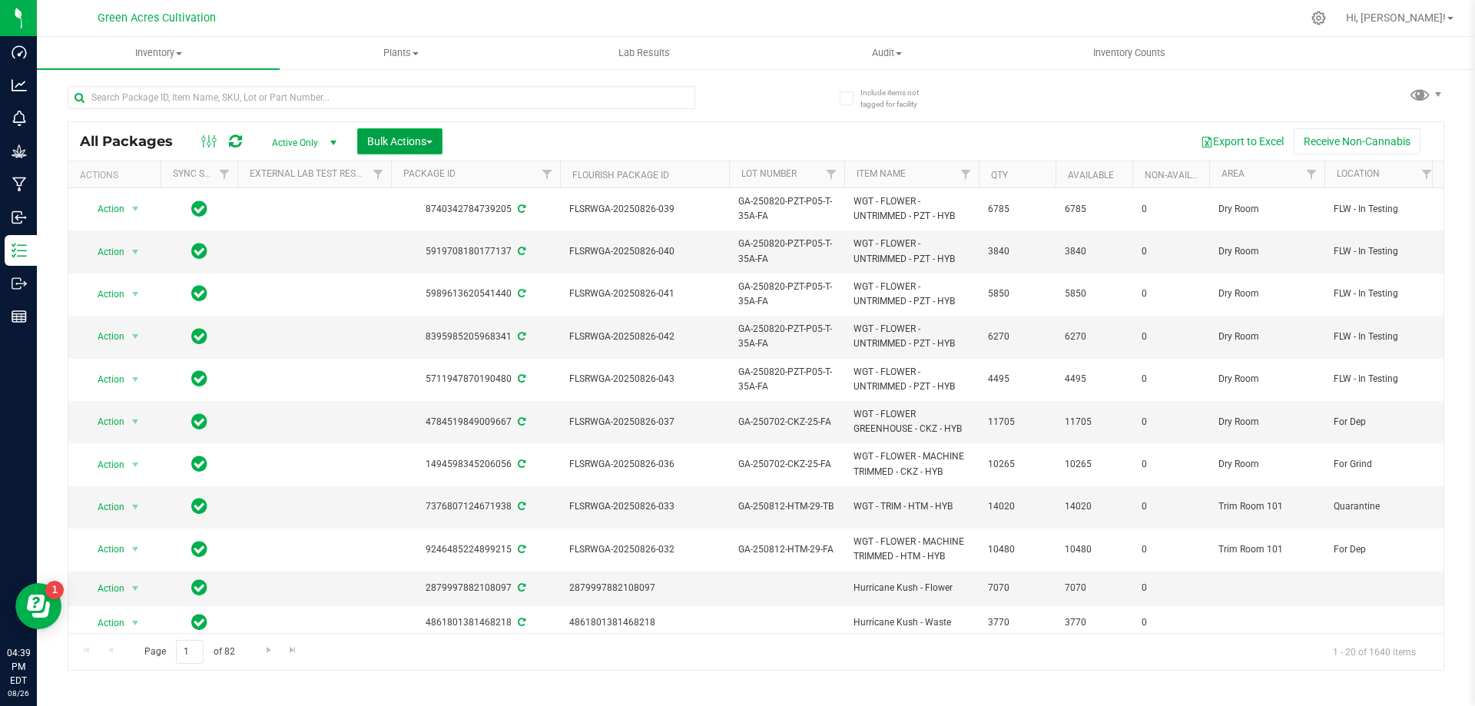
click at [424, 147] on button "Bulk Actions" at bounding box center [399, 141] width 85 height 26
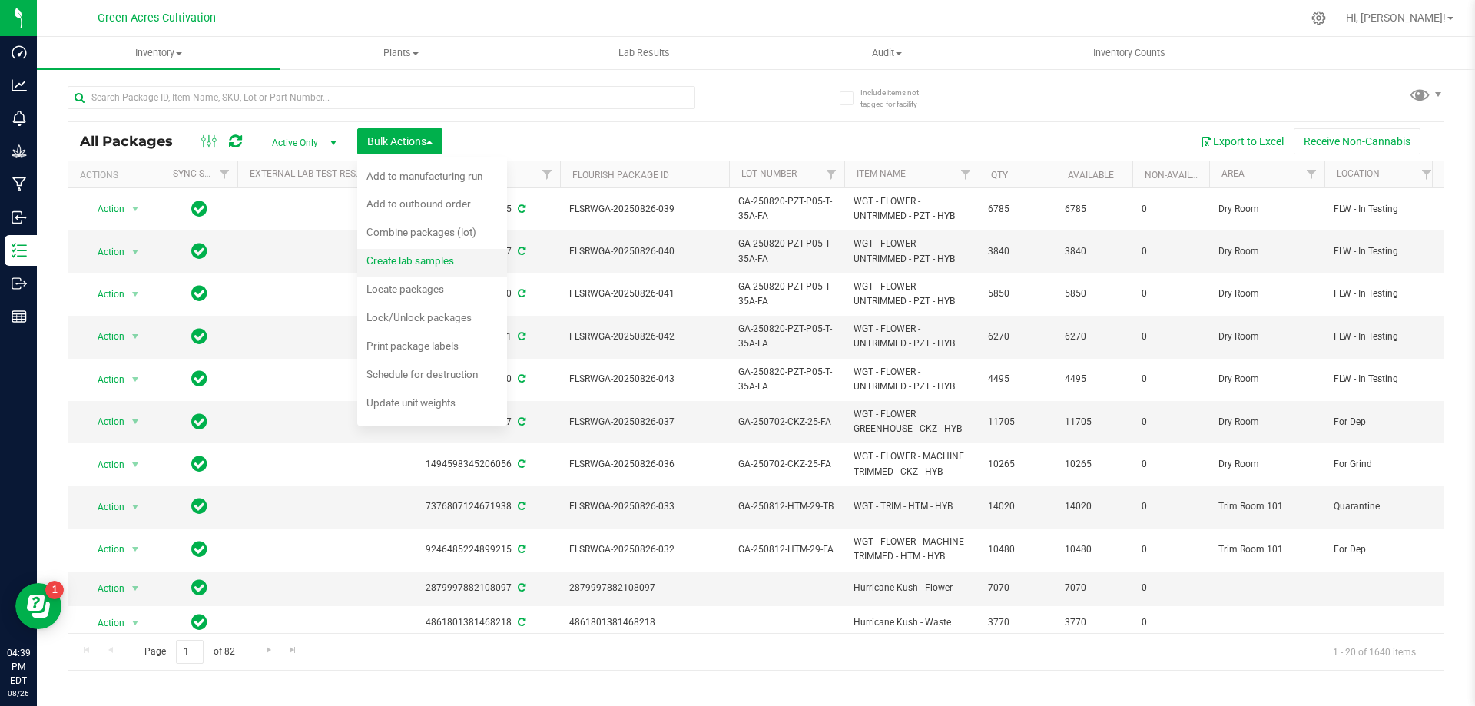
click at [432, 265] on span "Create lab samples" at bounding box center [410, 260] width 88 height 12
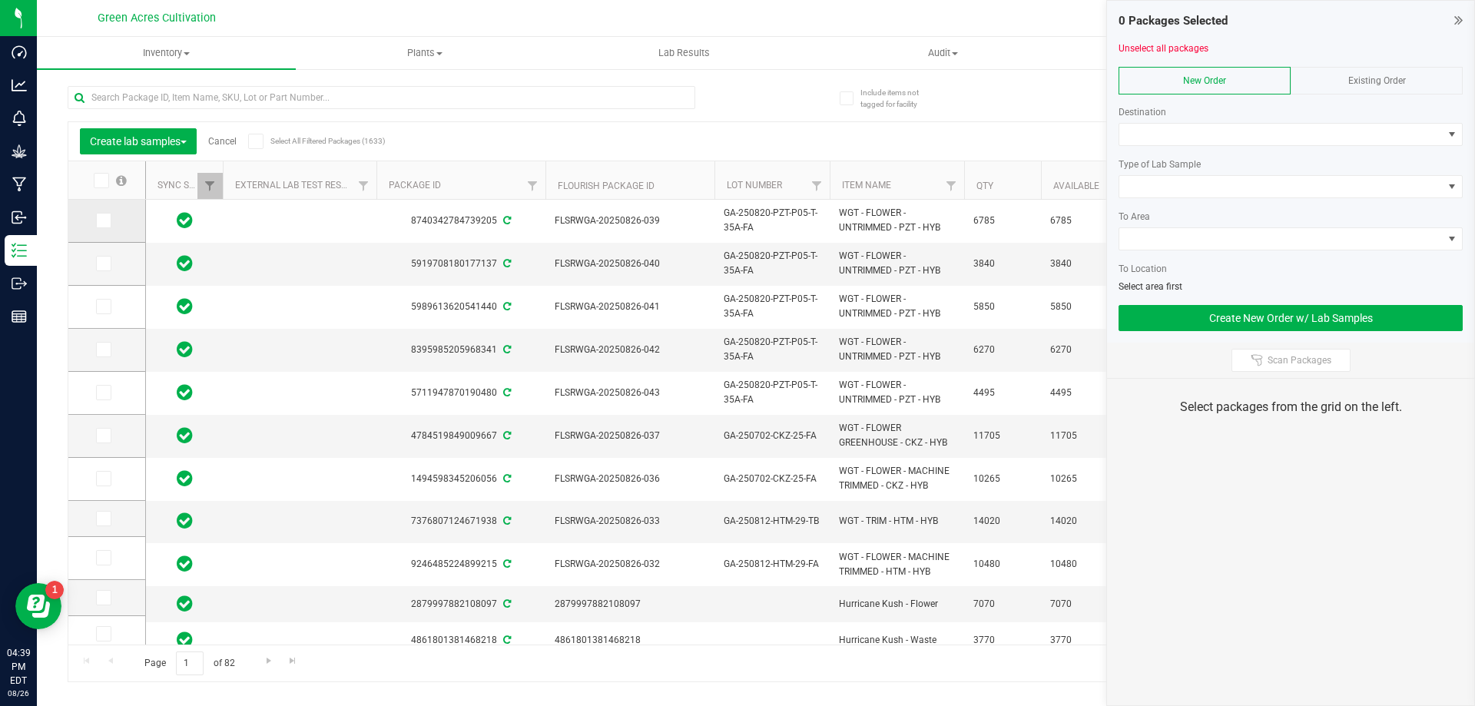
click at [112, 222] on label at bounding box center [107, 220] width 22 height 15
click at [0, 0] on input "checkbox" at bounding box center [0, 0] width 0 height 0
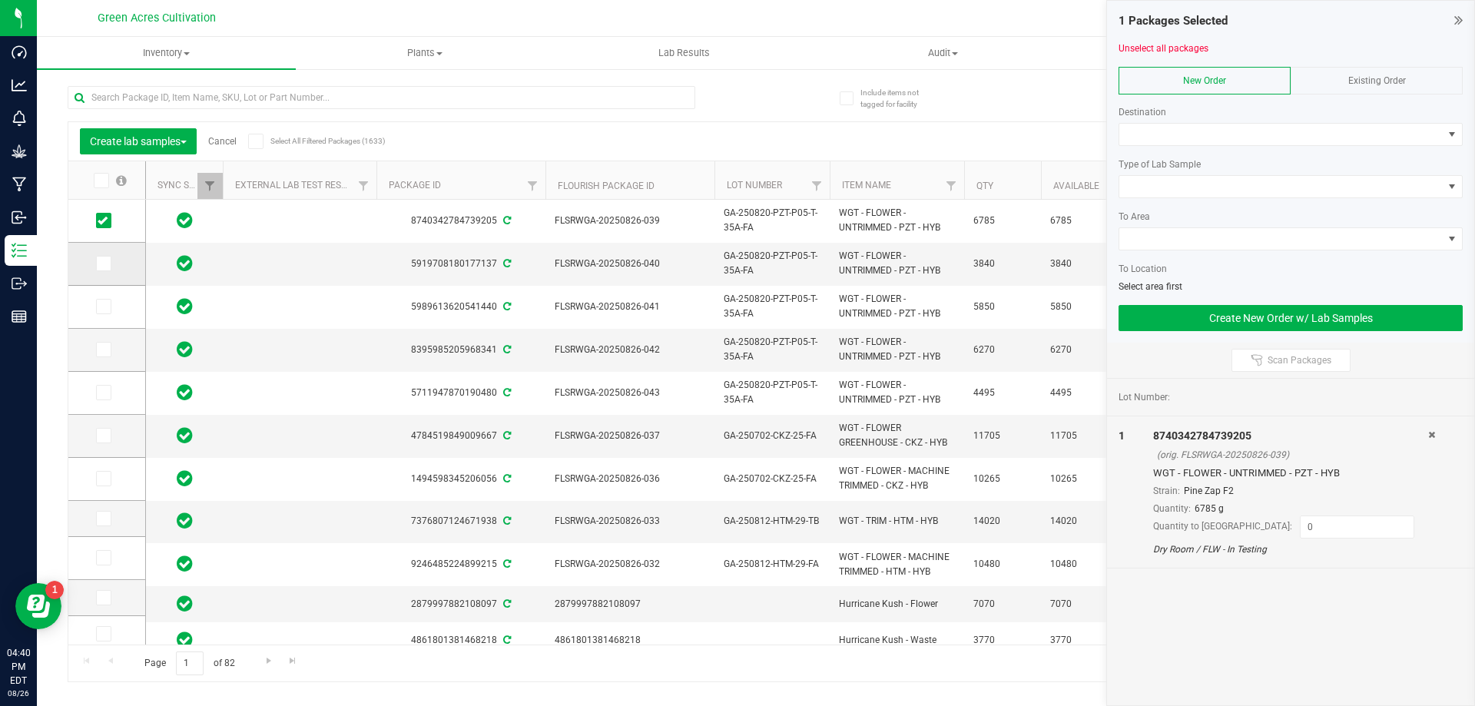
click at [105, 263] on icon at bounding box center [103, 263] width 10 height 0
click at [0, 0] on input "checkbox" at bounding box center [0, 0] width 0 height 0
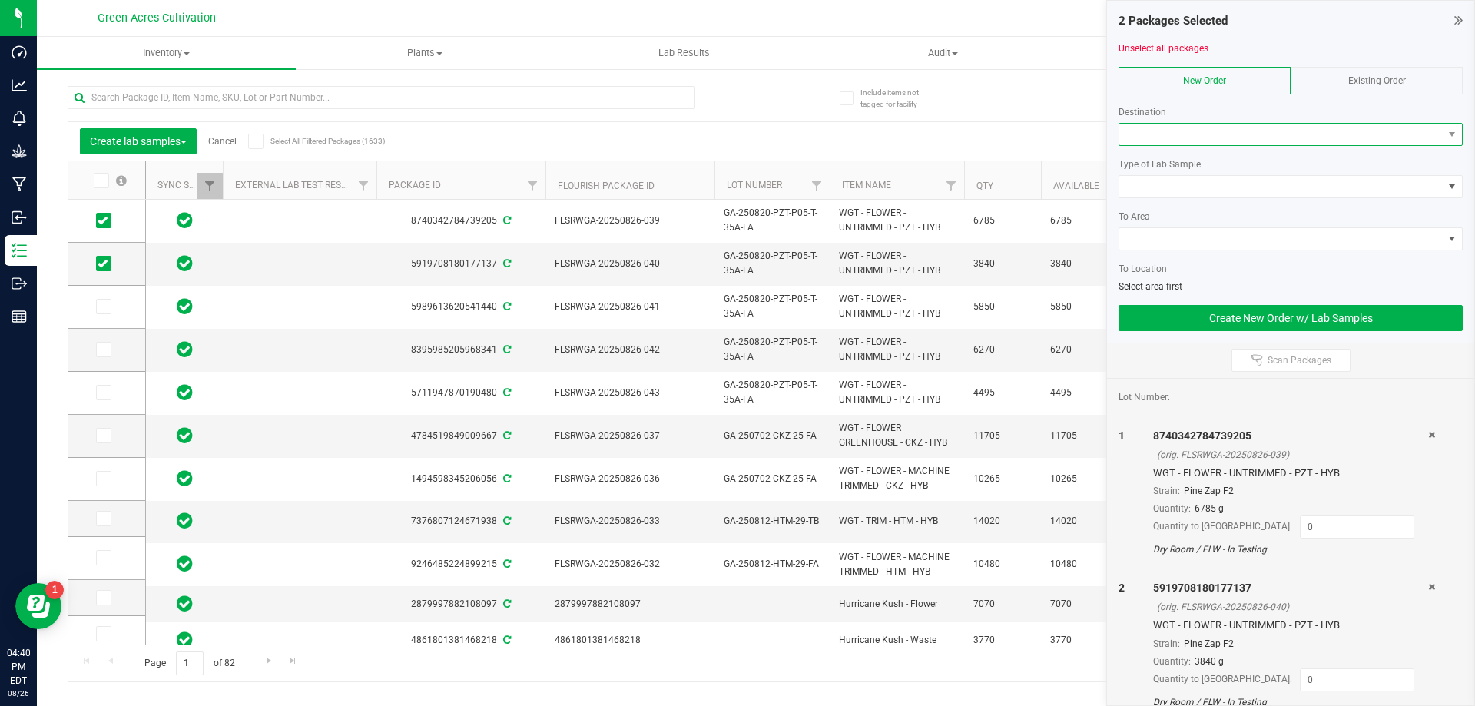
click at [1280, 127] on span at bounding box center [1280, 135] width 323 height 22
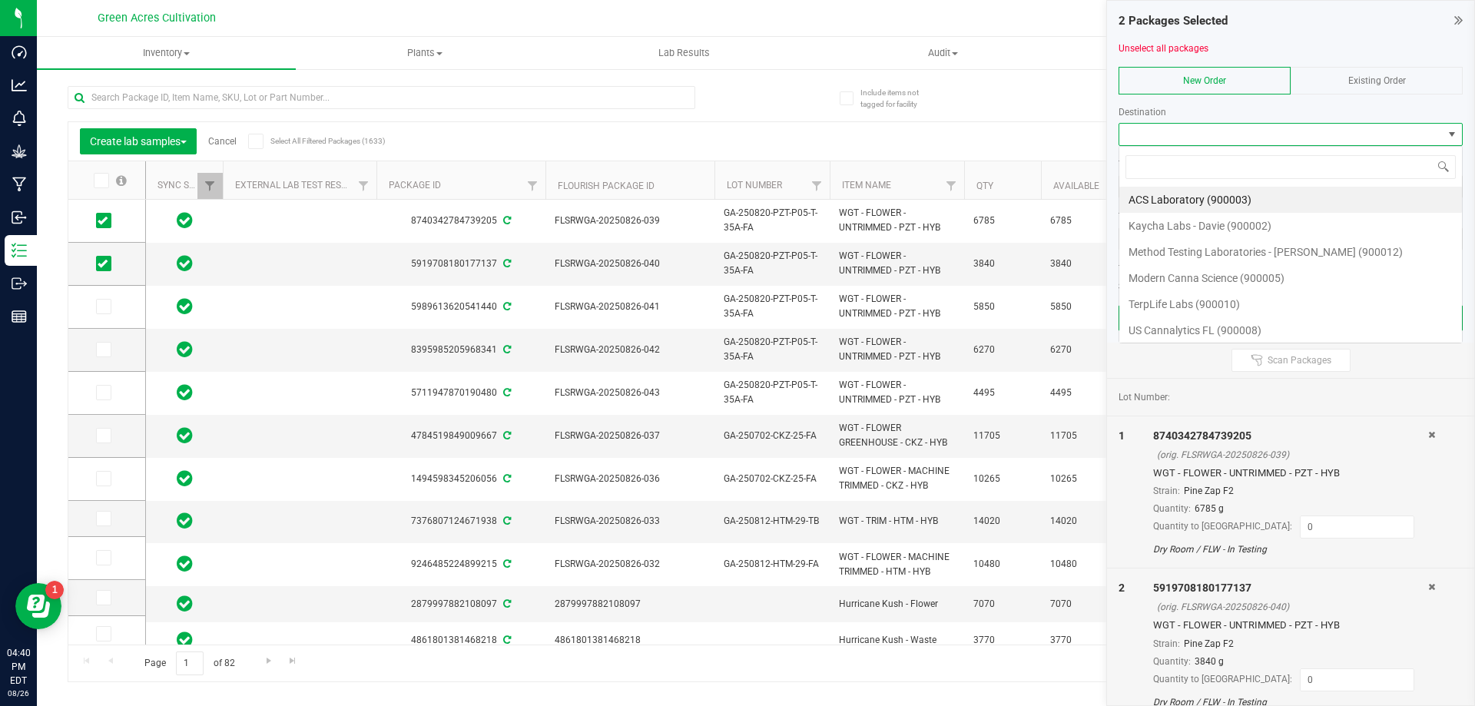
scroll to position [23, 344]
click at [1235, 247] on li "Method Testing Laboratories - [PERSON_NAME] (900012)" at bounding box center [1290, 252] width 343 height 26
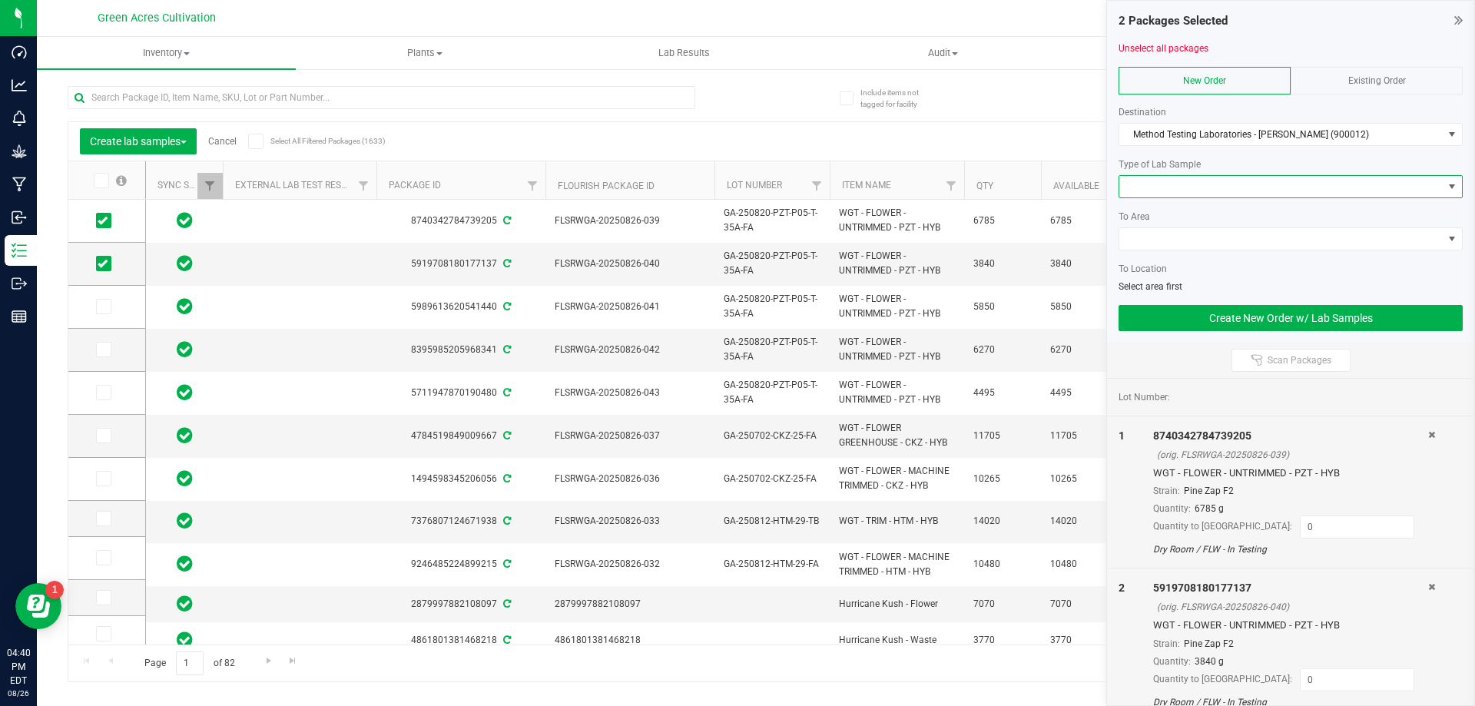
click at [1219, 187] on span at bounding box center [1280, 187] width 323 height 22
click at [1171, 241] on li "R&D Sample" at bounding box center [1290, 240] width 343 height 26
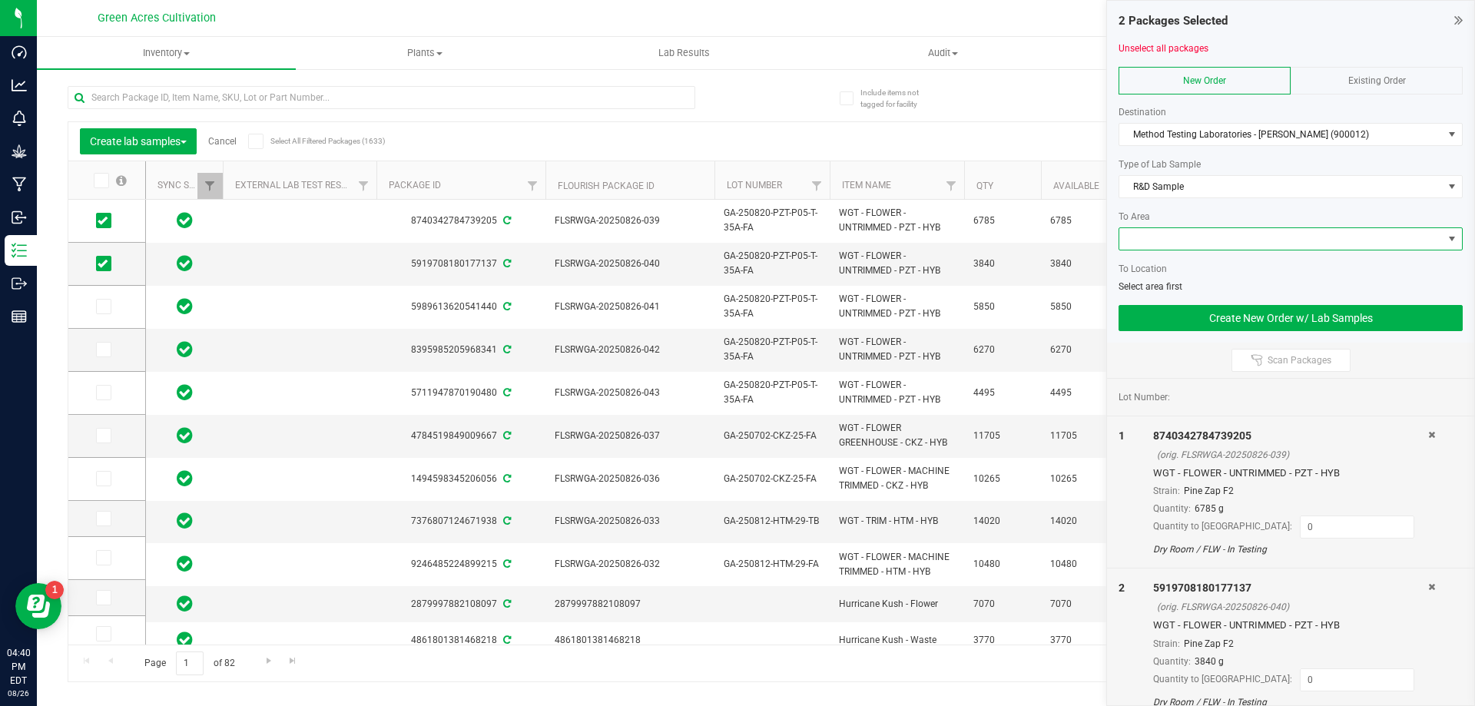
click at [1184, 234] on span at bounding box center [1280, 239] width 323 height 22
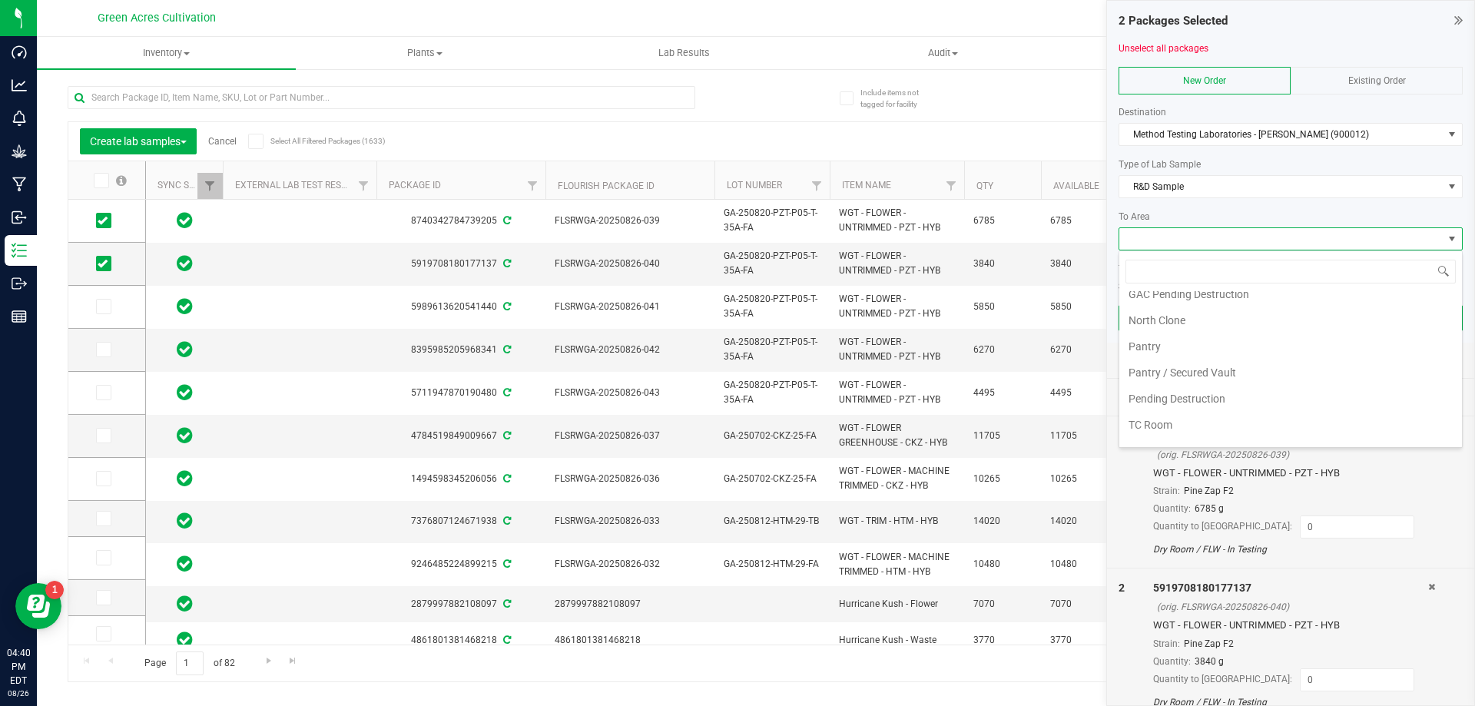
scroll to position [290, 0]
click at [1190, 353] on li "Pantry / Secured Vault" at bounding box center [1290, 353] width 343 height 26
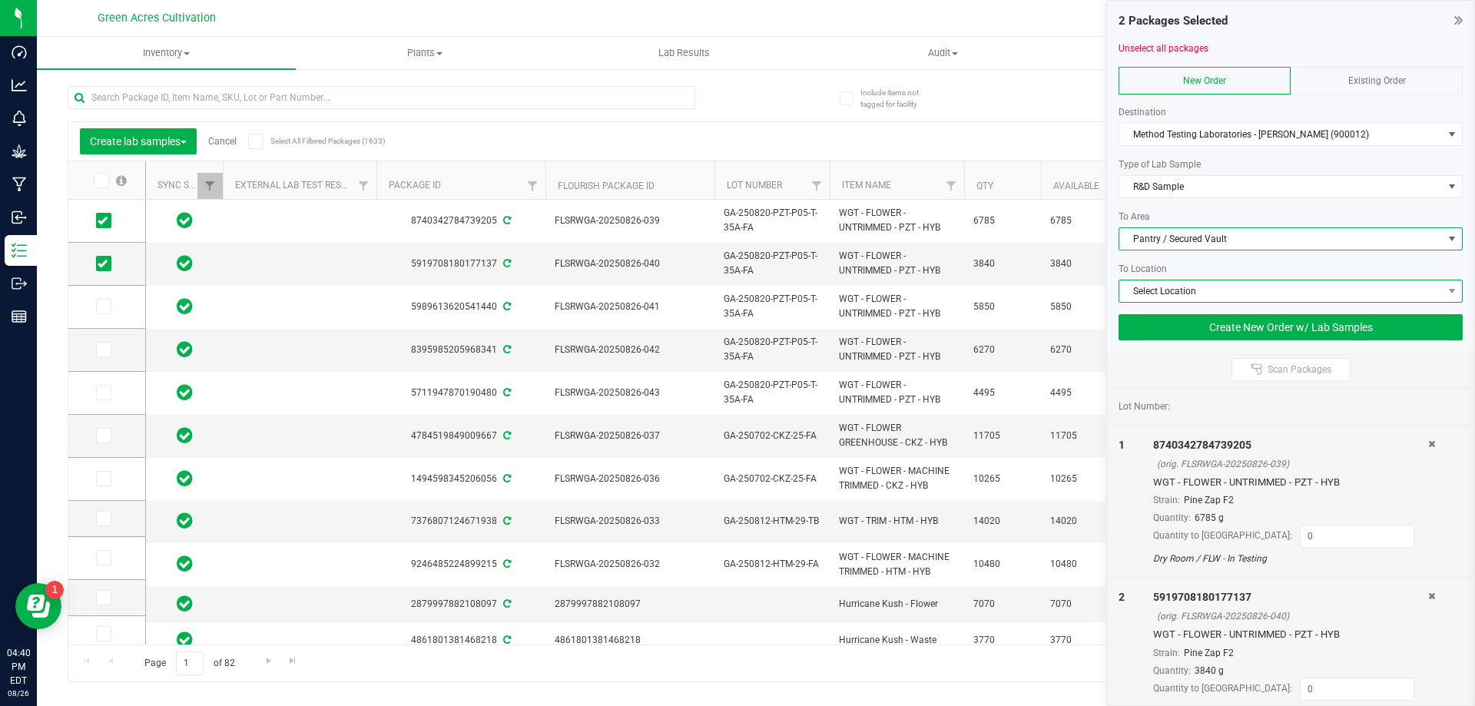
click at [1212, 284] on span "Select Location" at bounding box center [1280, 291] width 323 height 22
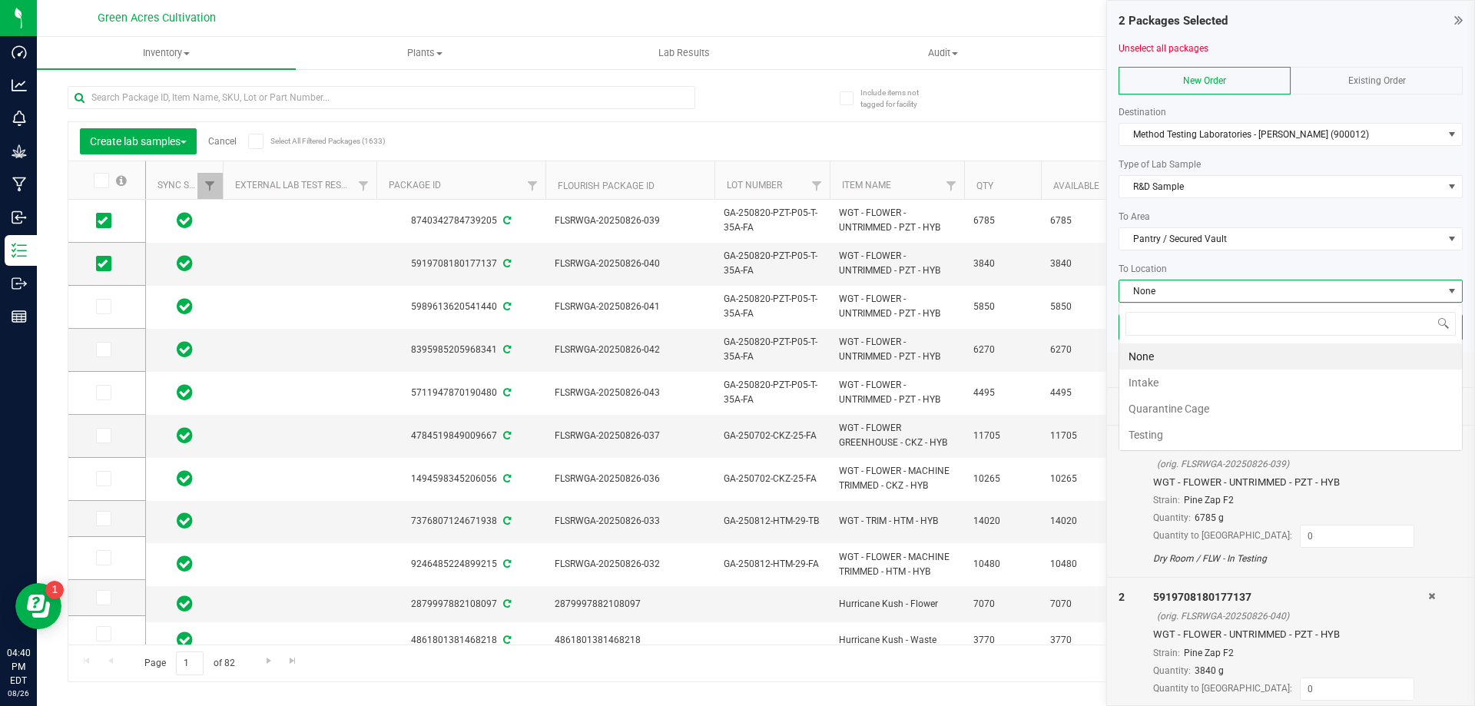
scroll to position [23, 344]
click at [1210, 377] on li "Intake" at bounding box center [1290, 382] width 343 height 26
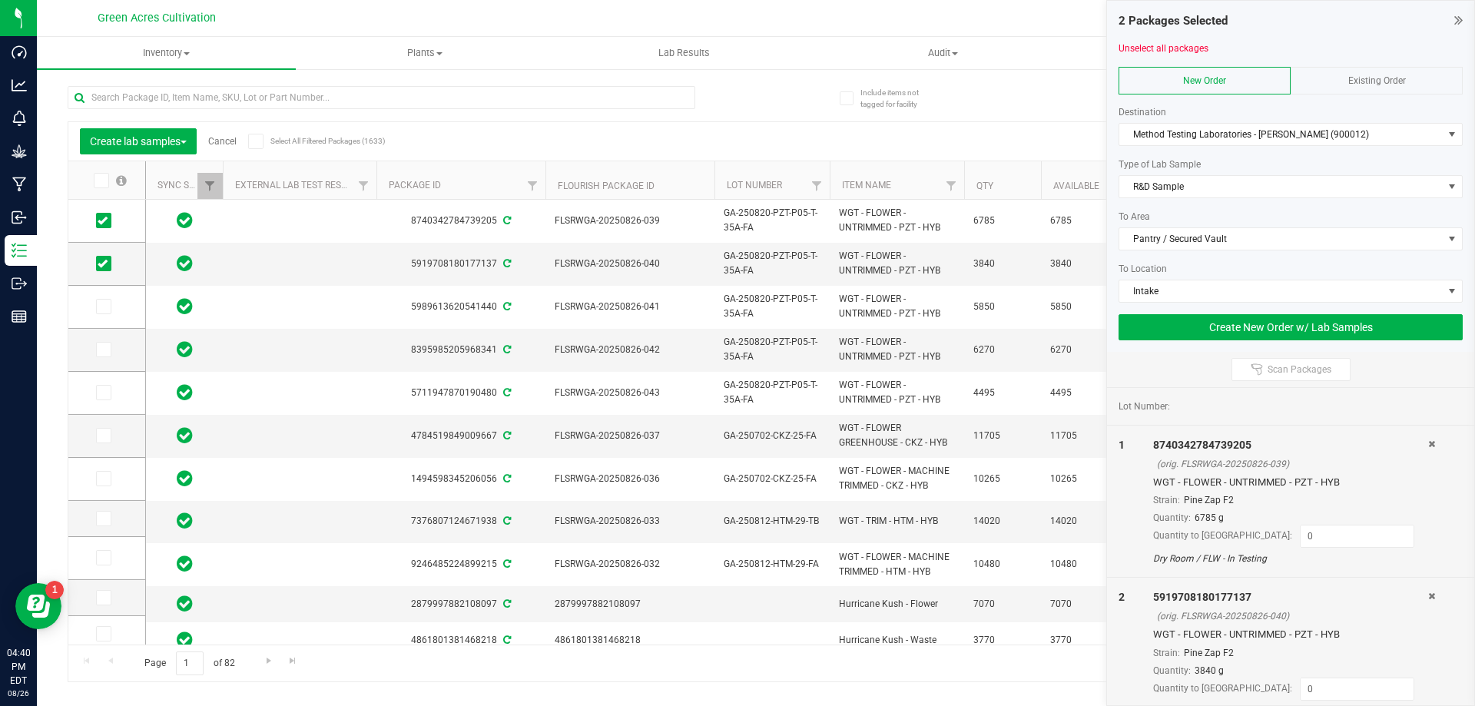
click at [229, 142] on link "Cancel" at bounding box center [222, 141] width 28 height 11
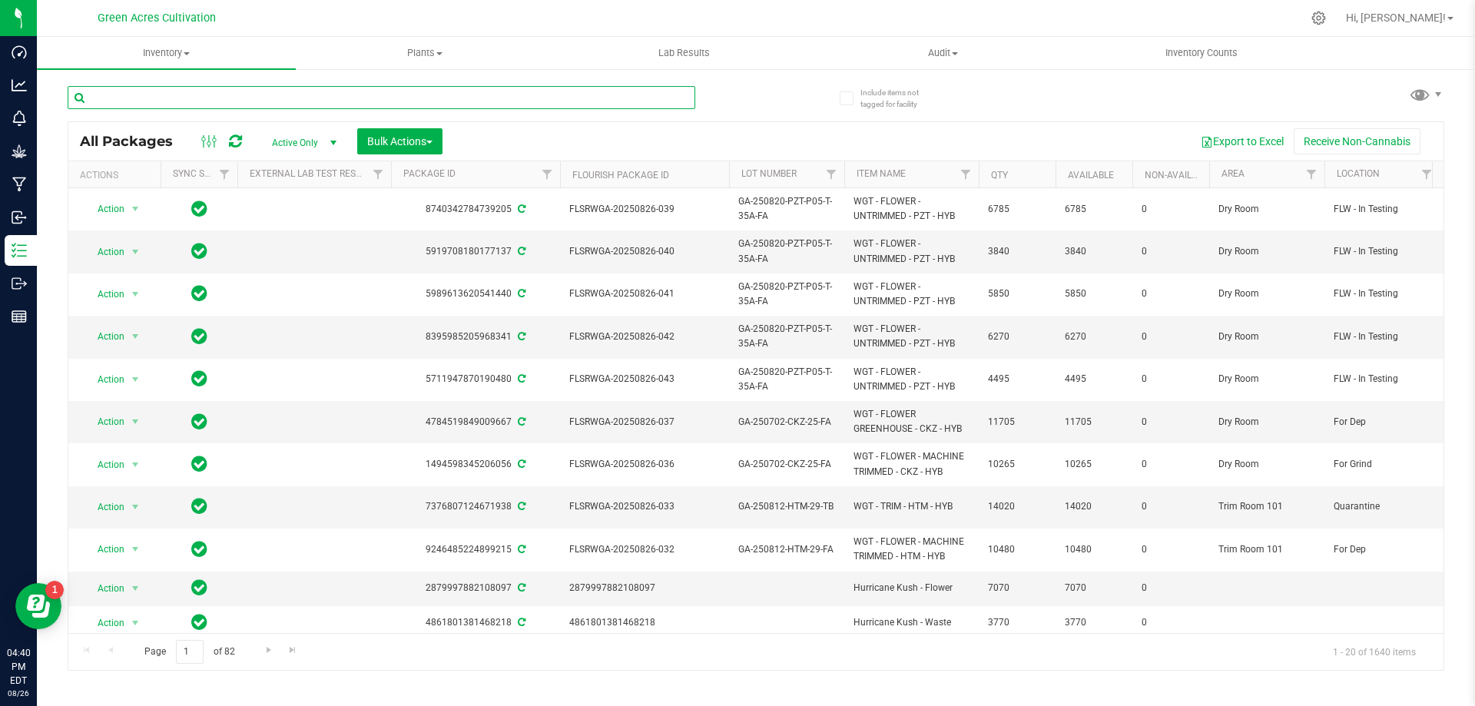
click at [293, 93] on input "text" at bounding box center [381, 97] width 627 height 23
click at [1303, 165] on link "Filter" at bounding box center [1311, 174] width 25 height 26
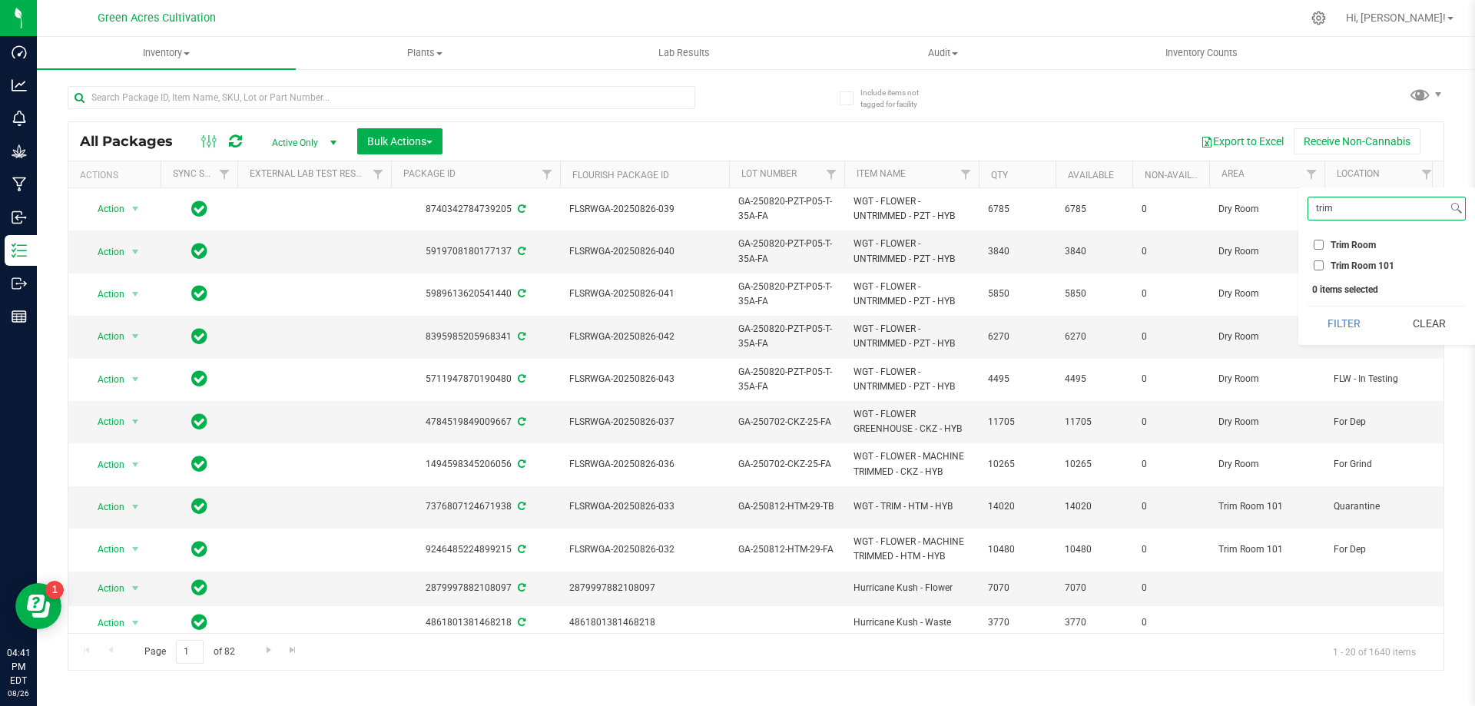
type input "trim"
click at [1369, 264] on span "Trim Room 101" at bounding box center [1362, 265] width 64 height 9
click at [1323, 264] on input "Trim Room 101" at bounding box center [1318, 265] width 10 height 10
checkbox input "true"
click at [1351, 318] on button "Filter" at bounding box center [1344, 323] width 74 height 34
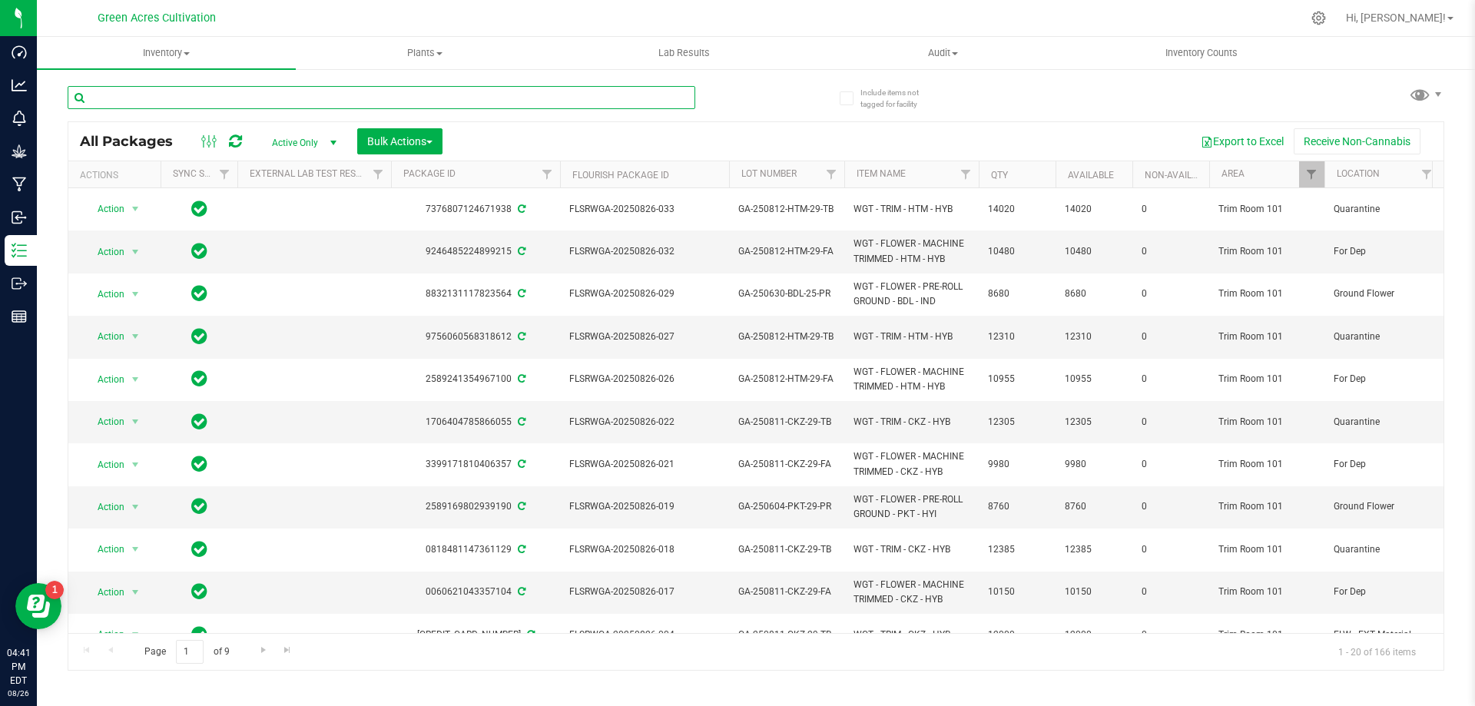
click at [432, 95] on input "text" at bounding box center [381, 97] width 627 height 23
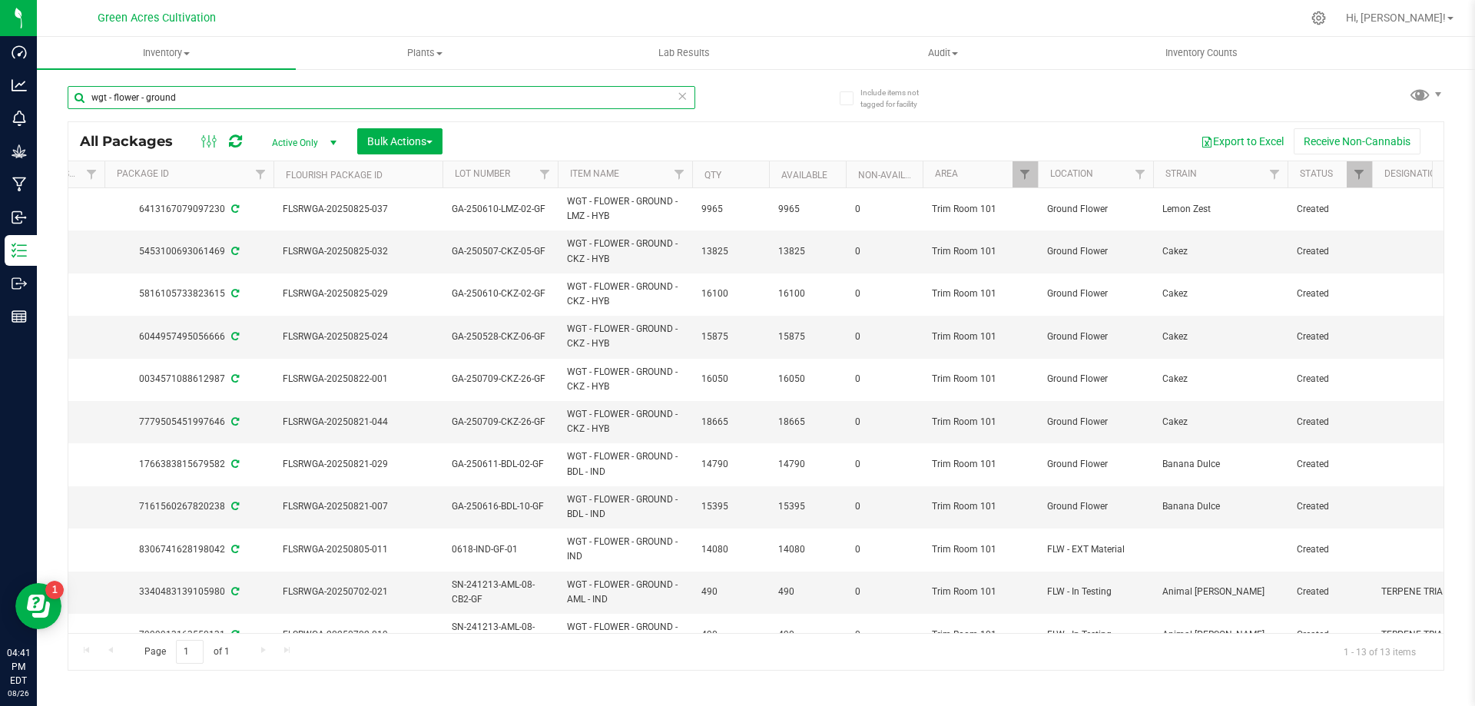
scroll to position [0, 280]
type input "wgt - flower - ground"
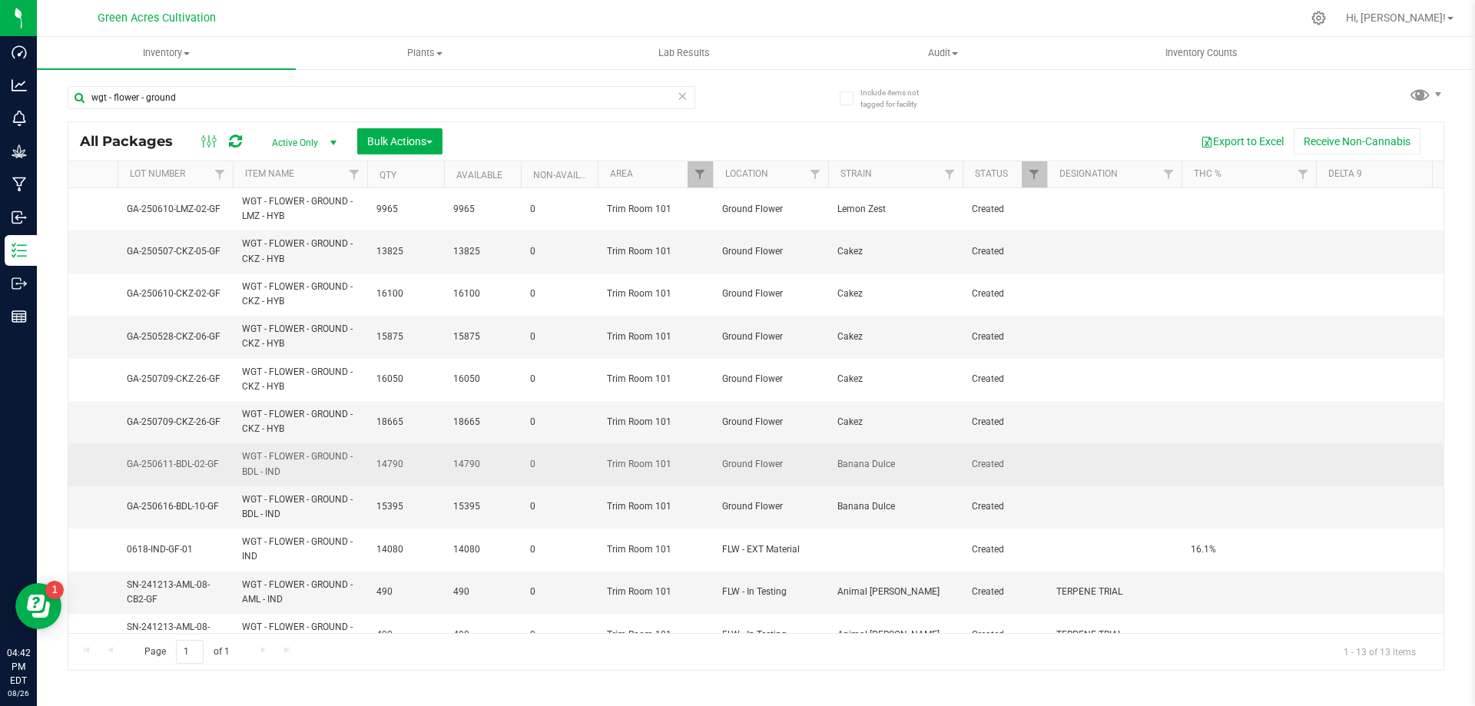
click at [1239, 455] on td at bounding box center [1248, 464] width 134 height 42
click at [1209, 464] on input "text" at bounding box center [1244, 464] width 129 height 24
type input "19.4%"
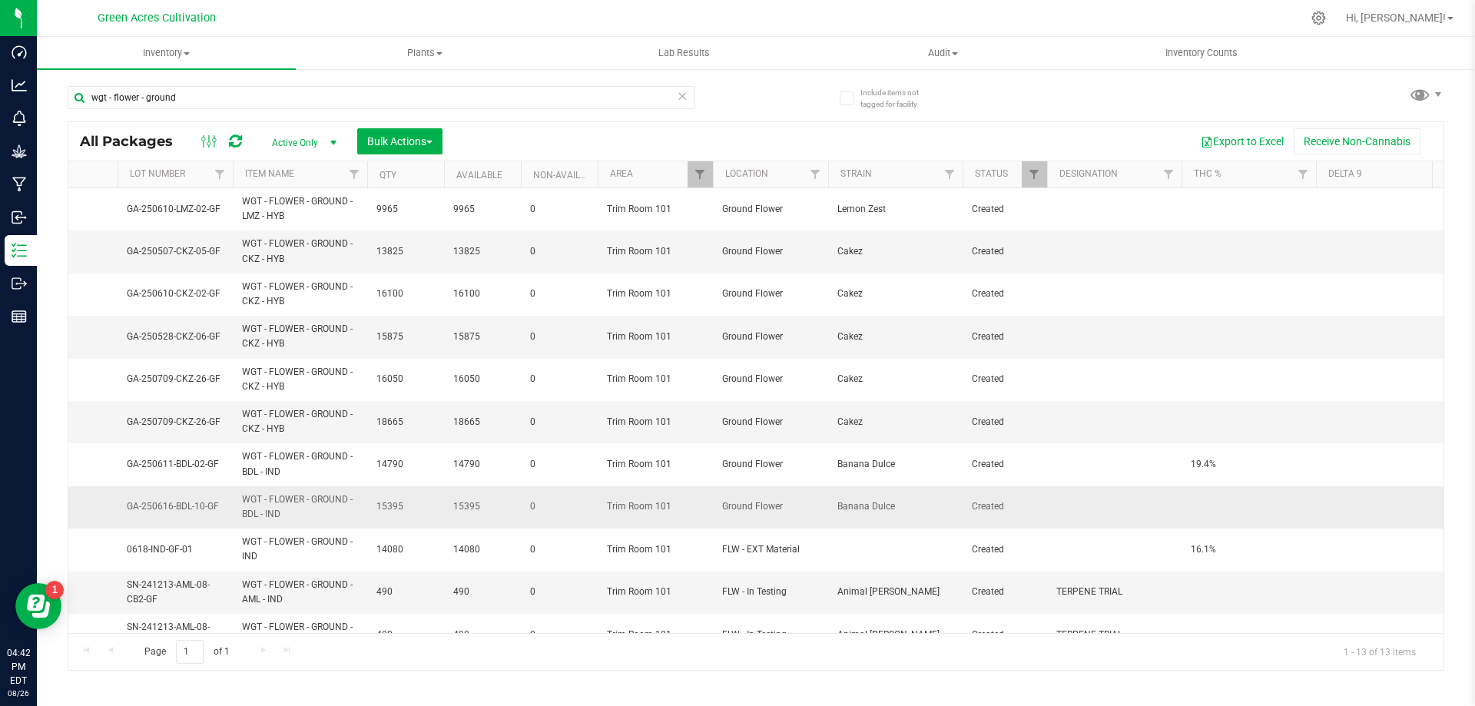
click at [1221, 497] on td at bounding box center [1248, 507] width 134 height 42
type input "21.1"
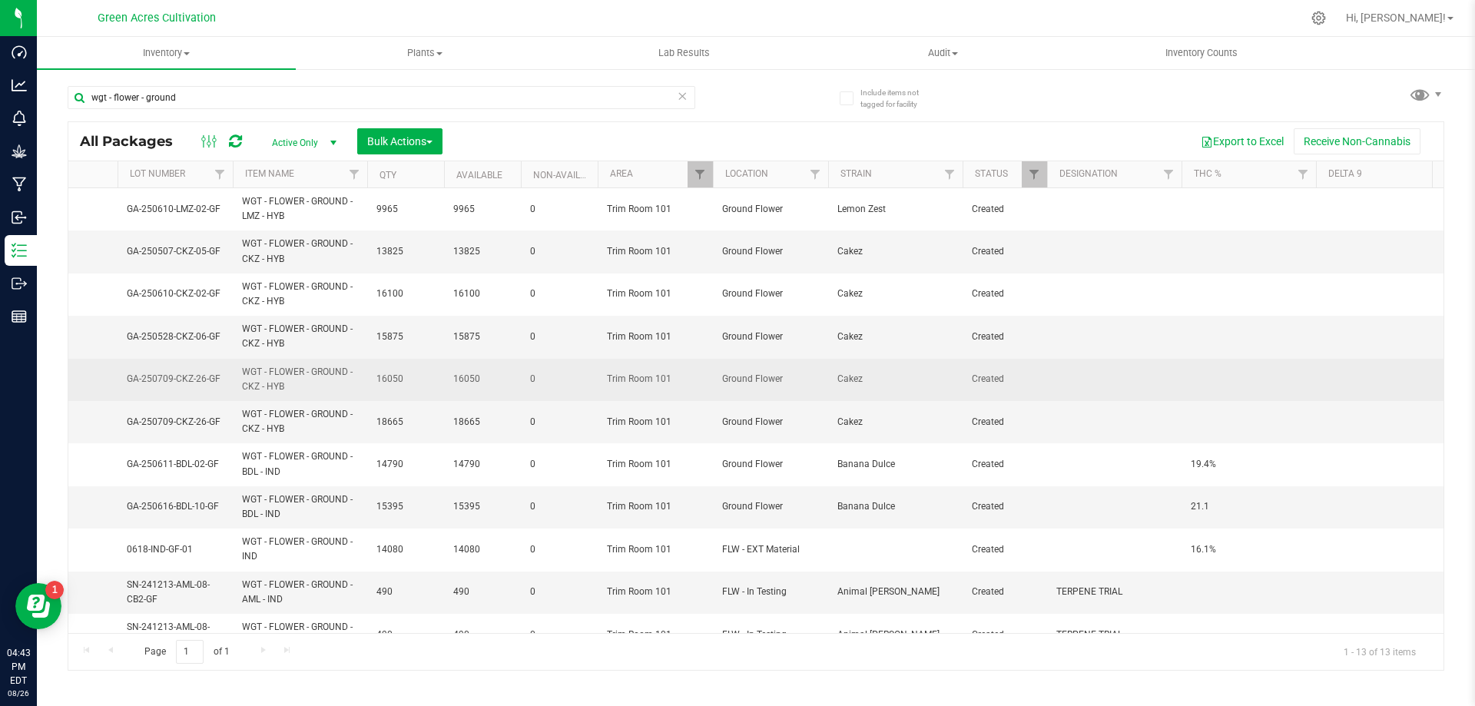
click at [1177, 384] on td at bounding box center [1114, 380] width 134 height 42
click at [1221, 383] on td at bounding box center [1248, 380] width 134 height 42
type input "20.6"
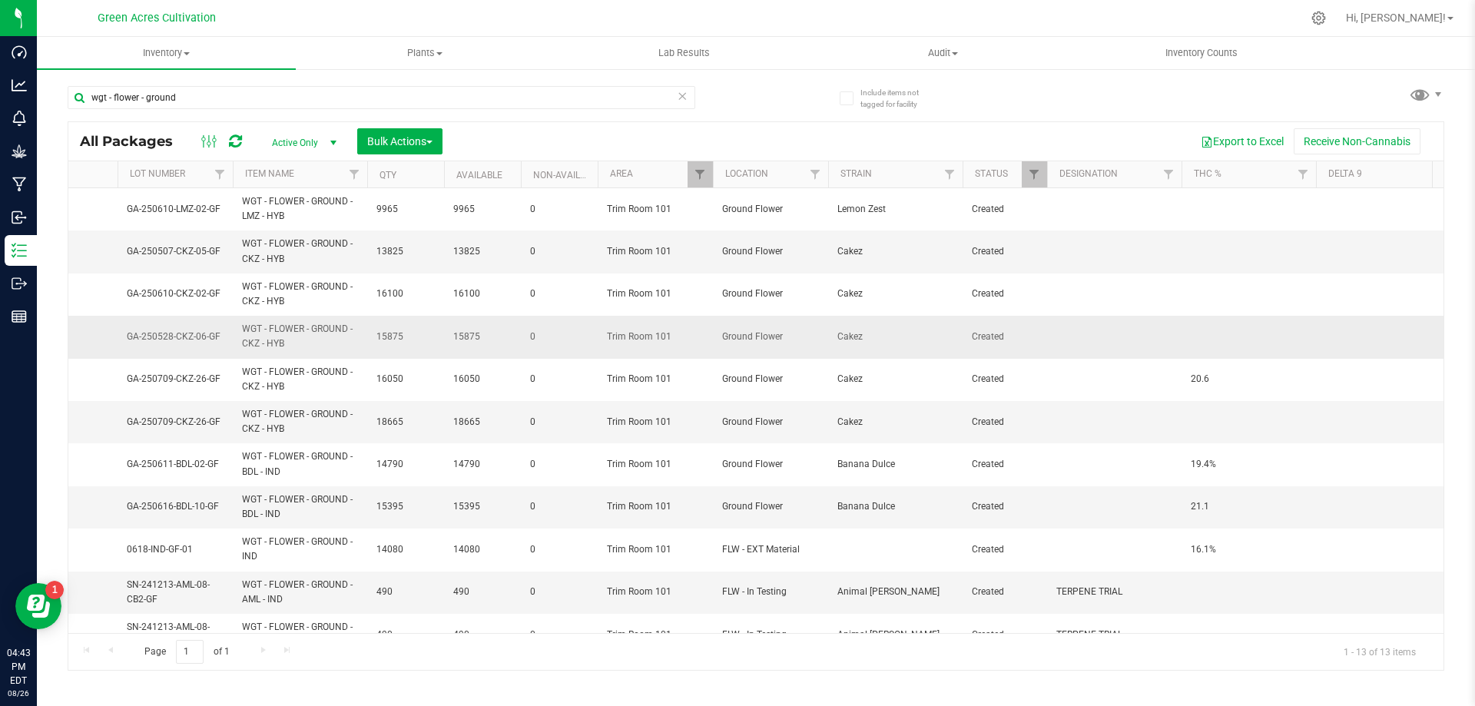
click at [199, 327] on td "GA-250528-CKZ-06-GF" at bounding box center [175, 337] width 115 height 42
click at [199, 327] on input "GA-250528-CKZ-06-GF" at bounding box center [172, 337] width 110 height 24
click at [573, 340] on span "0" at bounding box center [559, 336] width 58 height 15
click at [1243, 246] on td at bounding box center [1248, 251] width 134 height 42
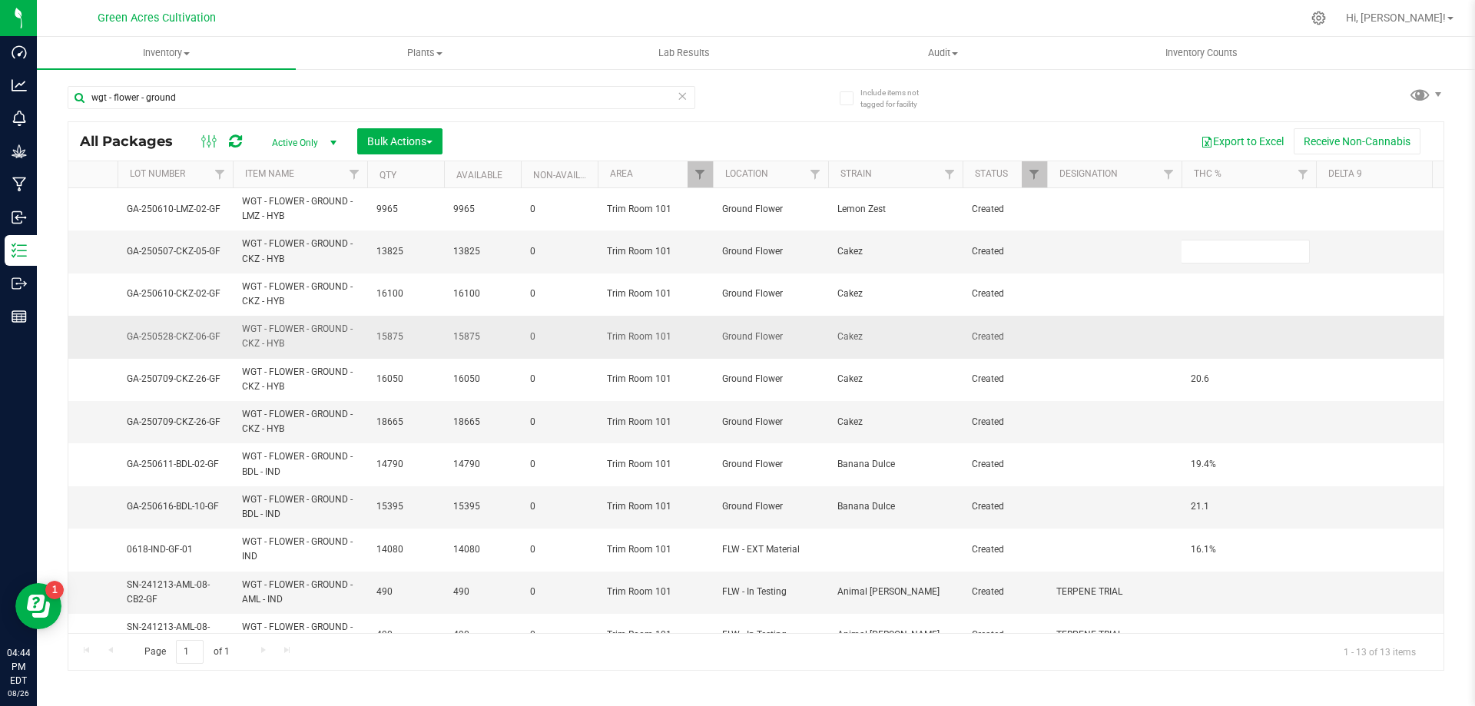
click at [1192, 335] on td at bounding box center [1248, 337] width 134 height 42
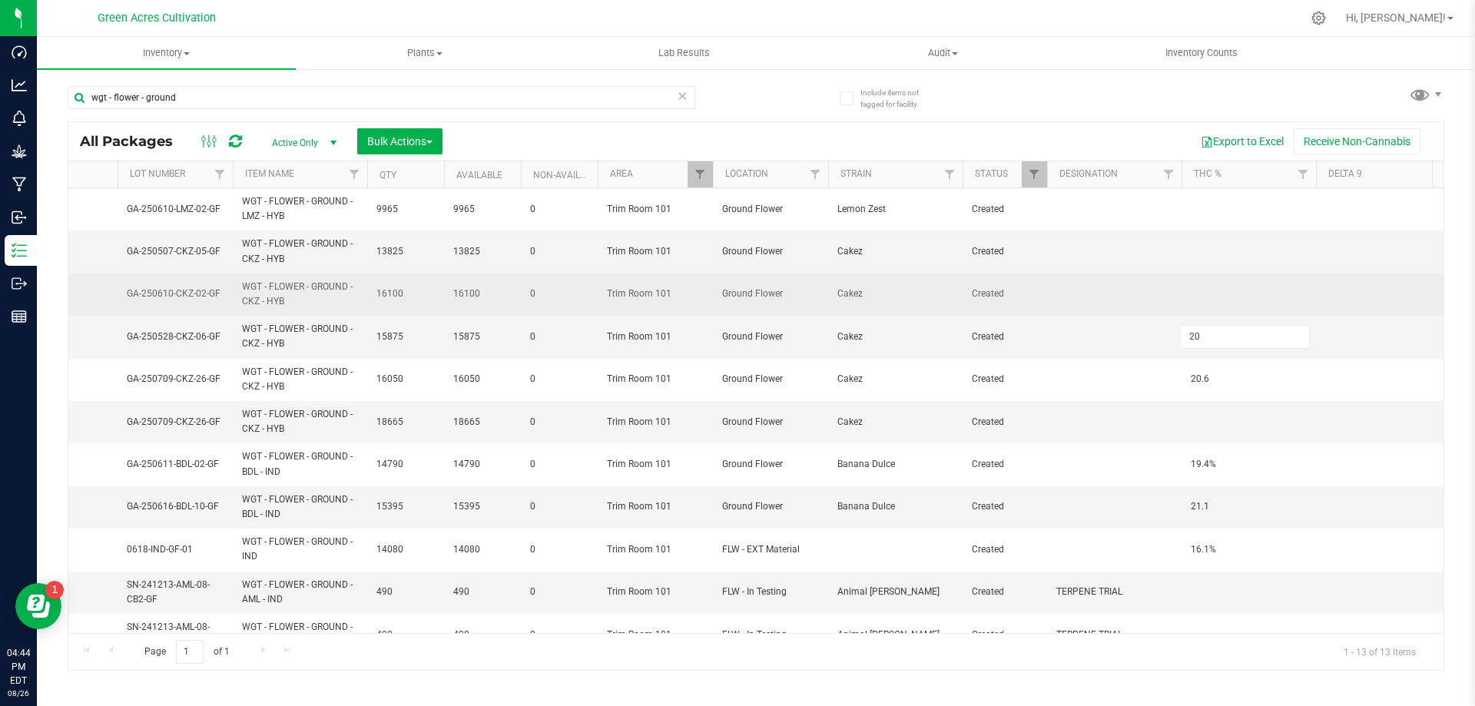
type input "20"
click at [195, 296] on span "GA-250610-CKZ-02-GF" at bounding box center [175, 293] width 97 height 15
click at [195, 296] on input "GA-250610-CKZ-02-GF" at bounding box center [172, 294] width 110 height 24
click at [311, 289] on span "WGT - FLOWER - GROUND - CKZ - HYB" at bounding box center [300, 294] width 116 height 29
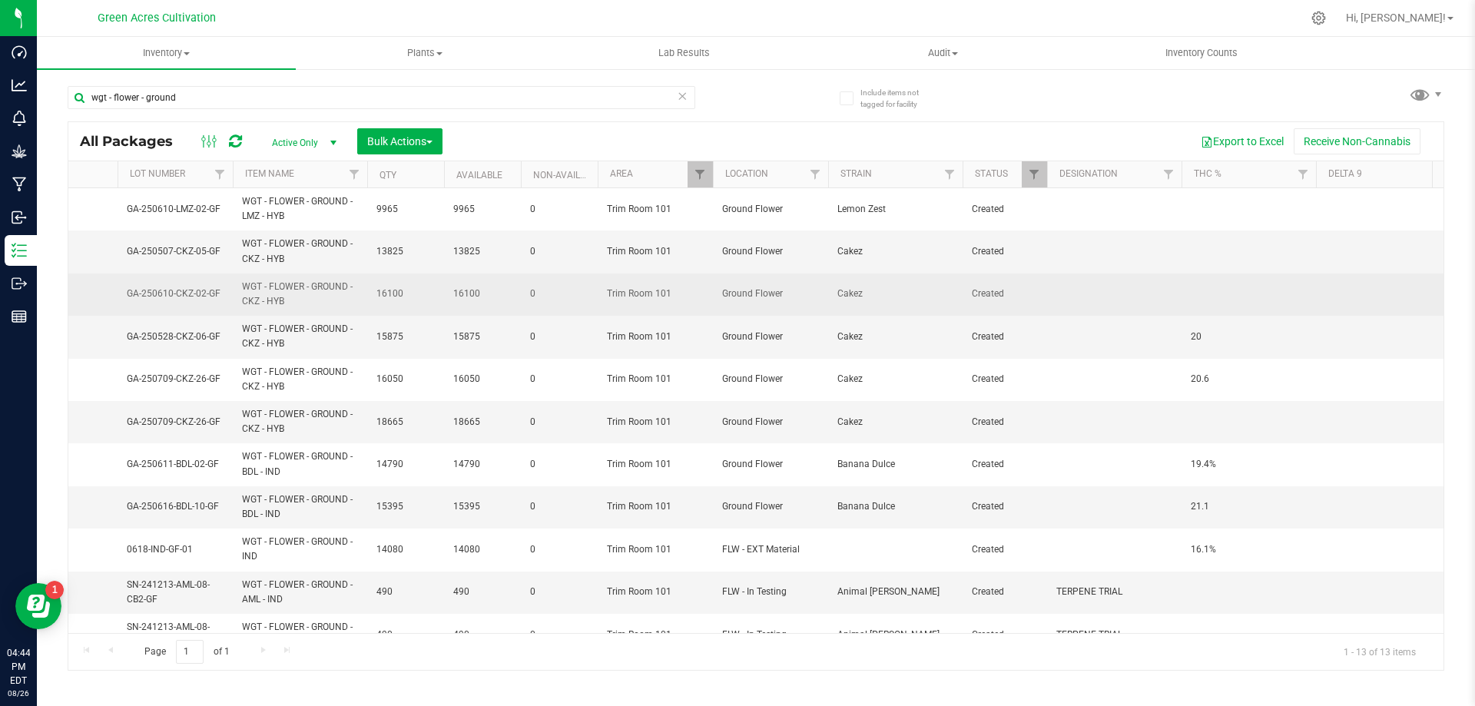
click at [1186, 287] on td at bounding box center [1248, 294] width 134 height 42
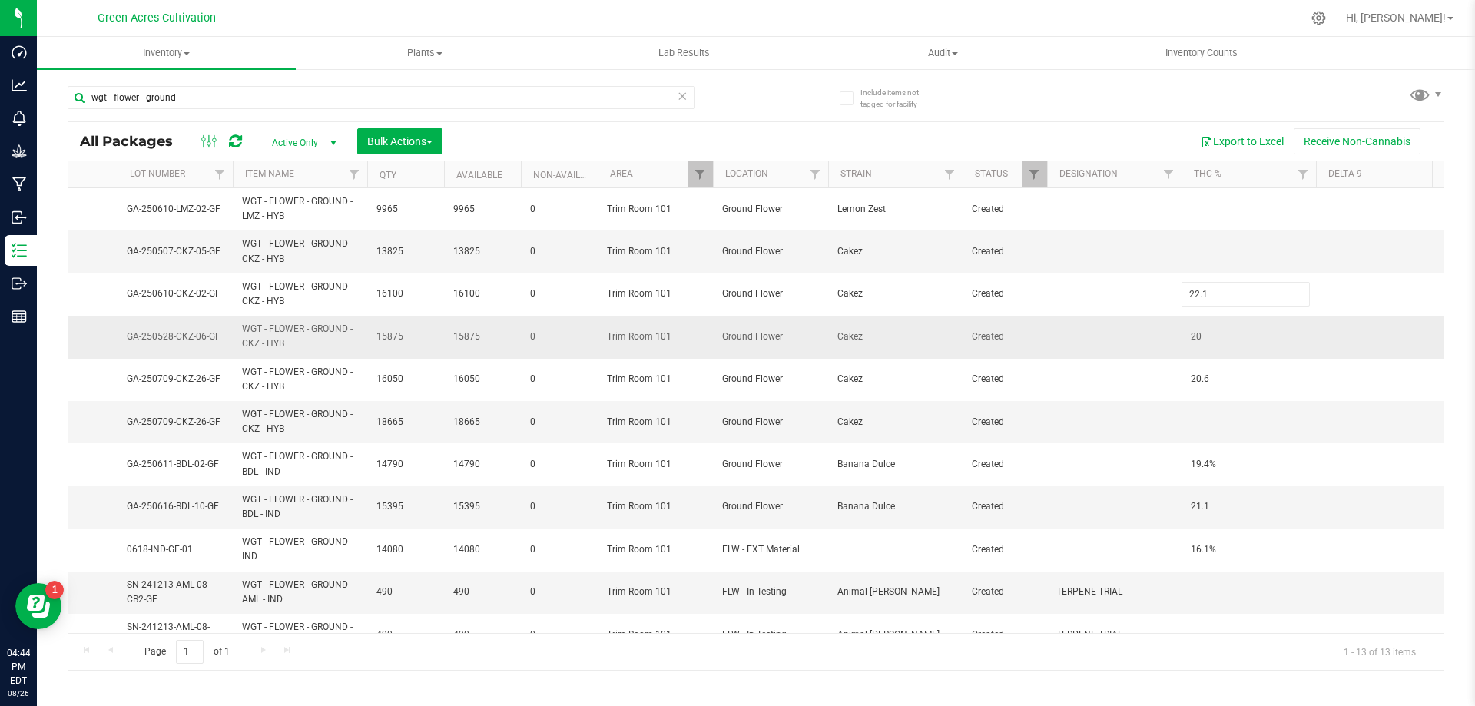
type input "22.1"
click at [1220, 416] on td at bounding box center [1248, 422] width 134 height 42
type input "20.6"
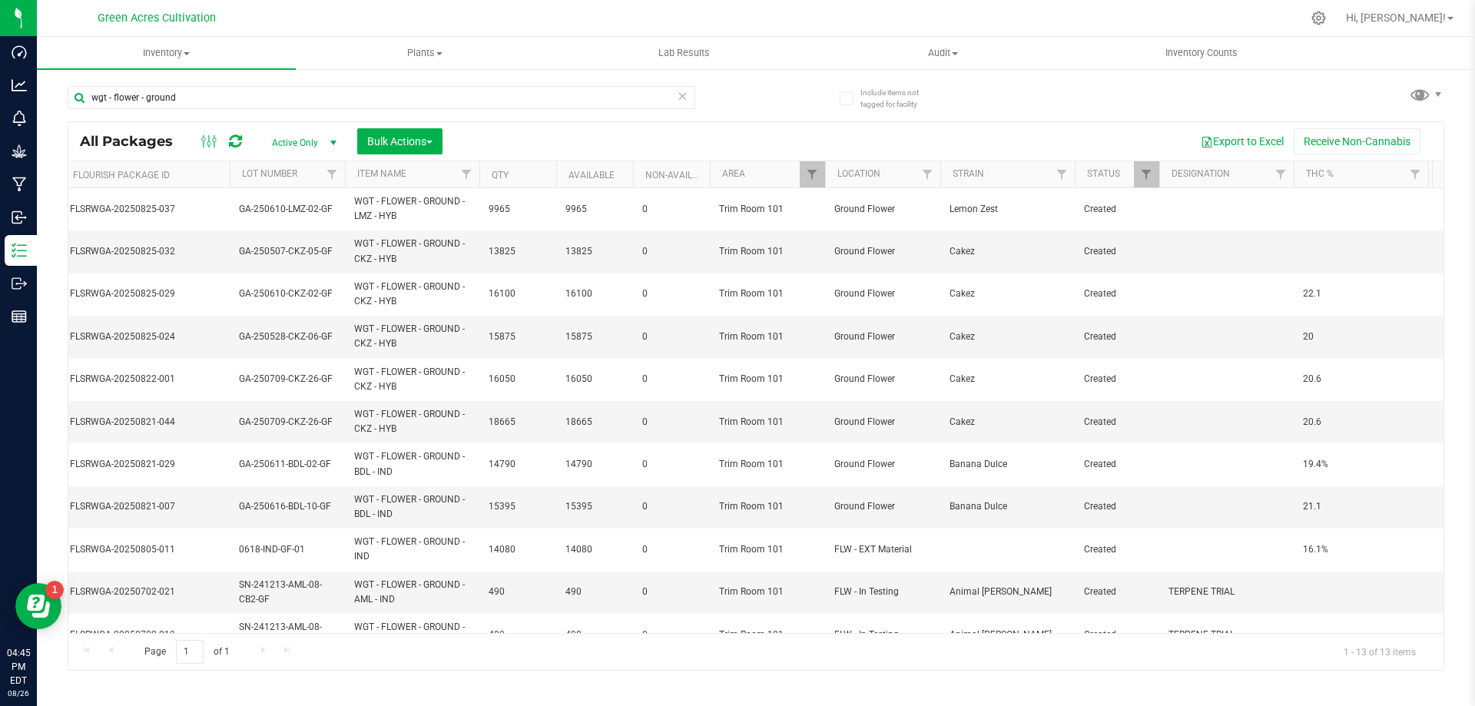
scroll to position [0, 0]
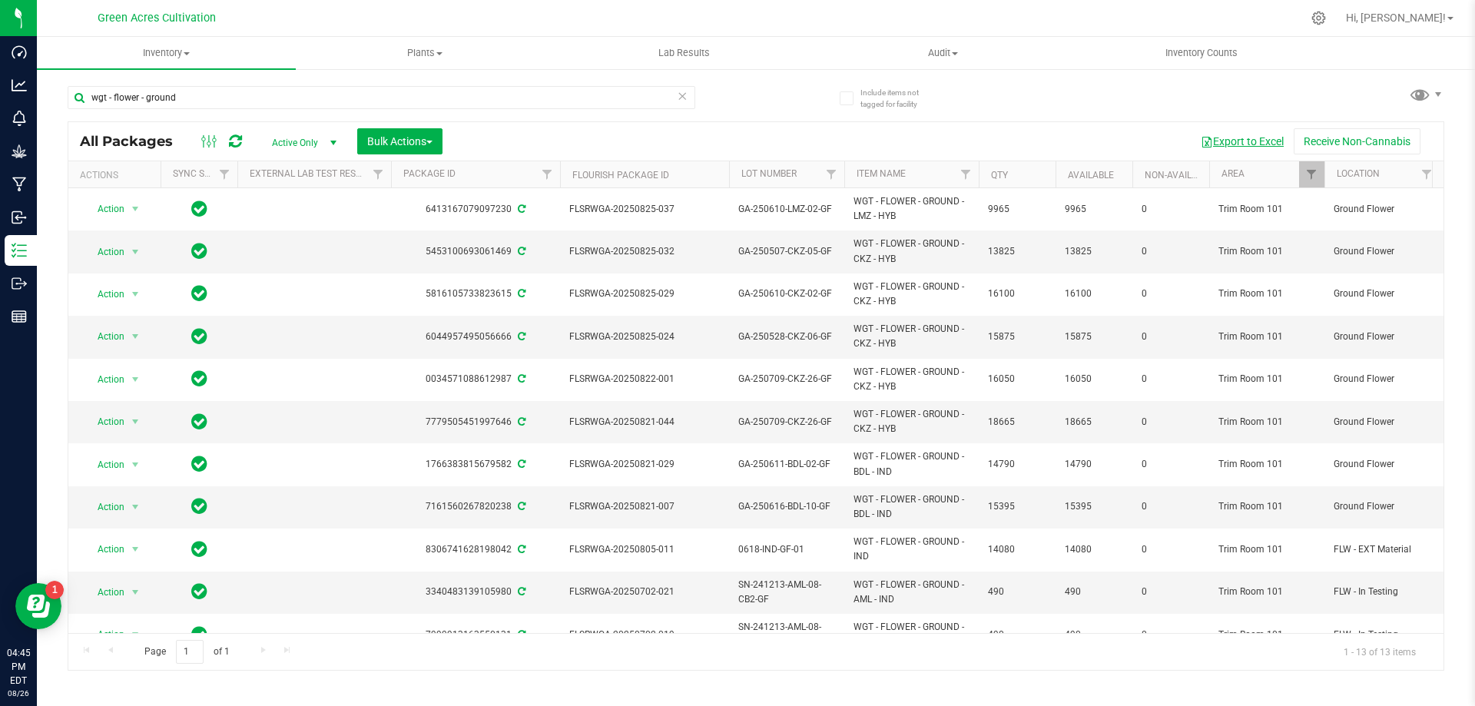
click at [1247, 132] on button "Export to Excel" at bounding box center [1241, 141] width 103 height 26
